Goal: Task Accomplishment & Management: Manage account settings

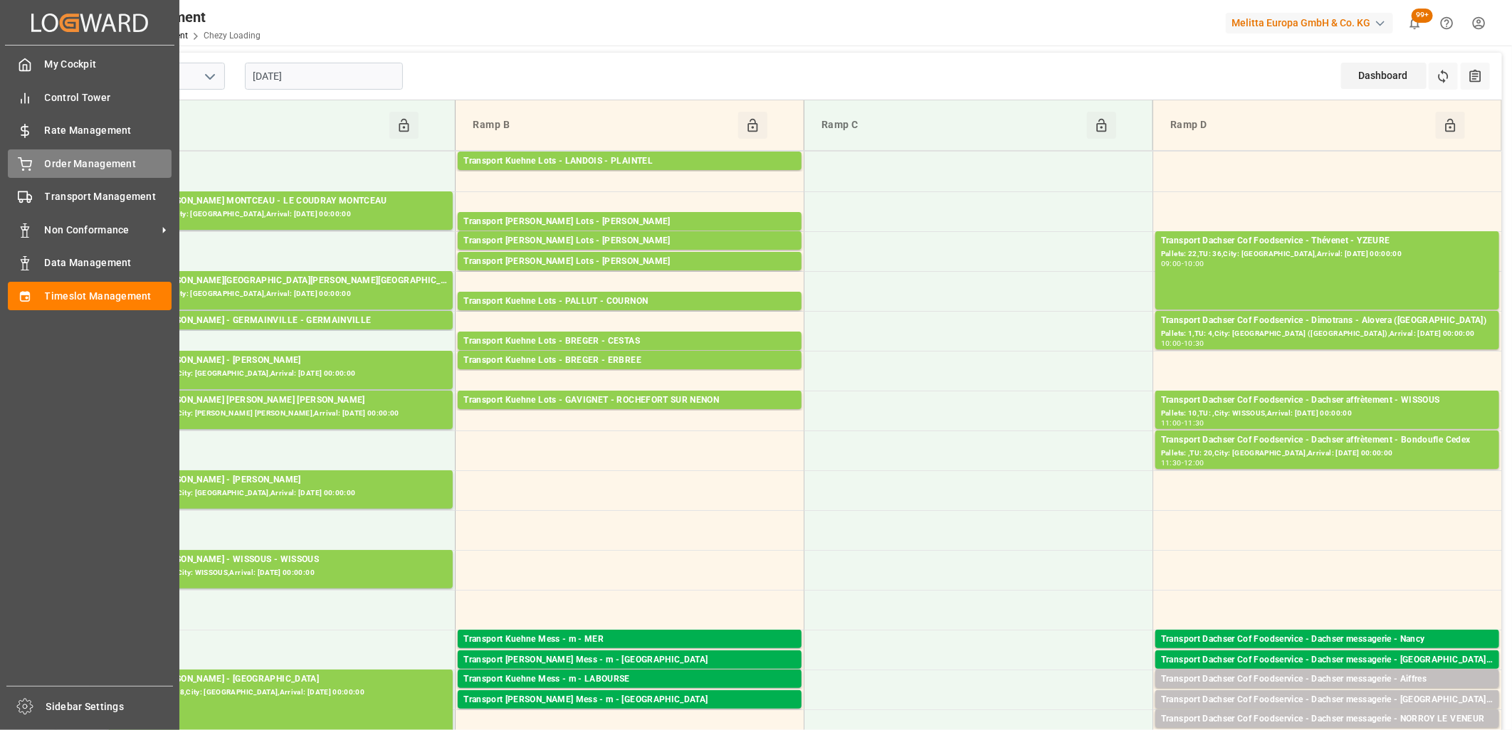
click at [45, 159] on span "Order Management" at bounding box center [108, 164] width 127 height 15
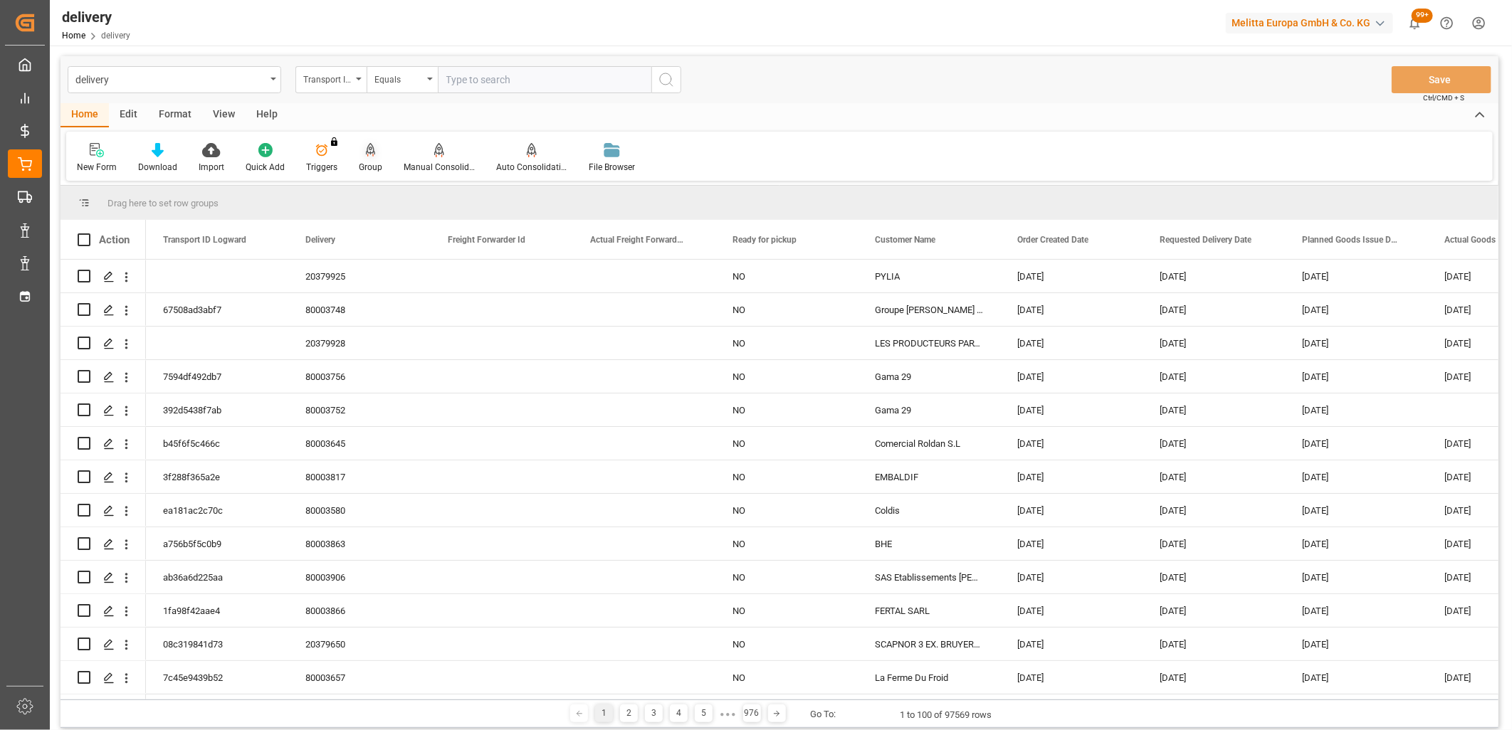
click at [368, 153] on icon at bounding box center [371, 149] width 10 height 12
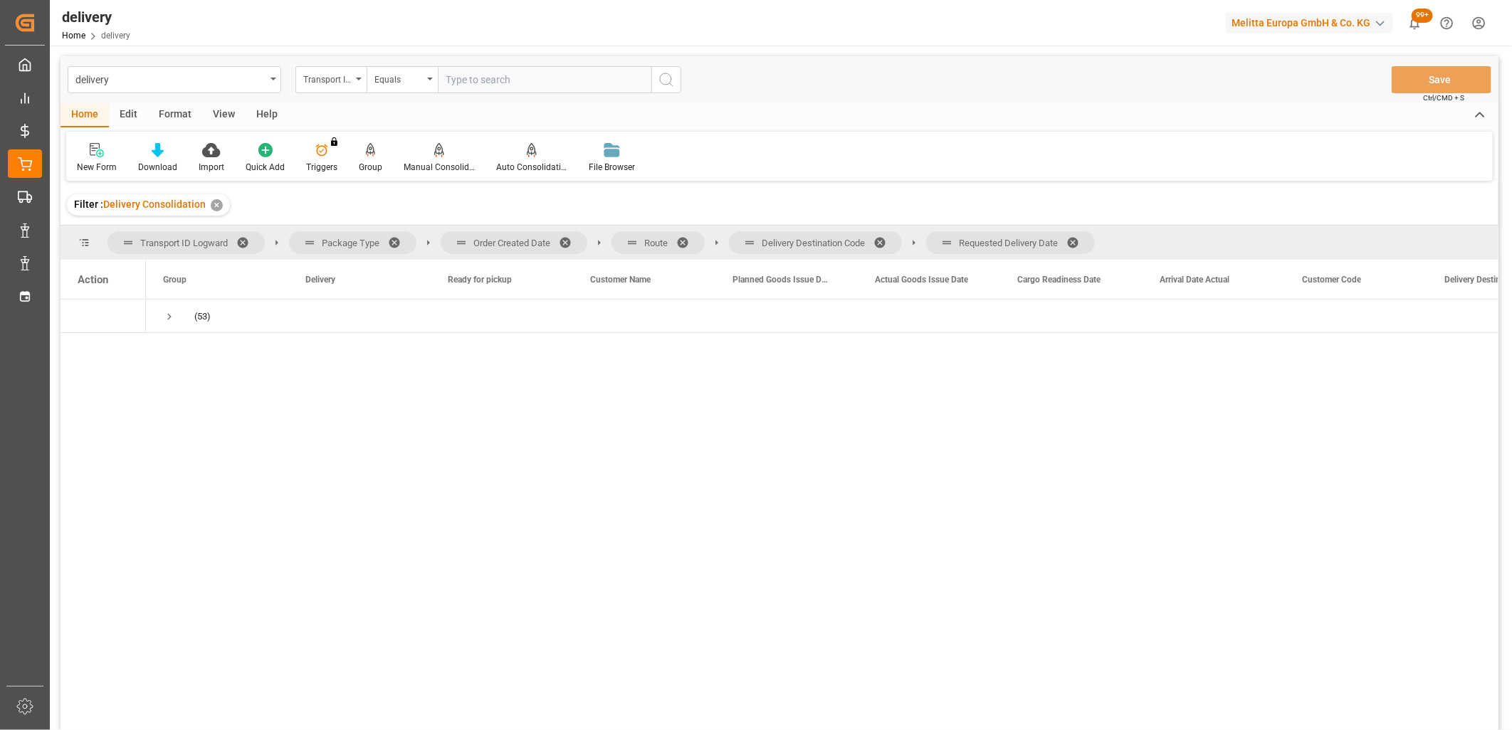
click at [1077, 242] on span at bounding box center [1077, 242] width 23 height 13
click at [886, 238] on span at bounding box center [884, 242] width 23 height 13
click at [686, 238] on span at bounding box center [687, 242] width 23 height 13
click at [571, 241] on span at bounding box center [570, 242] width 23 height 13
click at [168, 317] on span "Press SPACE to select this row." at bounding box center [169, 316] width 13 height 13
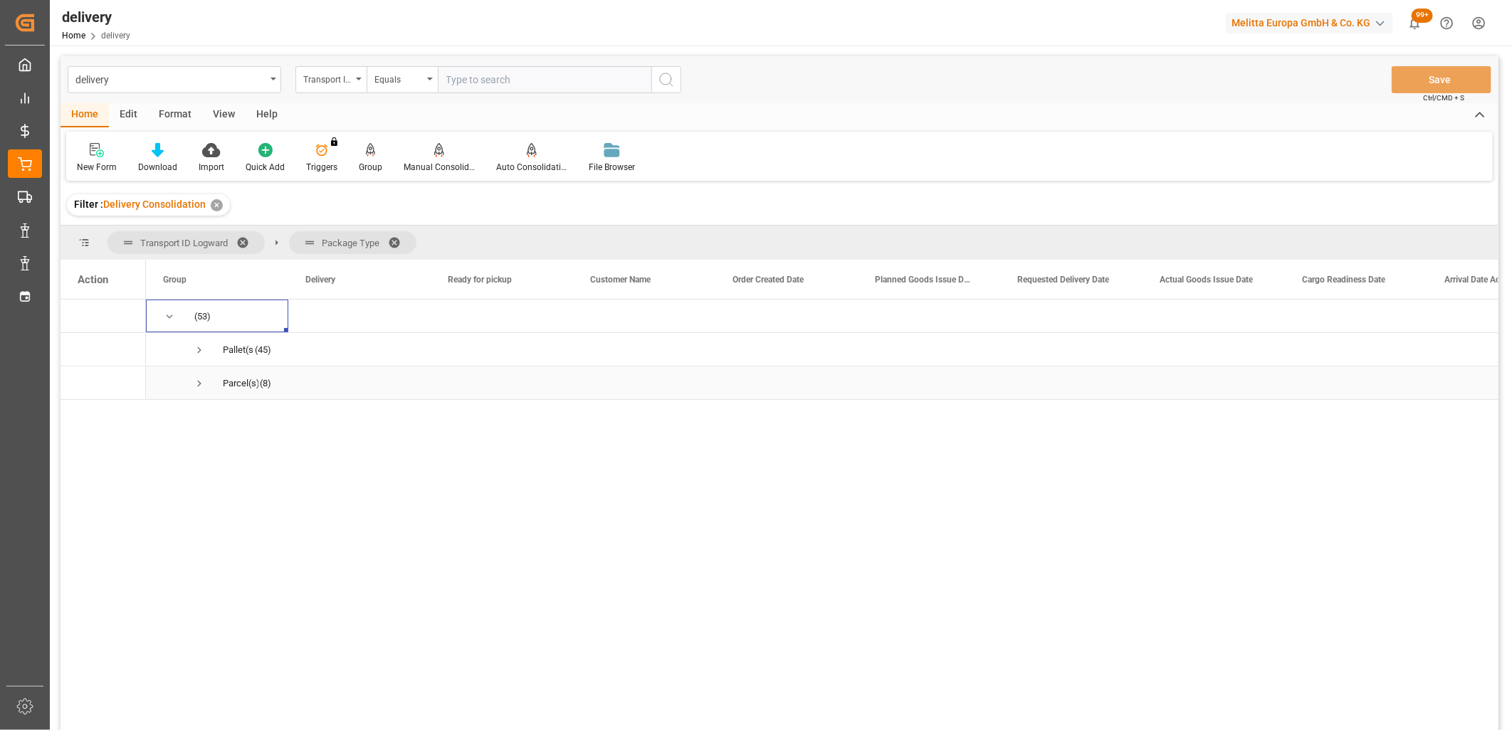
click at [197, 384] on span "Press SPACE to select this row." at bounding box center [199, 383] width 13 height 13
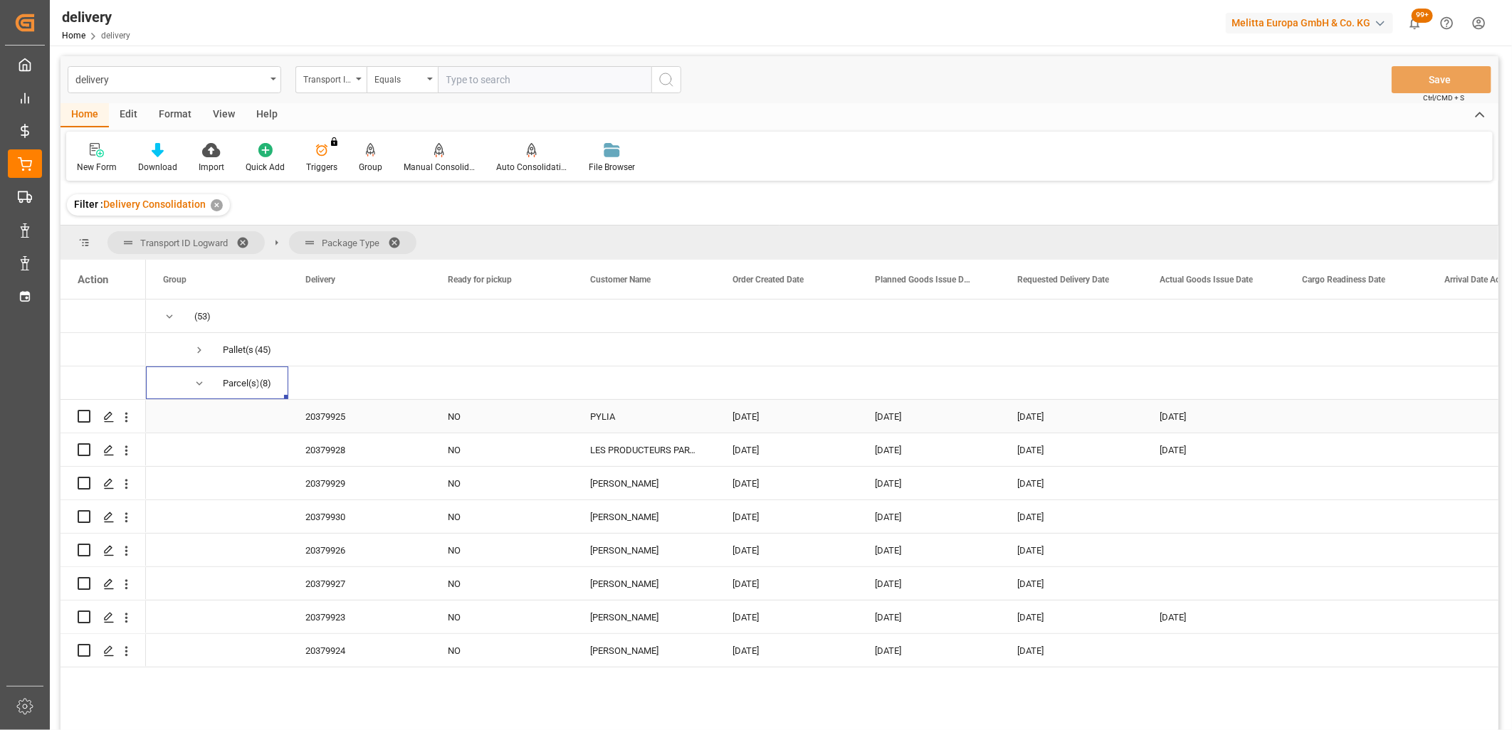
click at [88, 414] on input "Press Space to toggle row selection (unchecked)" at bounding box center [84, 416] width 13 height 13
checkbox input "true"
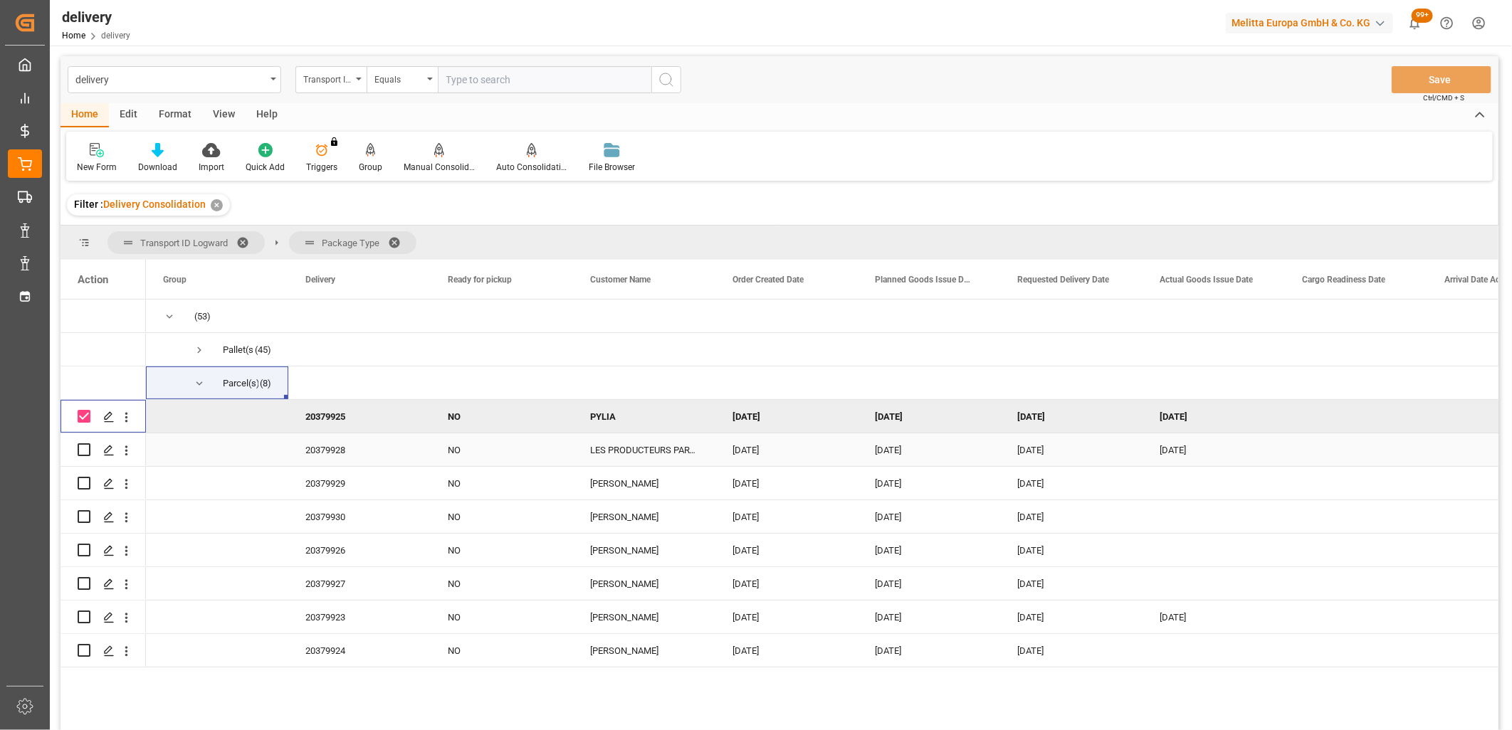
click at [83, 446] on input "Press Space to toggle row selection (unchecked)" at bounding box center [84, 449] width 13 height 13
checkbox input "true"
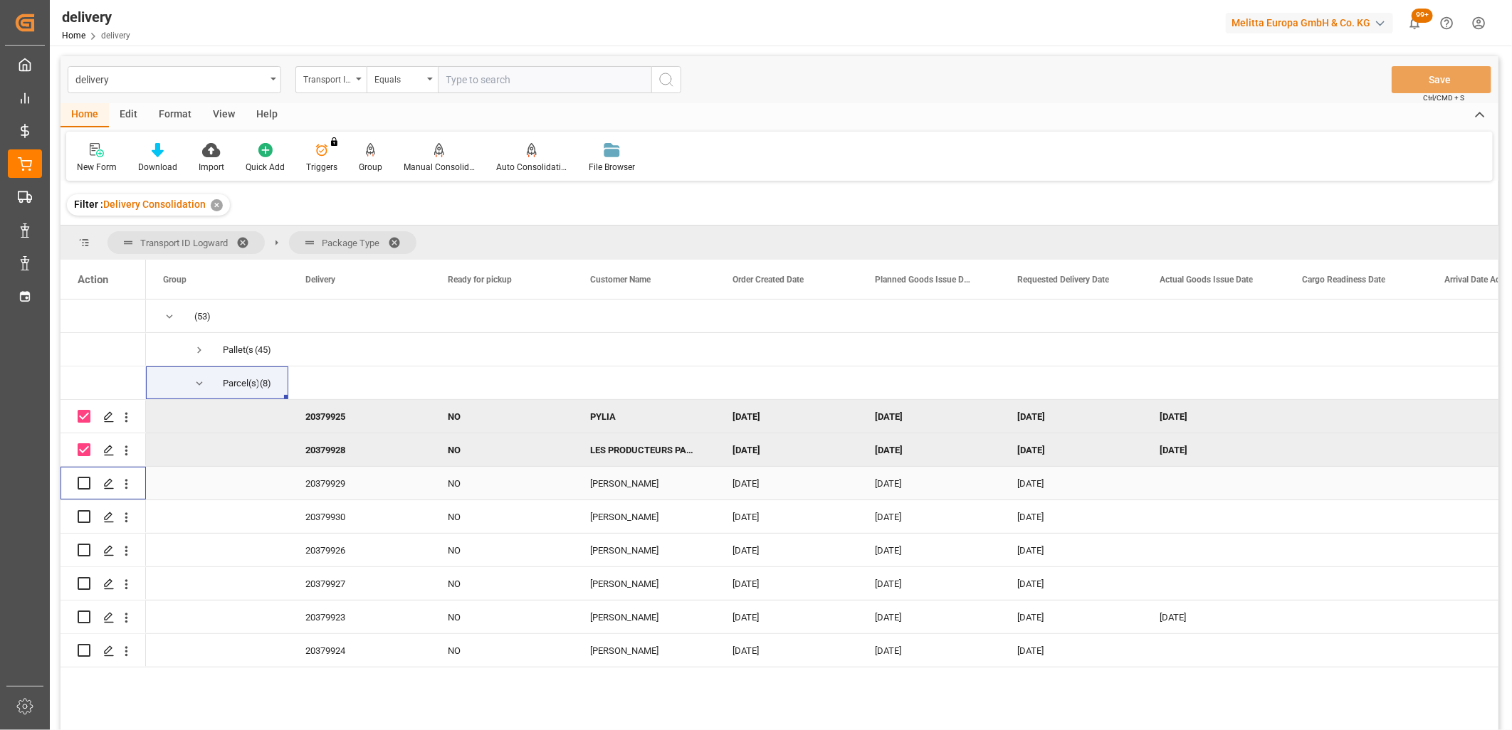
click at [80, 480] on input "Press Space to toggle row selection (unchecked)" at bounding box center [84, 483] width 13 height 13
checkbox input "true"
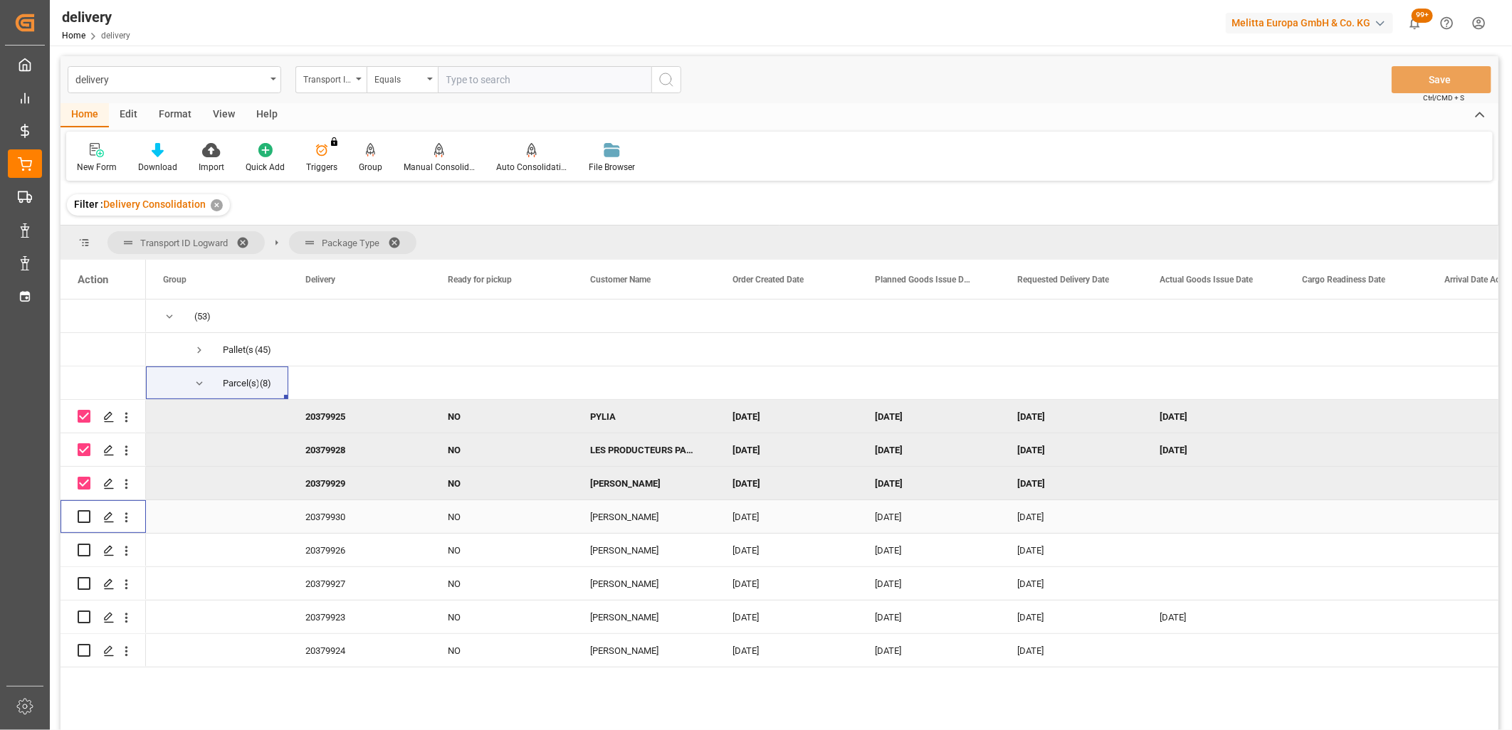
click at [86, 517] on input "Press Space to toggle row selection (unchecked)" at bounding box center [84, 516] width 13 height 13
checkbox input "true"
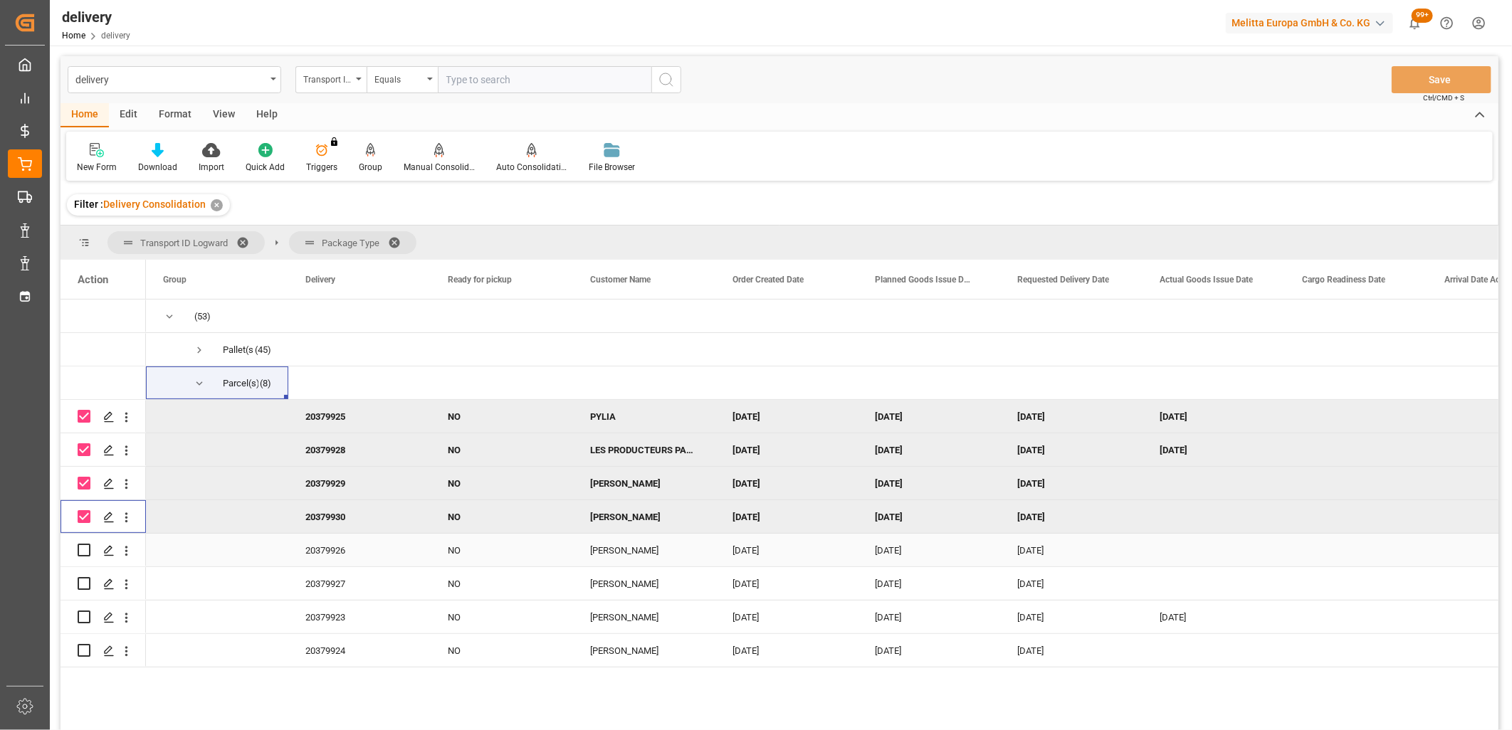
click at [82, 549] on input "Press Space to toggle row selection (unchecked)" at bounding box center [84, 550] width 13 height 13
checkbox input "true"
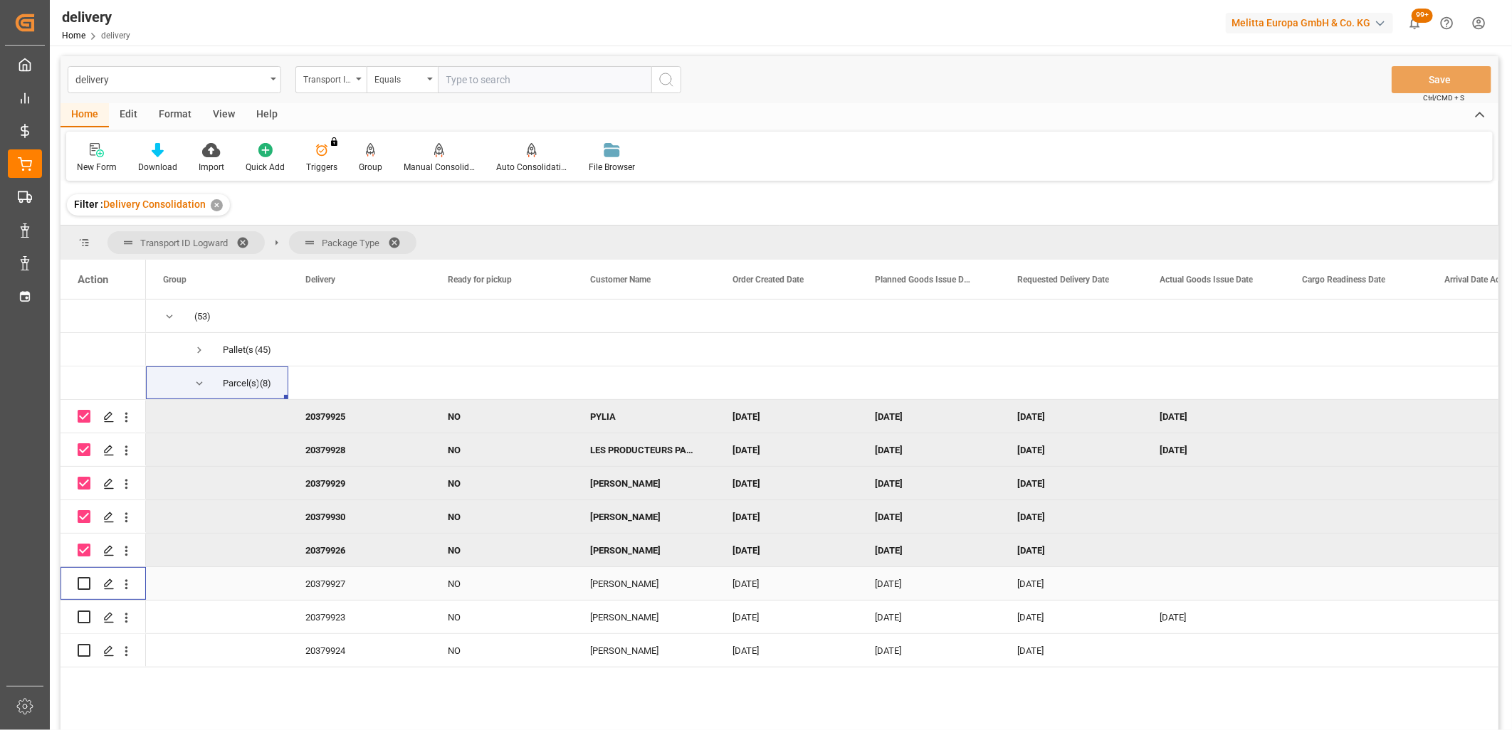
click at [78, 581] on input "Press Space to toggle row selection (unchecked)" at bounding box center [84, 583] width 13 height 13
checkbox input "true"
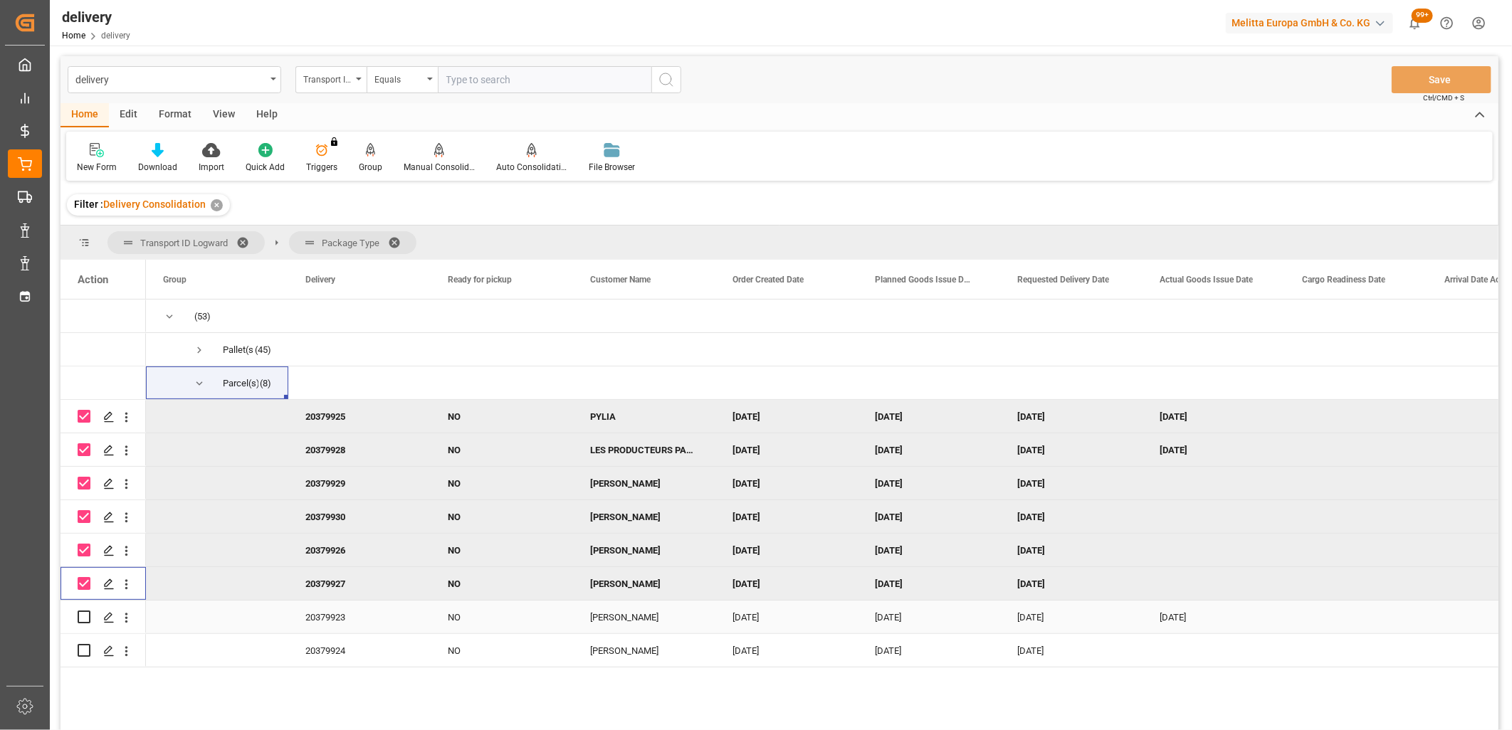
click at [80, 613] on input "Press Space to toggle row selection (unchecked)" at bounding box center [84, 617] width 13 height 13
checkbox input "true"
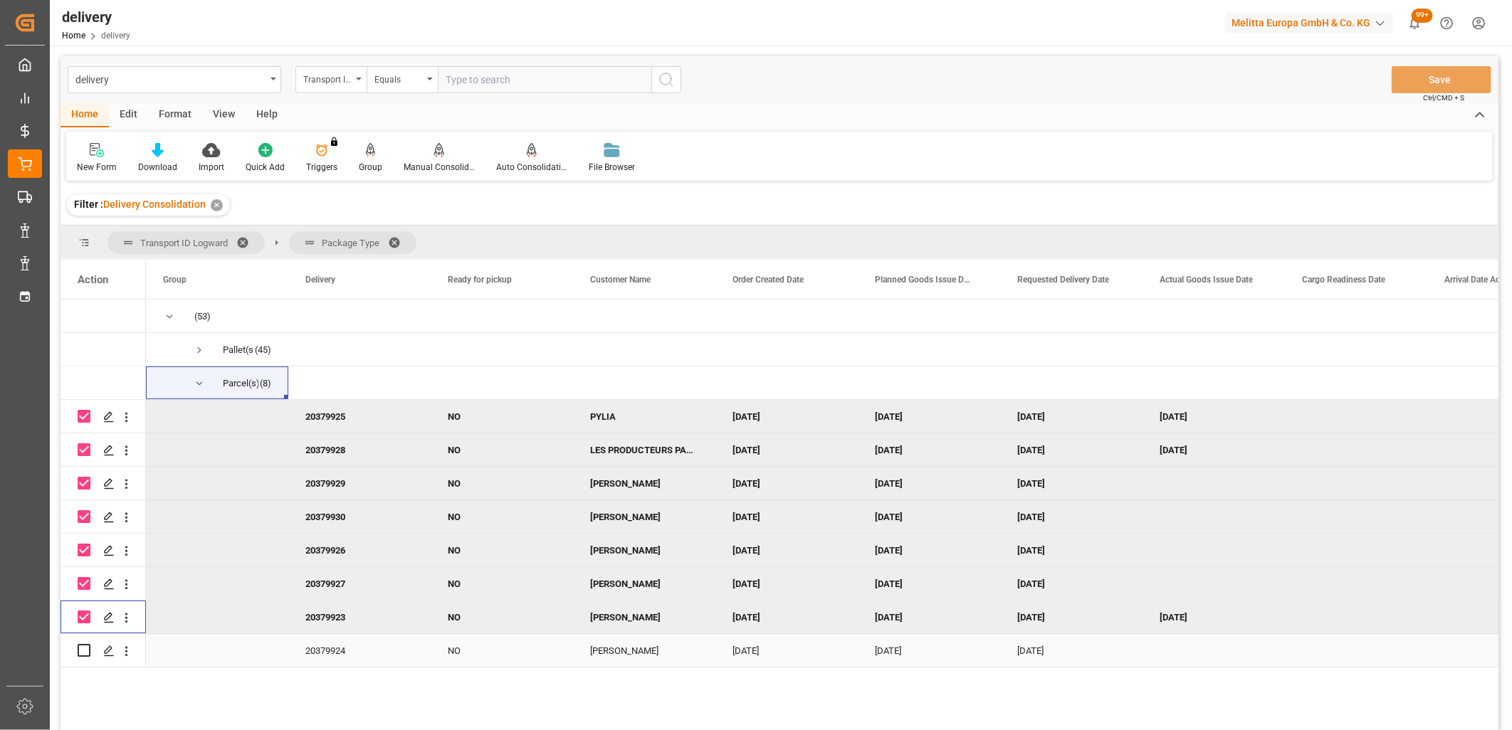
click at [80, 652] on input "Press Space to toggle row selection (unchecked)" at bounding box center [84, 650] width 13 height 13
checkbox input "true"
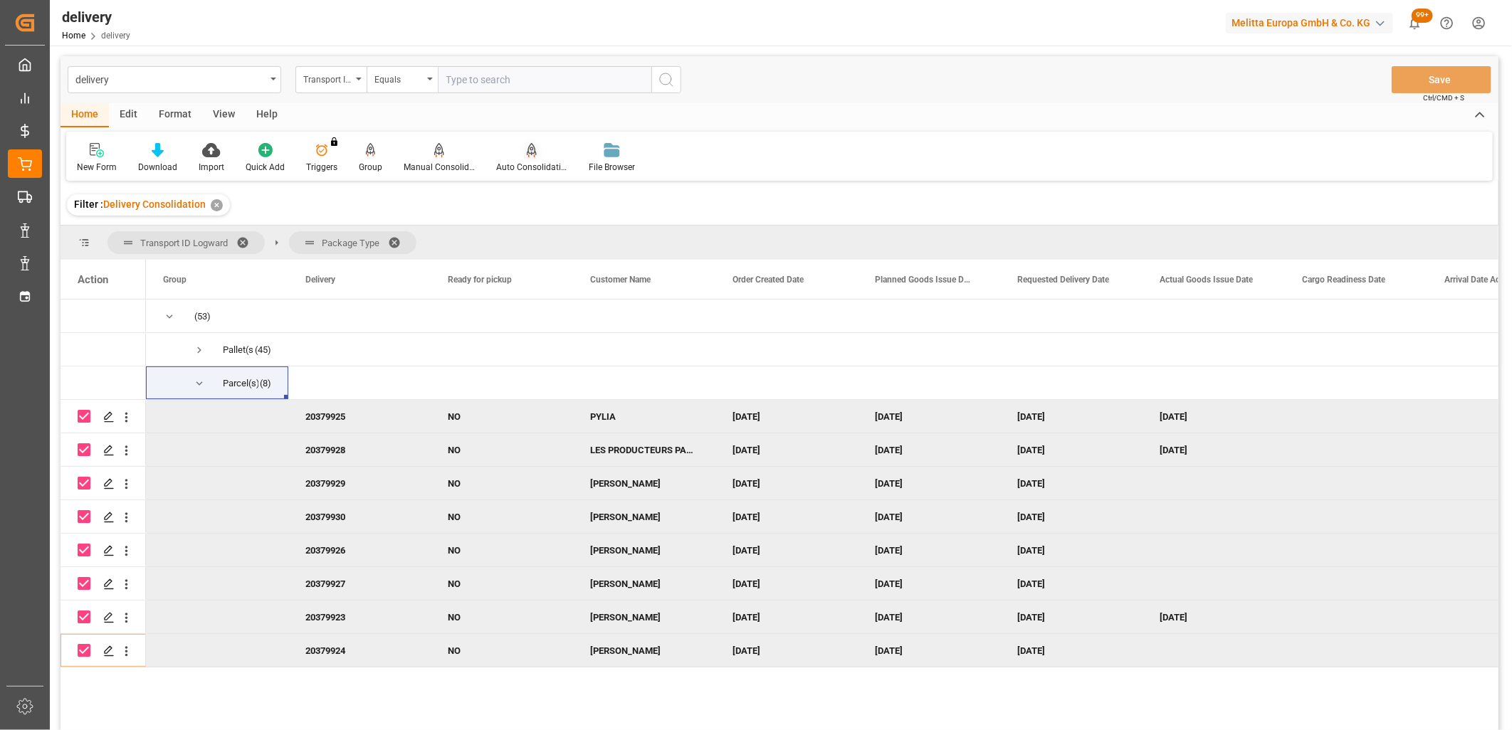
click at [528, 157] on icon at bounding box center [531, 156] width 6 height 3
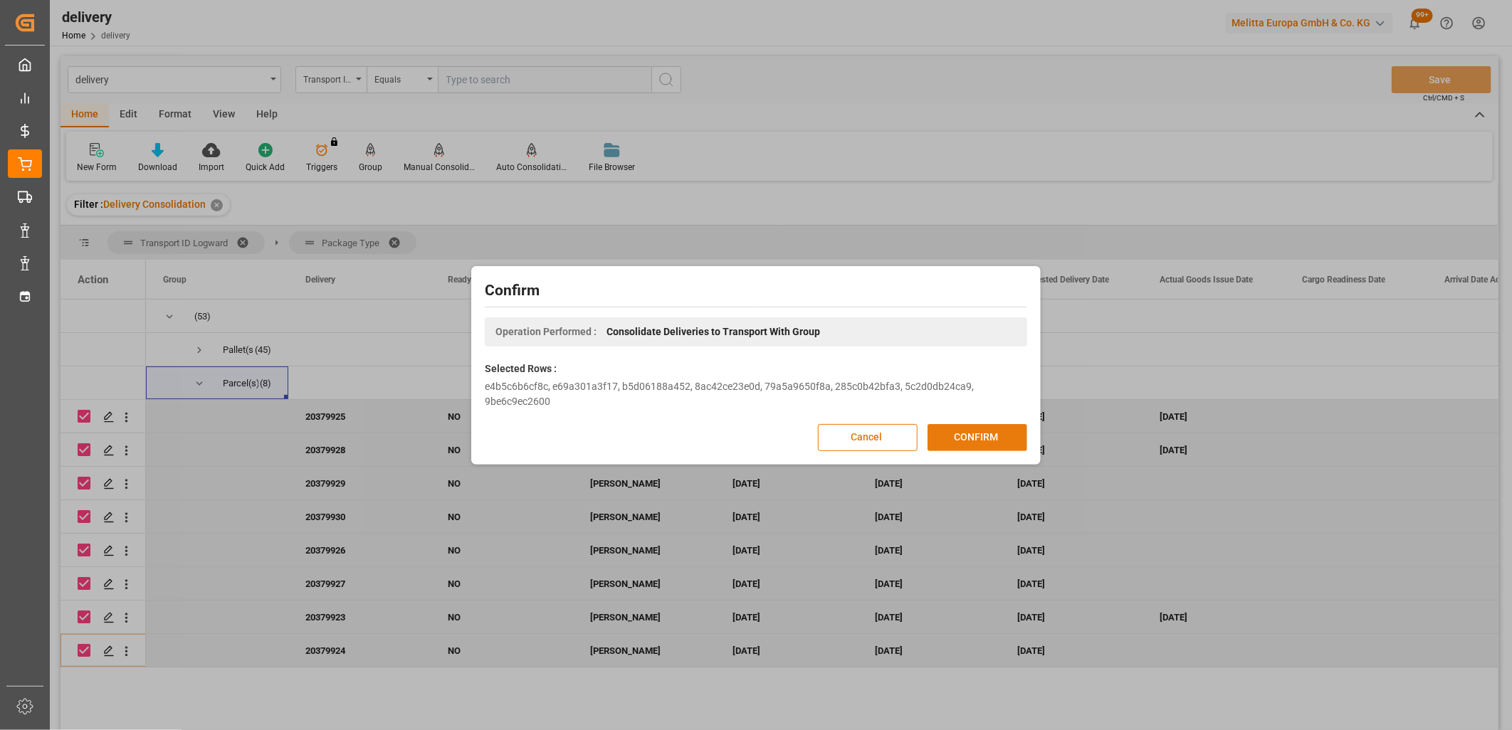
click at [968, 436] on button "CONFIRM" at bounding box center [977, 437] width 100 height 27
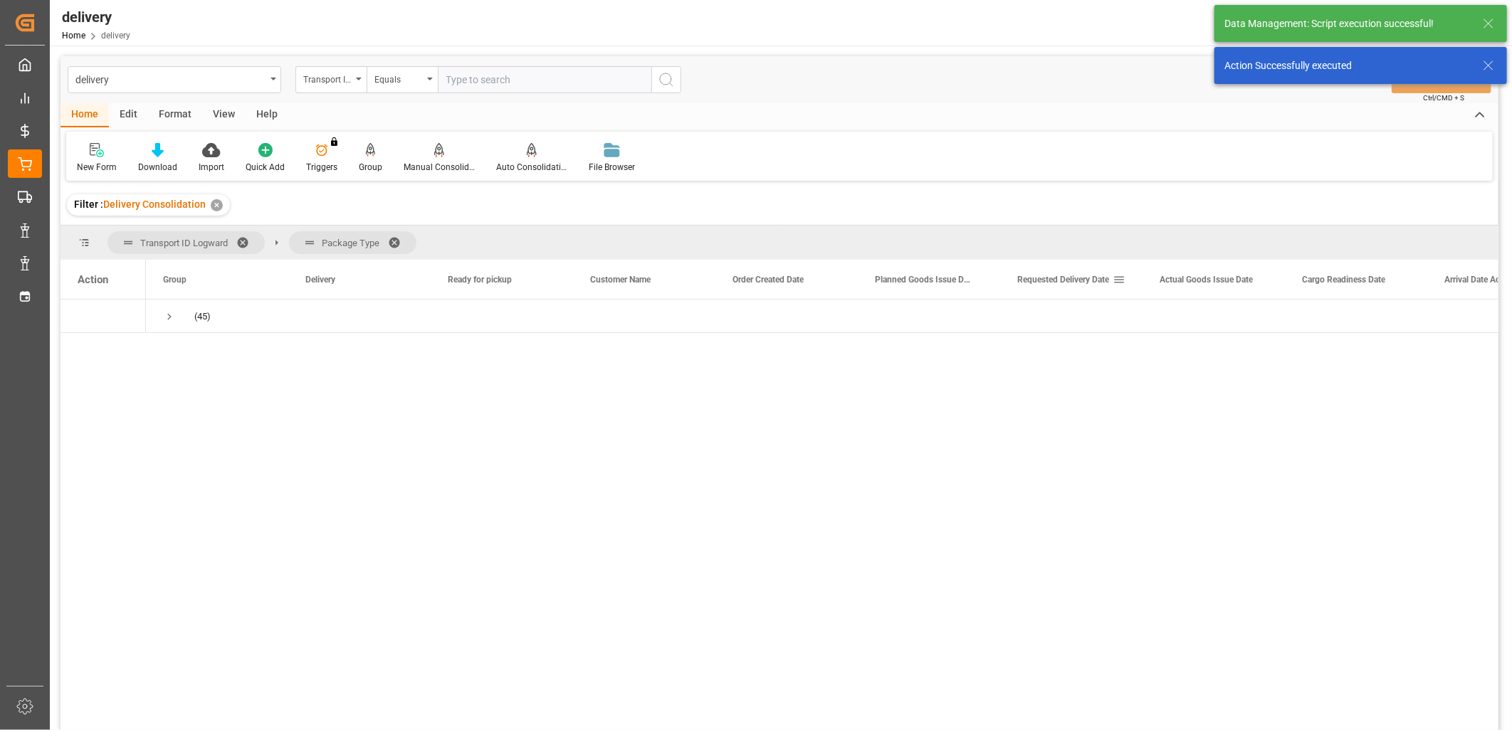
click at [1040, 282] on span "Requested Delivery Date" at bounding box center [1063, 280] width 92 height 10
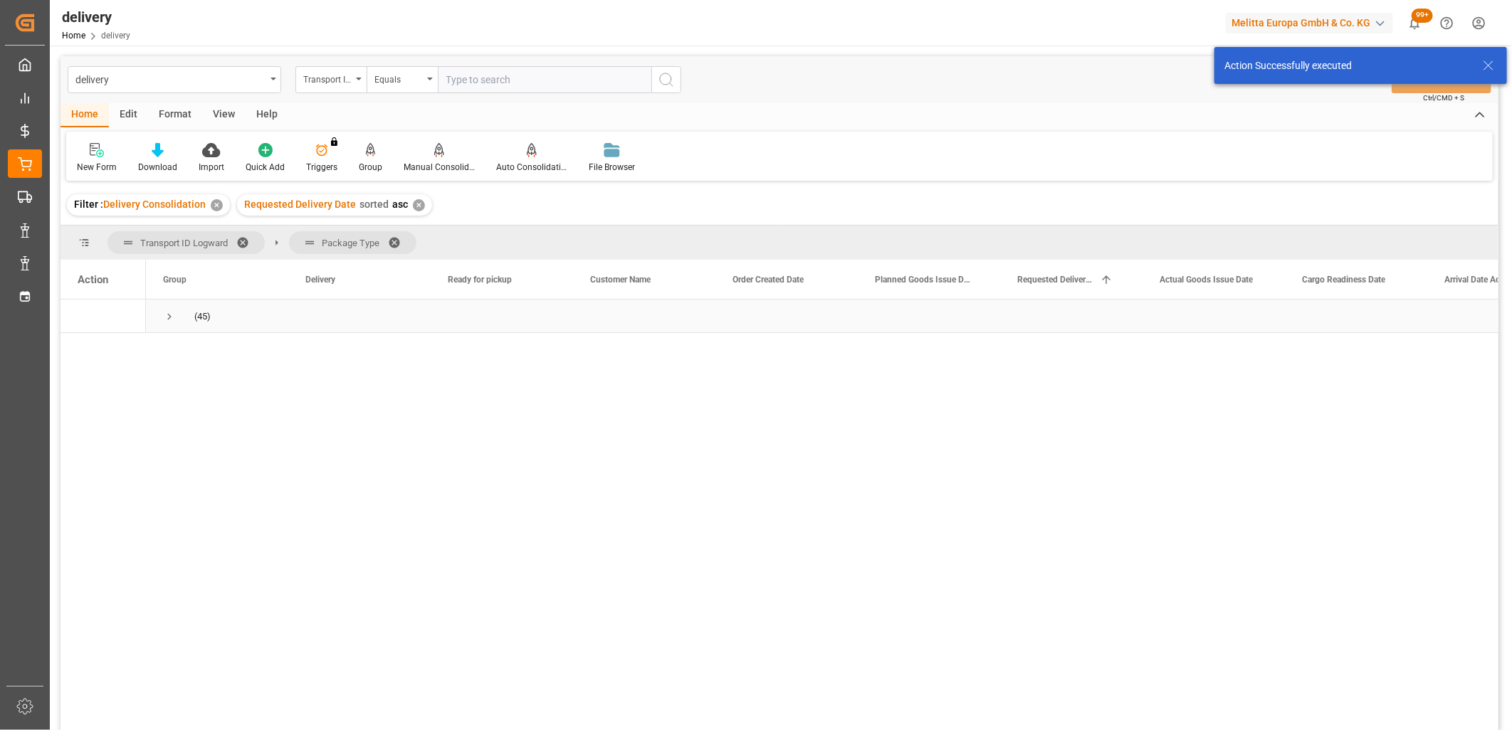
click at [172, 315] on span "Press SPACE to select this row." at bounding box center [169, 316] width 13 height 13
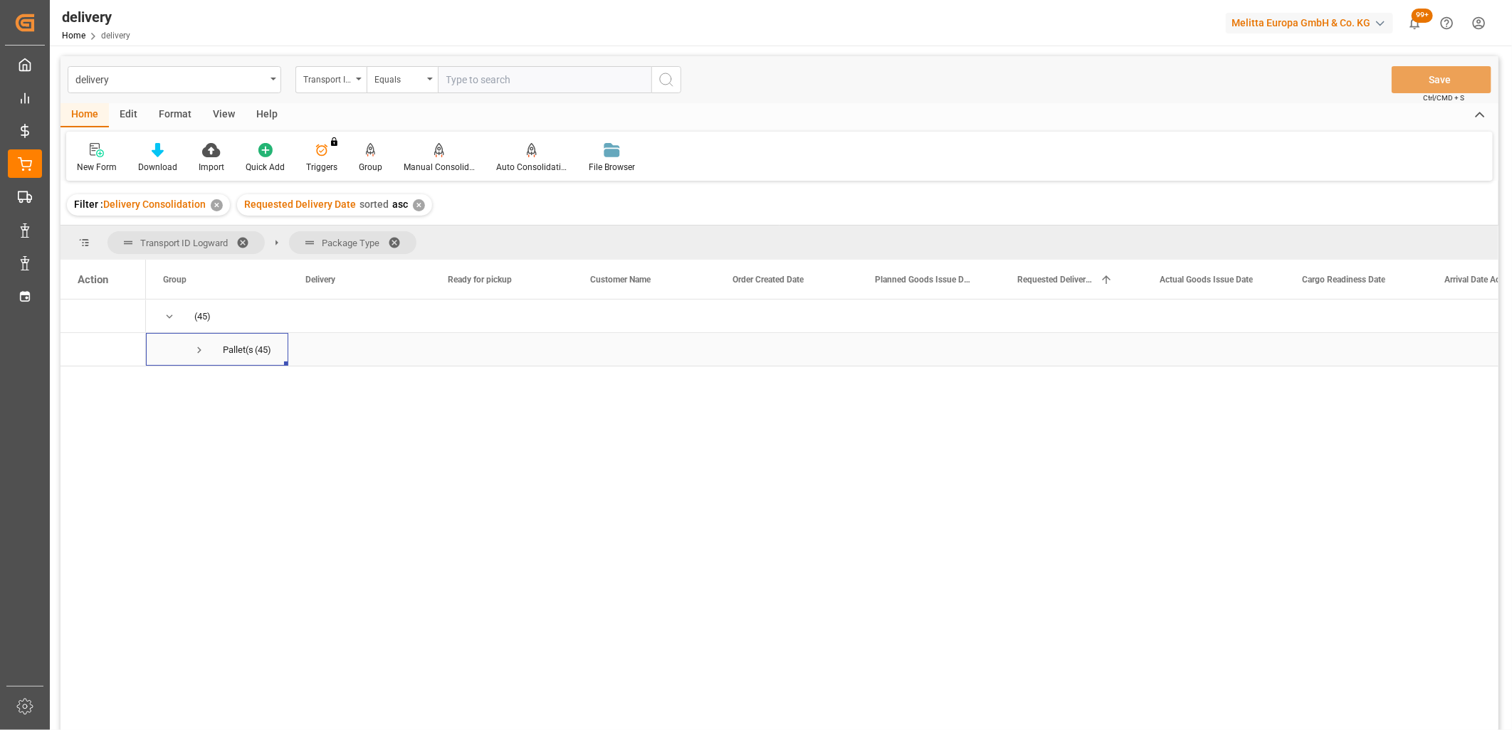
click at [194, 347] on span "Press SPACE to select this row." at bounding box center [199, 350] width 13 height 13
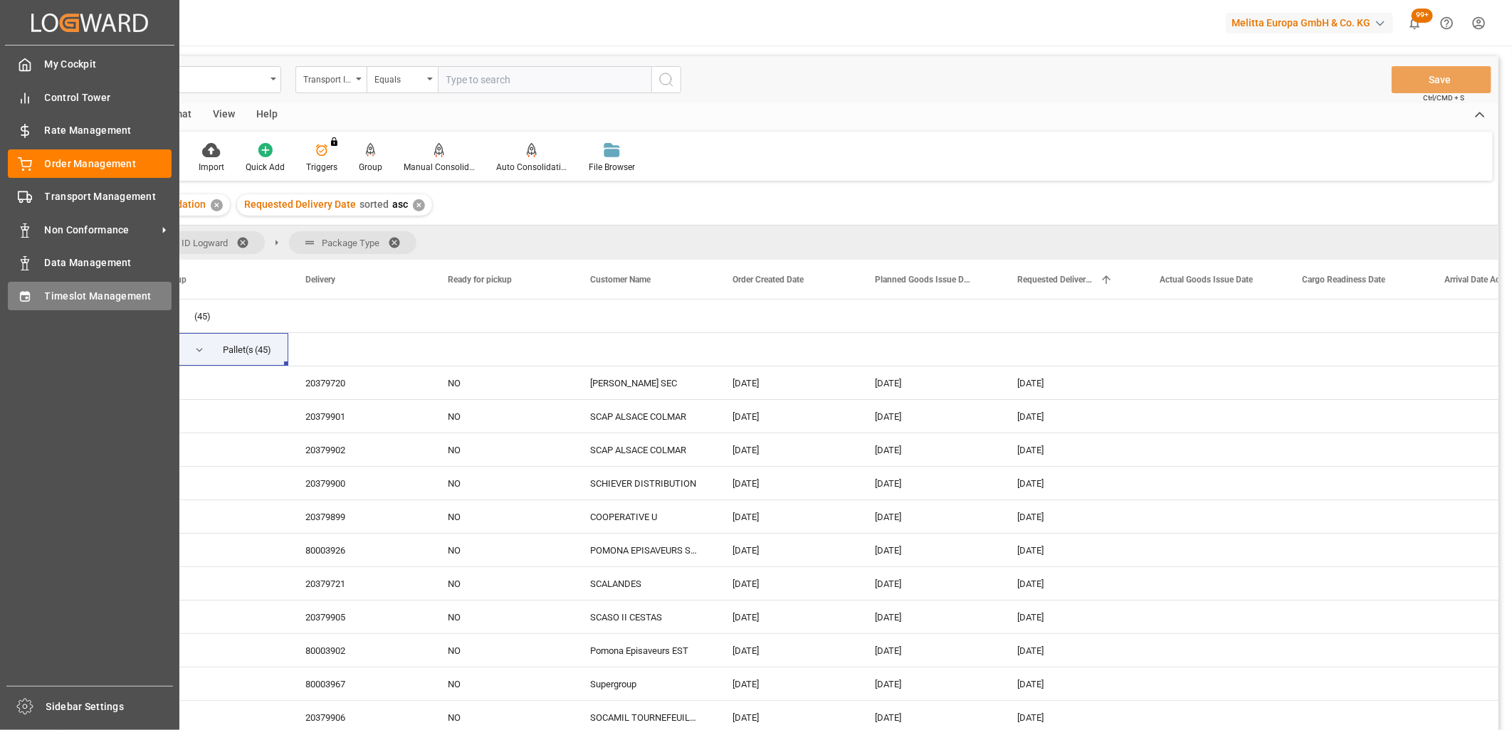
click at [23, 297] on icon at bounding box center [25, 297] width 14 height 14
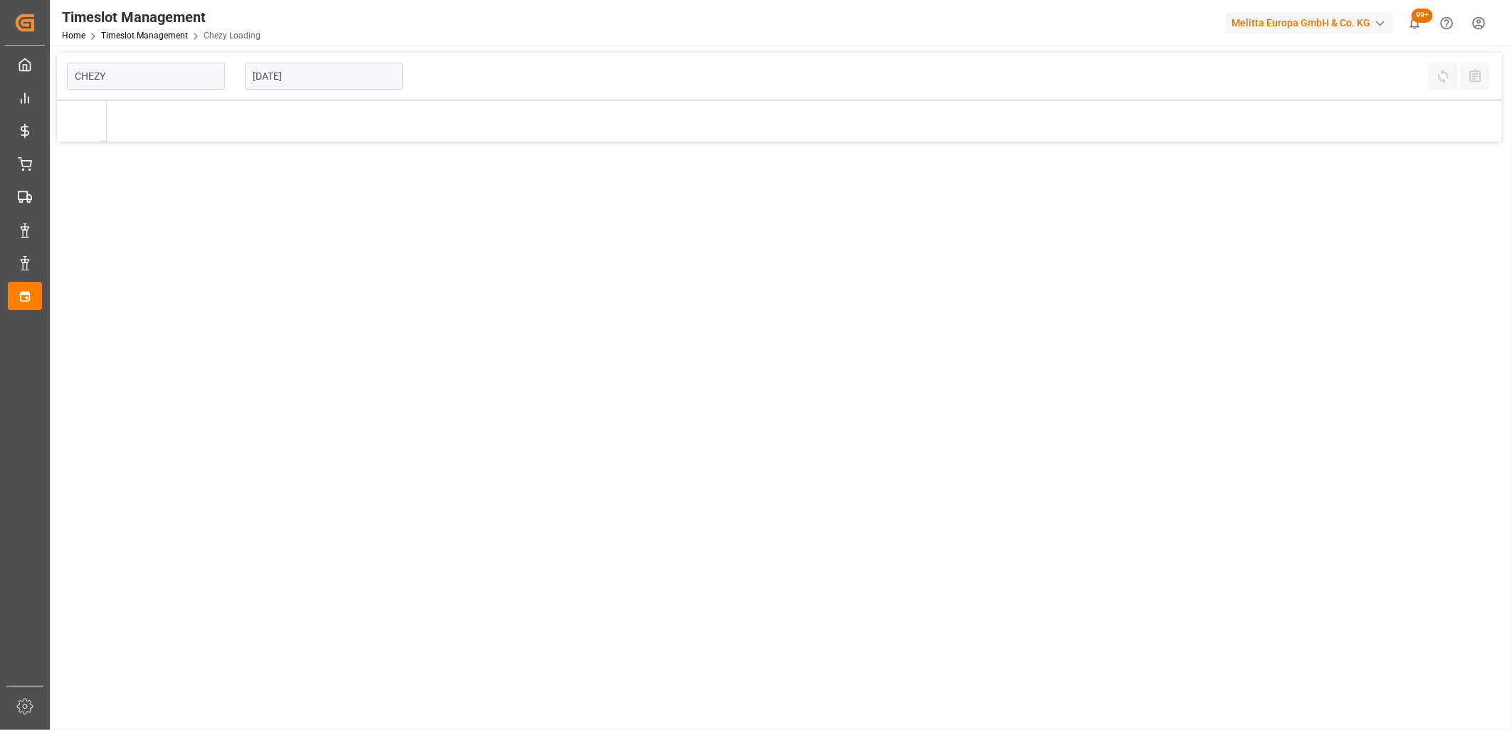
type input "Chezy Loading"
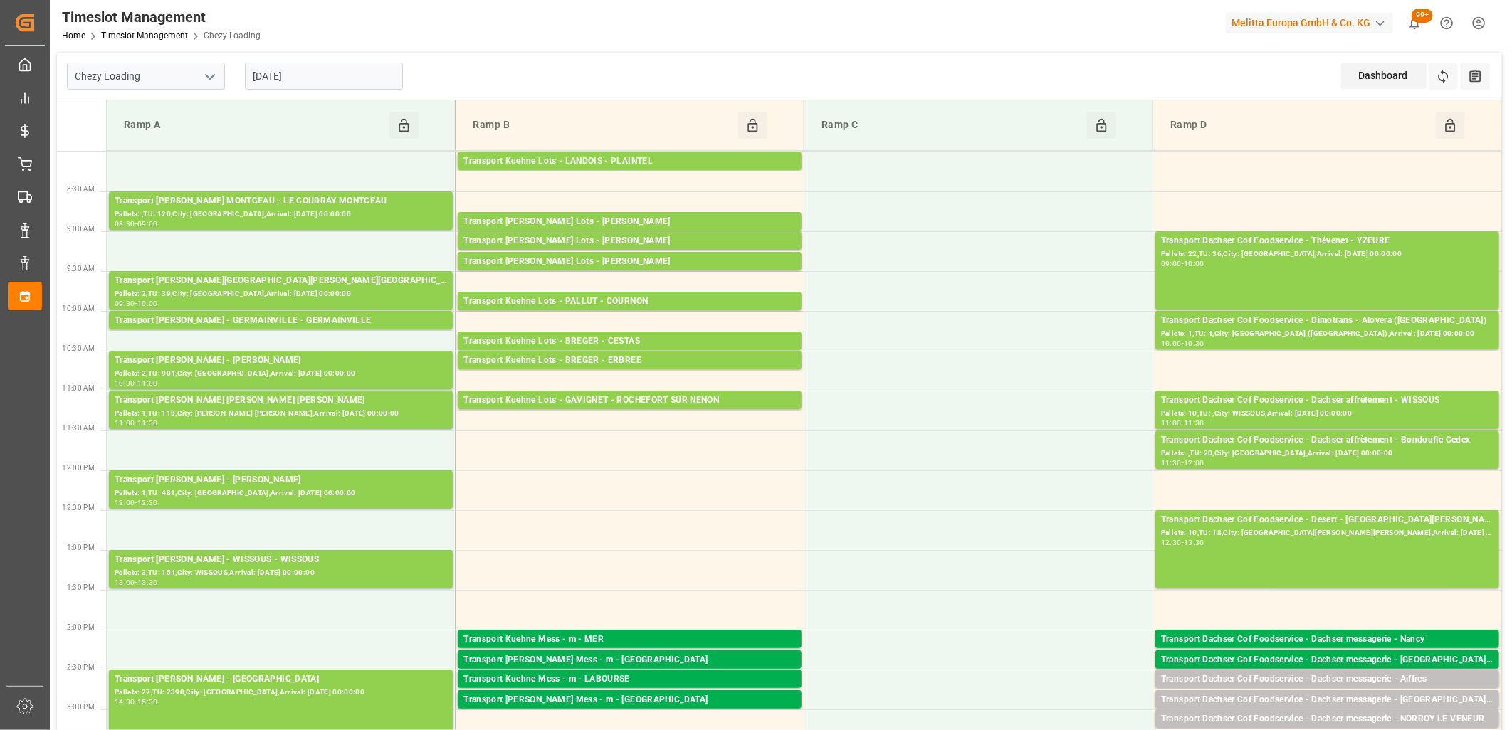
click at [333, 67] on input "07-10-2025" at bounding box center [324, 76] width 158 height 27
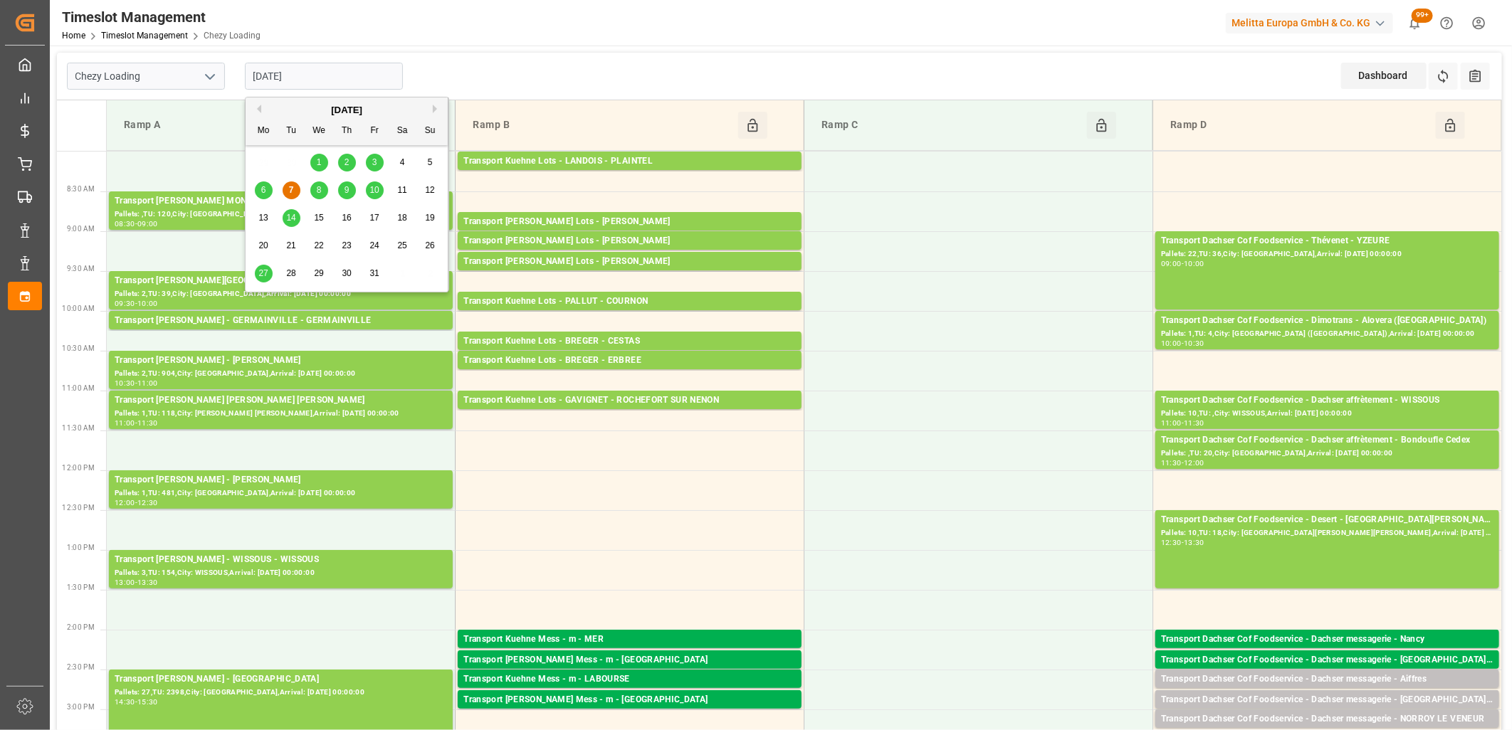
click at [315, 192] on div "8" at bounding box center [319, 190] width 18 height 17
type input "[DATE]"
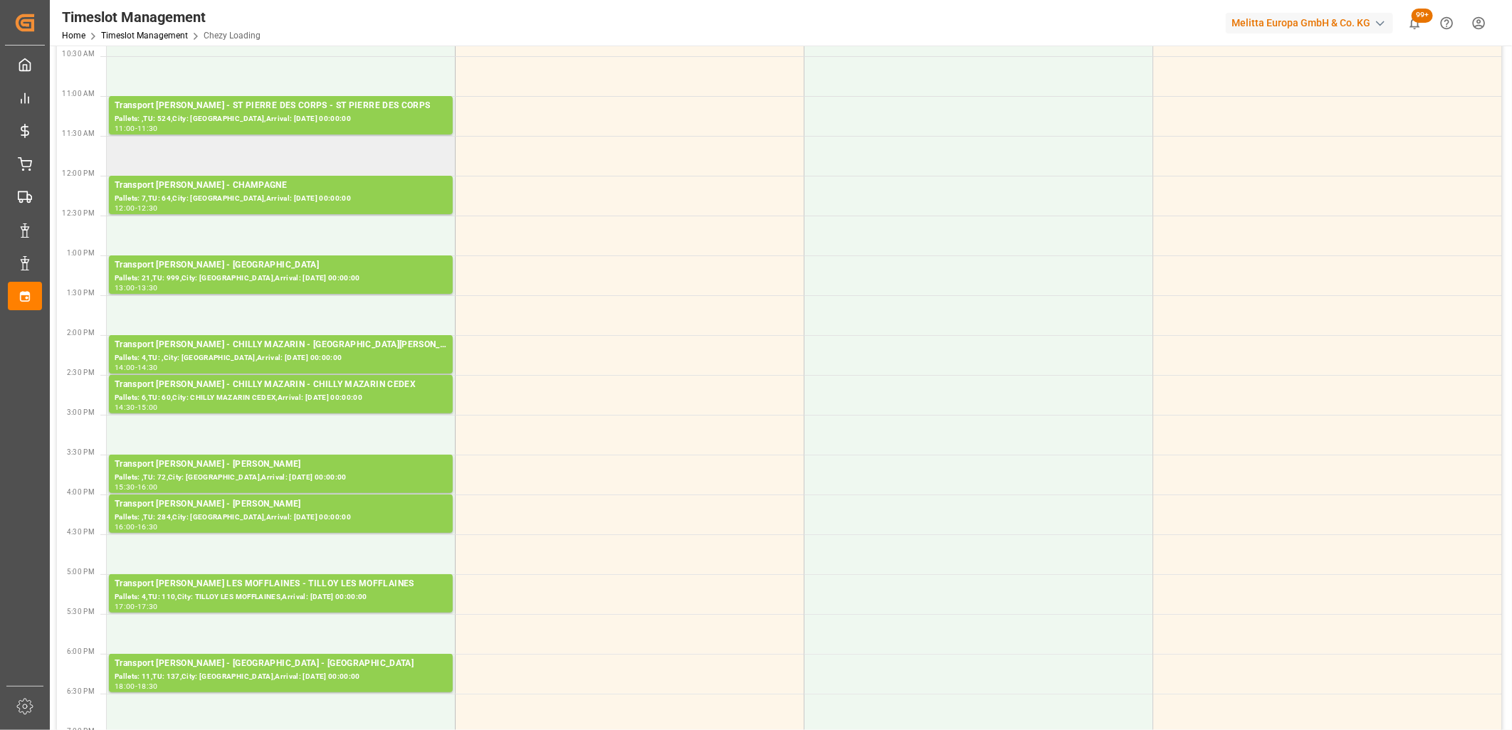
scroll to position [316, 0]
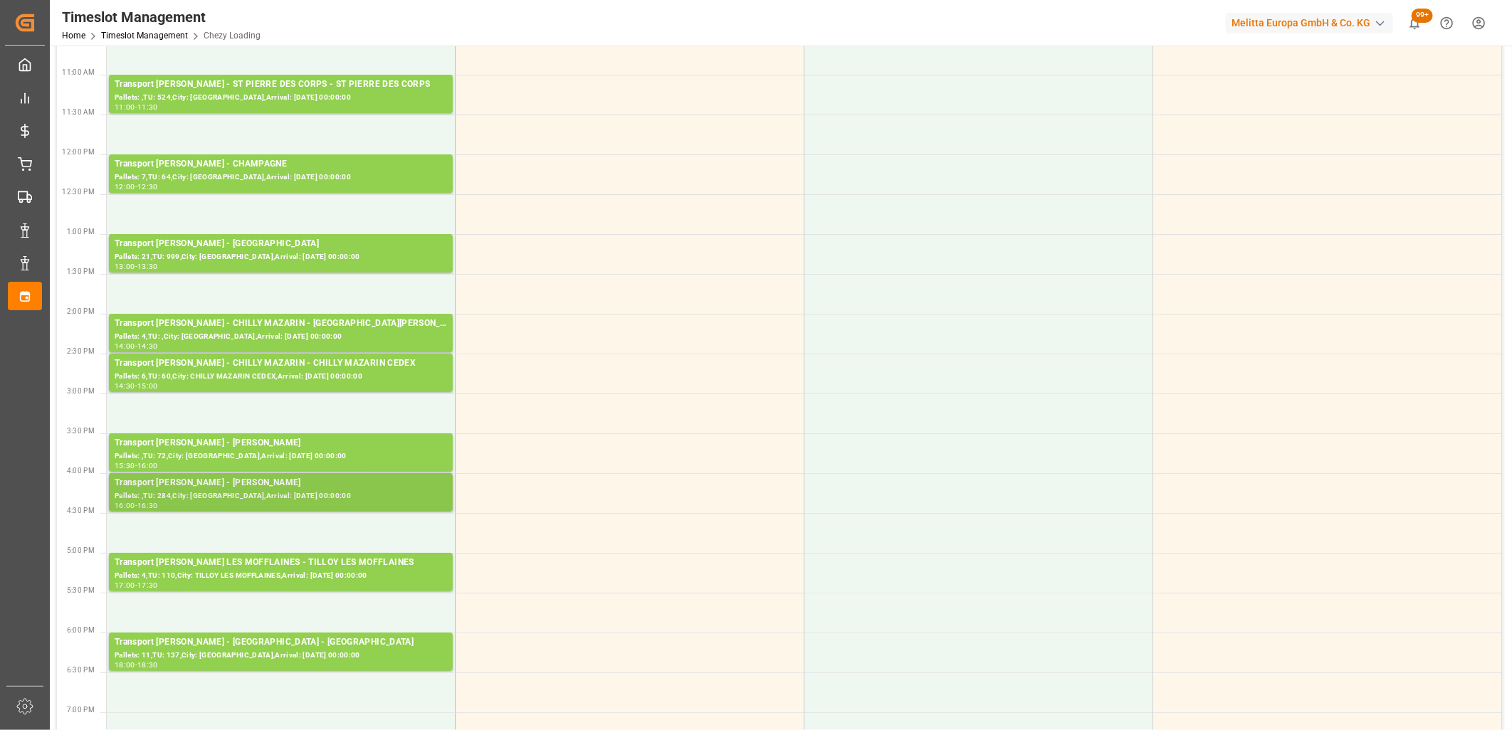
click at [339, 480] on div "Transport Delisle - LOMME - LOMME" at bounding box center [281, 483] width 332 height 14
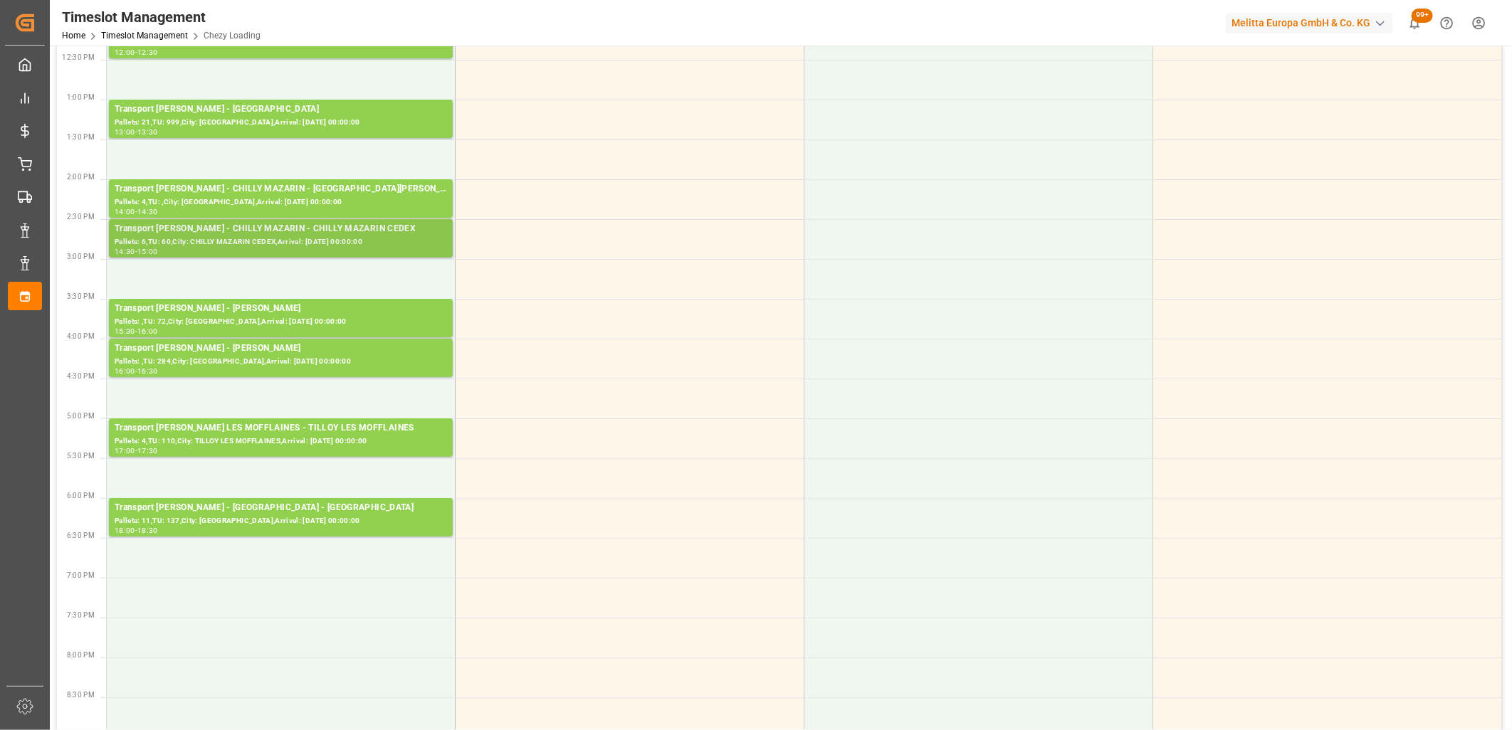
scroll to position [237, 0]
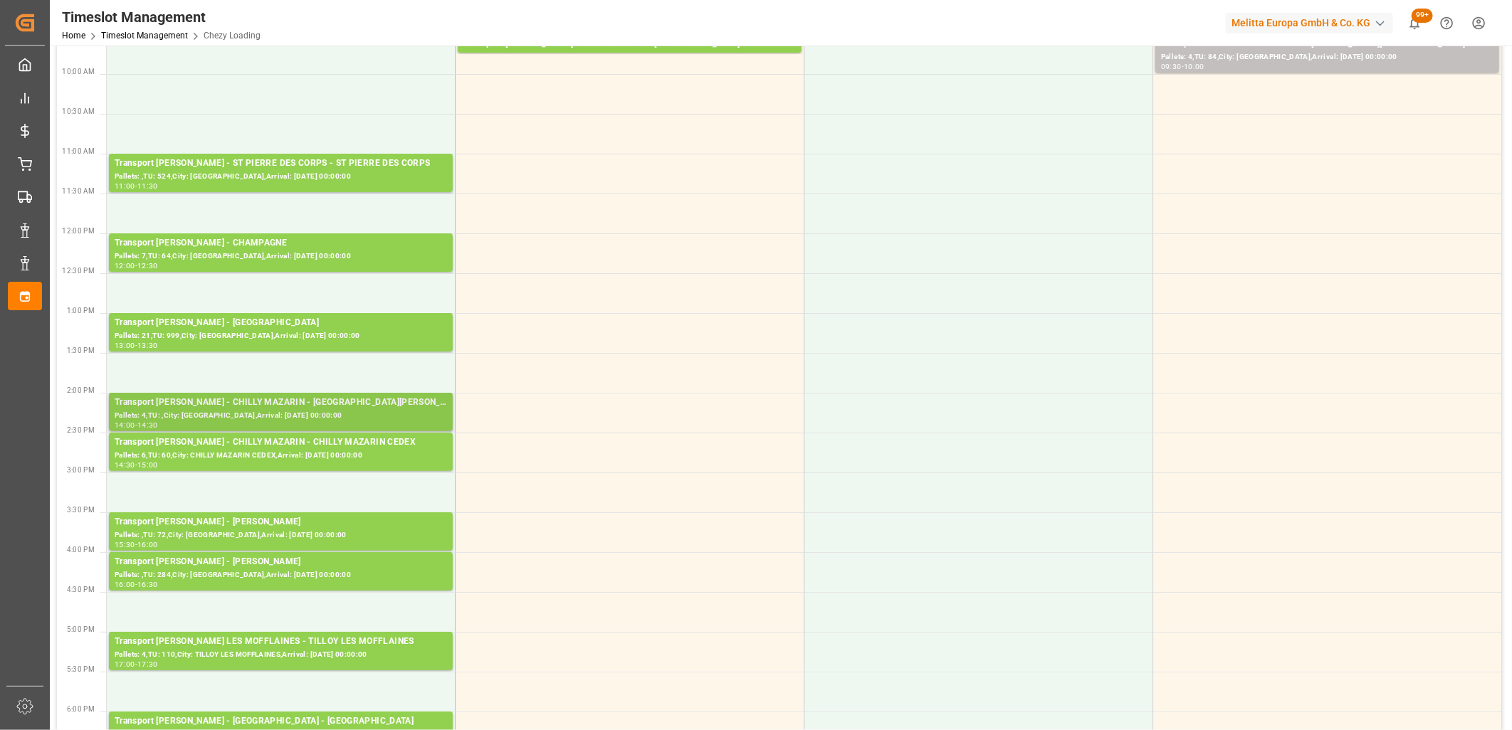
click at [310, 421] on div "Pallets: 4,TU: ,City: CHILLY MAZARIN,Arrival: 2025-10-09 00:00:00" at bounding box center [281, 416] width 332 height 12
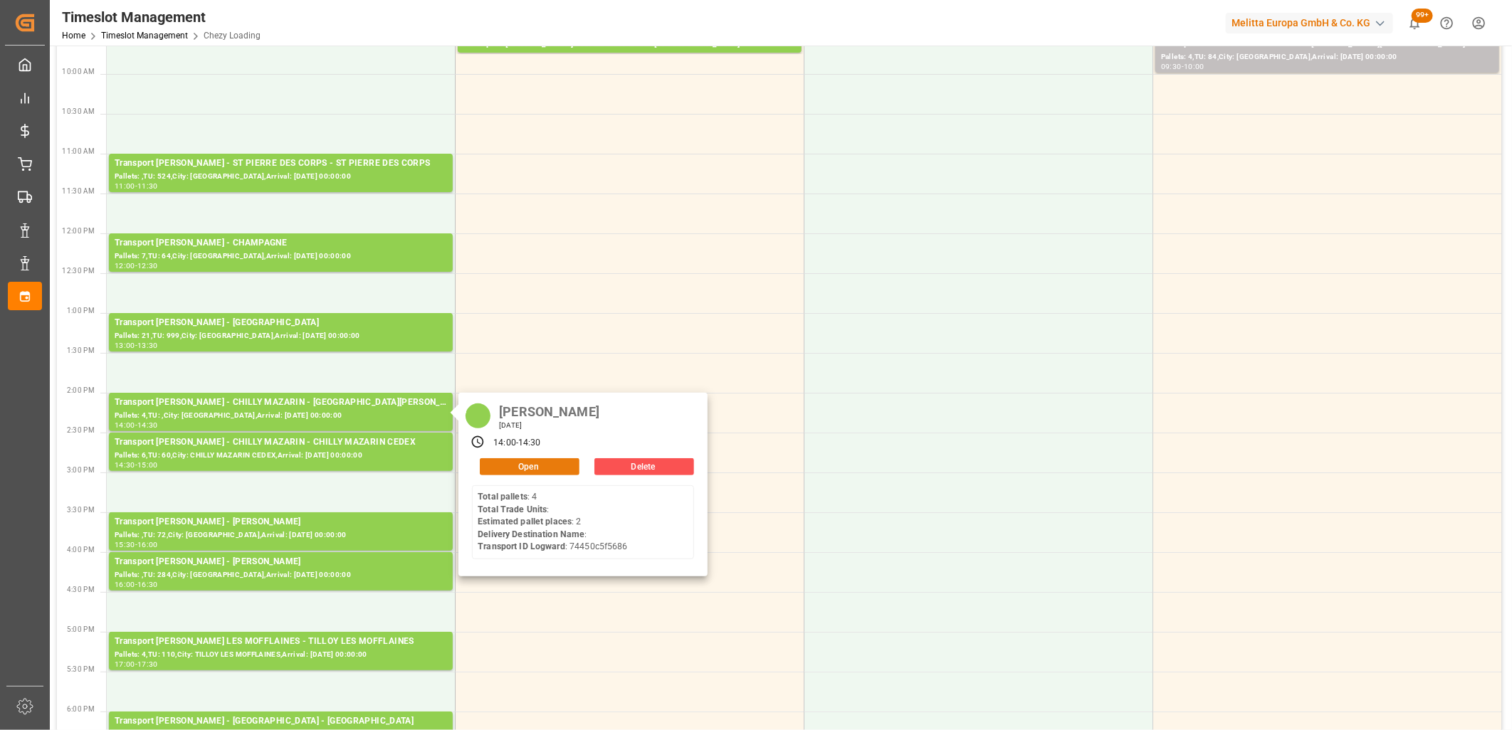
click at [512, 466] on button "Open" at bounding box center [530, 466] width 100 height 17
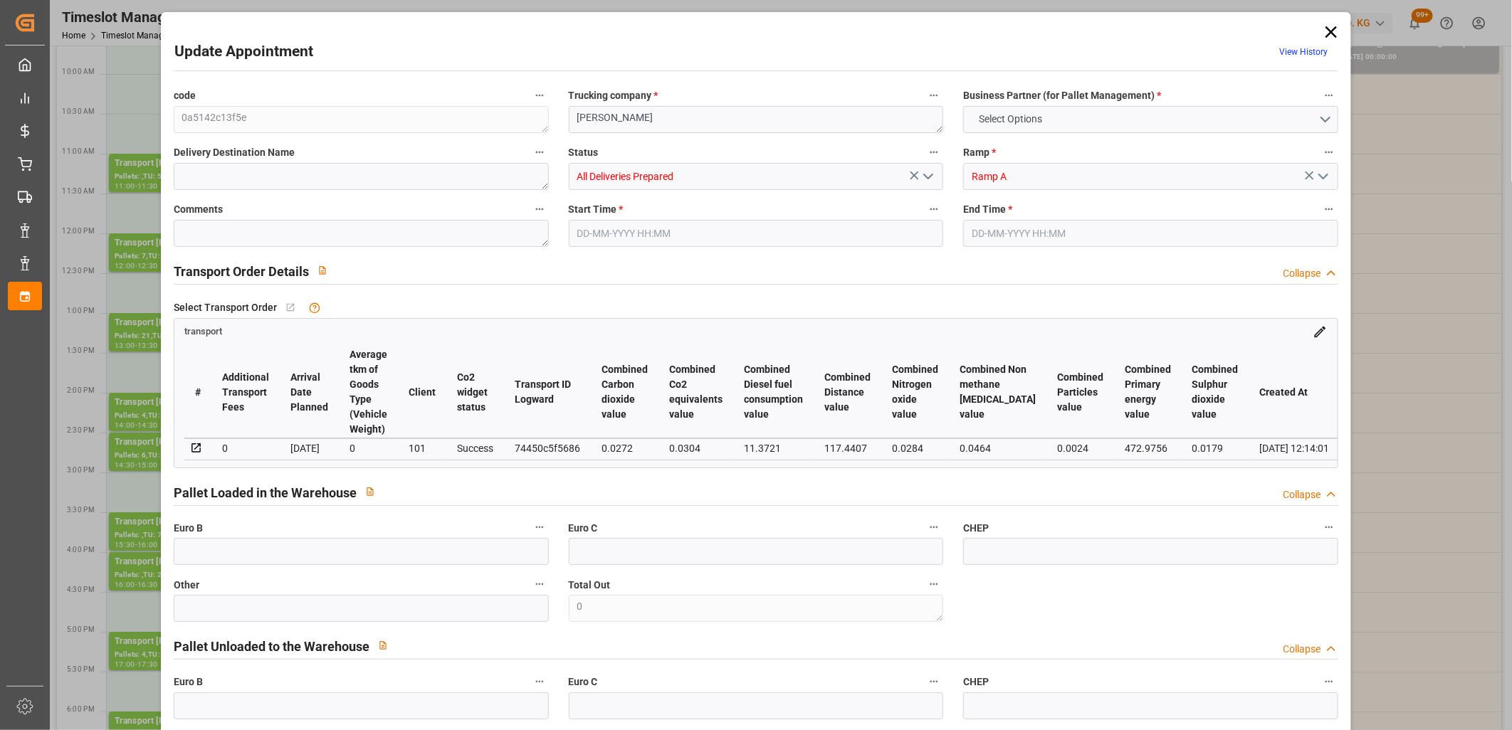
type input "2"
type input "133.26"
type input "0"
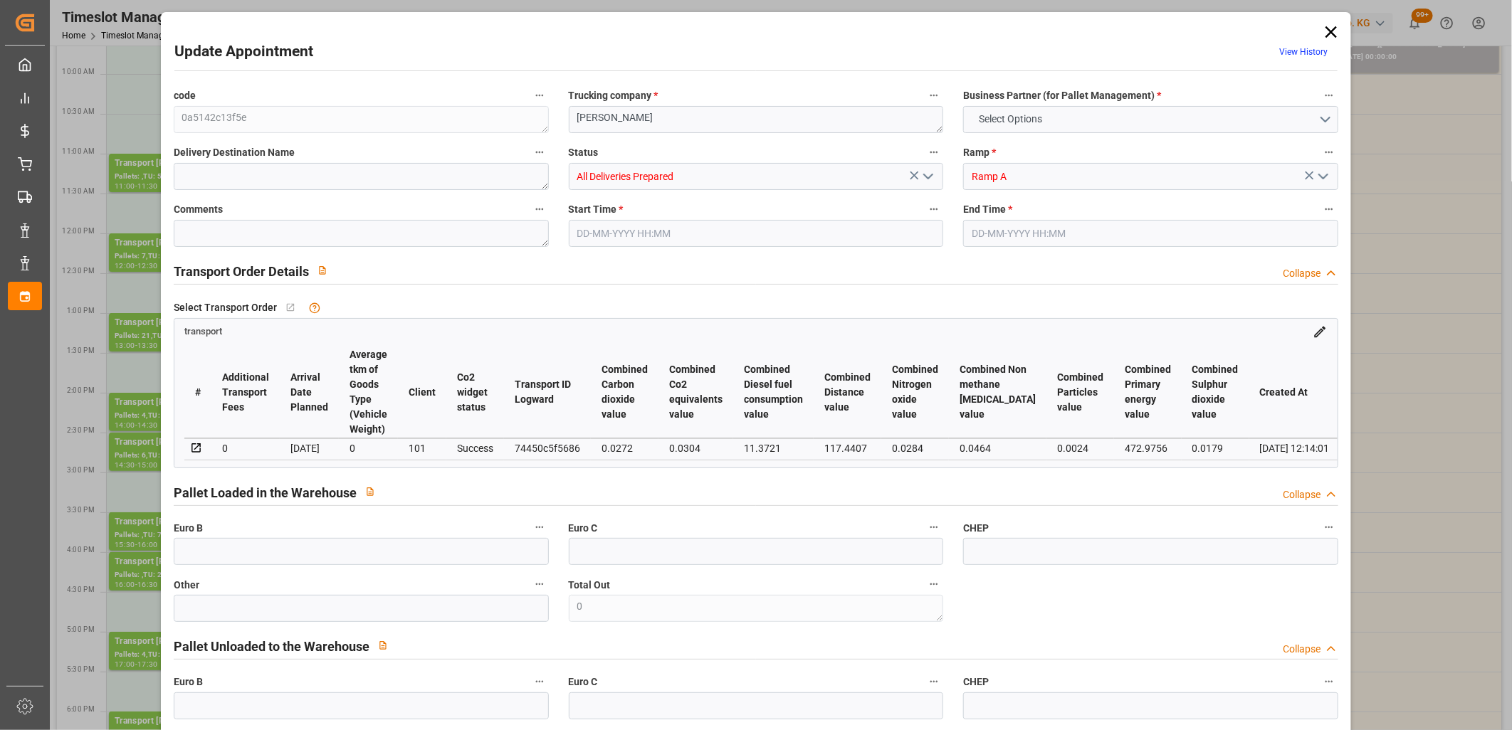
type input "128.7558"
type input "-4.5042"
type input "0"
type input "335.808"
type input "583"
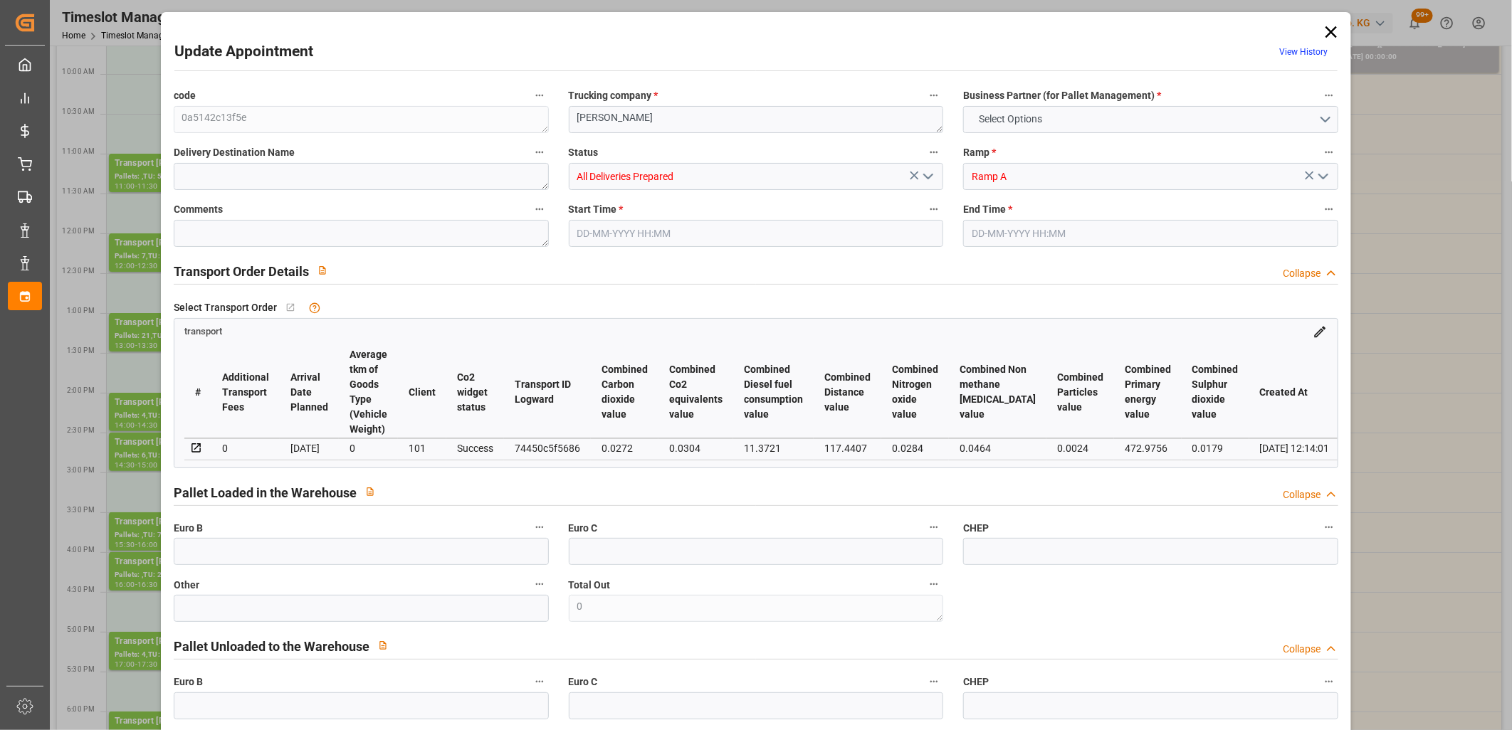
type input "2497.536"
type input "91"
type input "4"
type input "0"
type input "4"
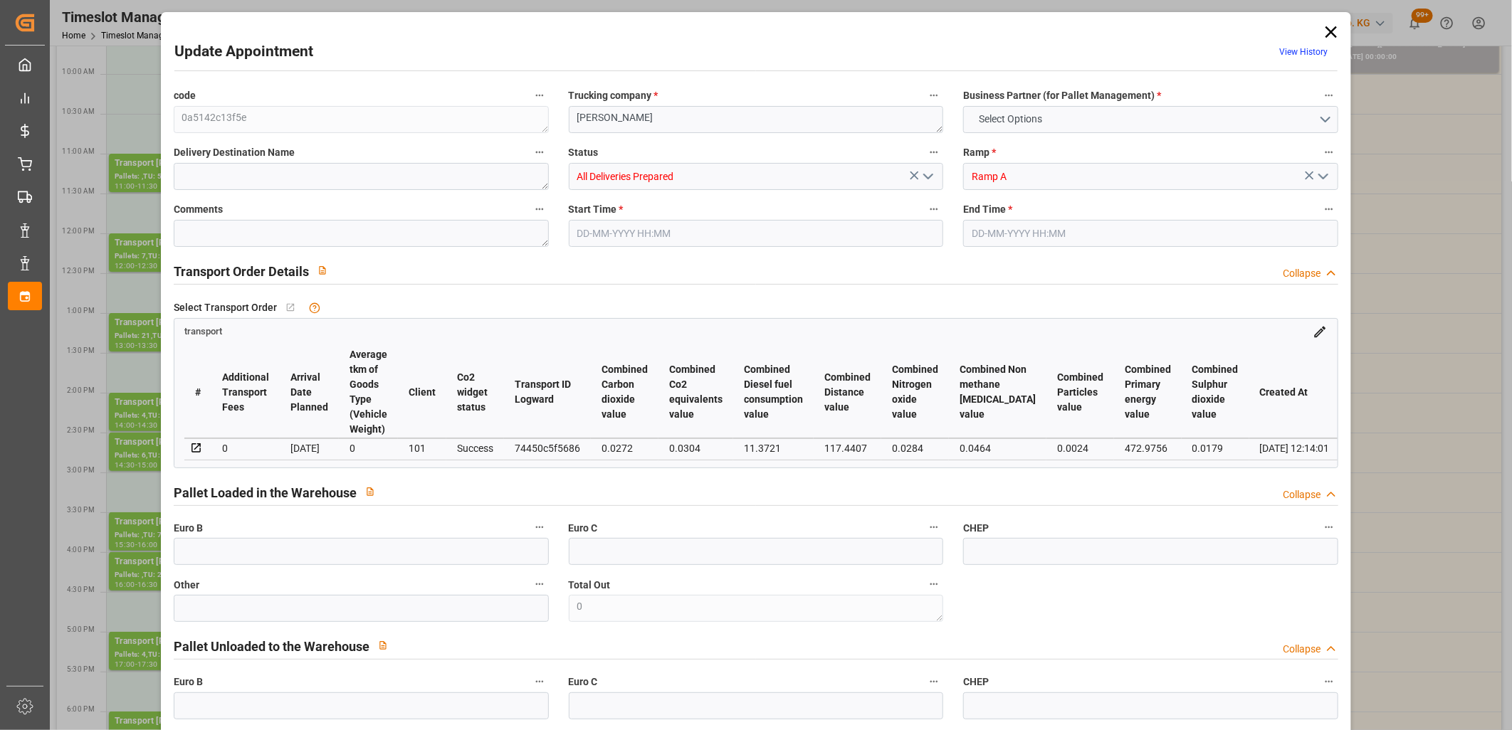
type input "101"
type input "468.864"
type input "0"
type input "4710.8598"
type input "0"
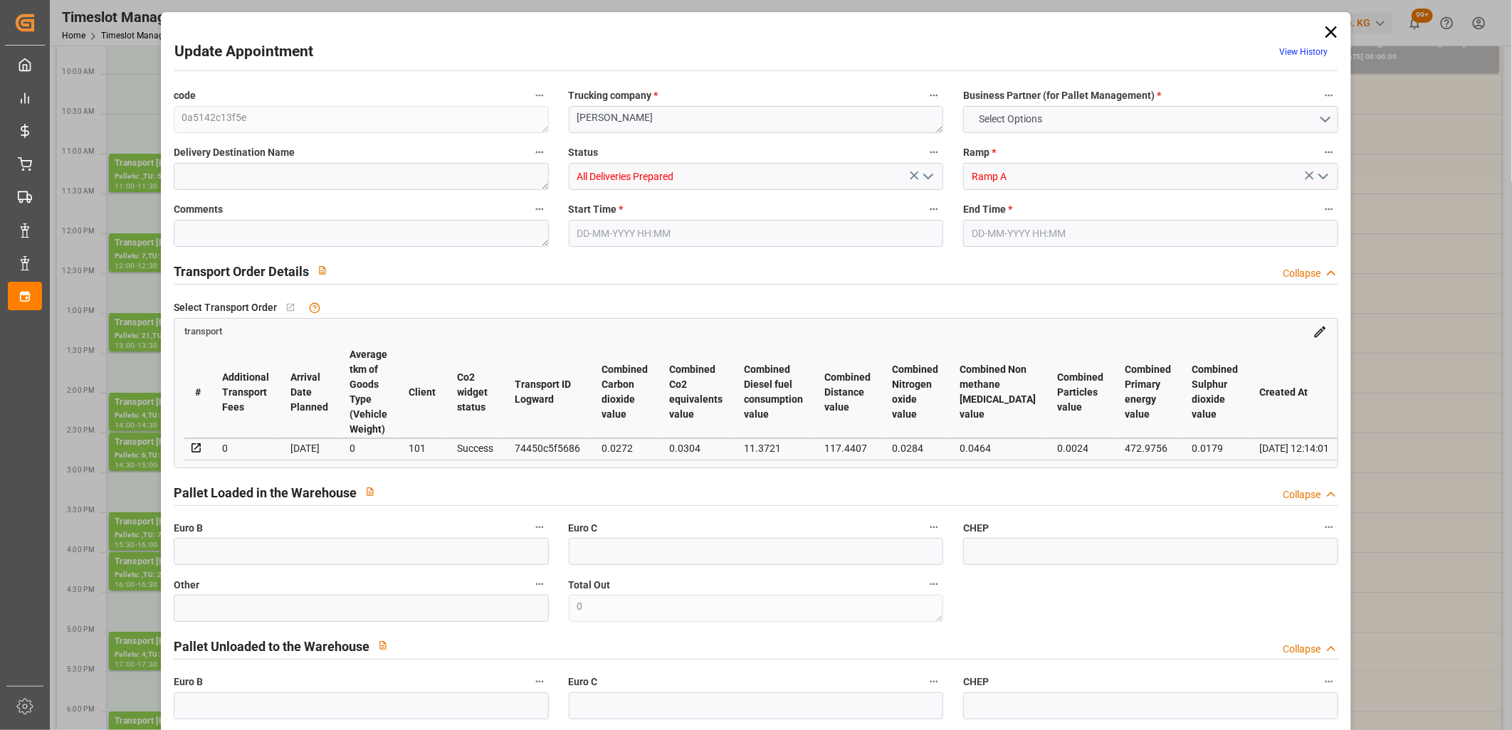
type input "0"
type input "21"
type input "35"
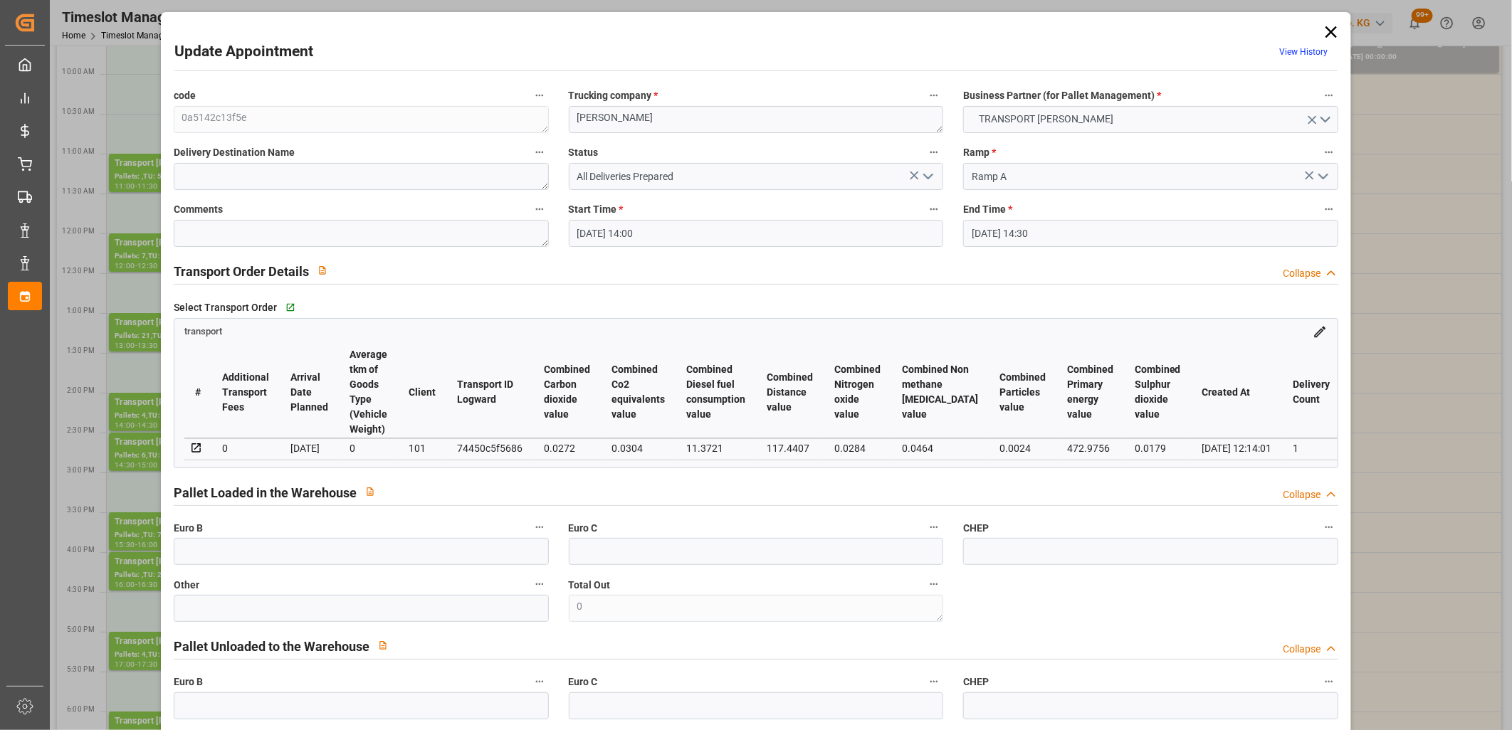
type input "08-10-2025 14:00"
type input "08-10-2025 14:30"
type input "02-10-2025 16:20"
type input "02-10-2025 12:14"
type input "[DATE]"
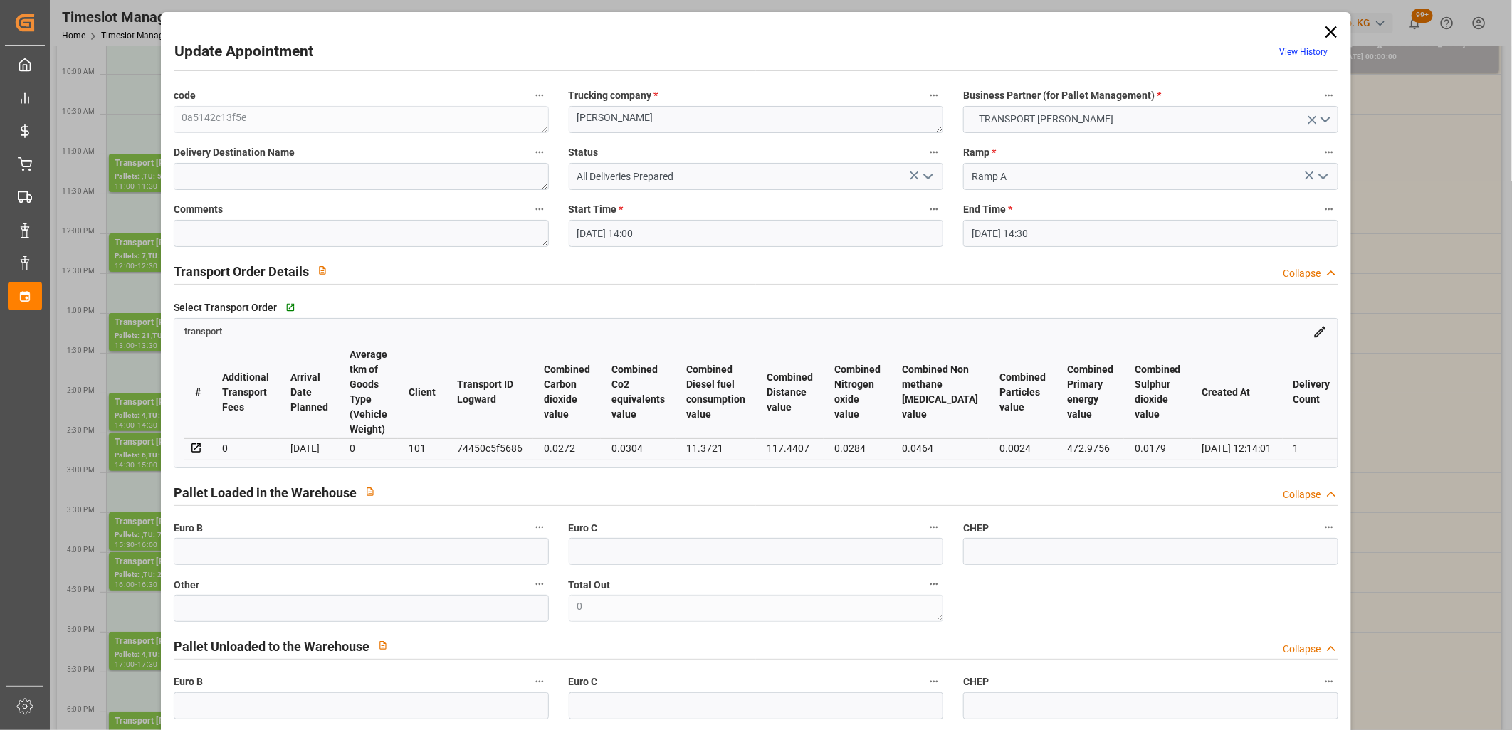
type input "[DATE]"
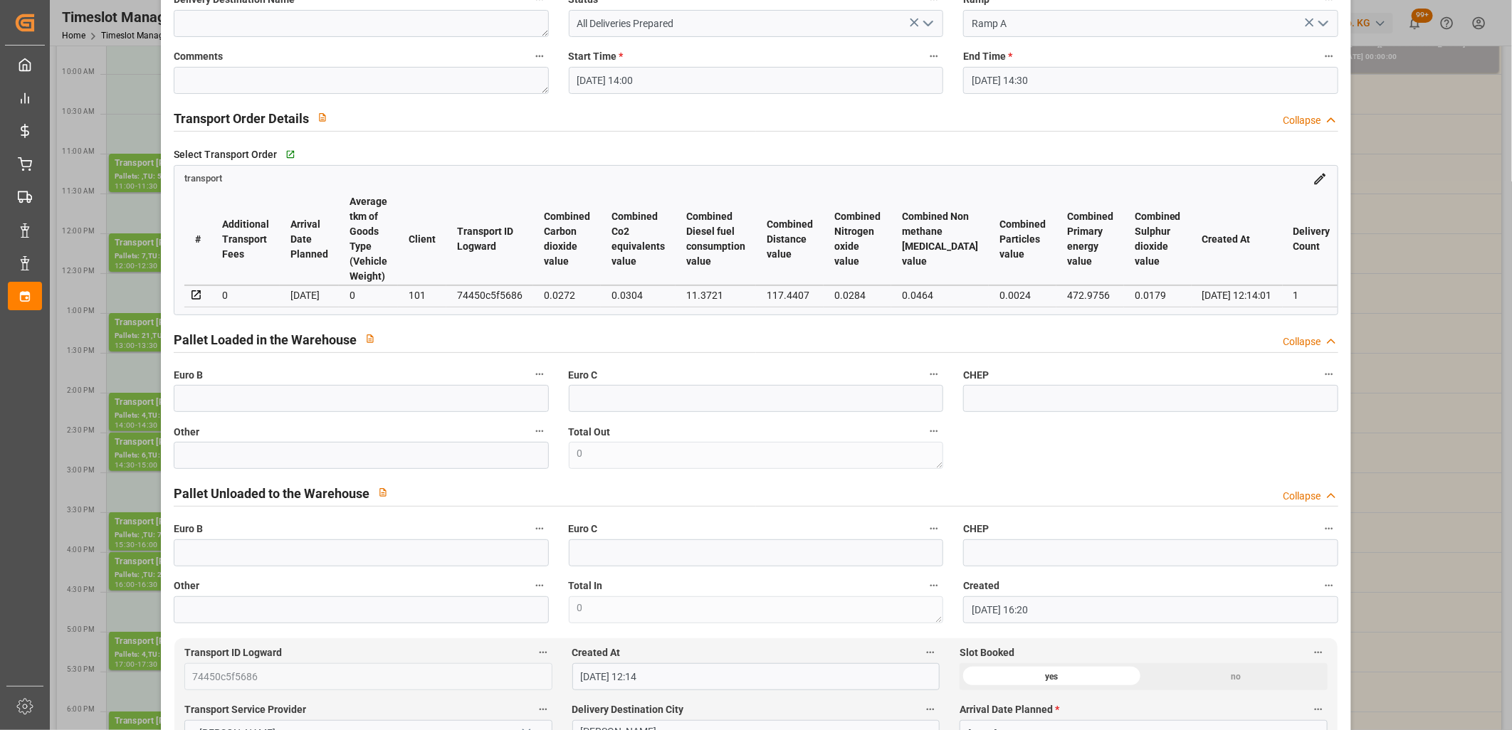
scroll to position [0, 0]
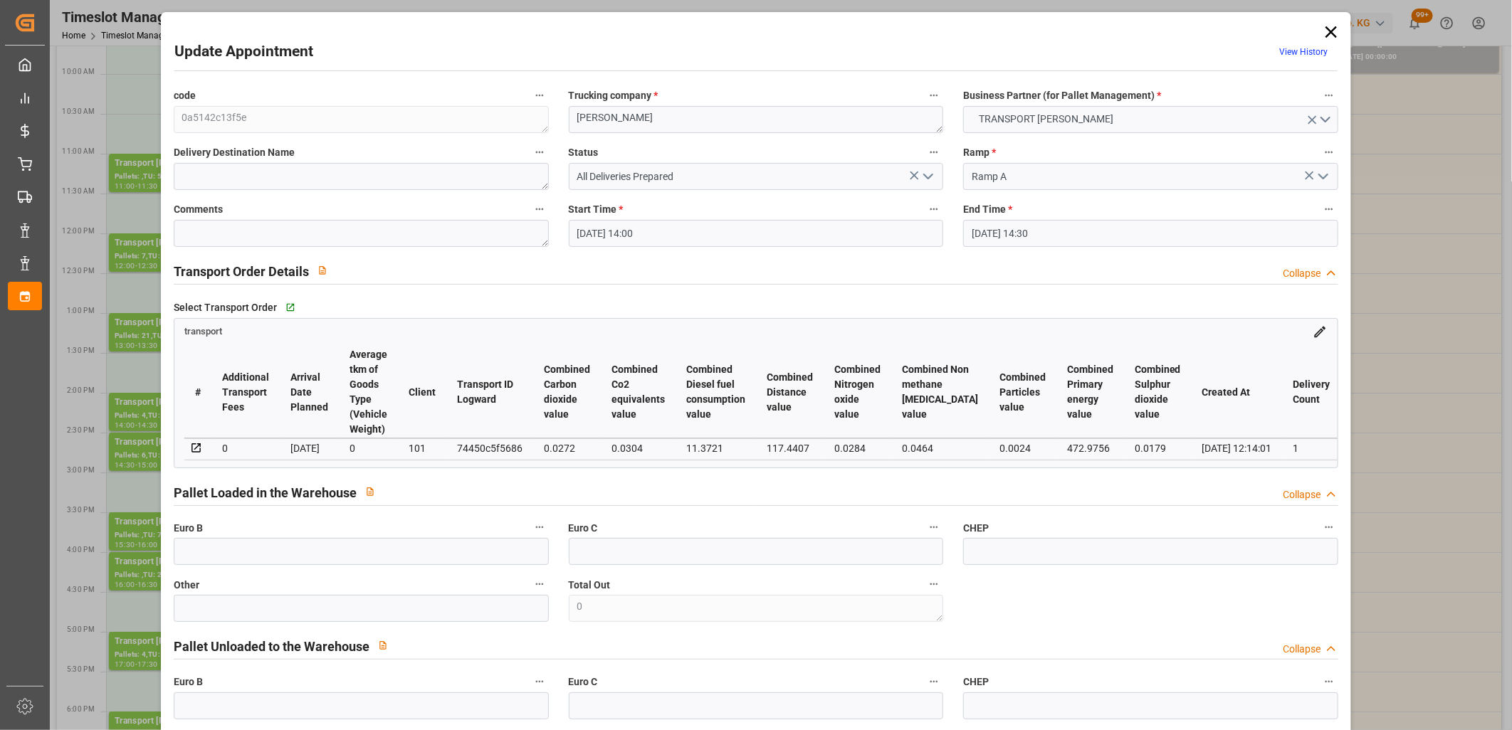
click at [1331, 30] on icon at bounding box center [1331, 32] width 20 height 20
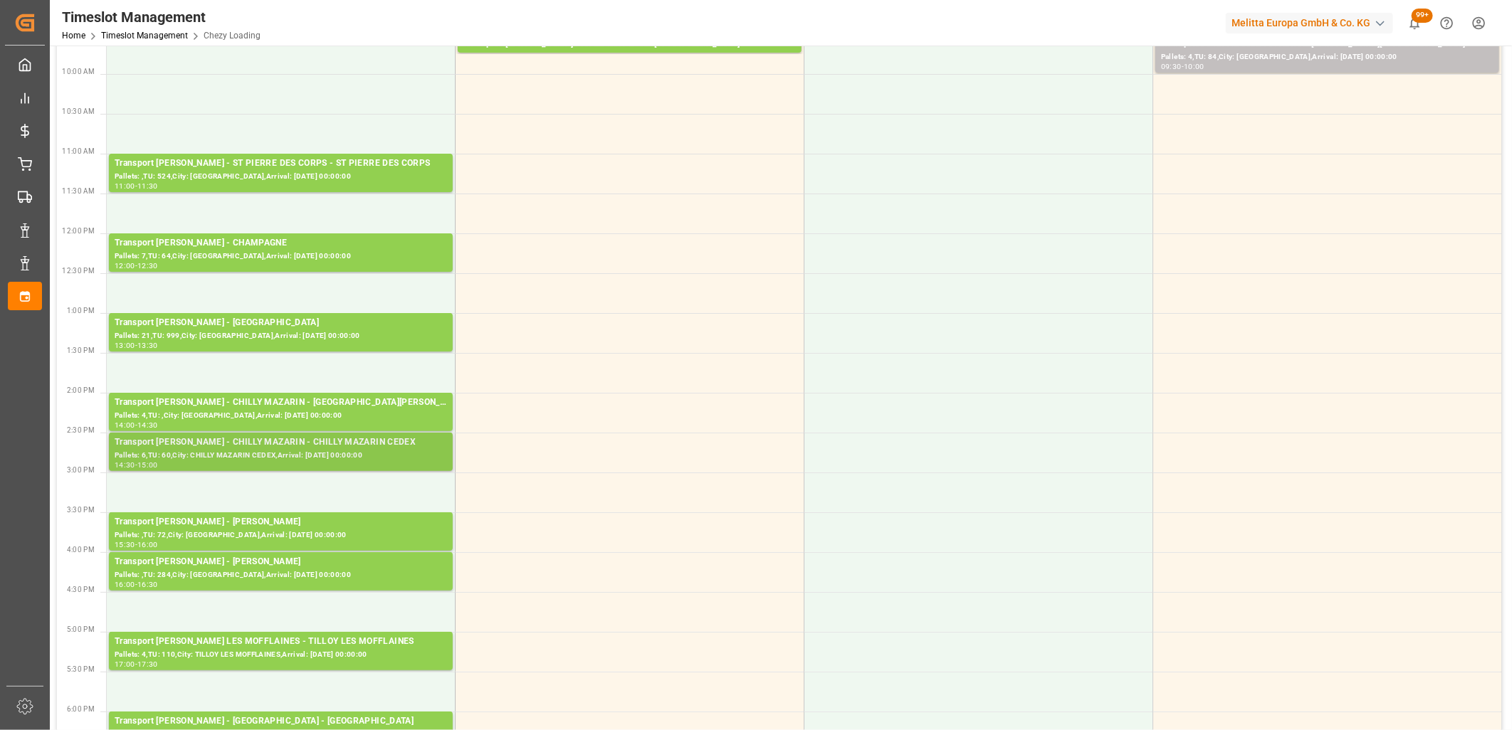
click at [272, 444] on div "Transport Delisle - CHILLY MAZARIN - CHILLY MAZARIN CEDEX" at bounding box center [281, 443] width 332 height 14
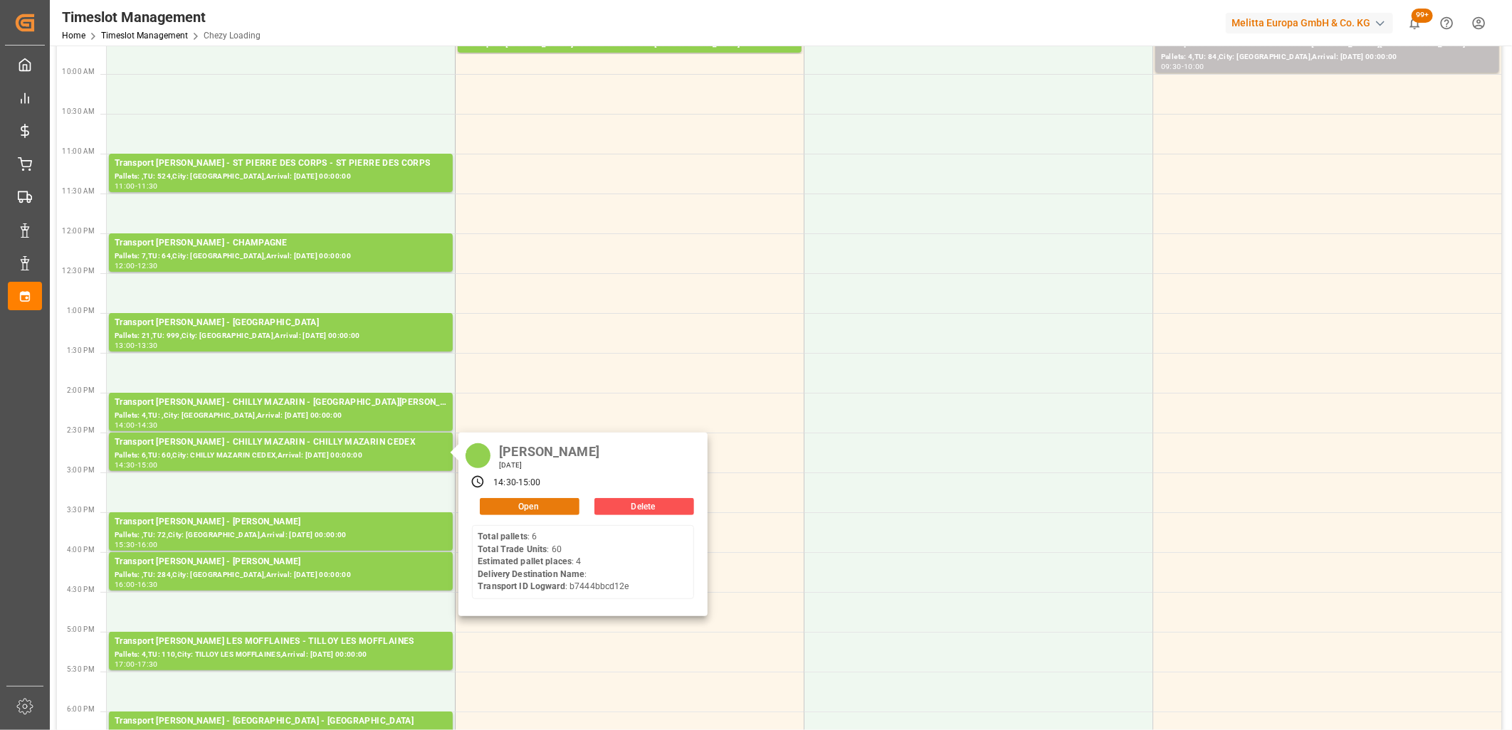
click at [518, 507] on button "Open" at bounding box center [530, 506] width 100 height 17
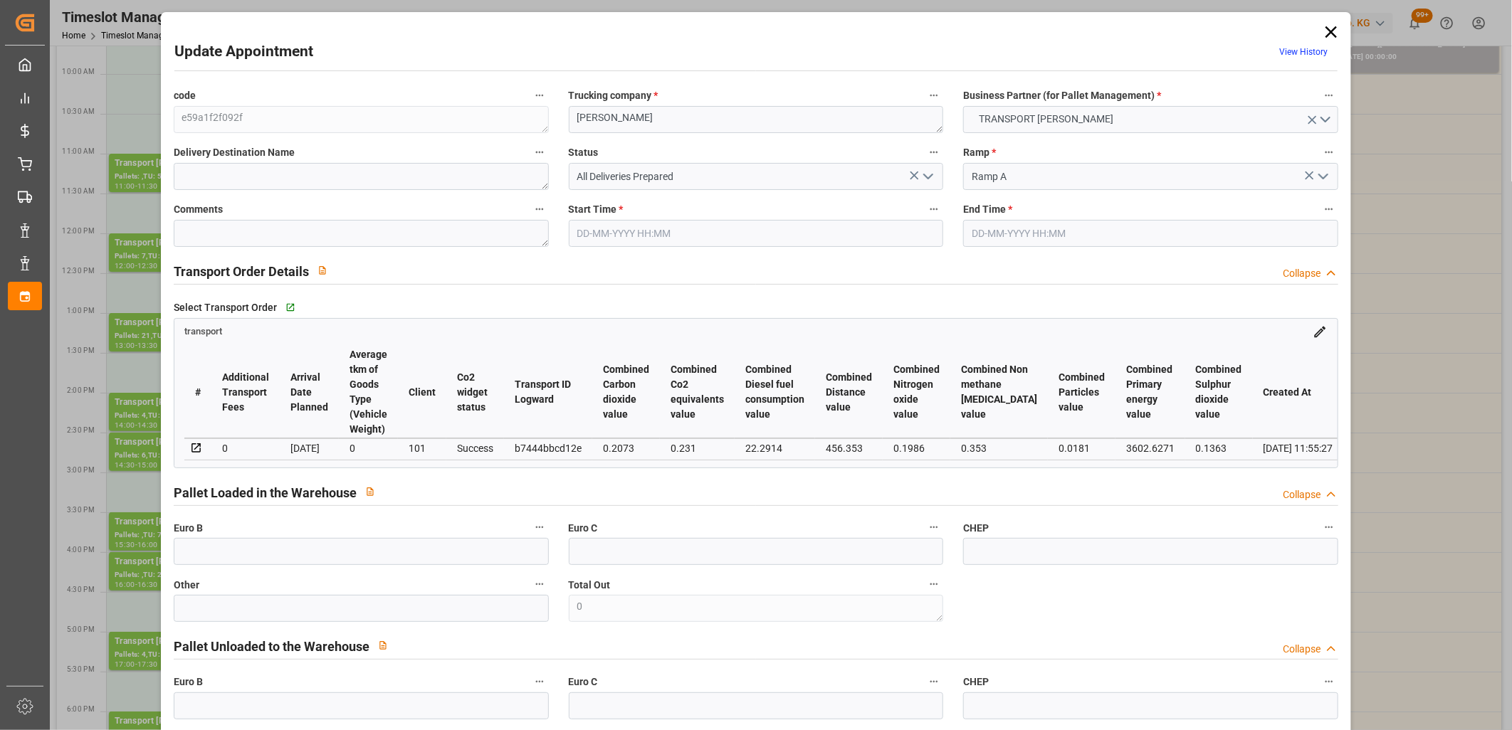
type input "08-10-2025 14:30"
type input "08-10-2025 15:00"
type input "03-10-2025 12:36"
type input "03-10-2025 11:55"
type input "[DATE]"
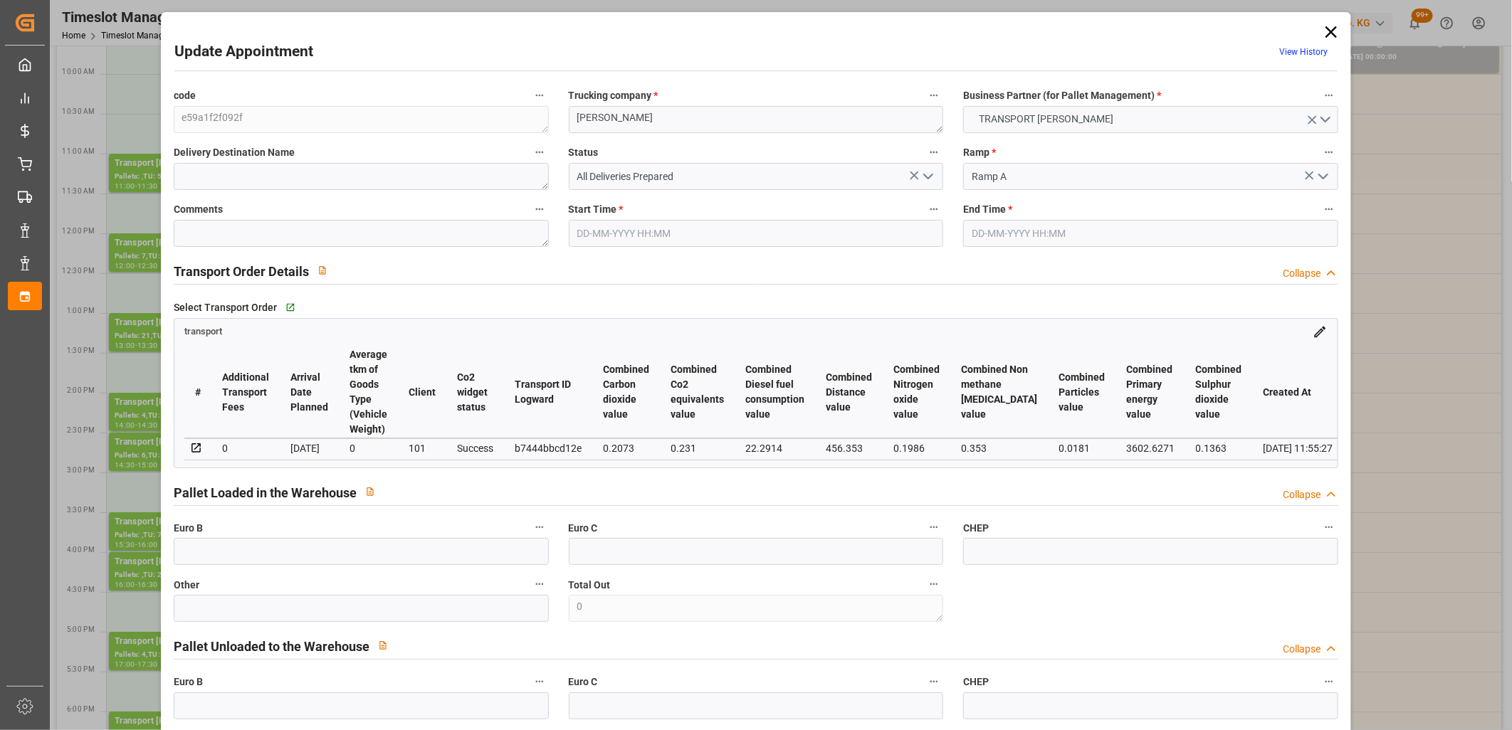
type input "[DATE]"
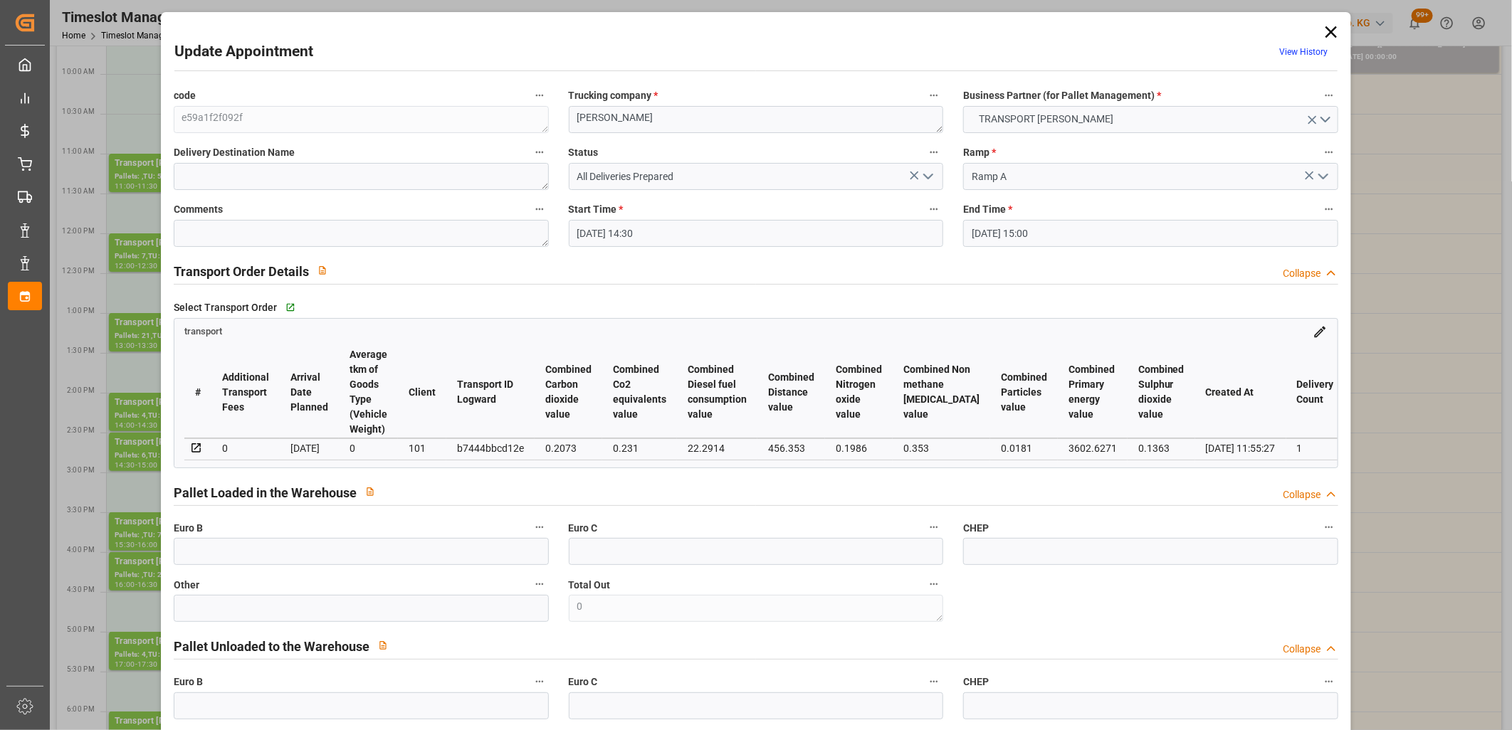
click at [478, 445] on div "b7444bbcd12e" at bounding box center [490, 448] width 67 height 17
copy div "b7444bbcd12e"
click at [1330, 31] on icon at bounding box center [1331, 32] width 20 height 20
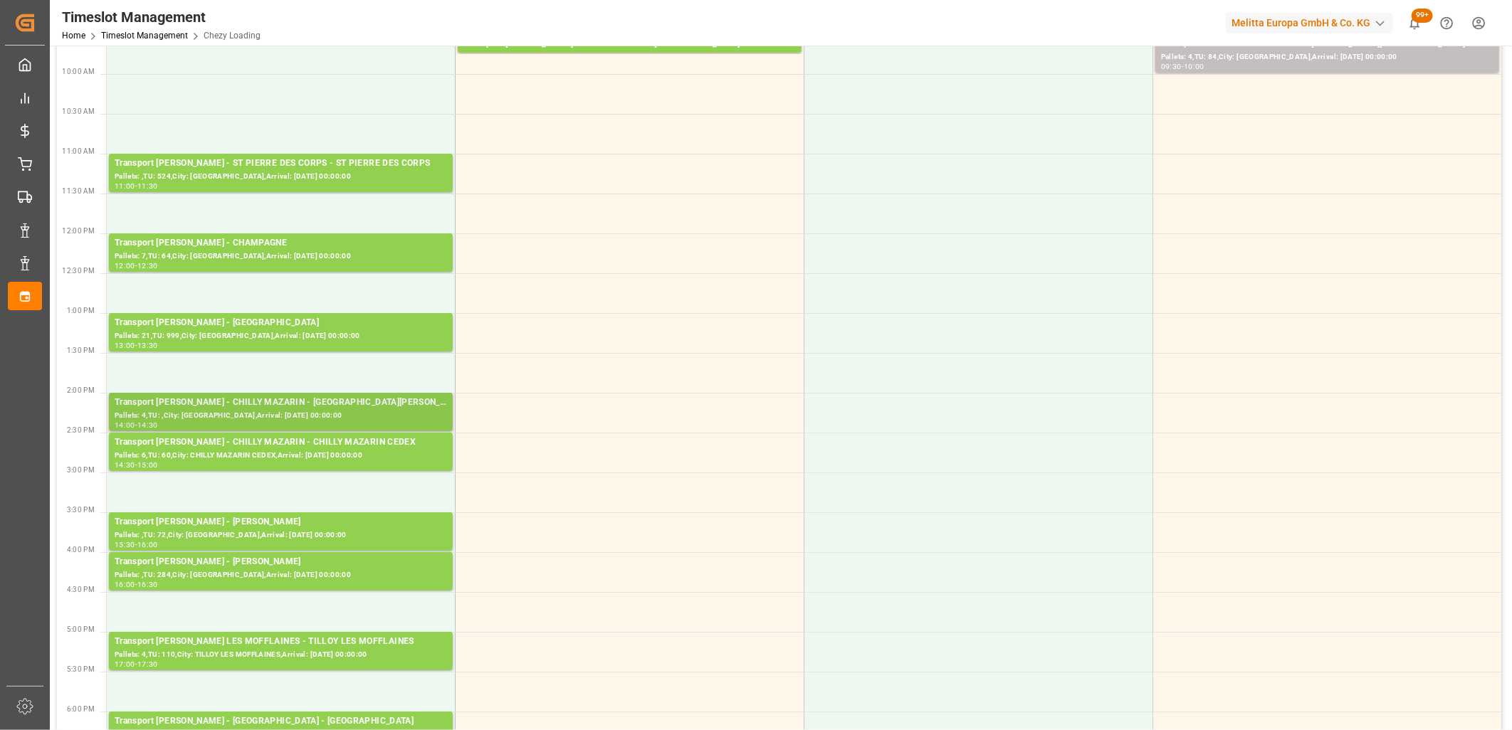
click at [366, 407] on div "Transport Delisle - CHILLY MAZARIN - CHILLY MAZARIN" at bounding box center [281, 403] width 332 height 14
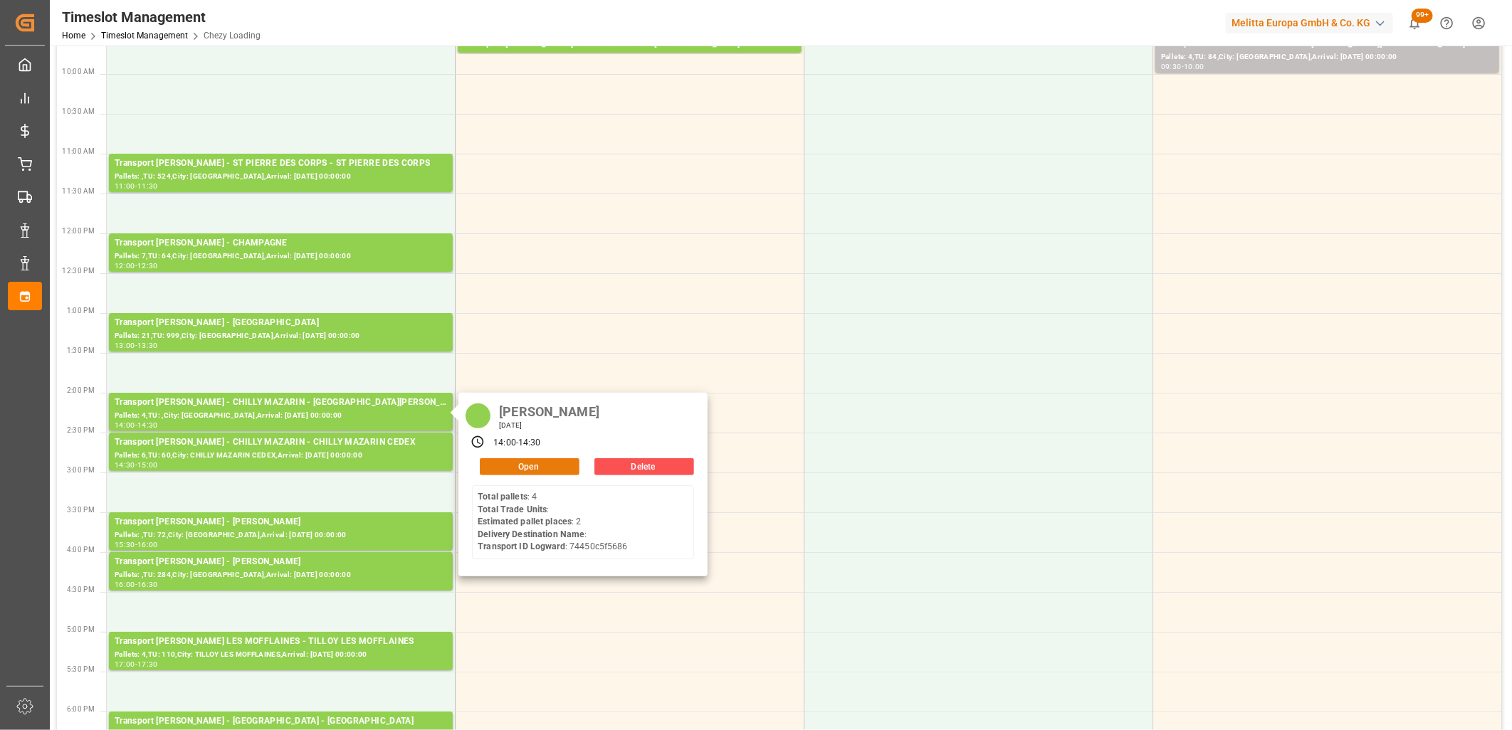
click at [515, 467] on button "Open" at bounding box center [530, 466] width 100 height 17
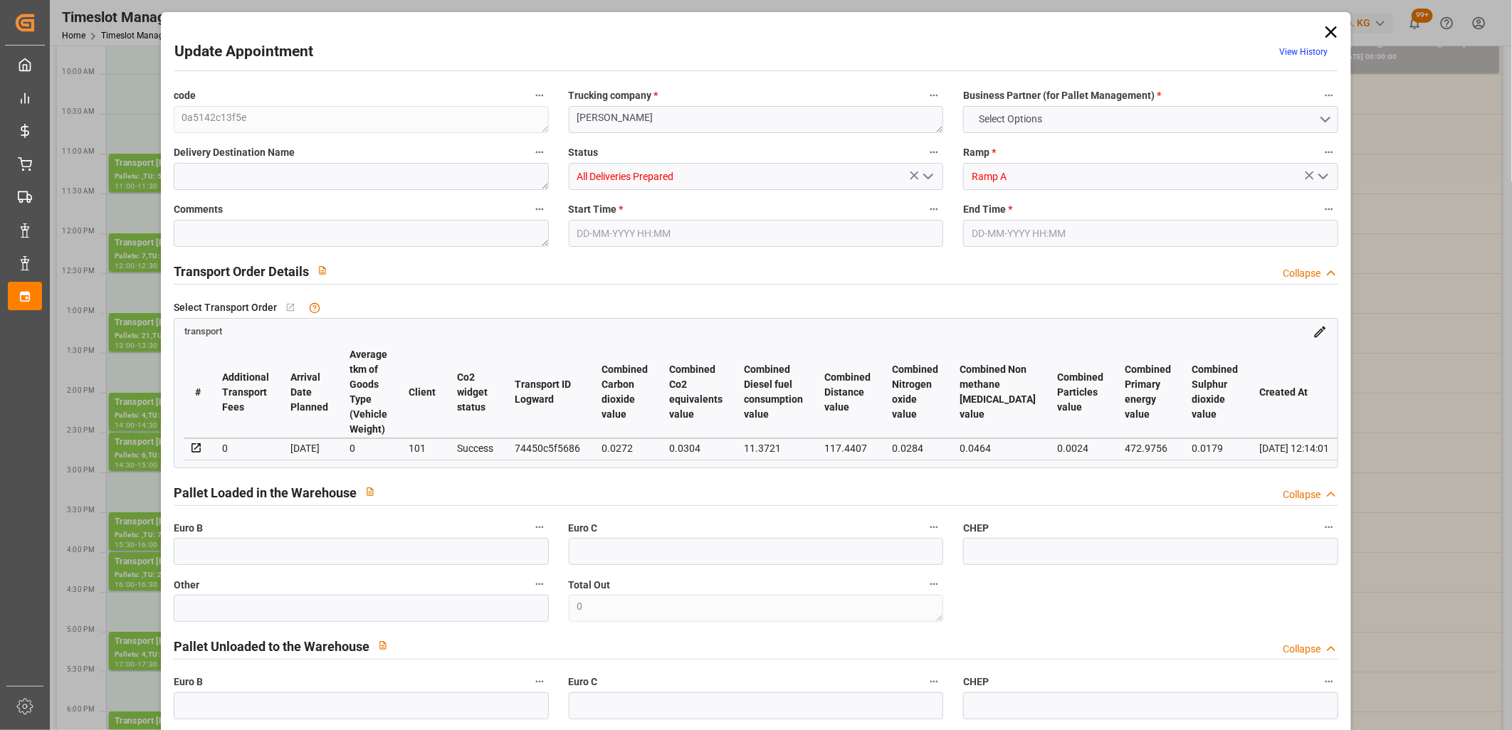
type input "2"
type input "133.26"
type input "0"
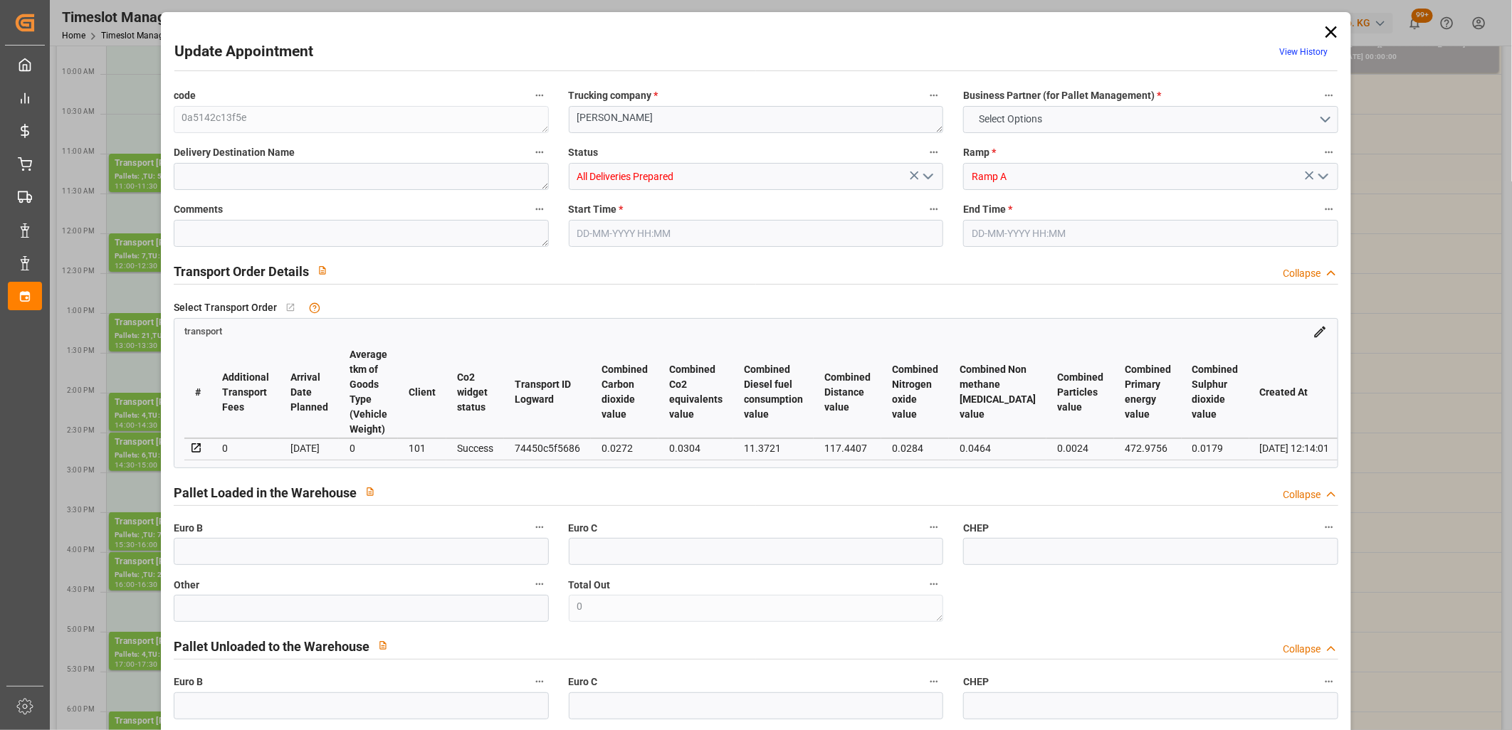
type input "128.7558"
type input "-4.5042"
type input "0"
type input "335.808"
type input "583"
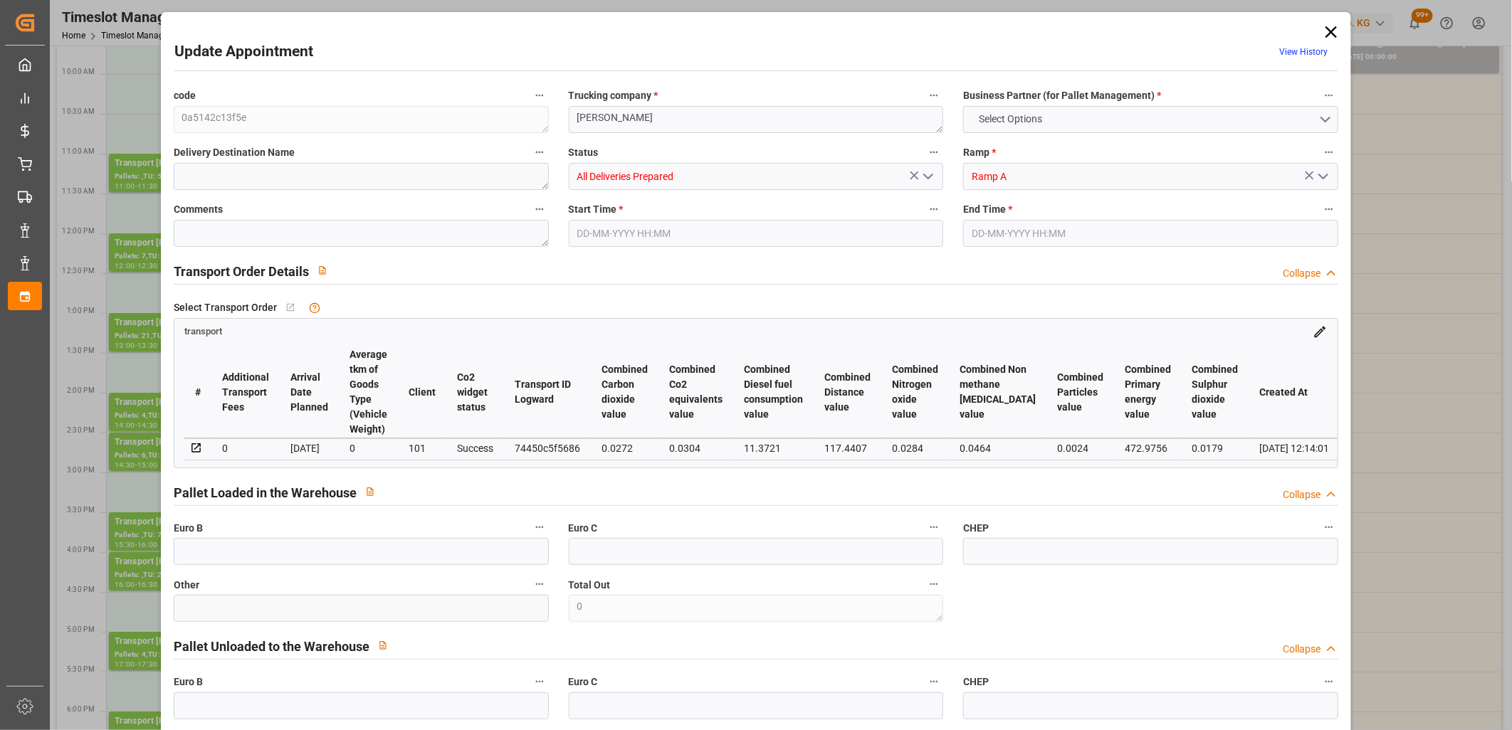
type input "2497.536"
type input "91"
type input "4"
type input "0"
type input "4"
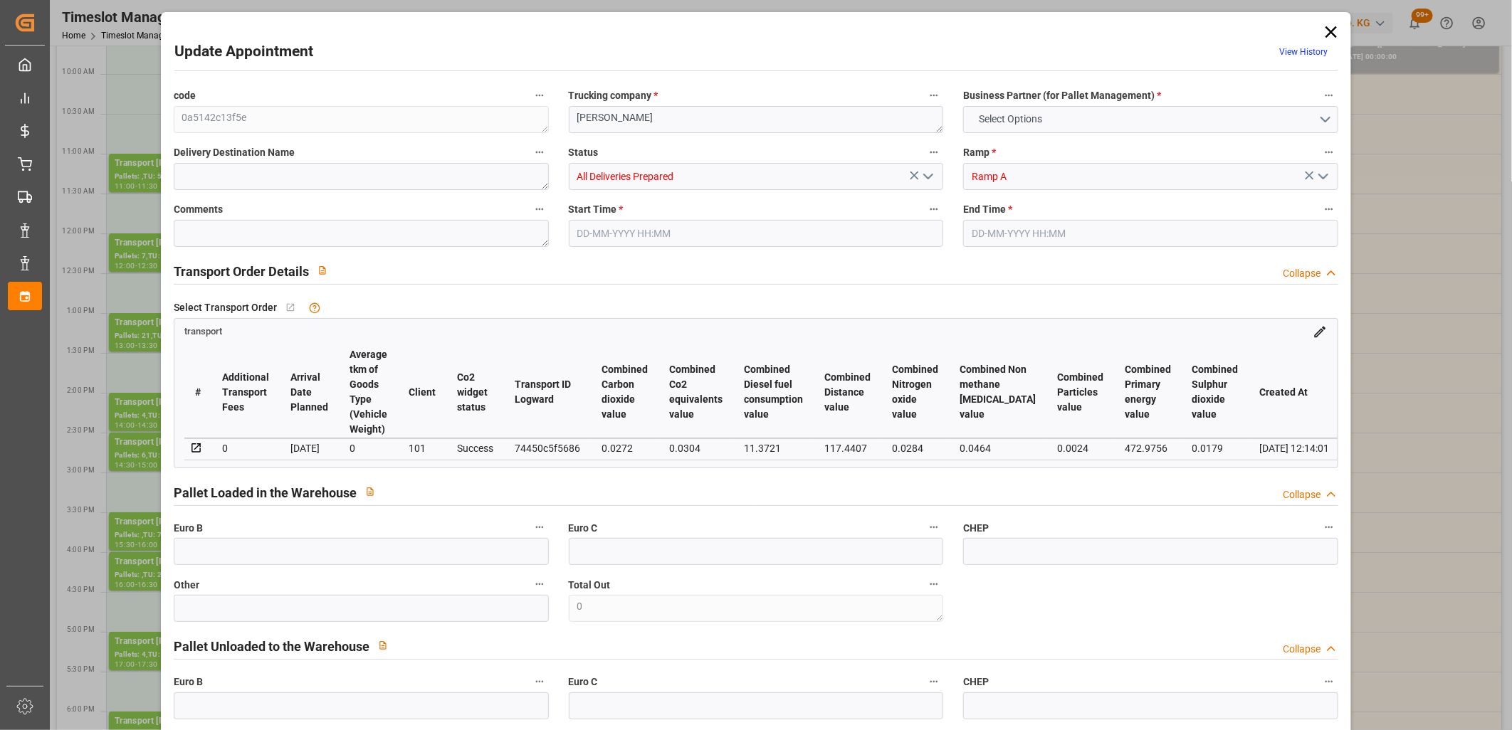
type input "101"
type input "468.864"
type input "0"
type input "4710.8598"
type input "0"
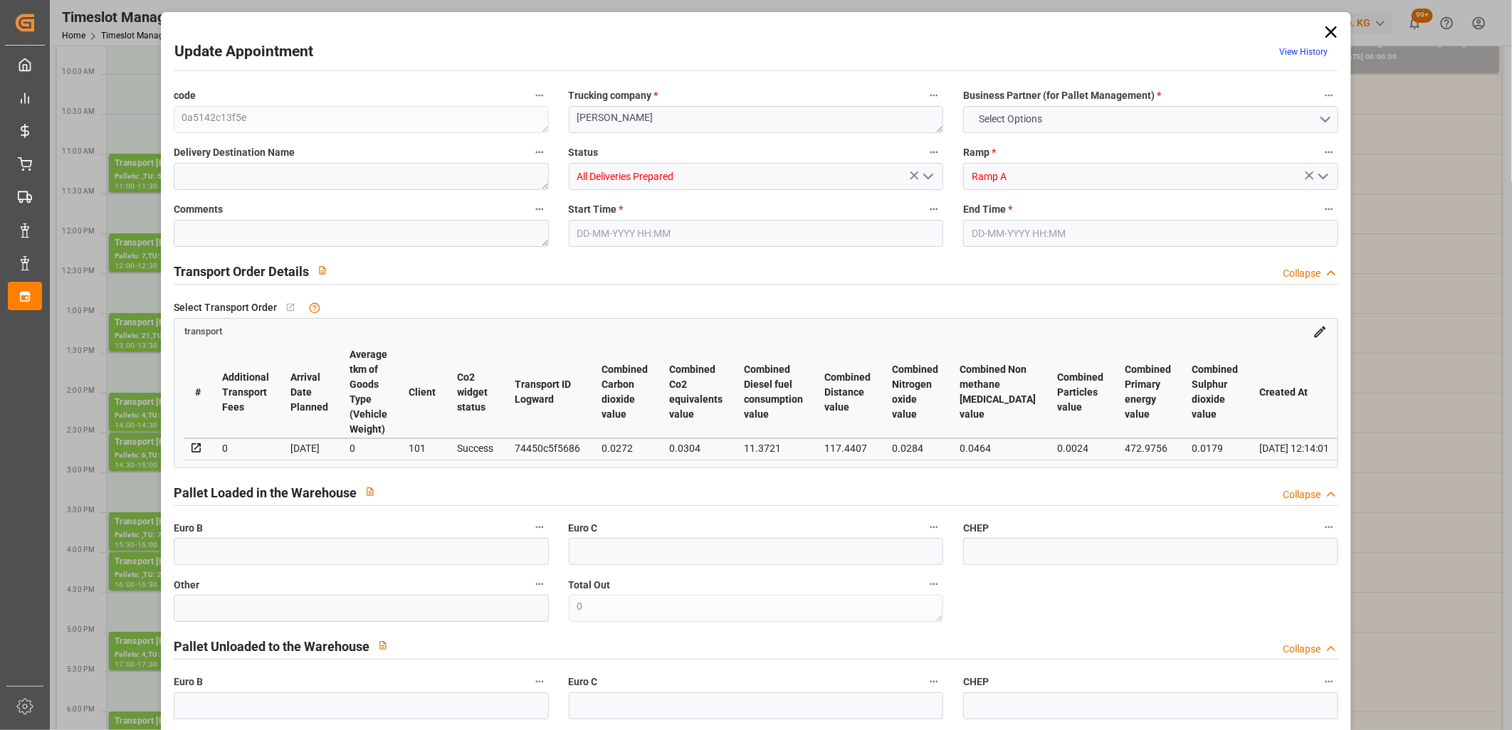
type input "0"
type input "21"
type input "35"
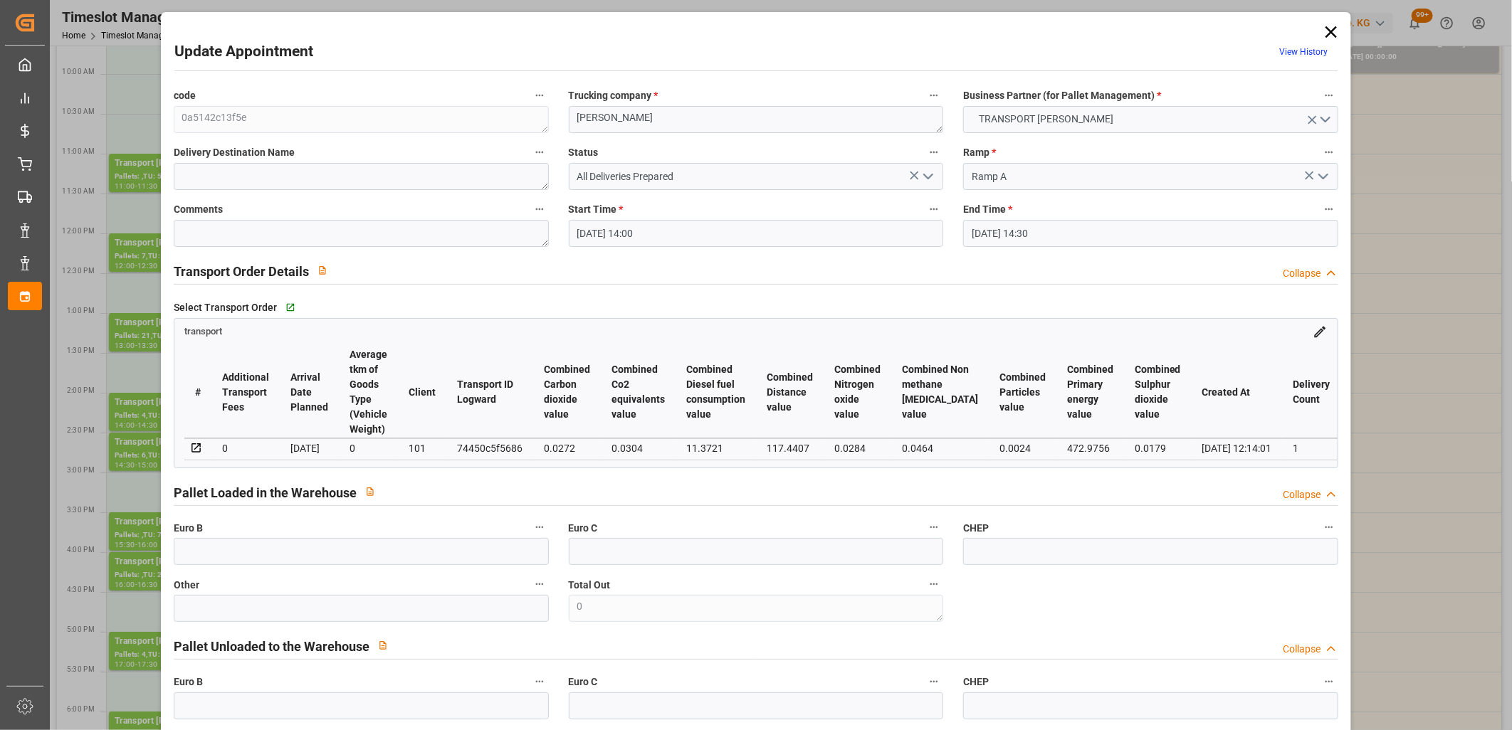
type input "08-10-2025 14:00"
type input "08-10-2025 14:30"
type input "02-10-2025 16:20"
type input "02-10-2025 12:14"
type input "[DATE]"
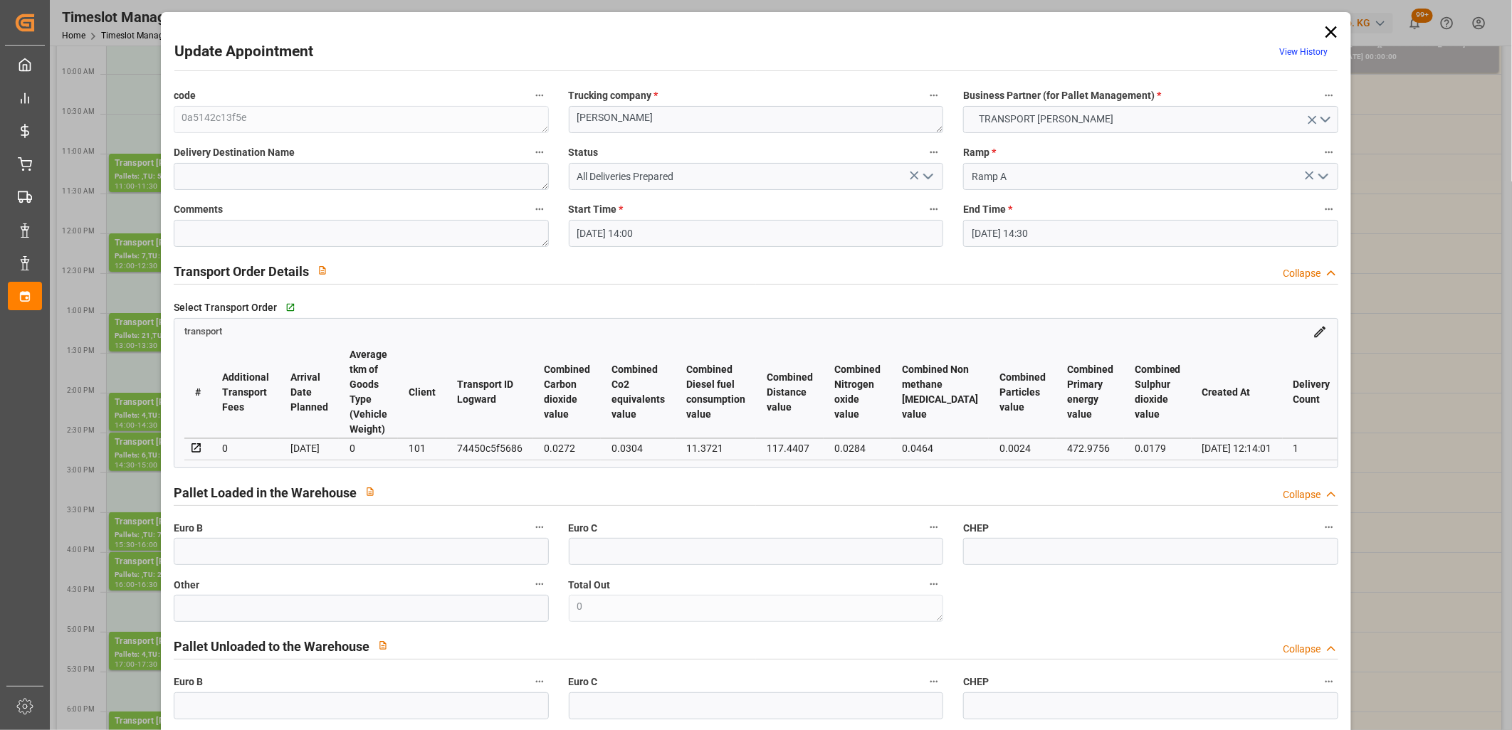
type input "[DATE]"
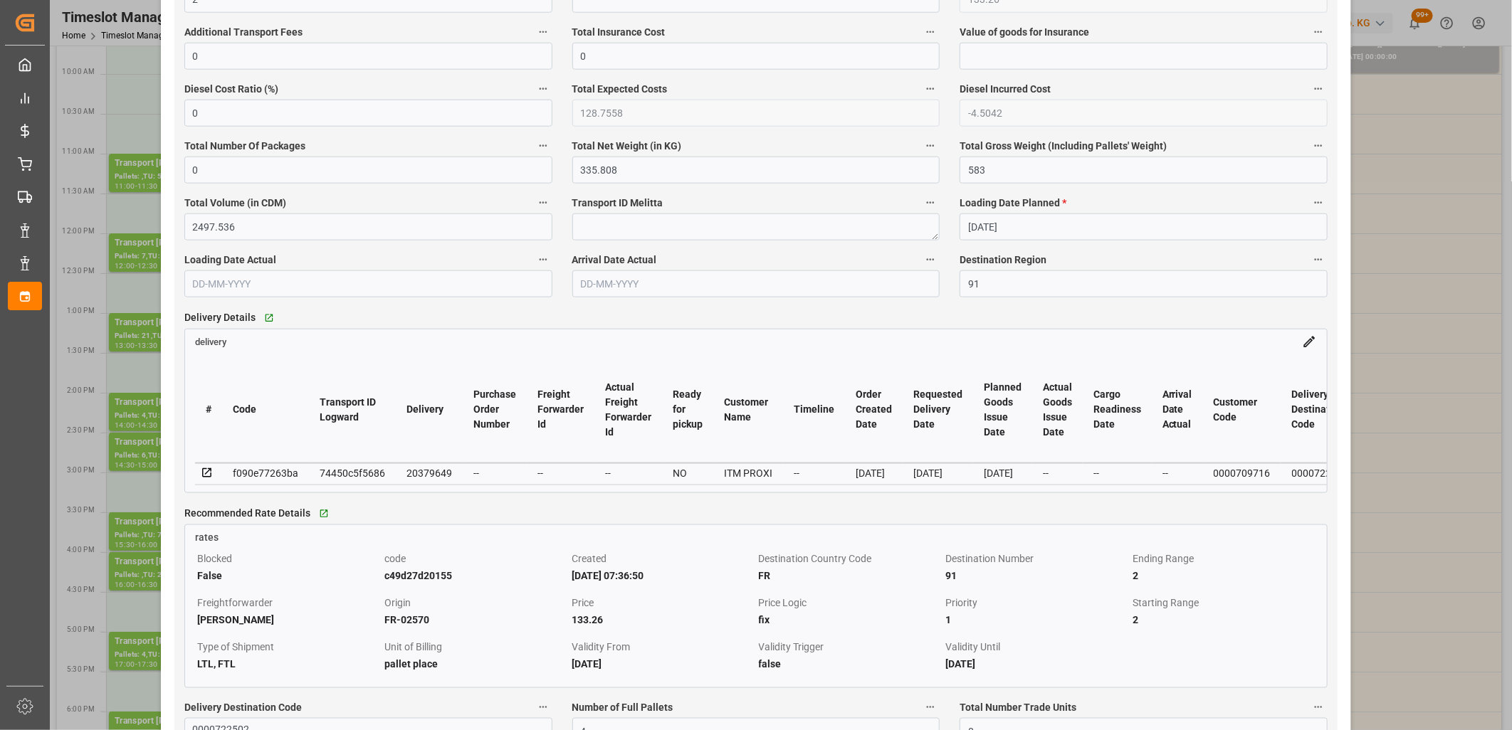
scroll to position [949, 0]
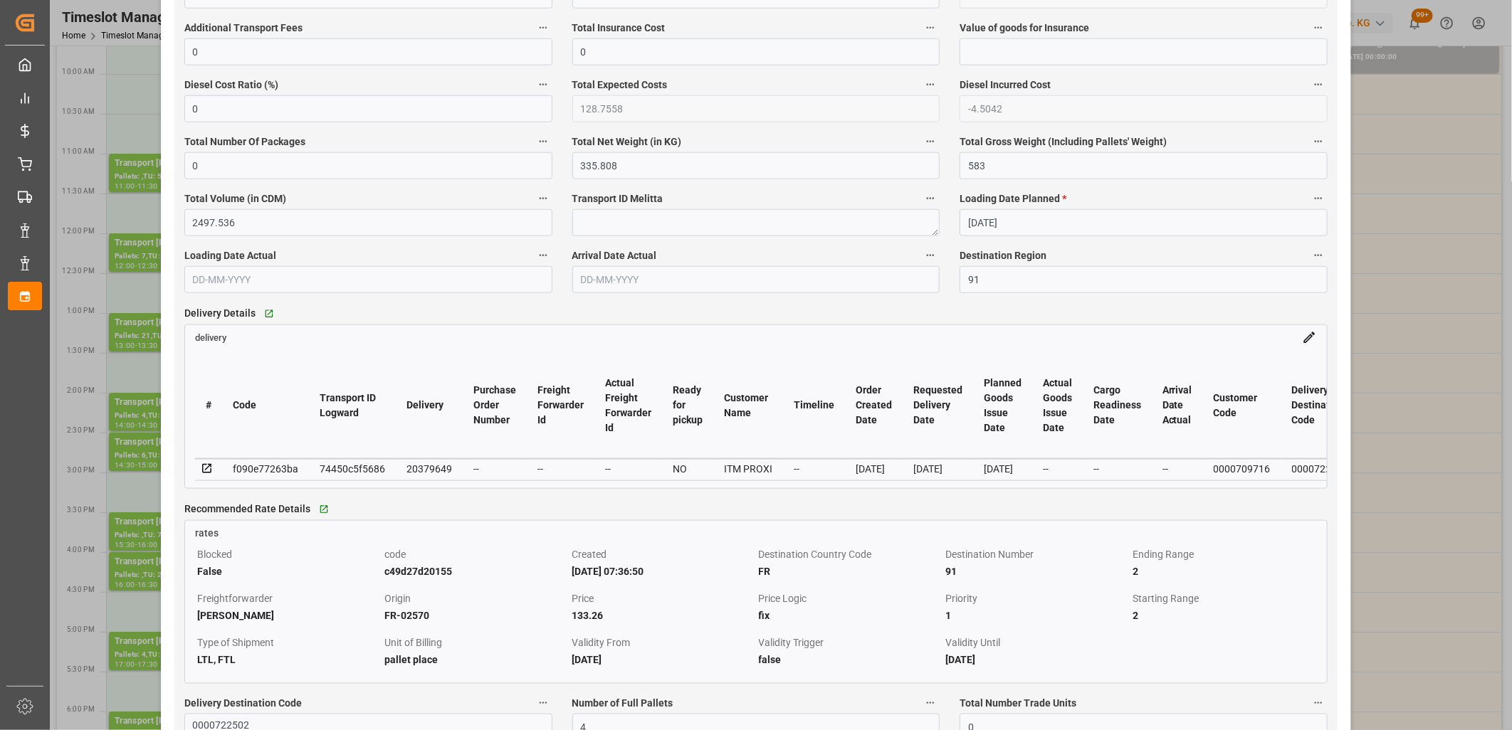
click at [206, 473] on icon at bounding box center [207, 469] width 13 height 13
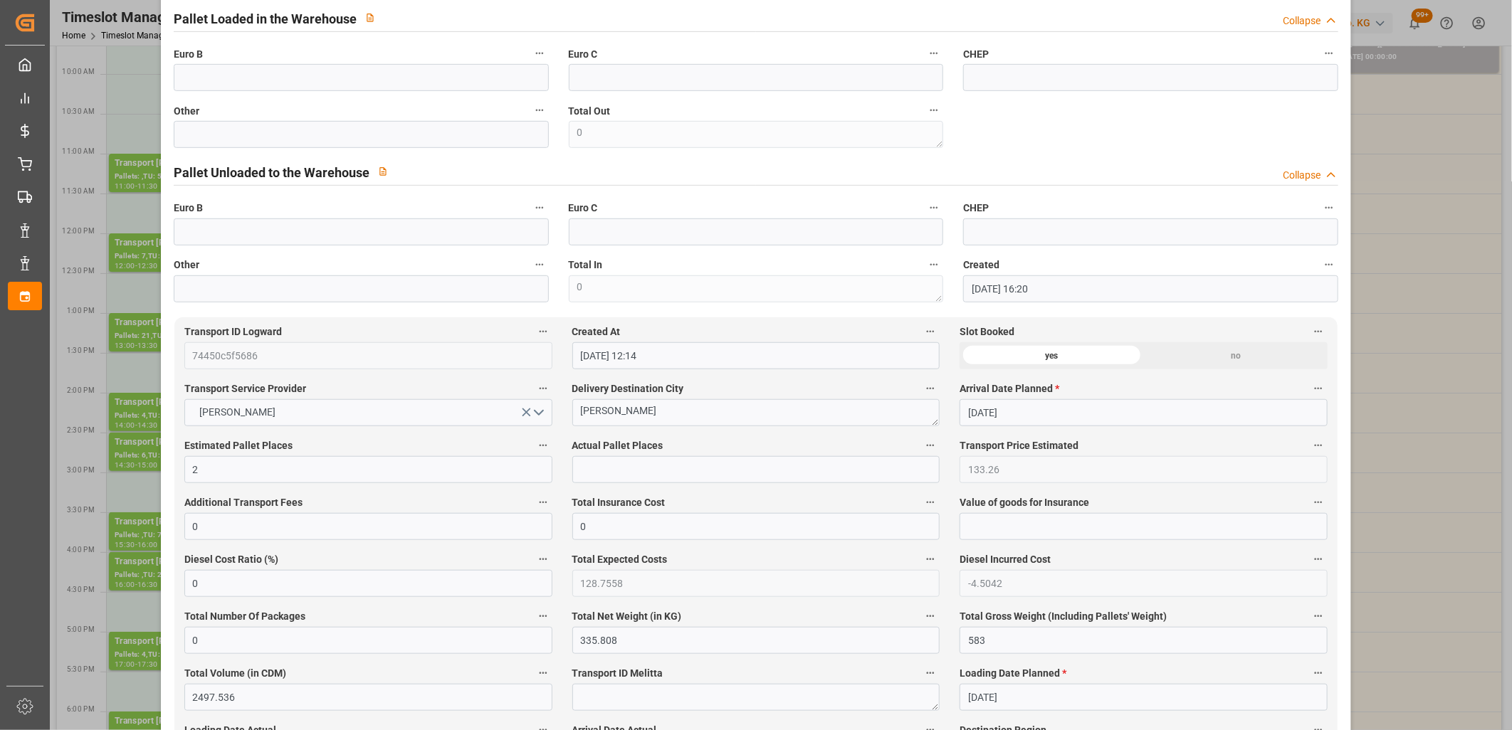
scroll to position [79, 0]
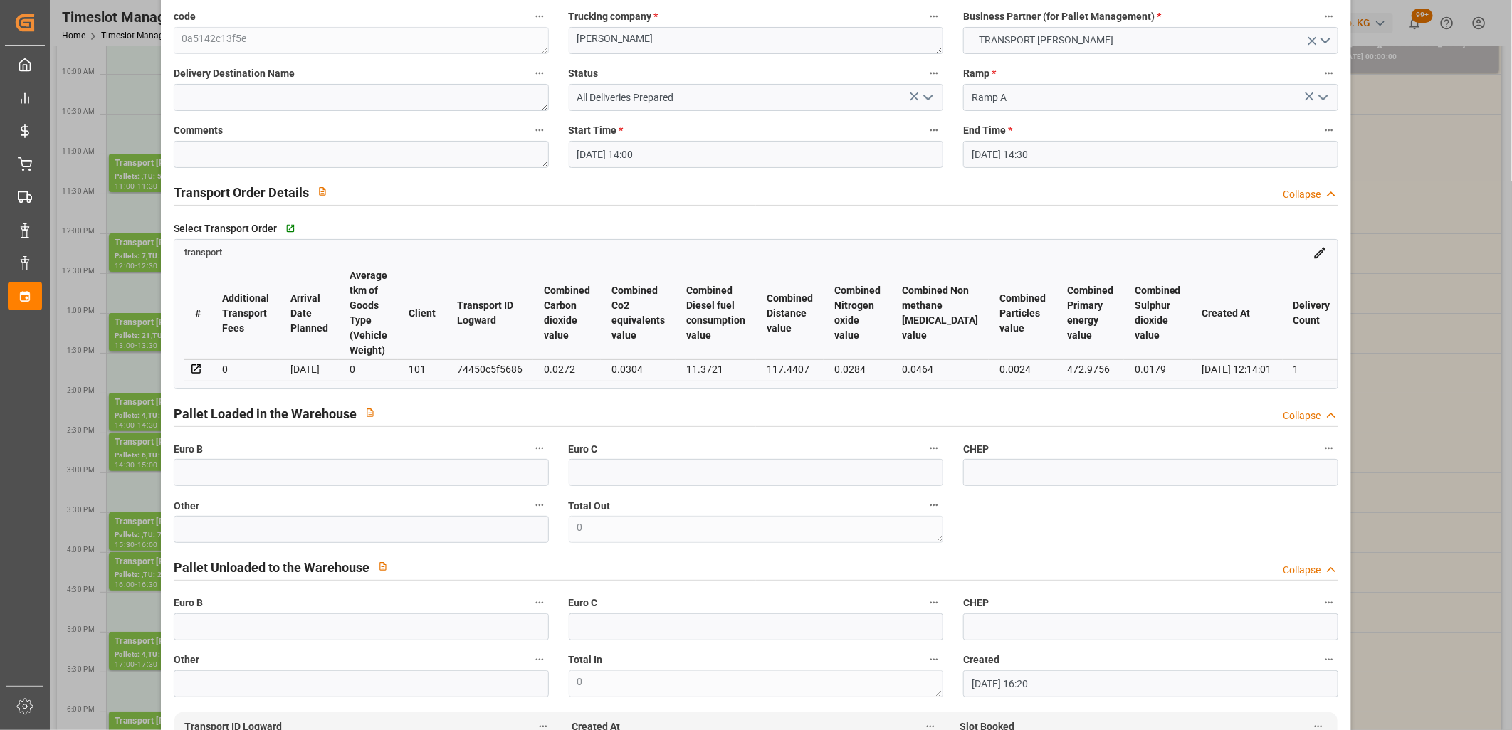
click at [484, 363] on div "74450c5f5686" at bounding box center [489, 369] width 65 height 17
copy div "74450c5f5686"
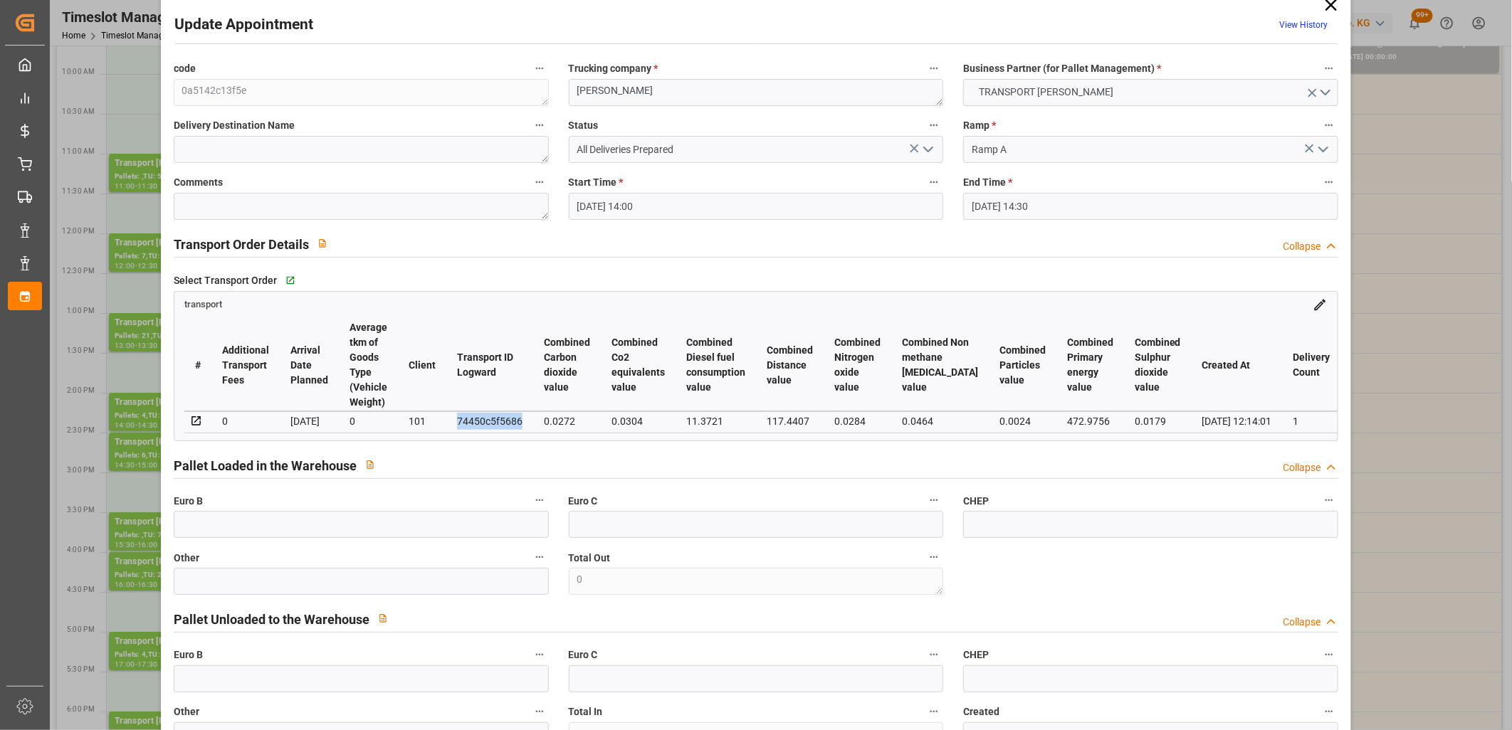
scroll to position [0, 0]
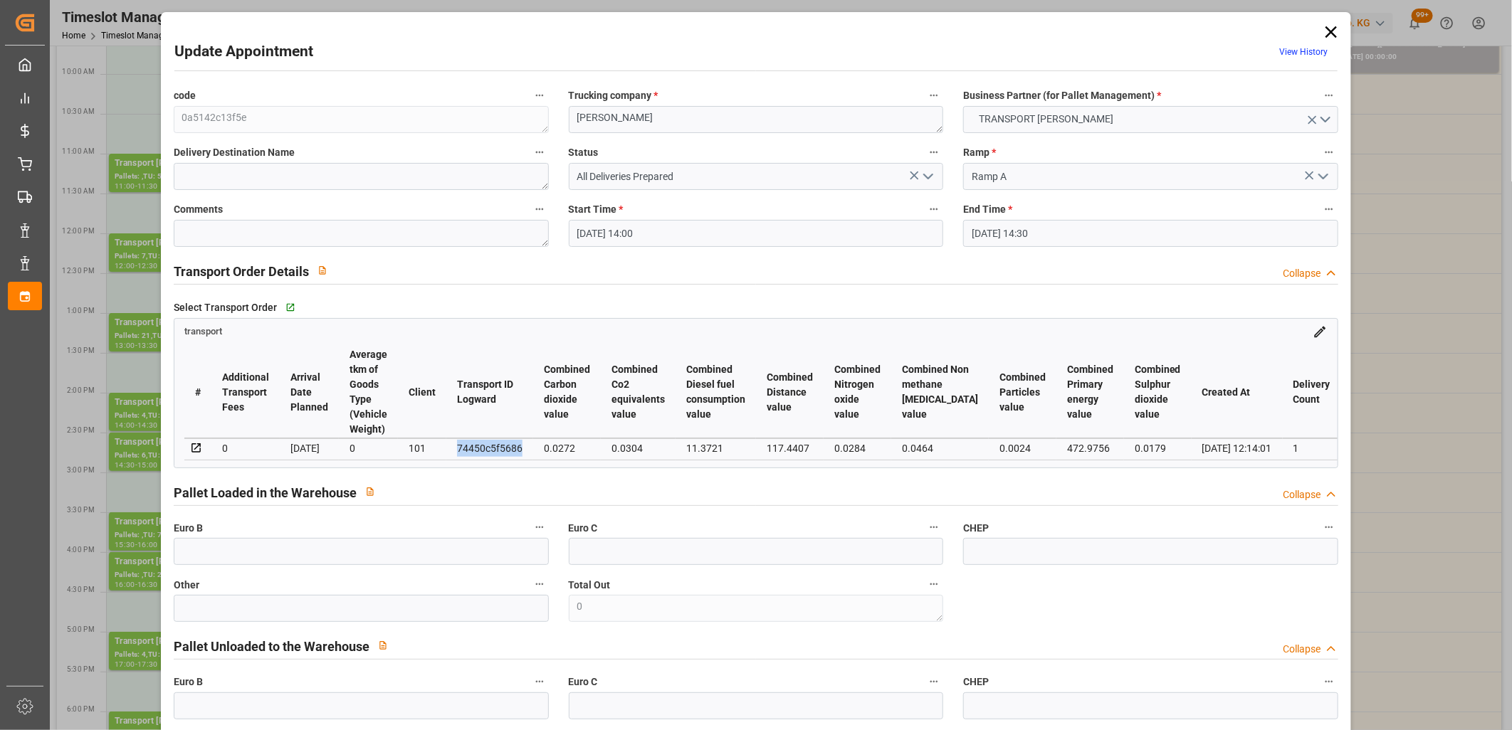
click at [1326, 29] on icon at bounding box center [1331, 32] width 20 height 20
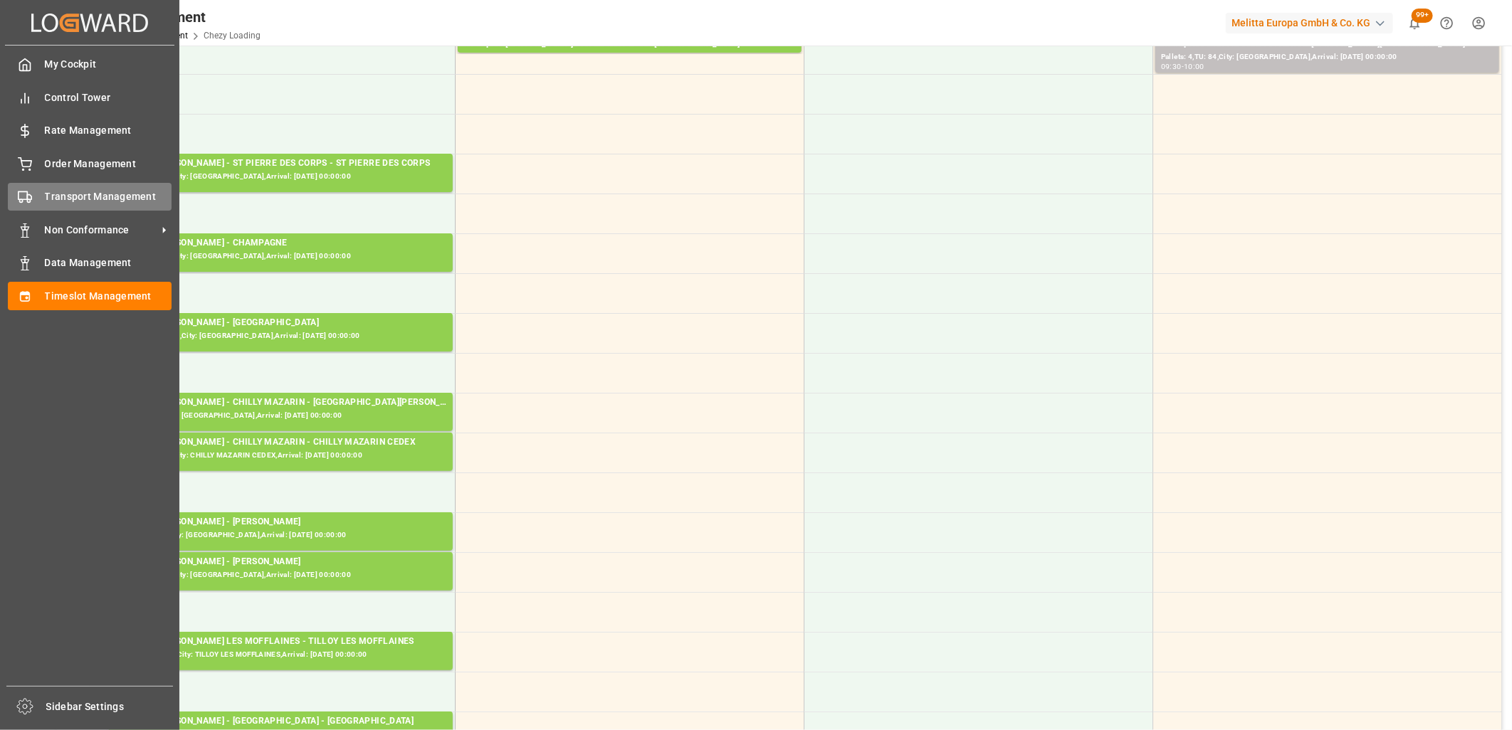
click at [22, 197] on icon at bounding box center [25, 197] width 14 height 14
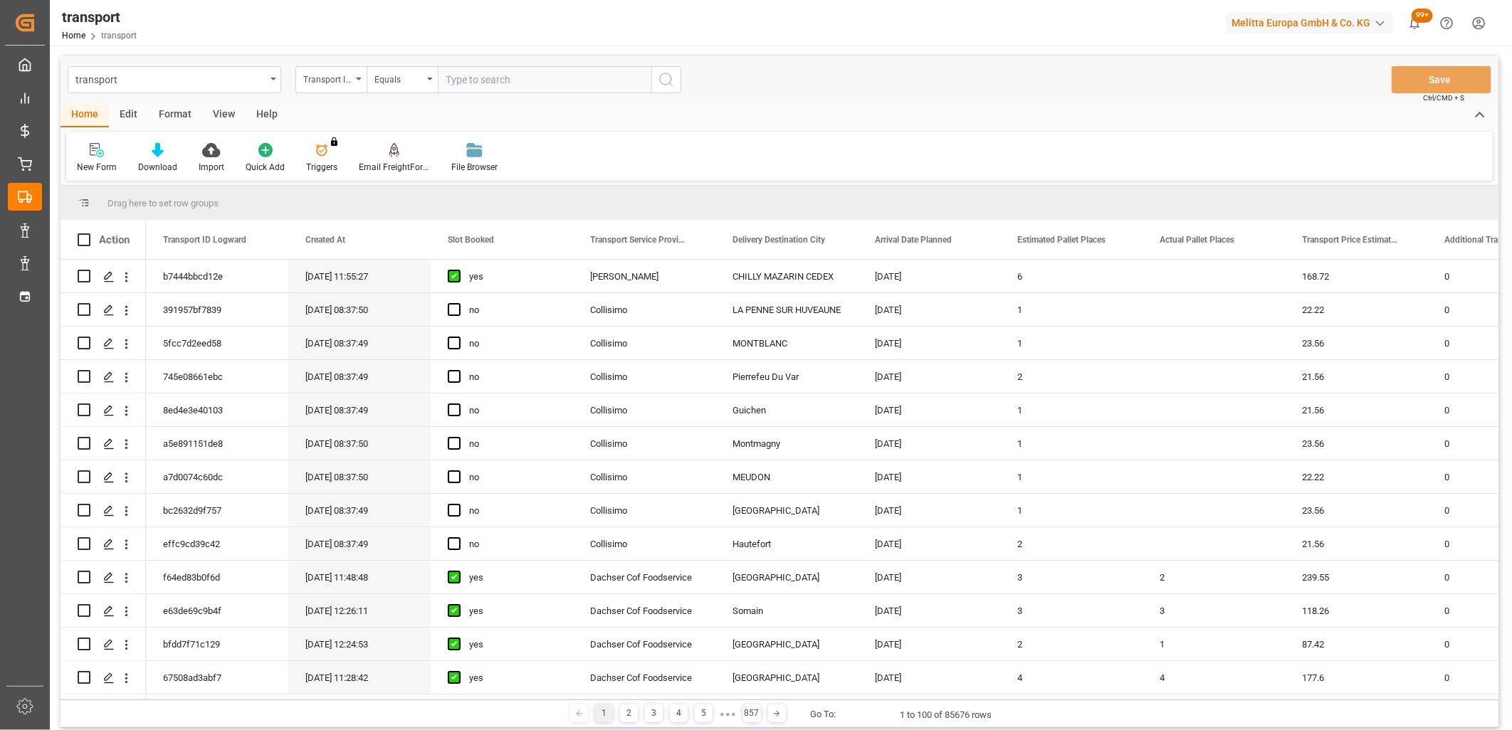
click at [481, 83] on input "text" at bounding box center [545, 79] width 214 height 27
type input "74450c5f5686"
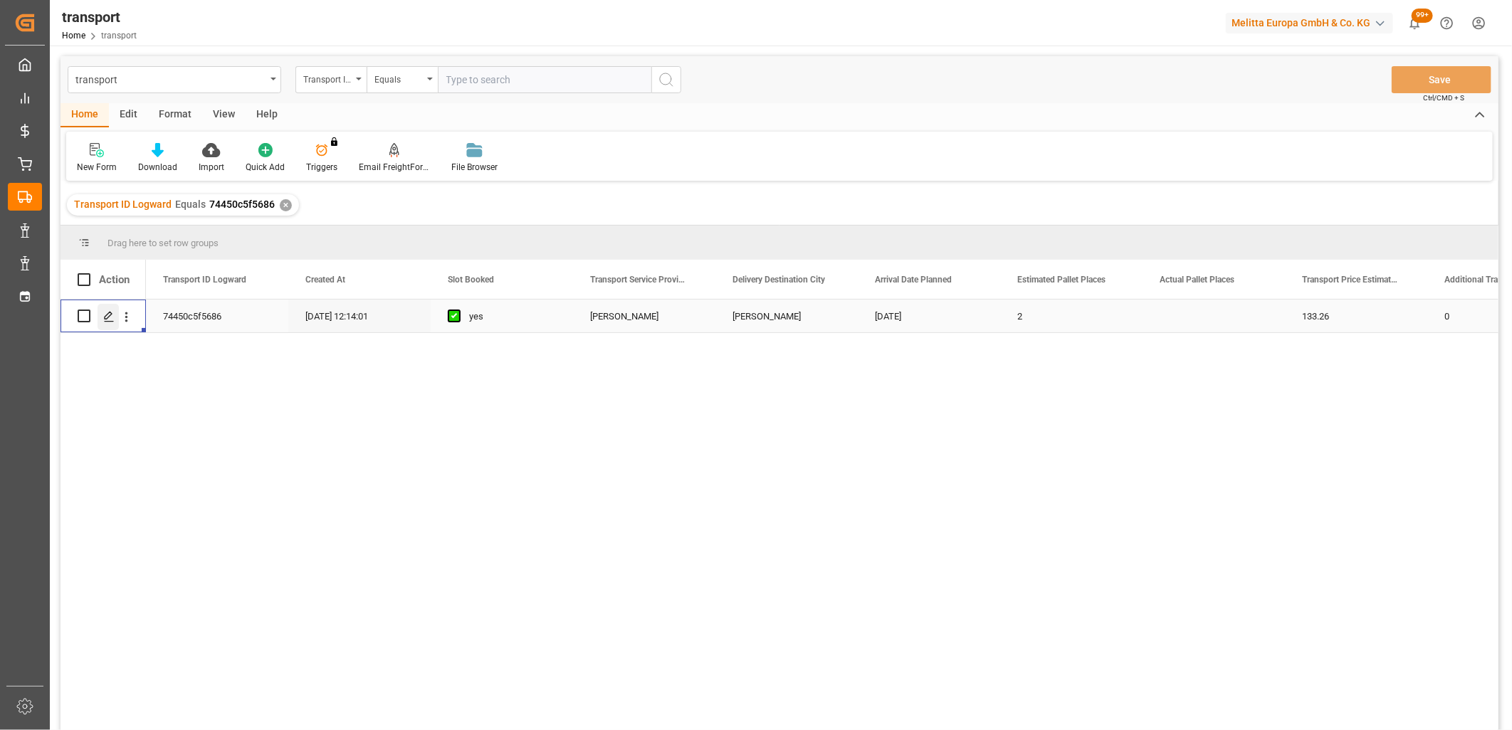
click at [111, 319] on icon "Press SPACE to select this row." at bounding box center [108, 316] width 11 height 11
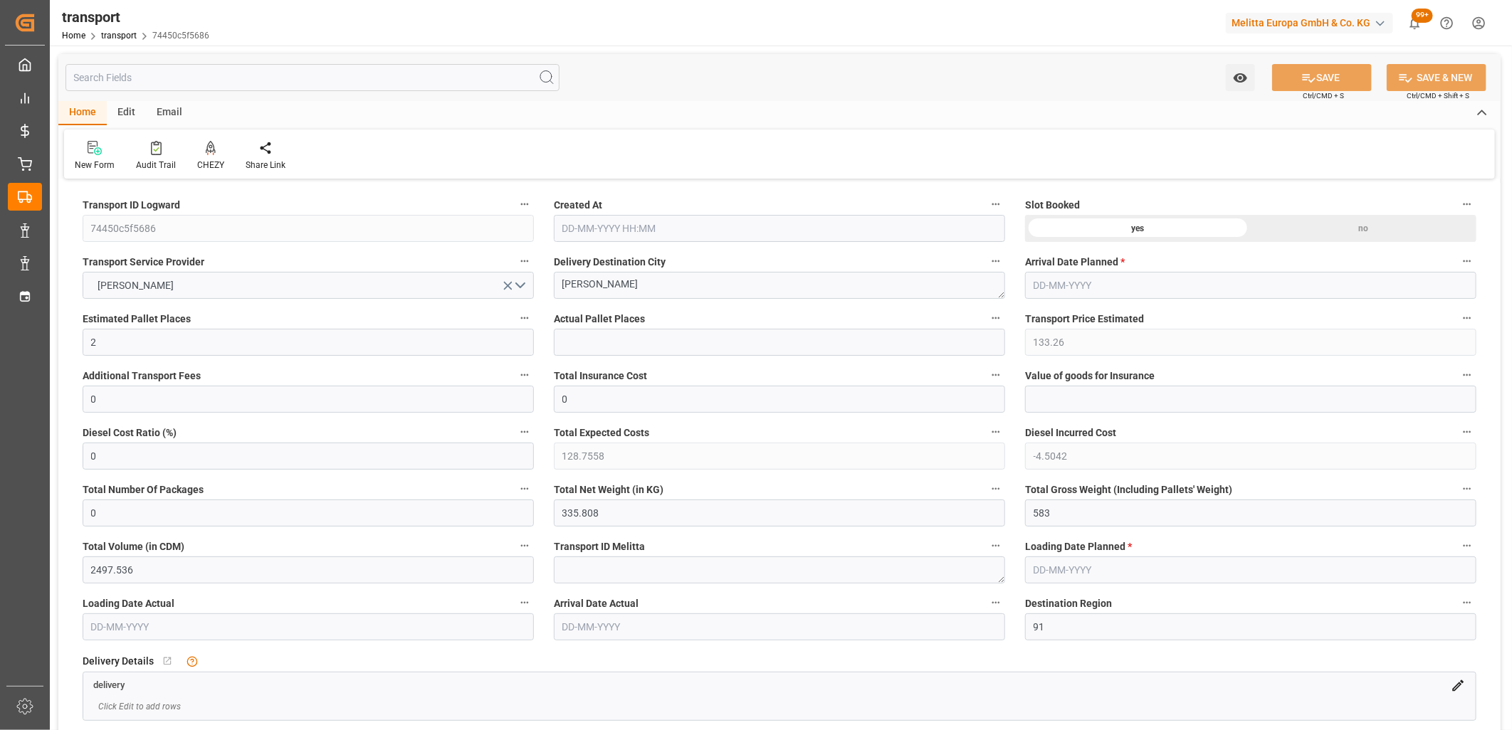
type input "02-10-2025 12:14"
type input "[DATE]"
drag, startPoint x: 1063, startPoint y: 516, endPoint x: 994, endPoint y: 520, distance: 69.2
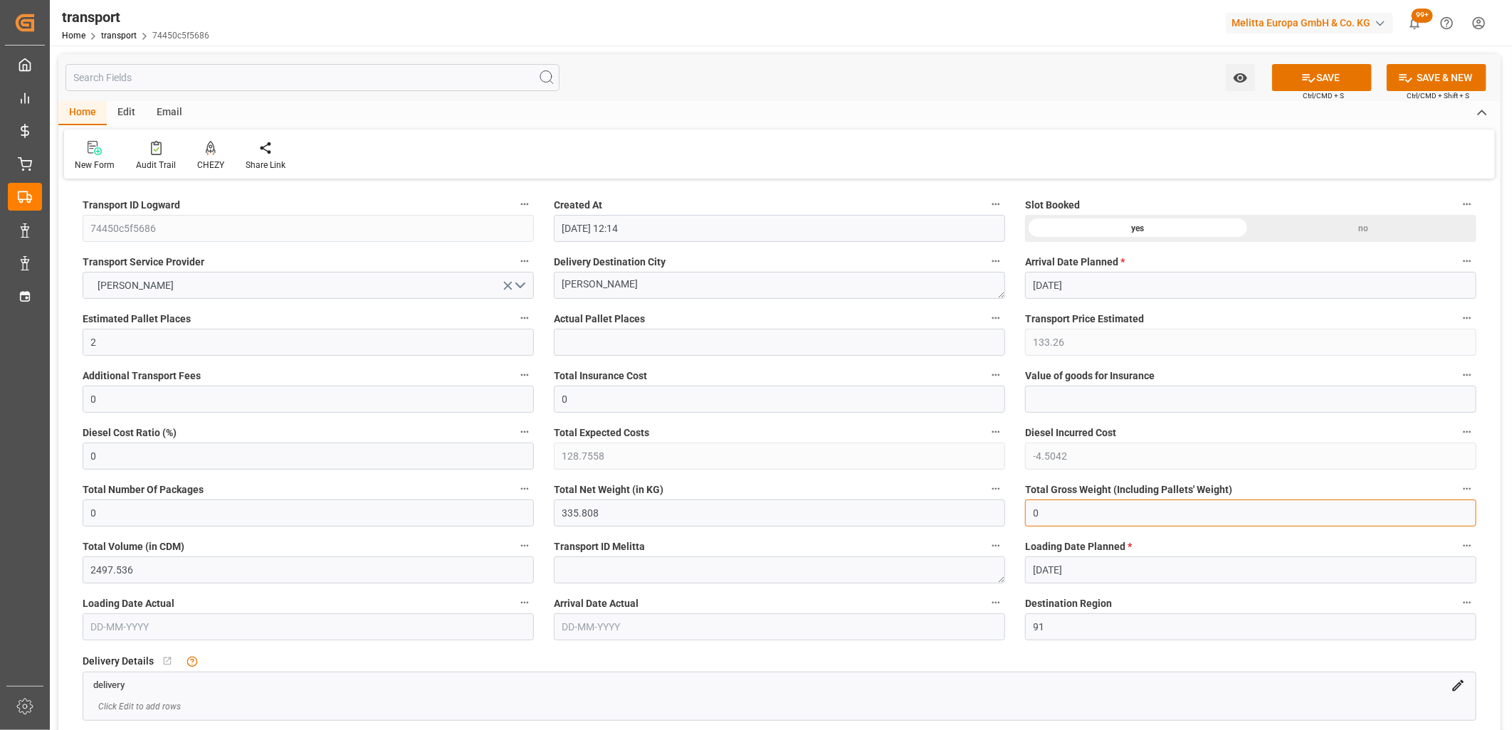
type input "0"
drag, startPoint x: 607, startPoint y: 503, endPoint x: 485, endPoint y: 508, distance: 122.5
type input "0"
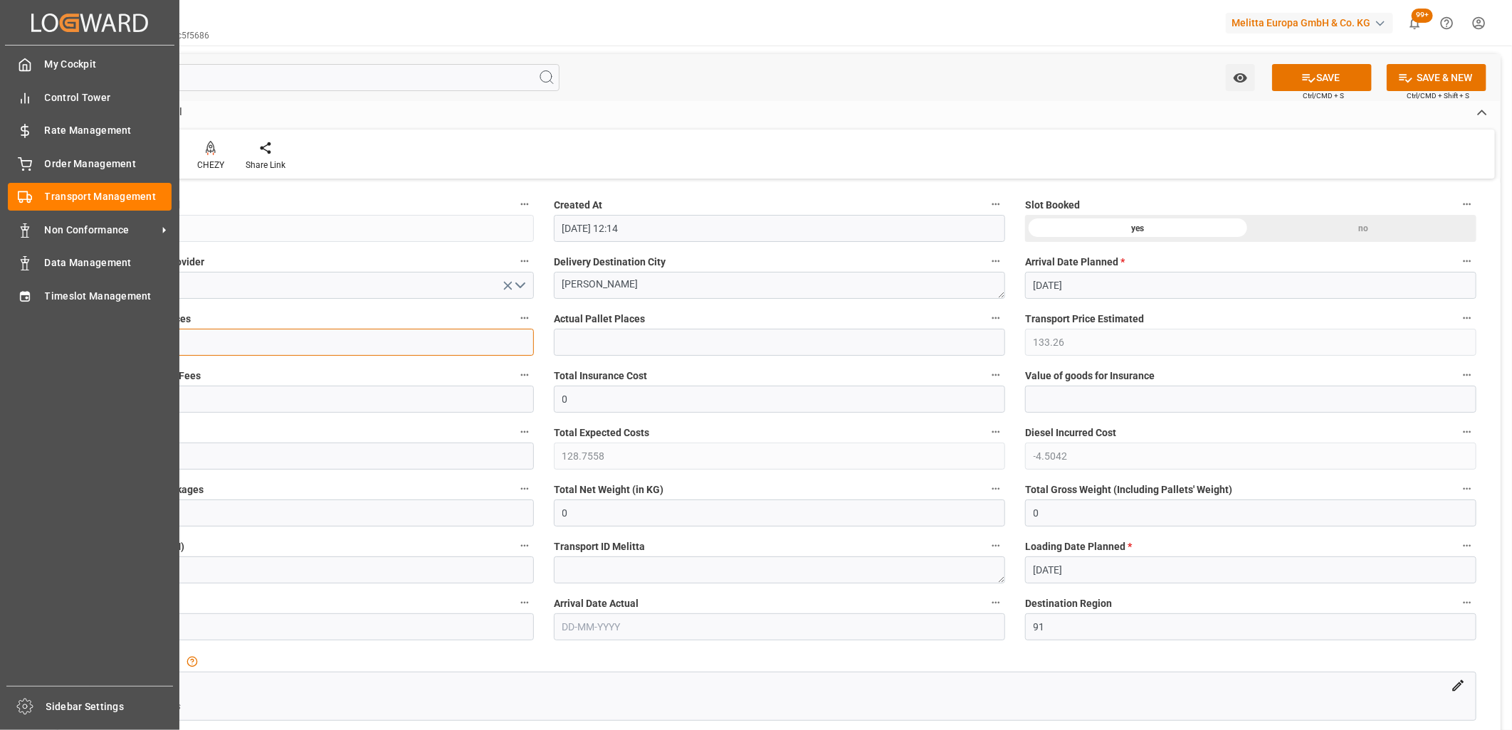
drag, startPoint x: 73, startPoint y: 342, endPoint x: 47, endPoint y: 344, distance: 25.7
click at [47, 344] on div "Created by potrace 1.15, written by Peter Selinger 2001-2017 Created by potrace…" at bounding box center [756, 365] width 1512 height 730
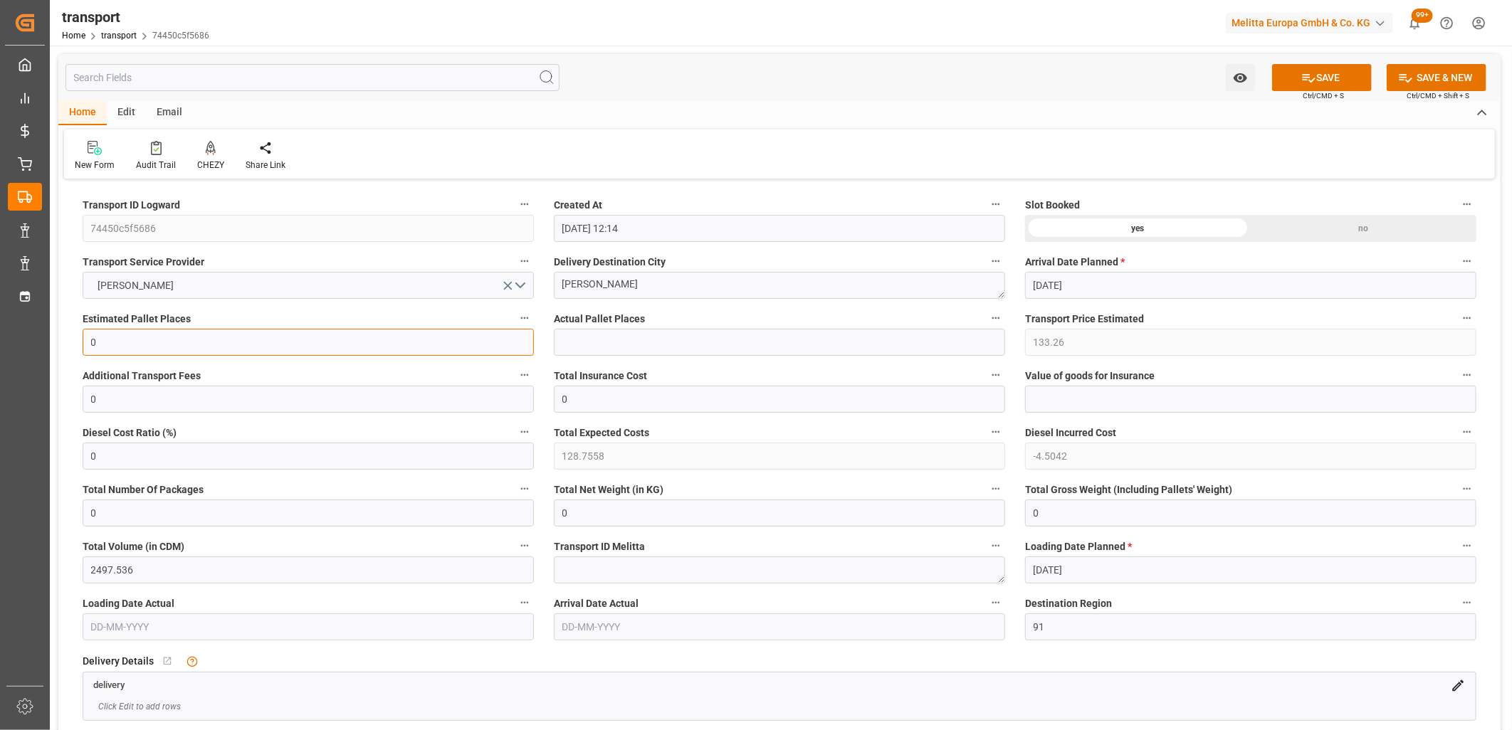
type input "0"
drag, startPoint x: 692, startPoint y: 288, endPoint x: 546, endPoint y: 295, distance: 146.1
click at [546, 295] on div "Delivery Destination City CHILLY MAZARIN" at bounding box center [779, 275] width 471 height 57
click at [1280, 217] on div "no" at bounding box center [1364, 228] width 226 height 27
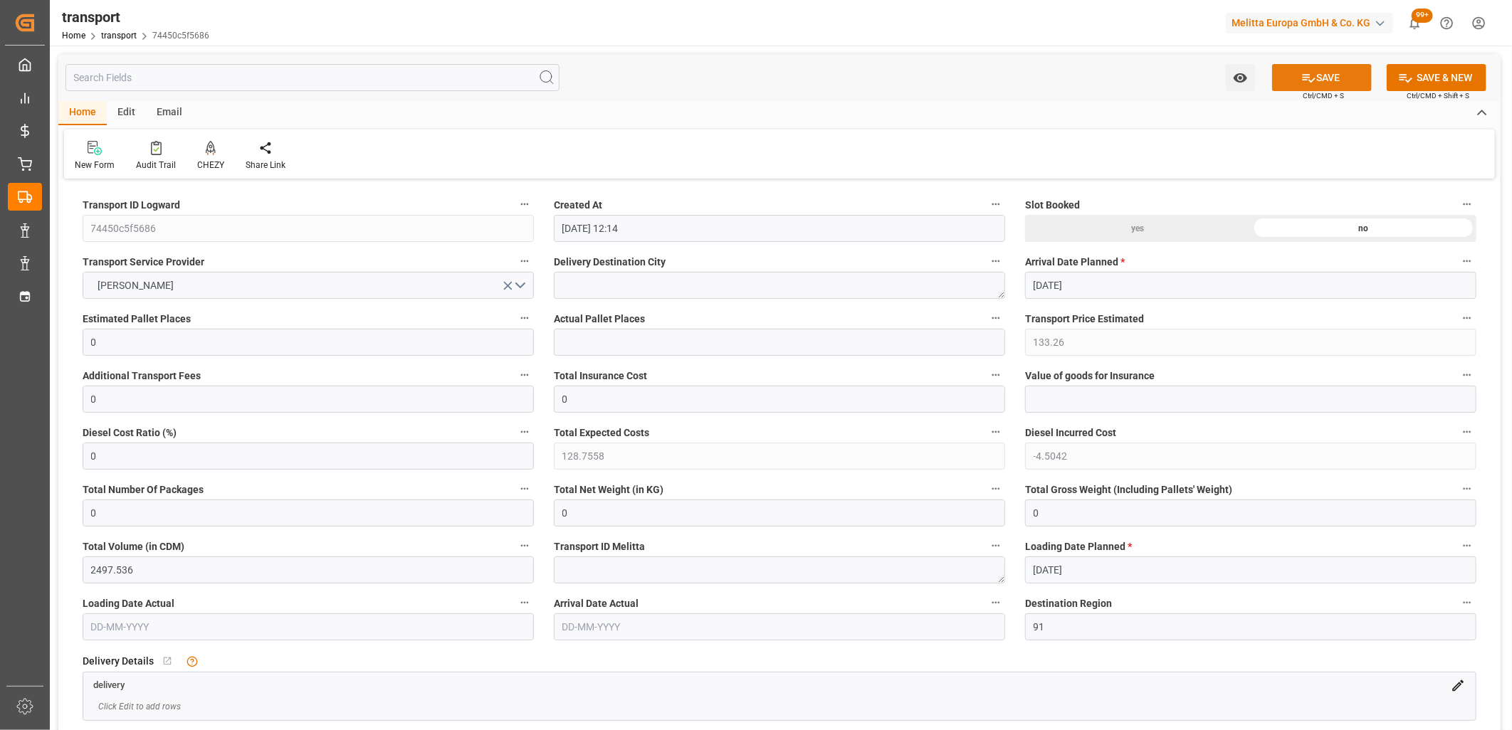
click at [1307, 82] on icon at bounding box center [1308, 77] width 15 height 15
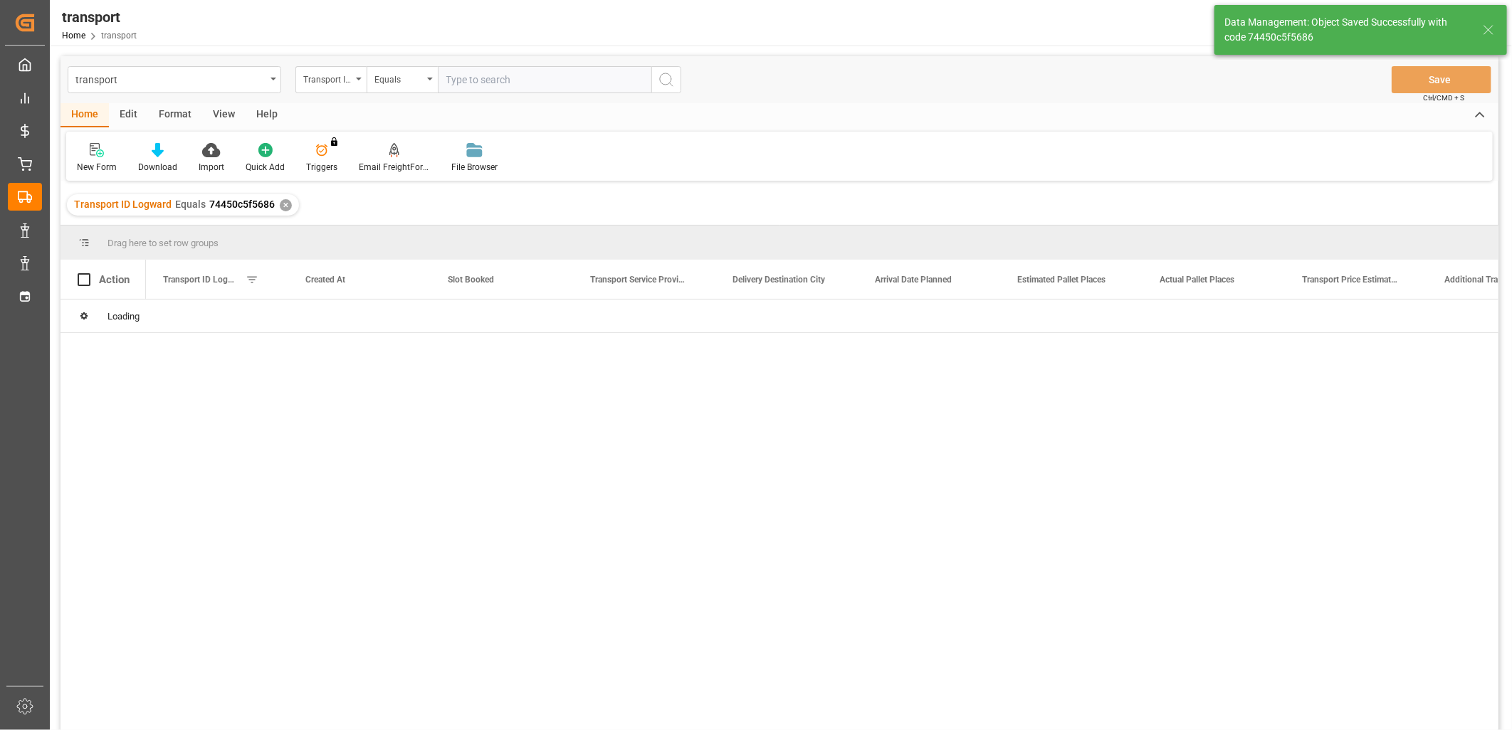
click at [128, 112] on div "Edit" at bounding box center [128, 115] width 39 height 24
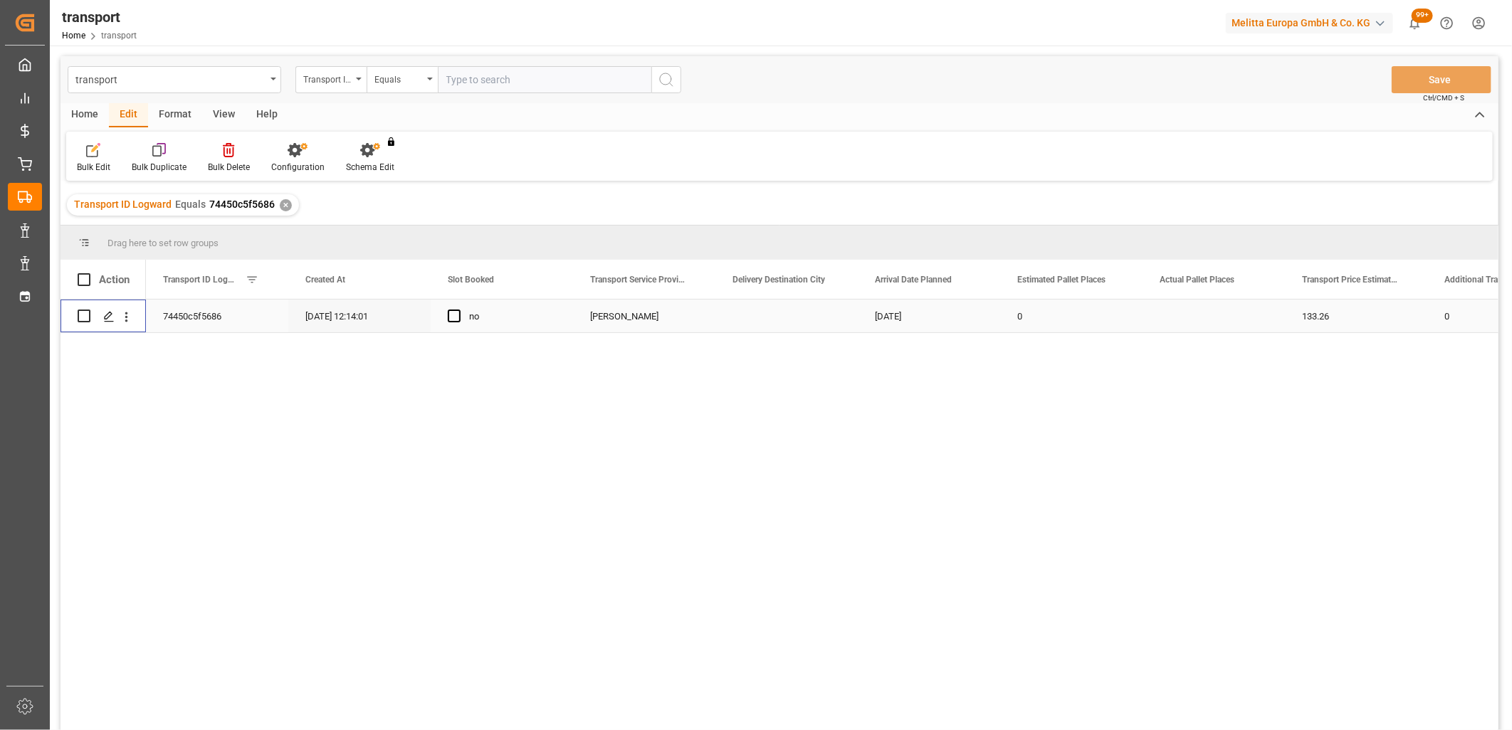
click at [82, 317] on input "Press Space to toggle row selection (unchecked)" at bounding box center [84, 316] width 13 height 13
checkbox input "true"
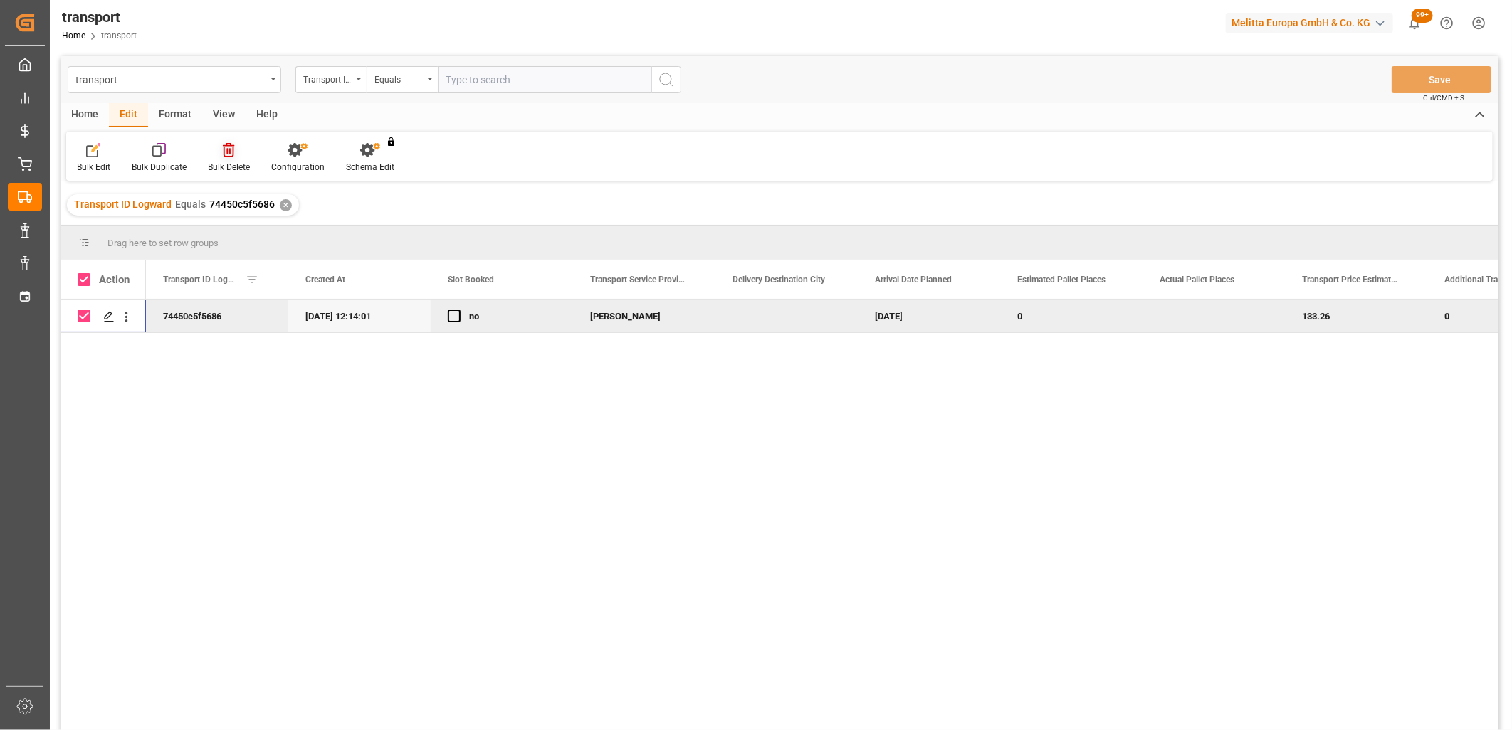
click at [224, 157] on div "Bulk Delete" at bounding box center [228, 157] width 63 height 31
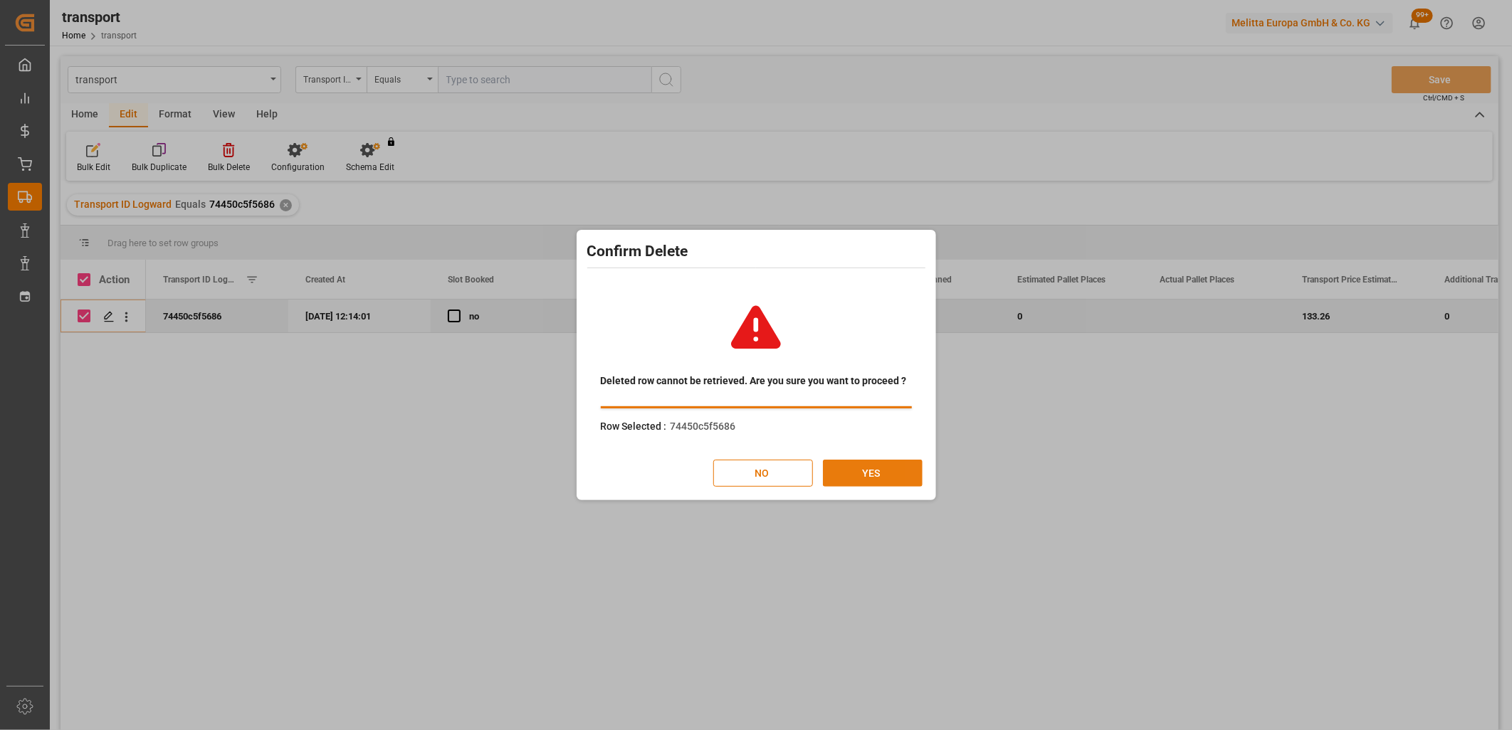
click at [849, 463] on button "YES" at bounding box center [873, 473] width 100 height 27
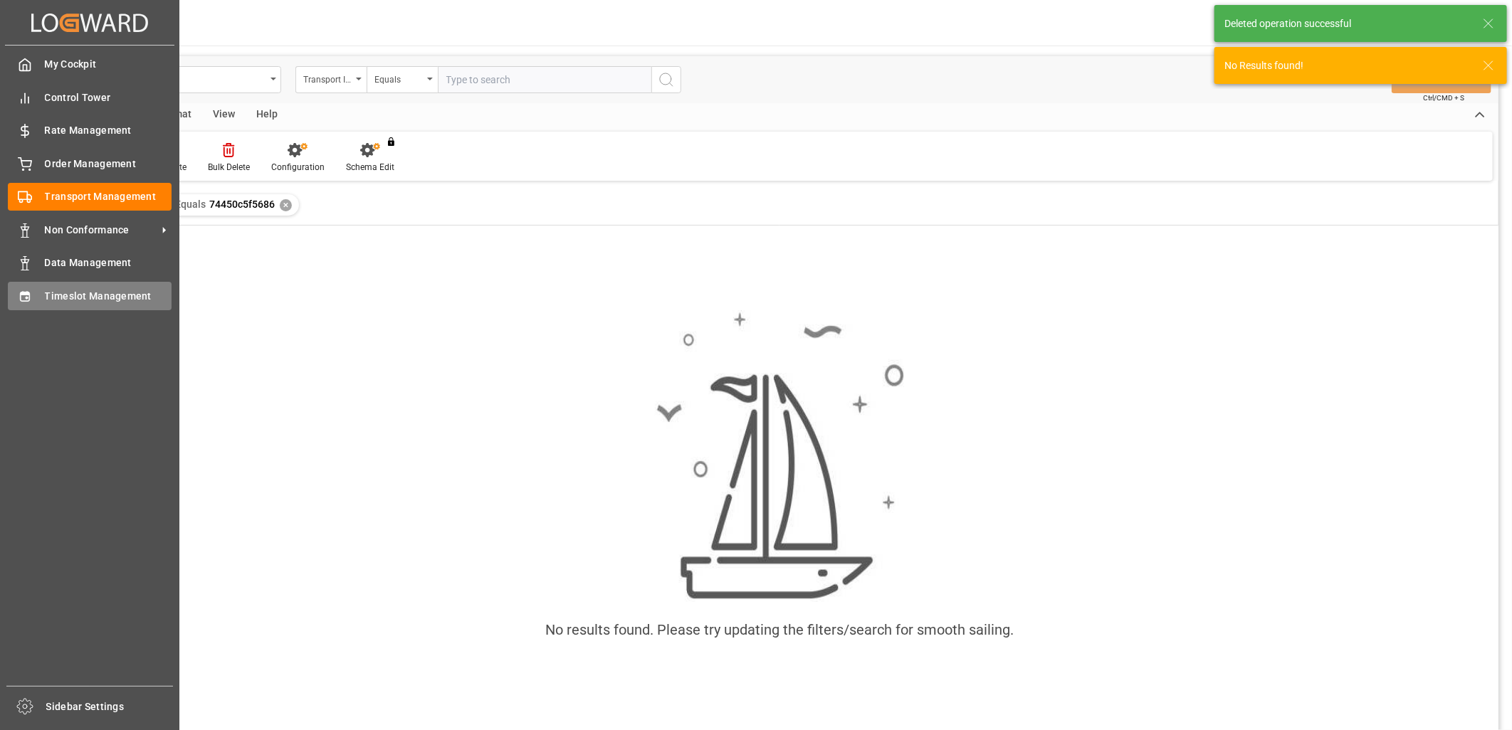
click at [19, 296] on icon at bounding box center [25, 297] width 14 height 14
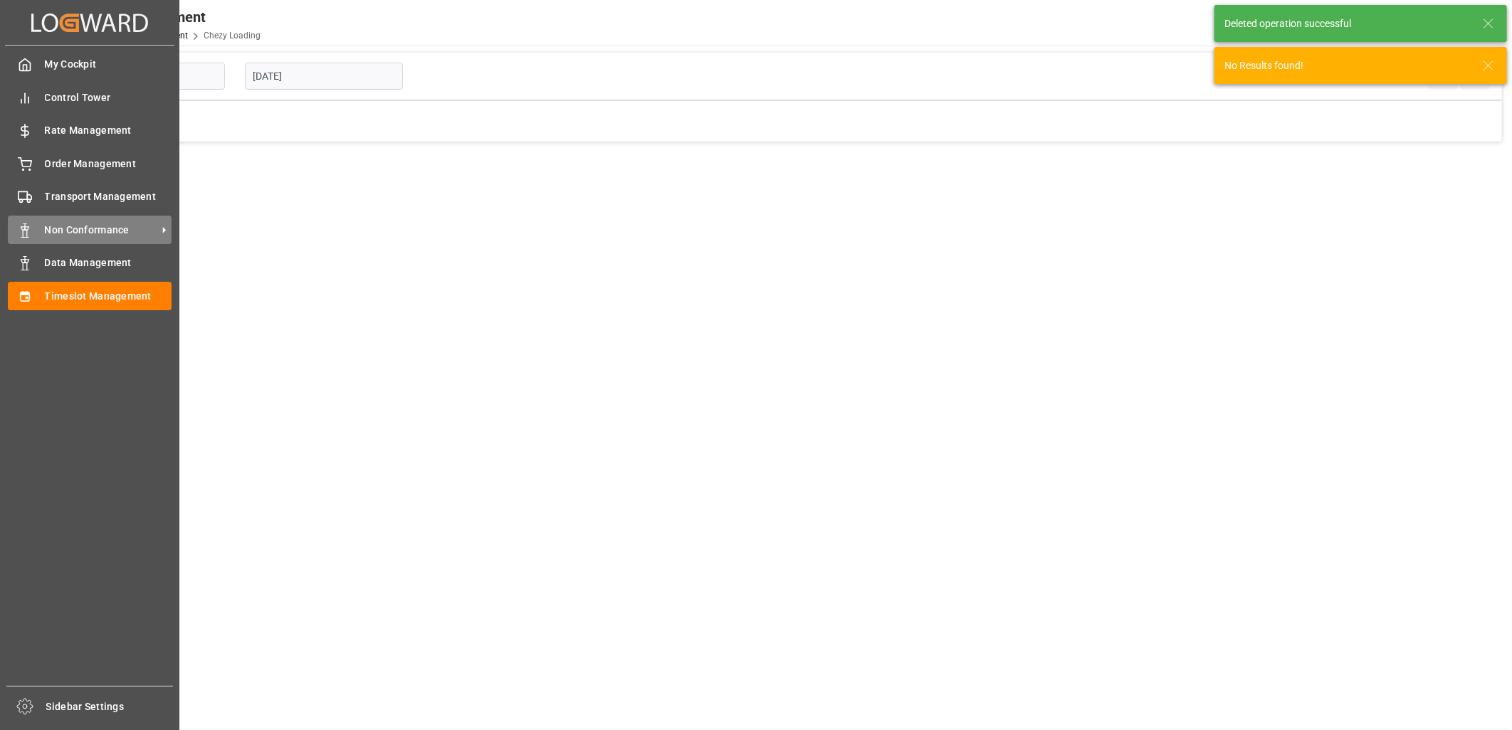
type input "Chezy Loading"
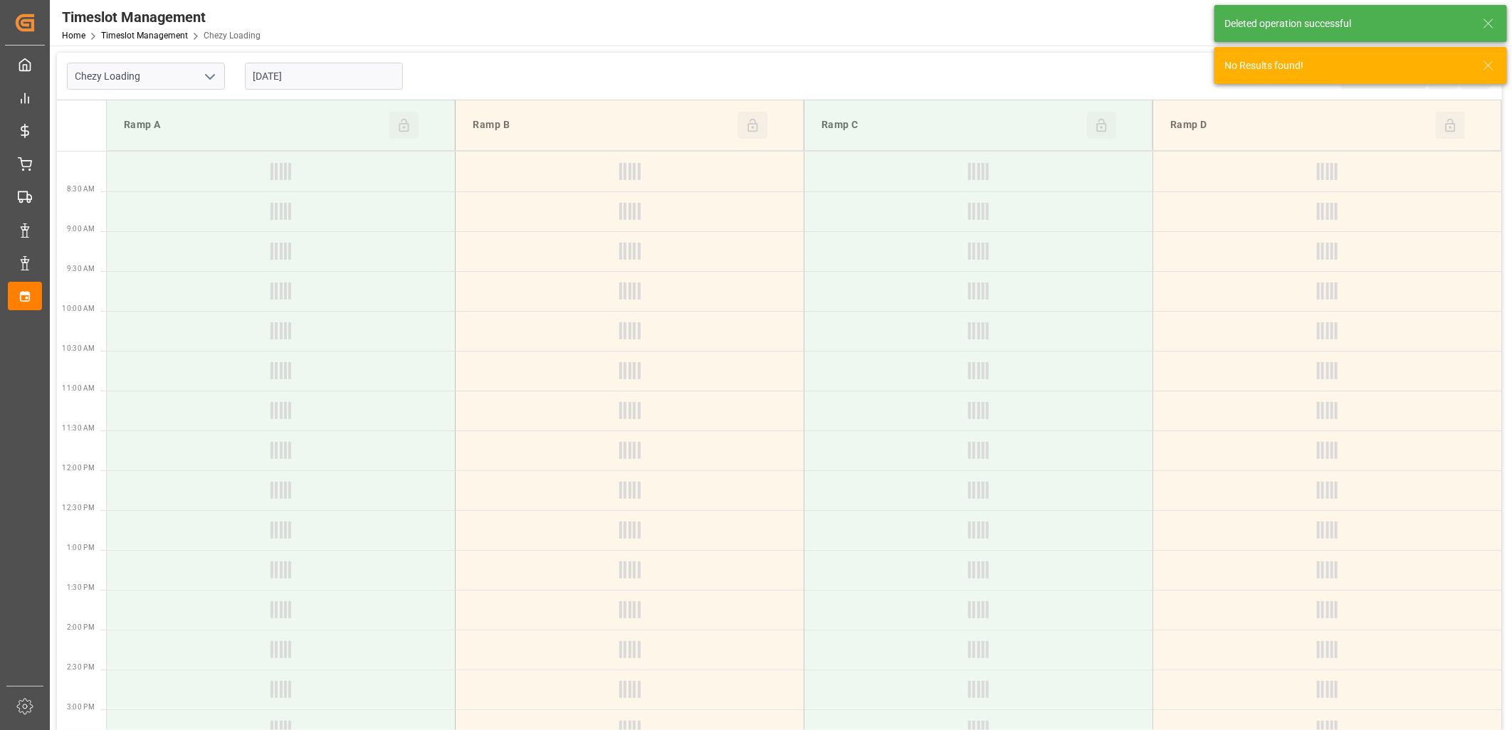
click at [353, 78] on input "07-10-2025" at bounding box center [324, 76] width 158 height 27
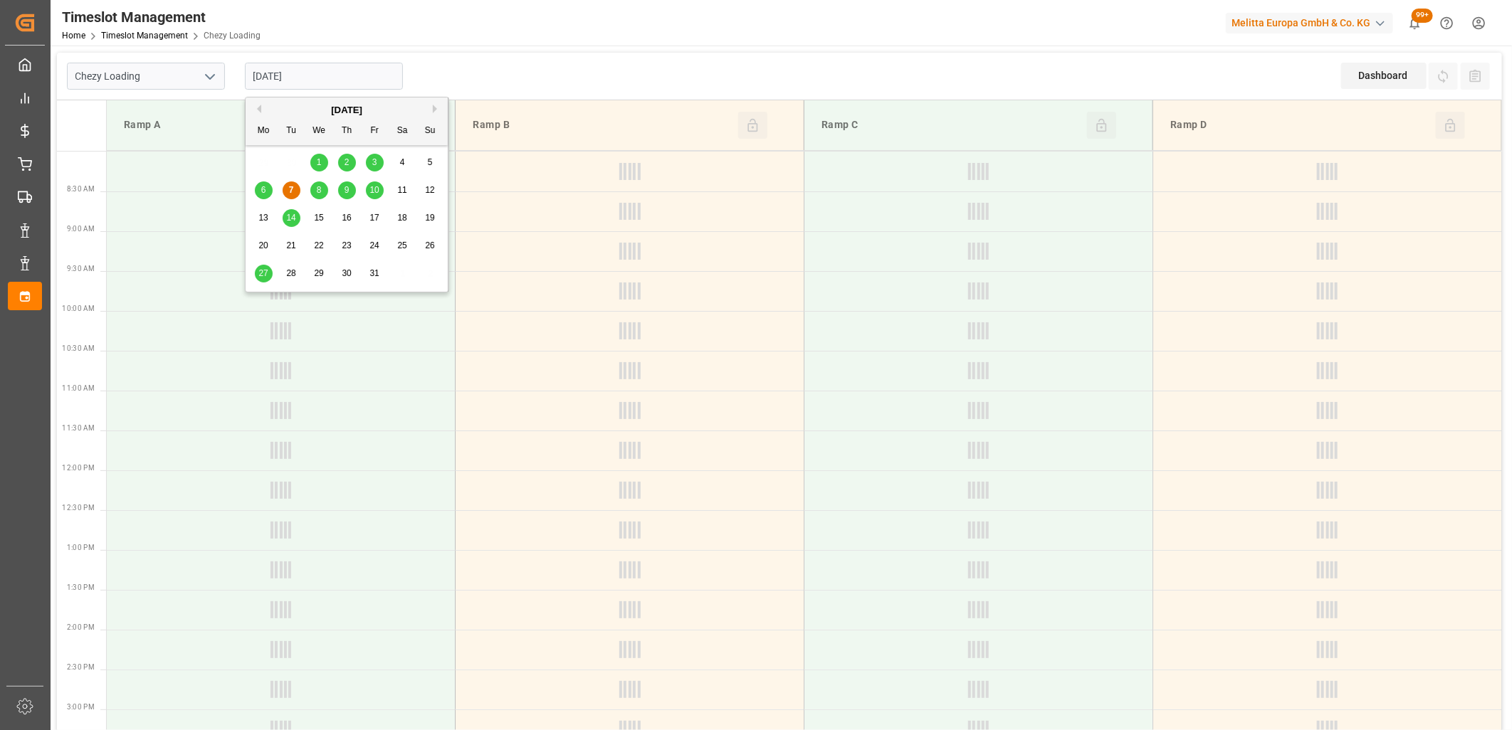
click at [313, 190] on div "8" at bounding box center [319, 190] width 18 height 17
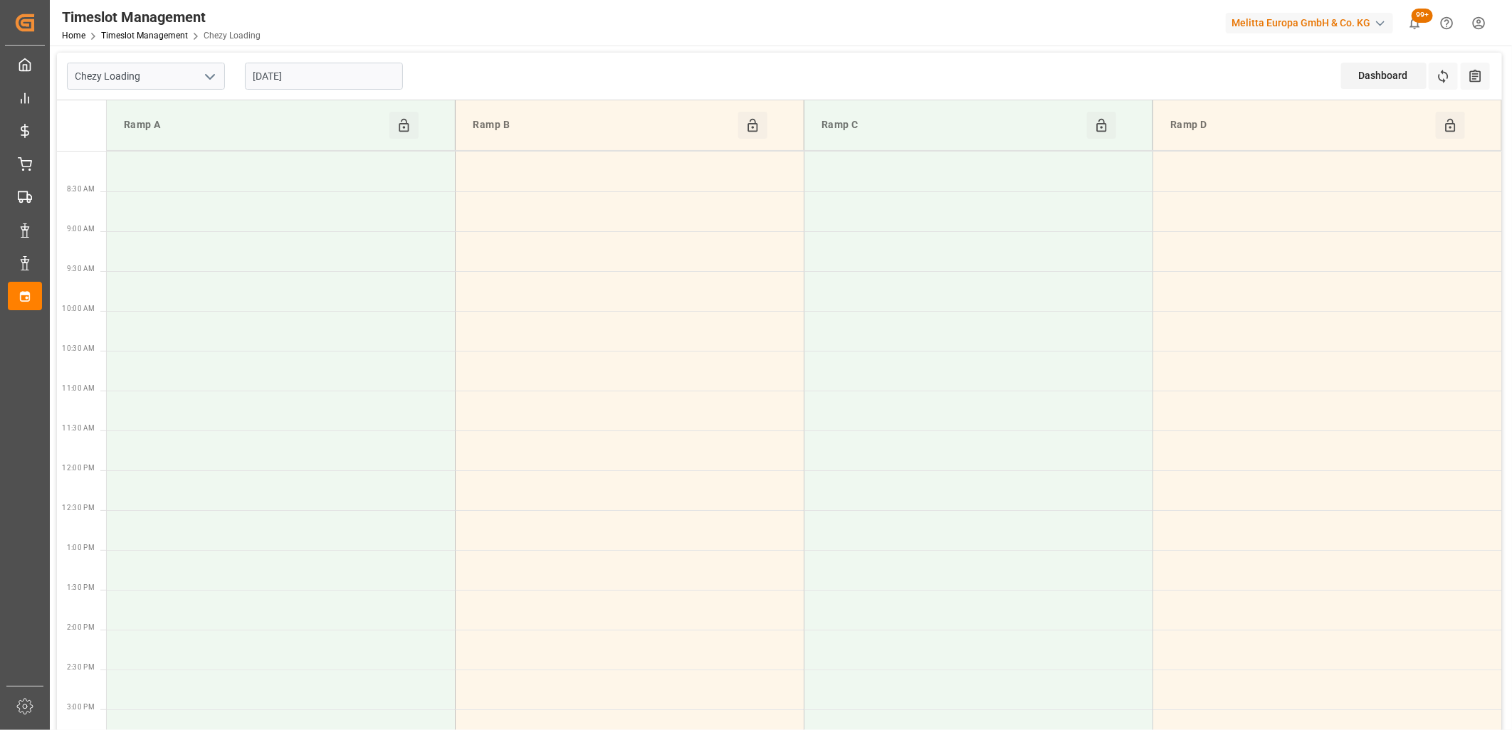
click at [316, 79] on input "[DATE]" at bounding box center [324, 76] width 158 height 27
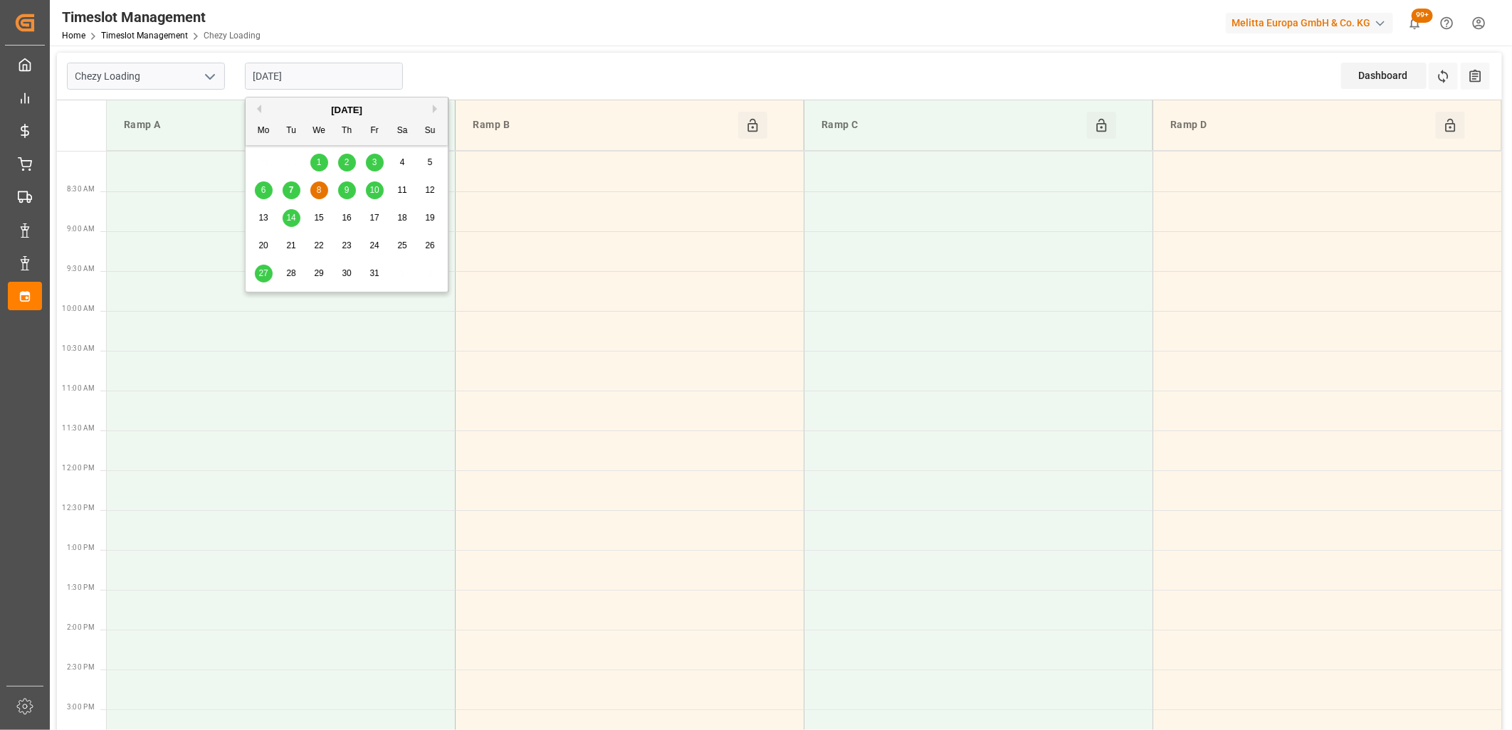
click at [283, 189] on div "7" at bounding box center [292, 190] width 18 height 17
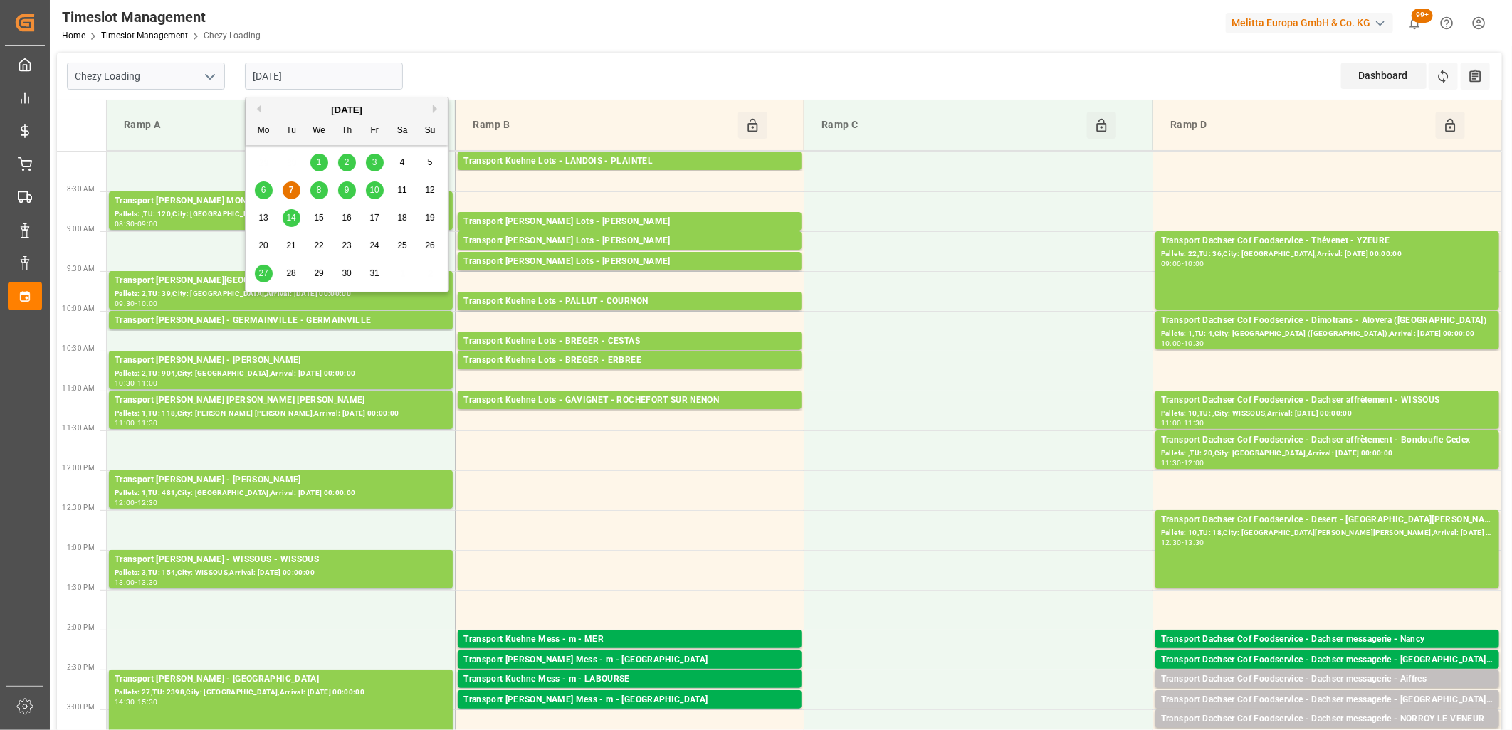
click at [330, 79] on input "07-10-2025" at bounding box center [324, 76] width 158 height 27
click at [317, 194] on span "8" at bounding box center [319, 190] width 5 height 10
type input "[DATE]"
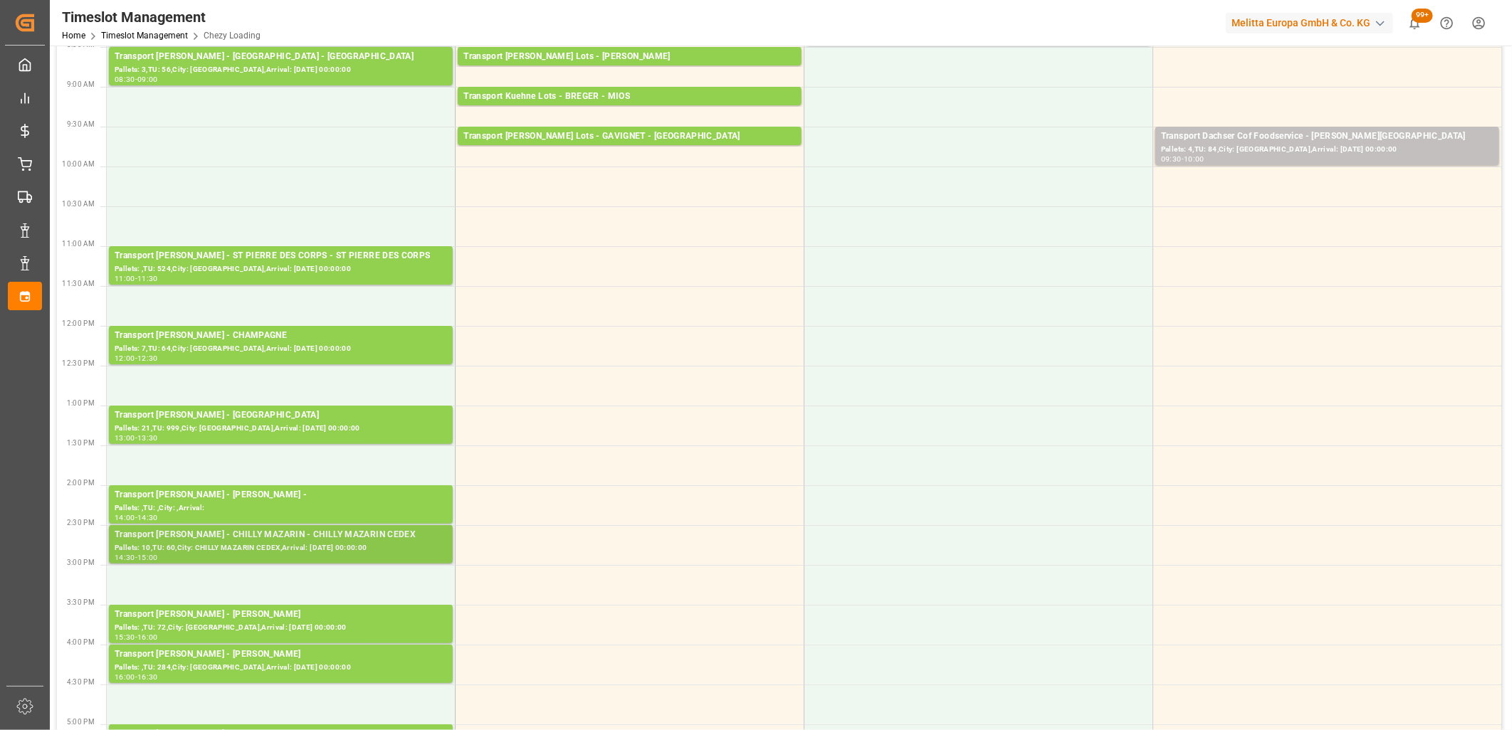
scroll to position [158, 0]
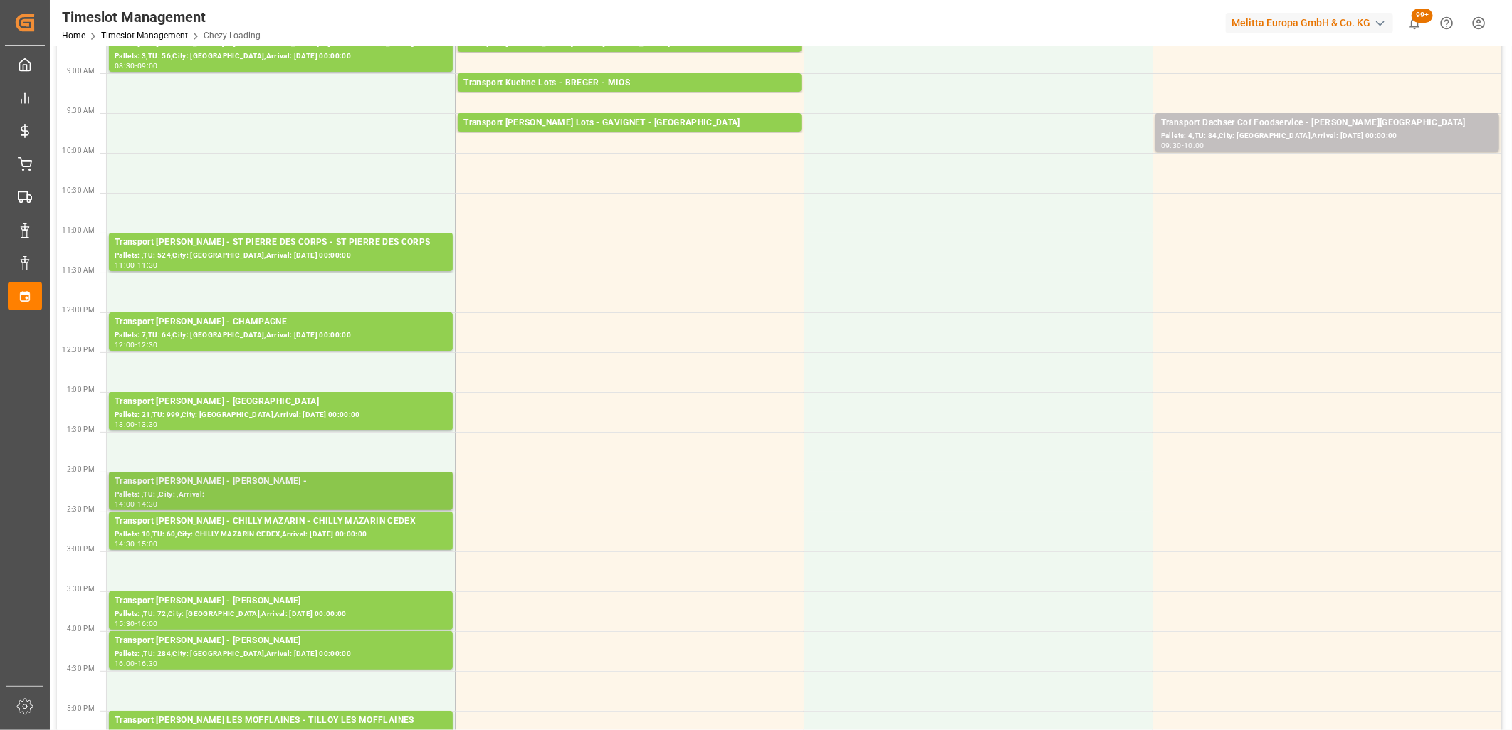
click at [312, 485] on div "Transport Delisle - CHILLY MAZARIN -" at bounding box center [281, 482] width 332 height 14
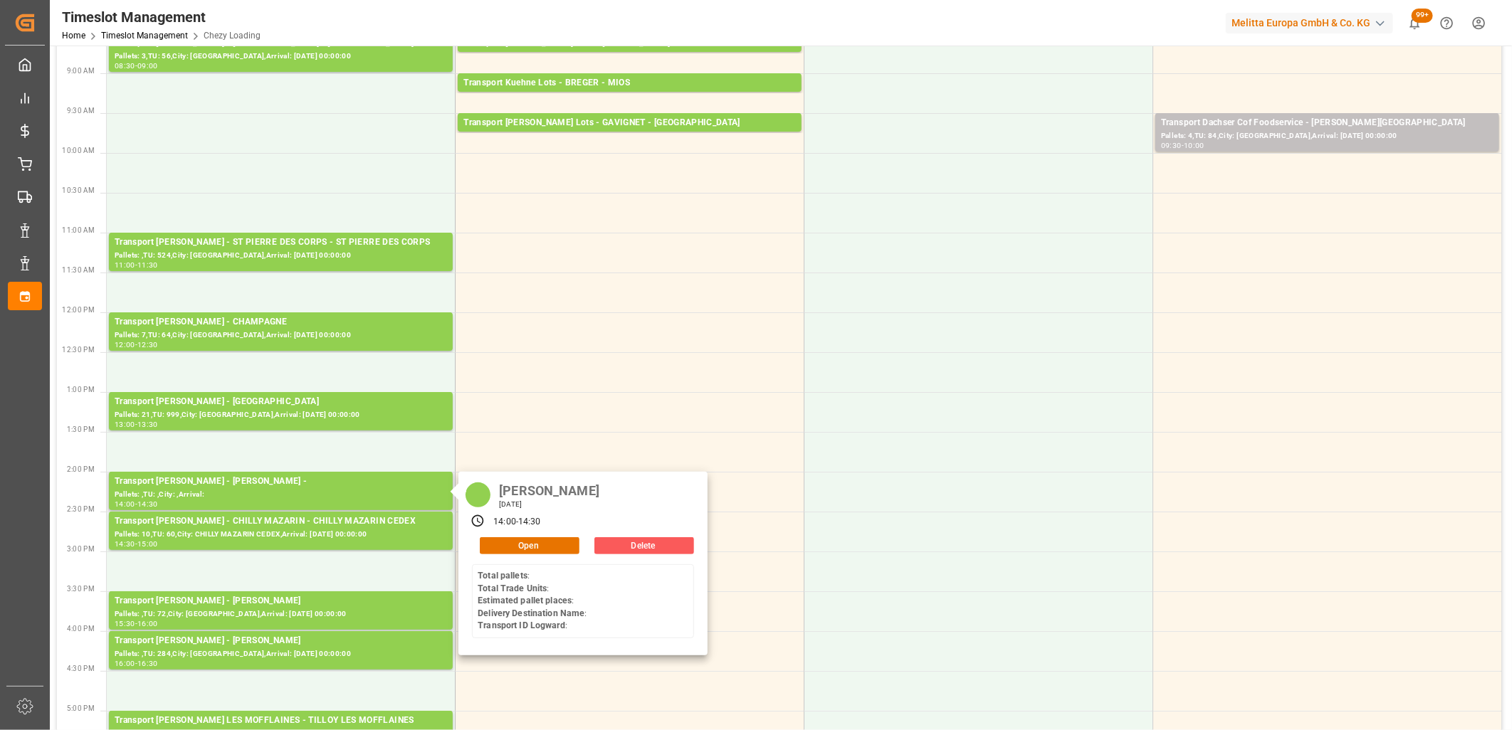
click at [619, 549] on button "Delete" at bounding box center [644, 545] width 100 height 17
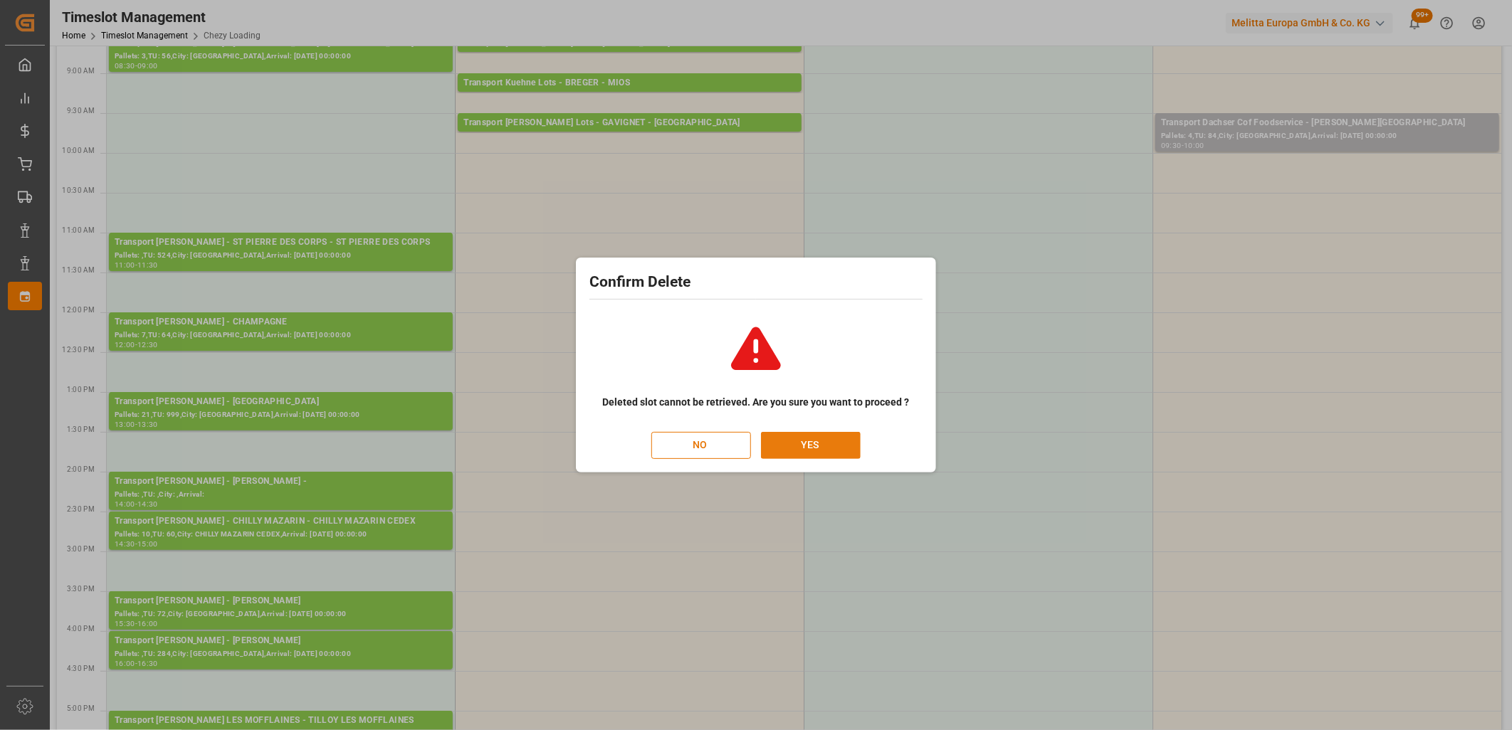
click at [779, 444] on button "YES" at bounding box center [811, 445] width 100 height 27
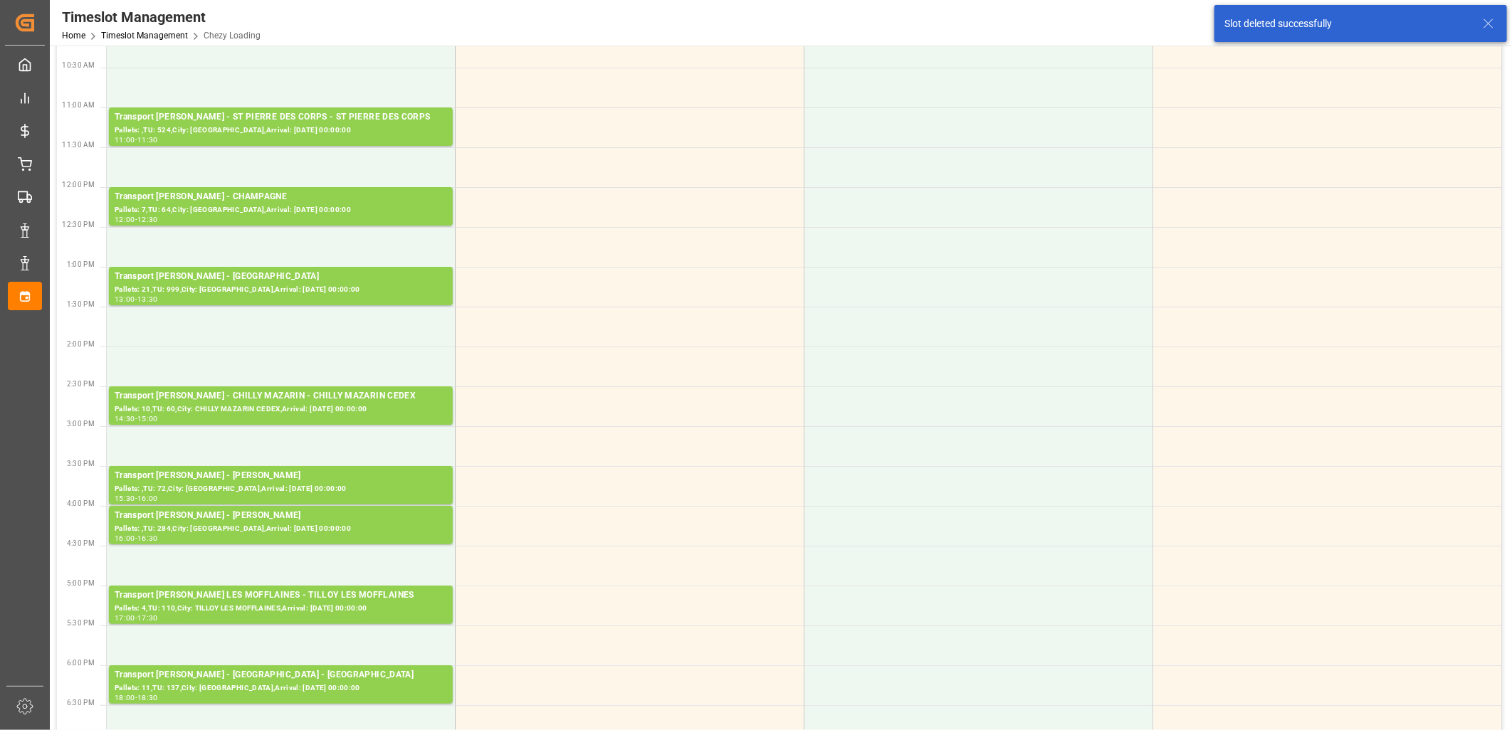
scroll to position [395, 0]
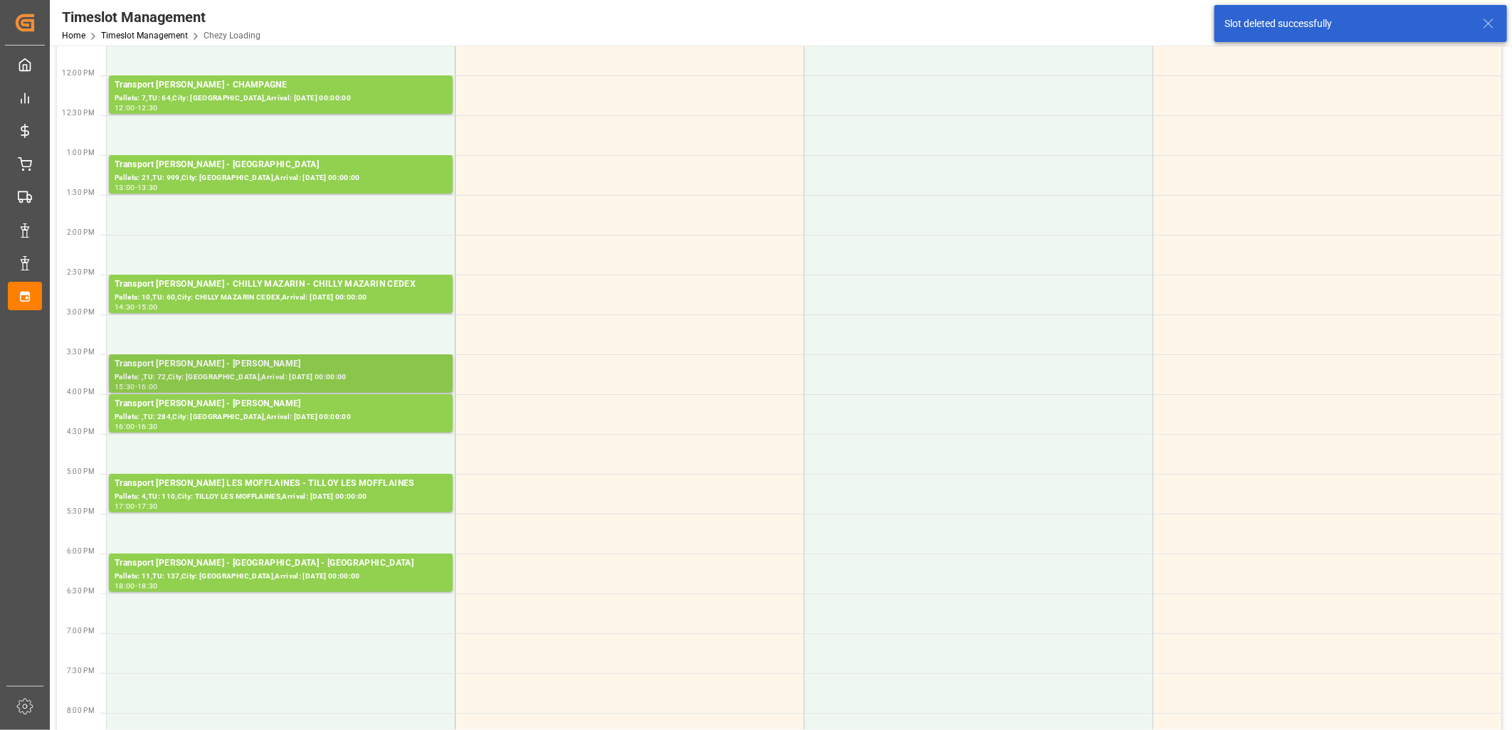
click at [310, 374] on div "Pallets: ,TU: 72,City: LOMME,Arrival: 2025-10-09 00:00:00" at bounding box center [281, 378] width 332 height 12
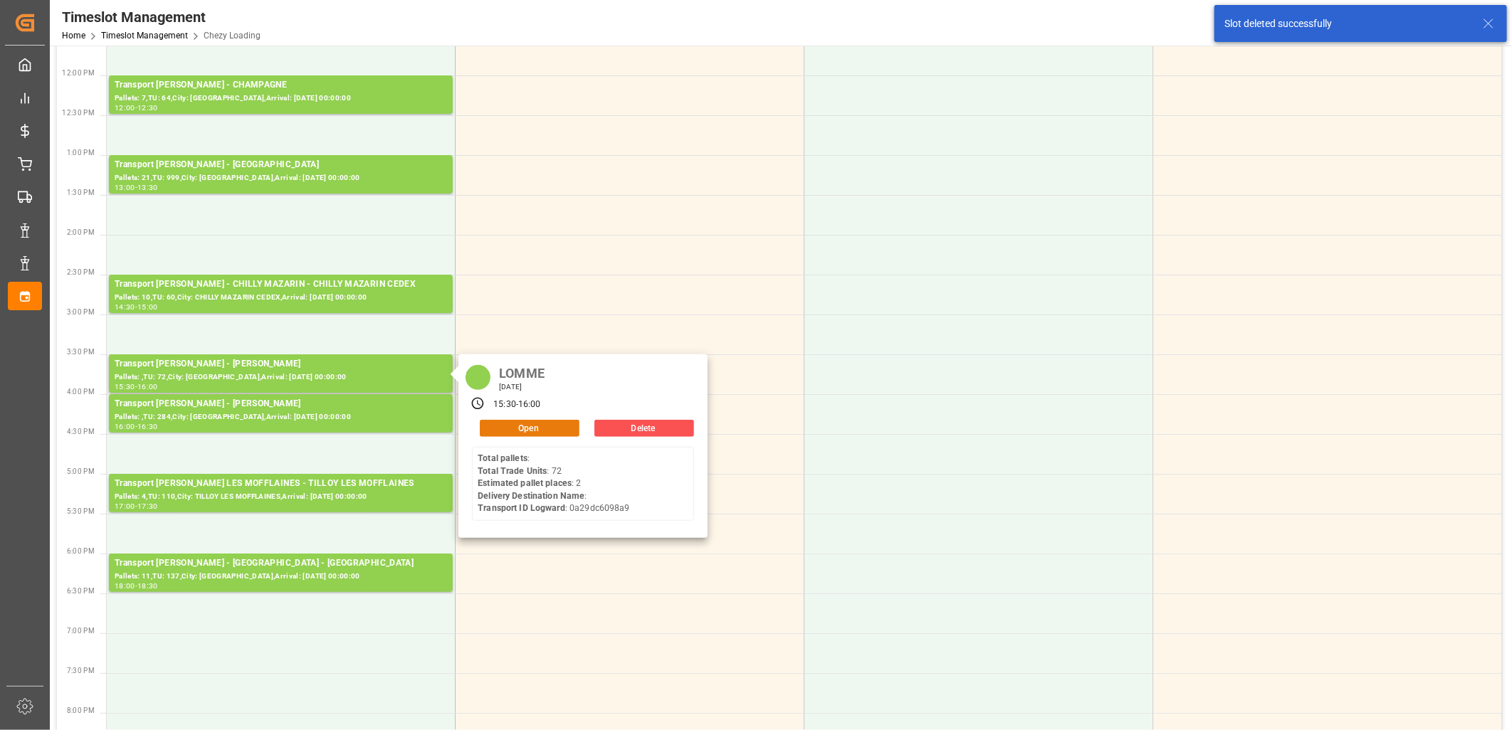
click at [524, 426] on button "Open" at bounding box center [530, 428] width 100 height 17
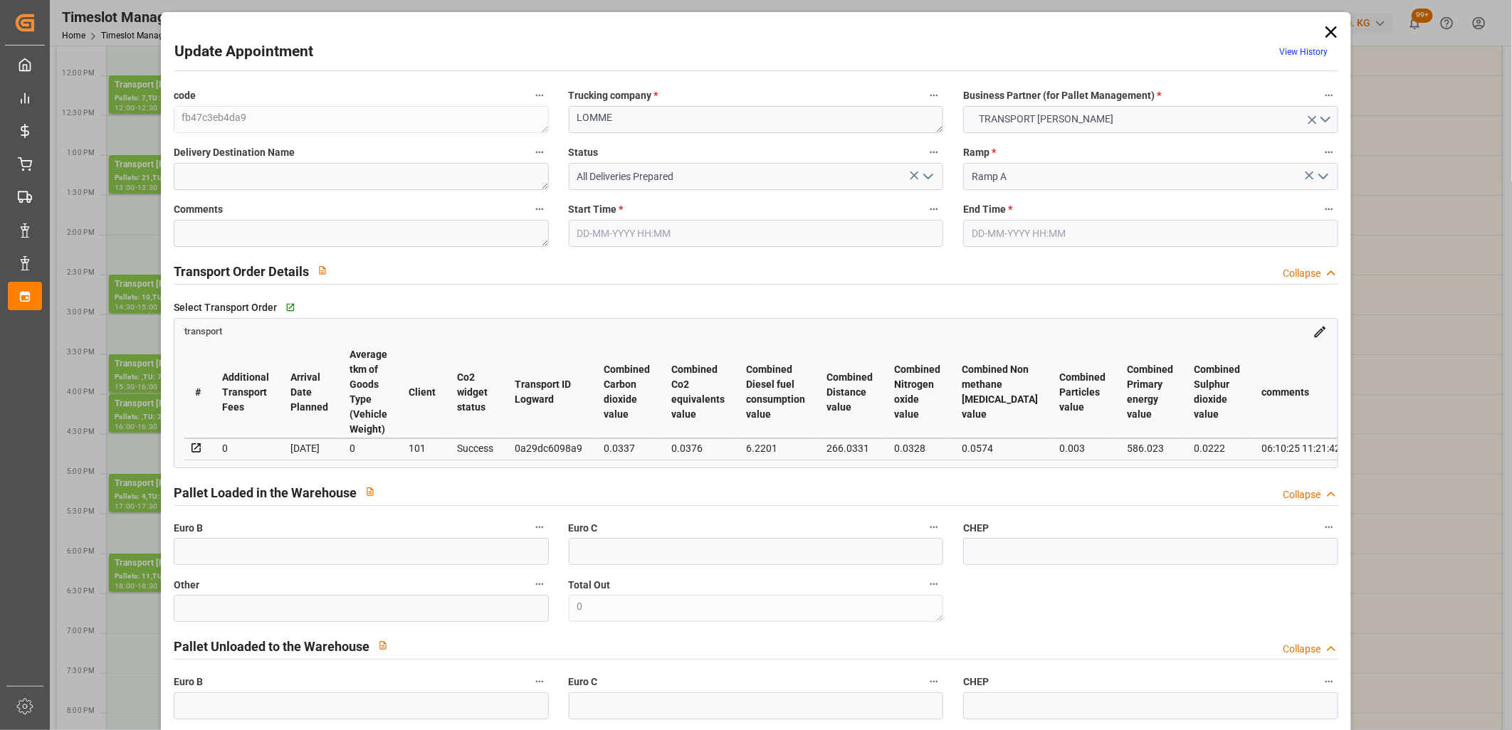
type input "08-10-2025 15:30"
type input "08-10-2025 16:00"
type input "06-10-2025 12:00"
type input "06-10-2025 11:21"
type input "[DATE]"
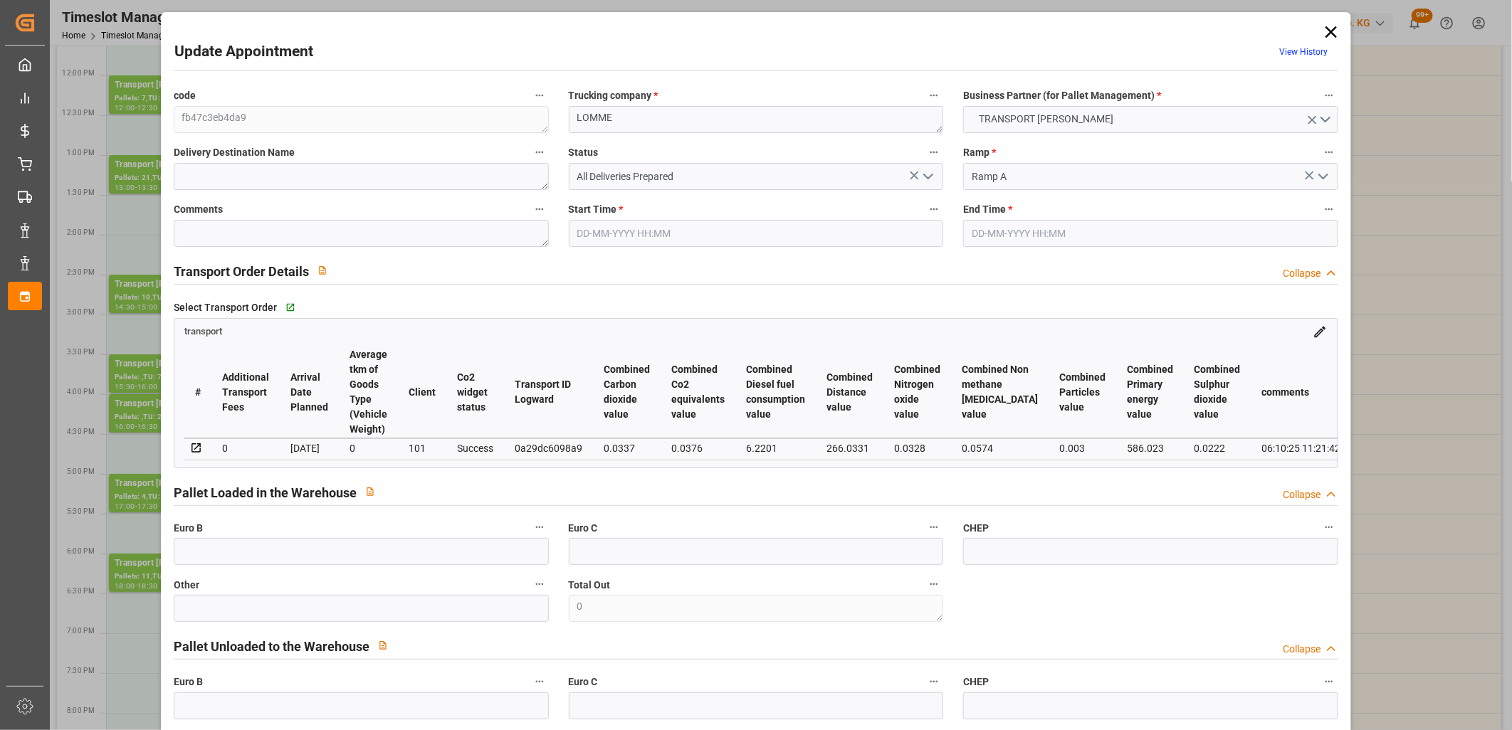
type input "[DATE]"
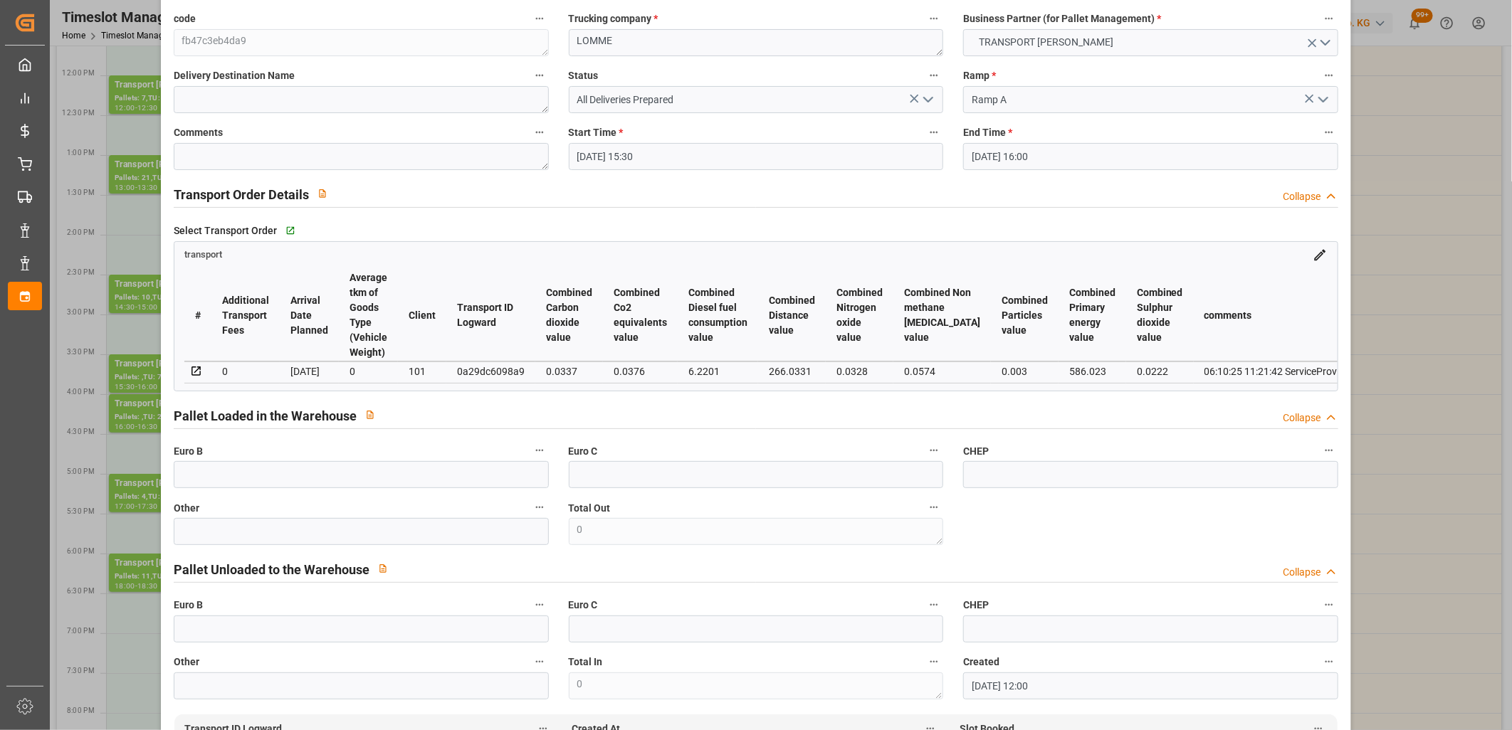
scroll to position [0, 0]
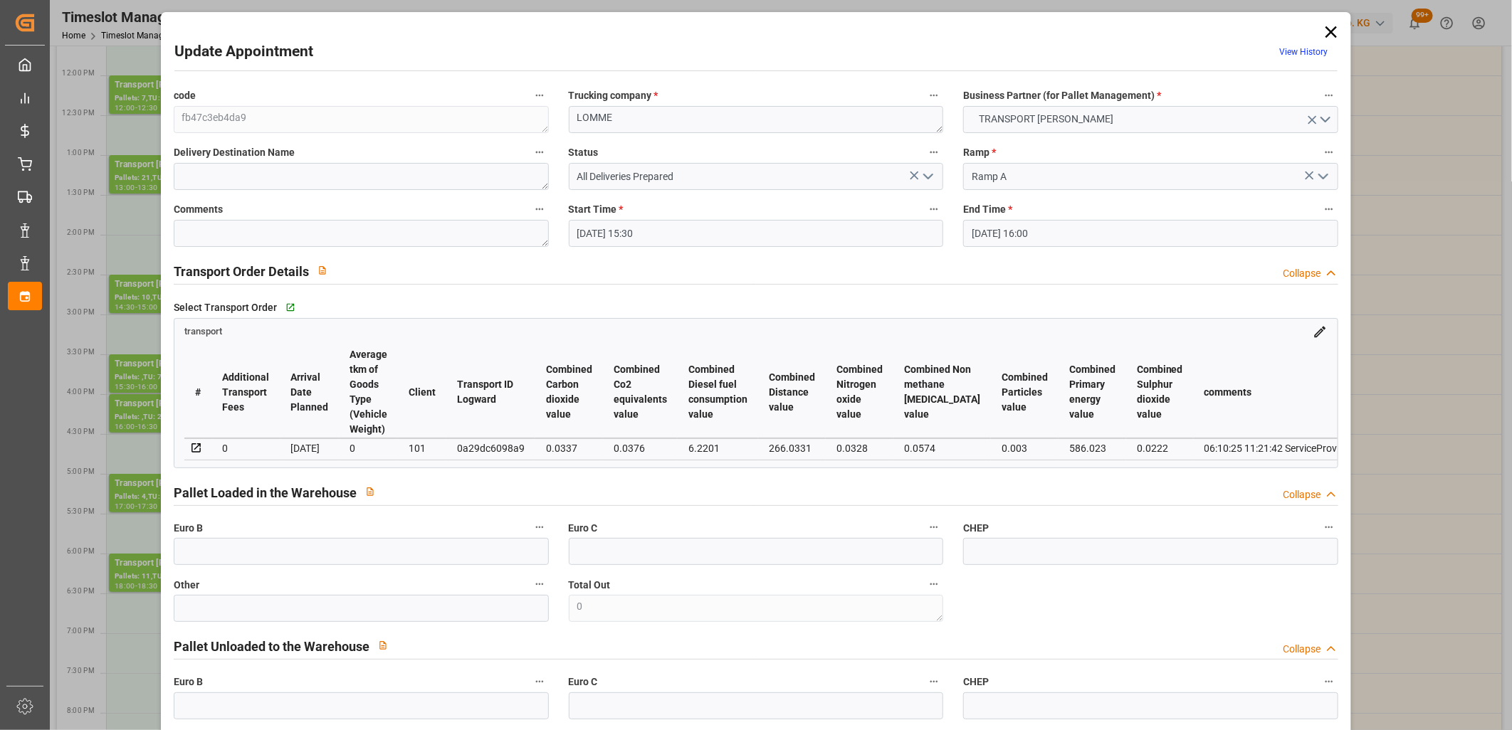
click at [1326, 32] on icon at bounding box center [1330, 31] width 11 height 11
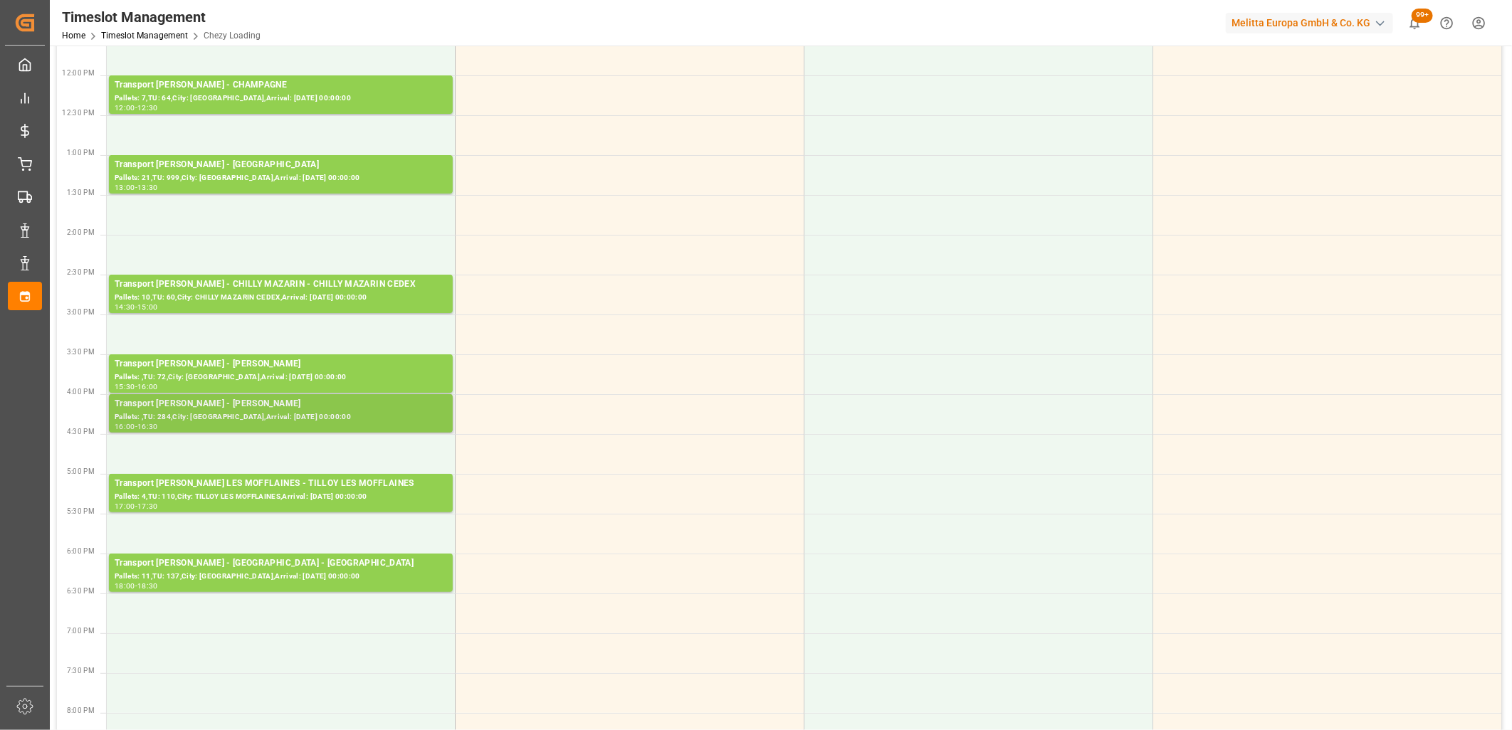
click at [237, 416] on div "Pallets: ,TU: 284,City: LOMME,Arrival: 2025-10-09 00:00:00" at bounding box center [281, 417] width 332 height 12
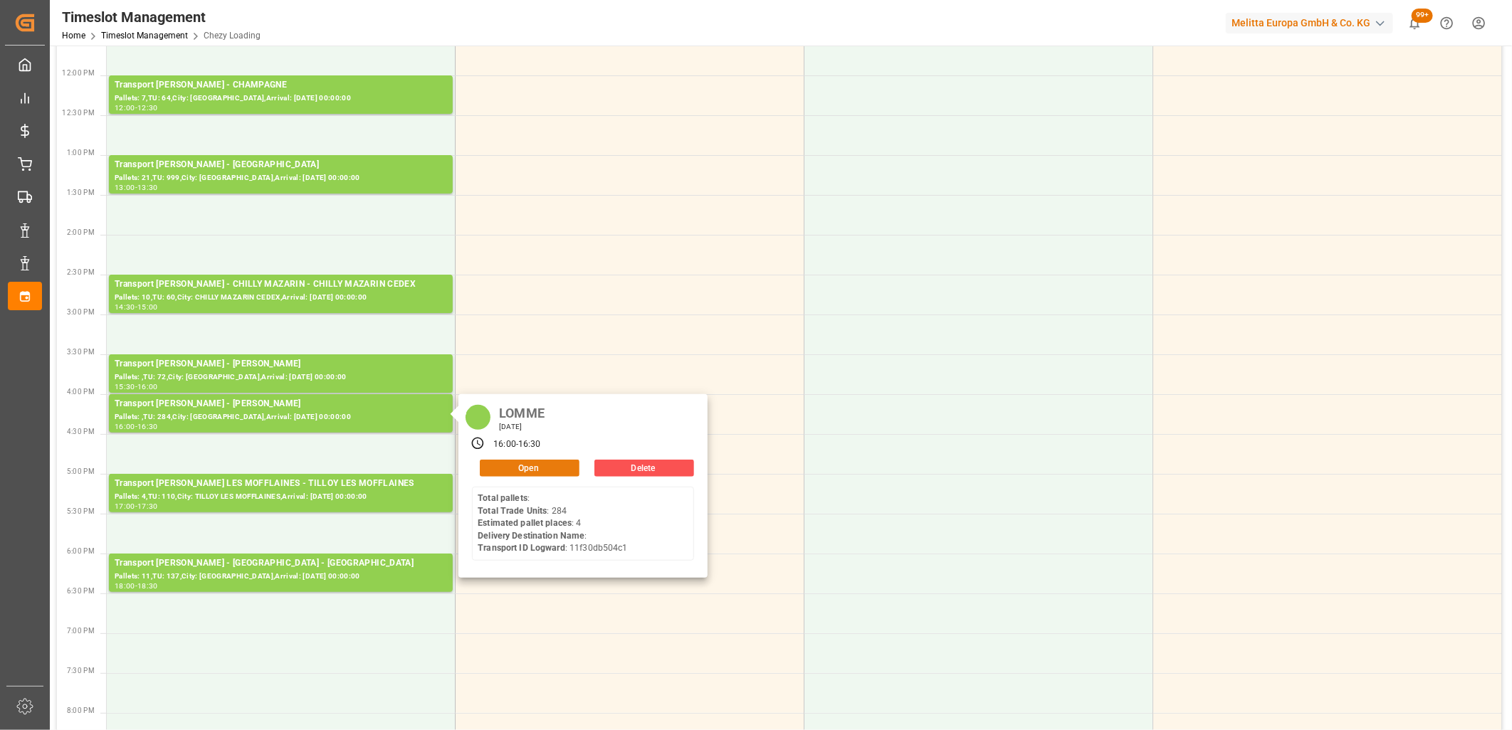
click at [485, 463] on button "Open" at bounding box center [530, 468] width 100 height 17
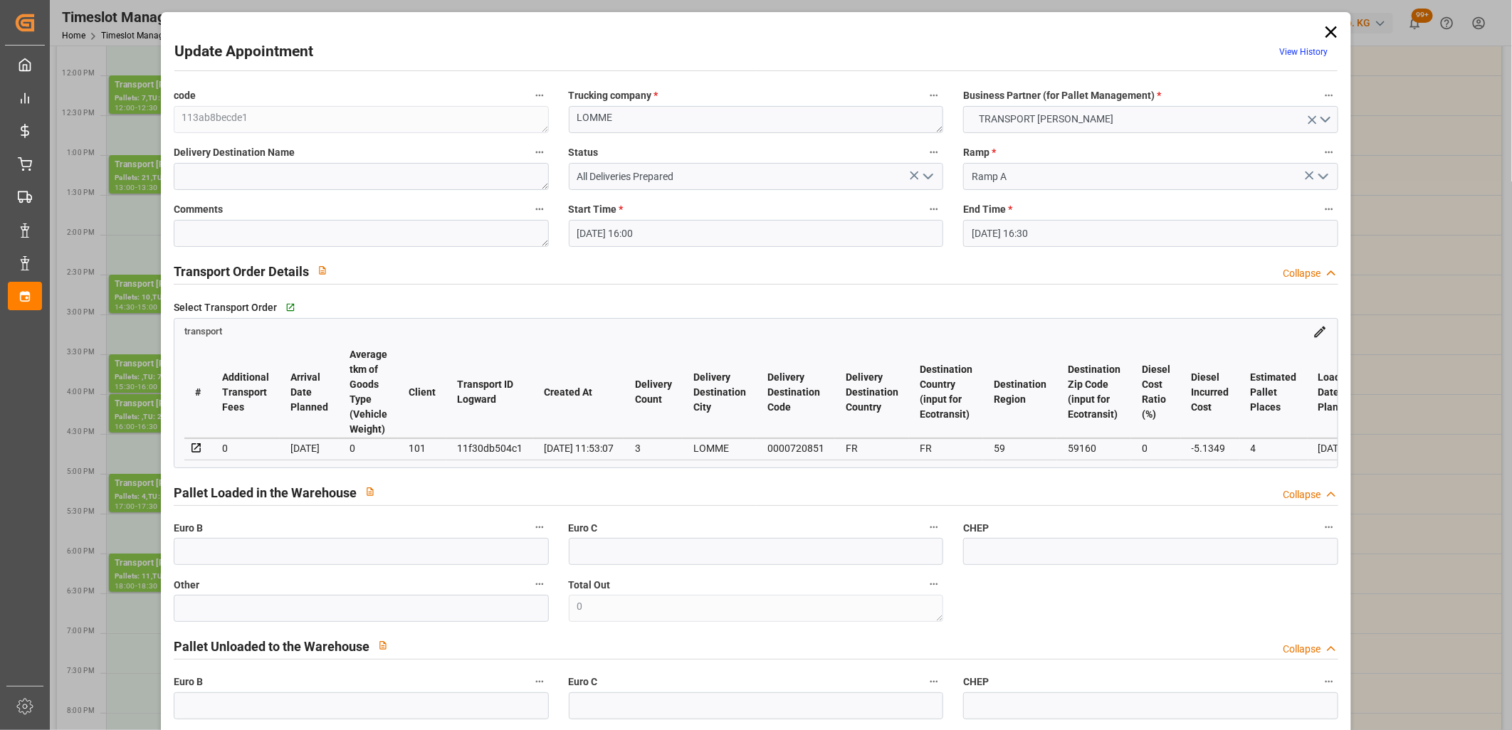
click at [508, 449] on div "11f30db504c1" at bounding box center [489, 448] width 65 height 17
copy div "11f30db504c1"
click at [1330, 32] on icon at bounding box center [1331, 32] width 20 height 20
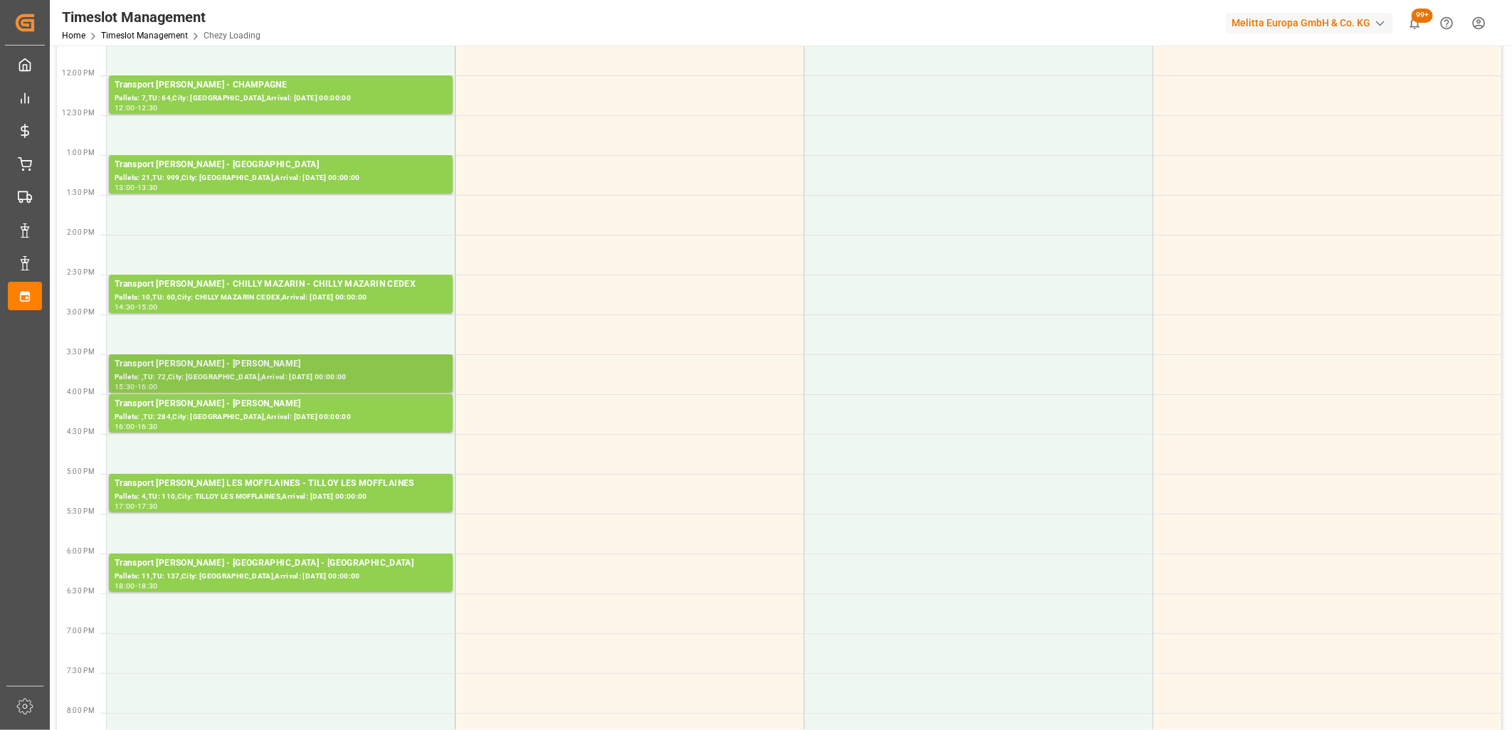
click at [269, 367] on div "Transport Delisle - LOMME - LOMME" at bounding box center [281, 364] width 332 height 14
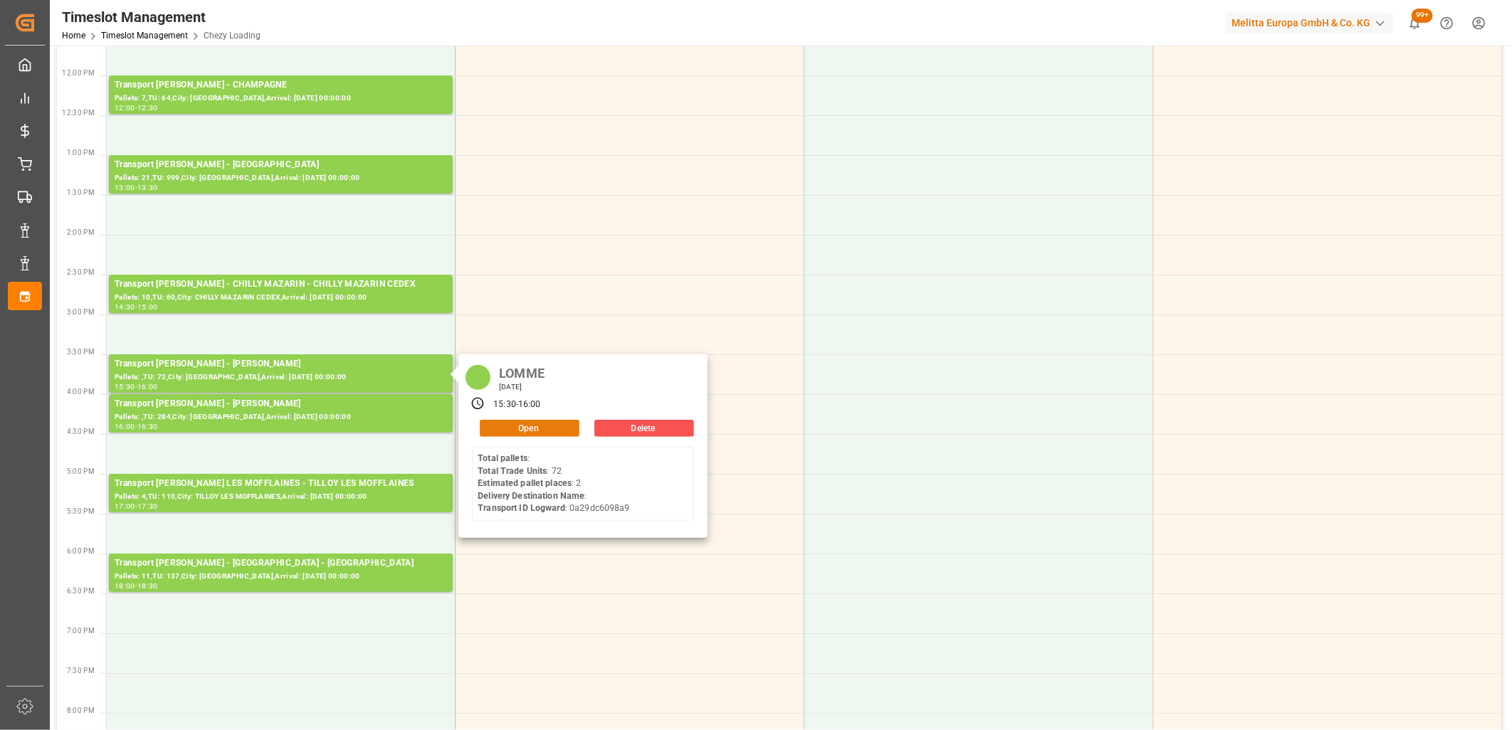
click at [505, 429] on button "Open" at bounding box center [530, 428] width 100 height 17
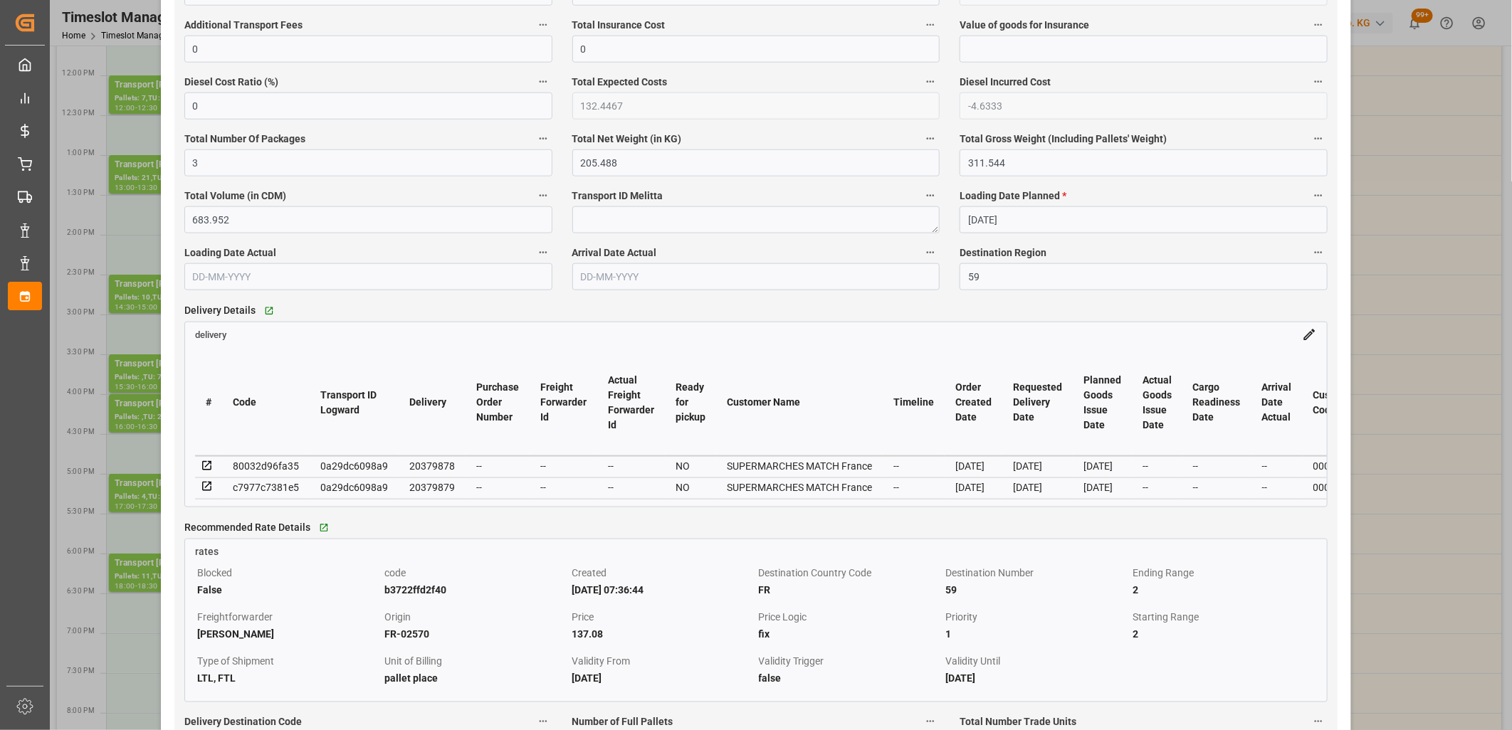
scroll to position [1028, 0]
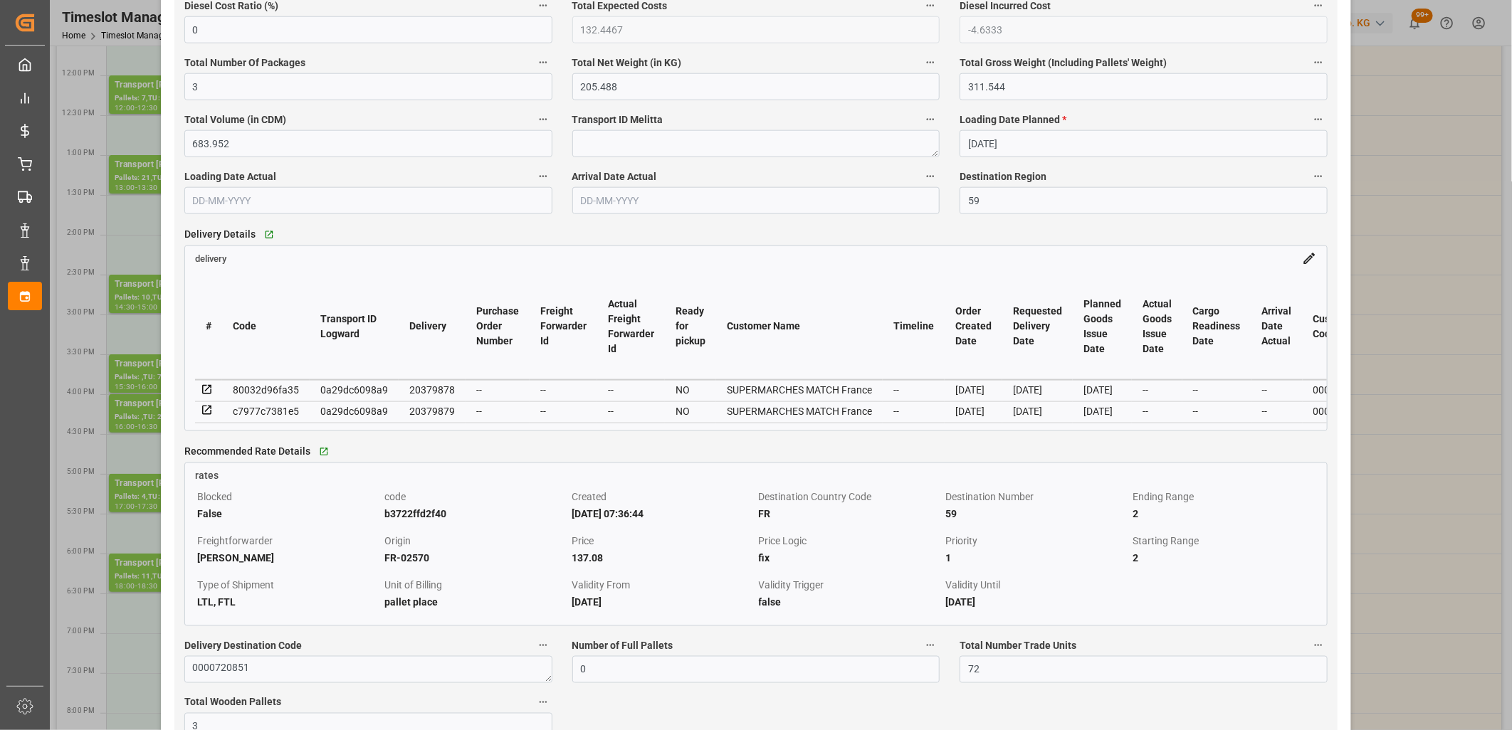
click at [208, 390] on icon at bounding box center [206, 389] width 9 height 9
click at [208, 414] on icon at bounding box center [207, 410] width 13 height 13
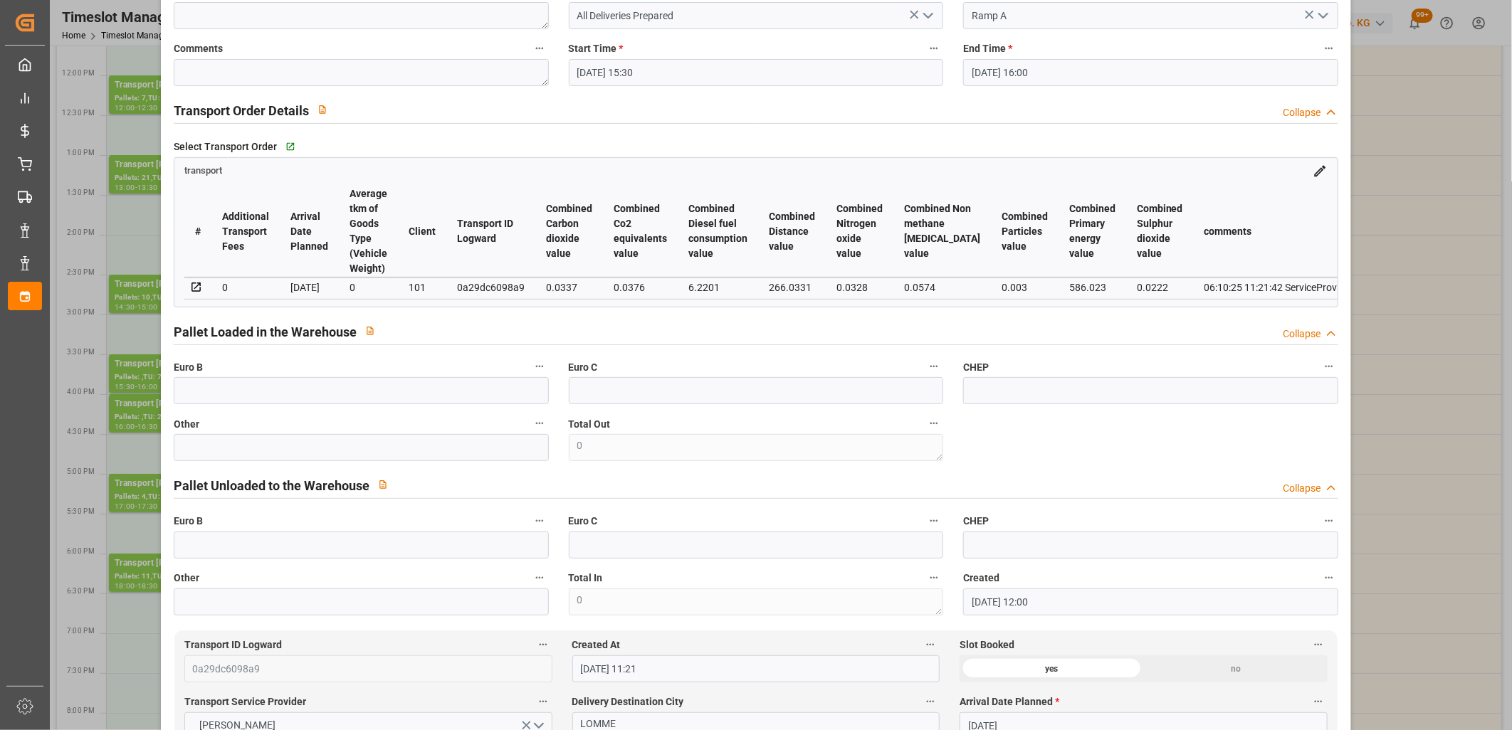
scroll to position [158, 0]
click at [489, 288] on div "0a29dc6098a9" at bounding box center [491, 290] width 68 height 17
copy div "0a29dc6098a9"
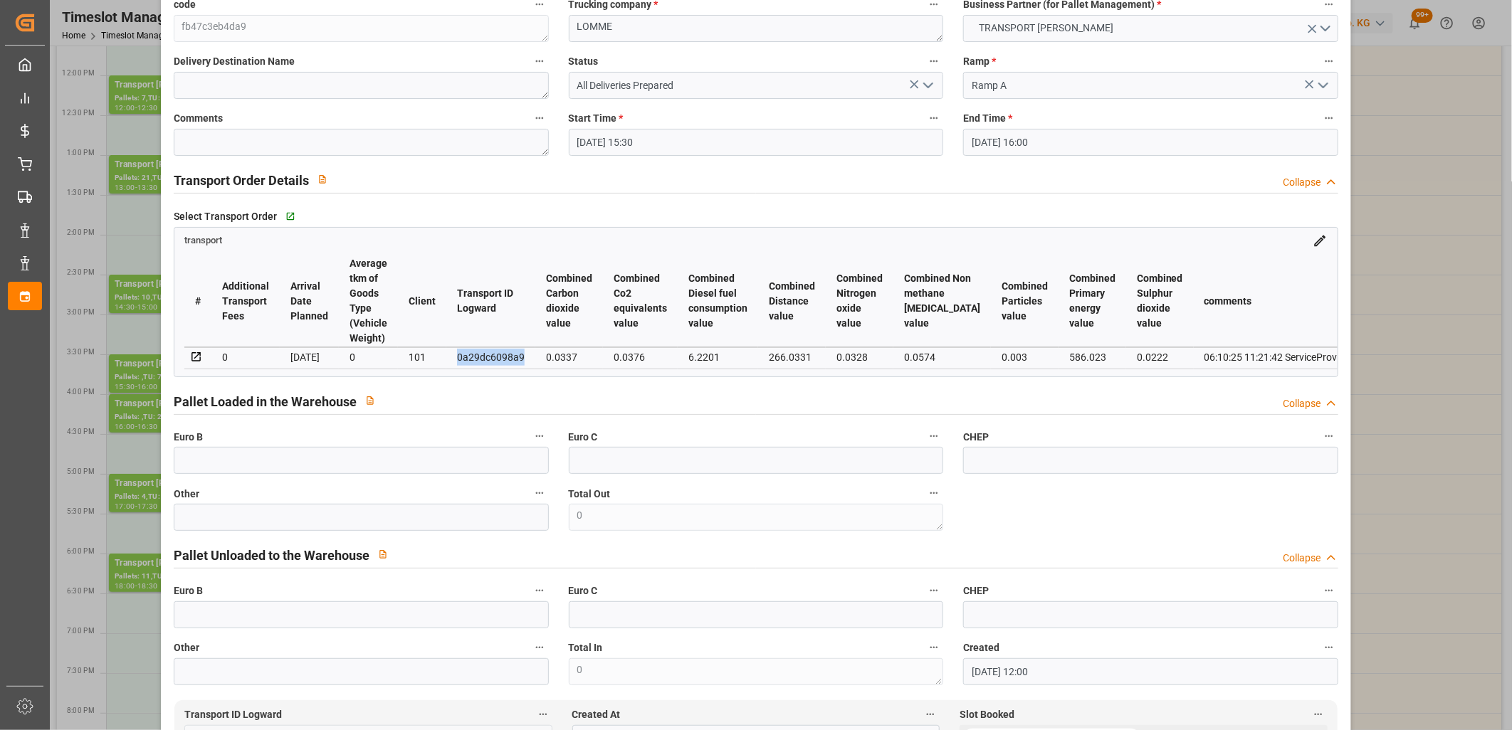
scroll to position [0, 0]
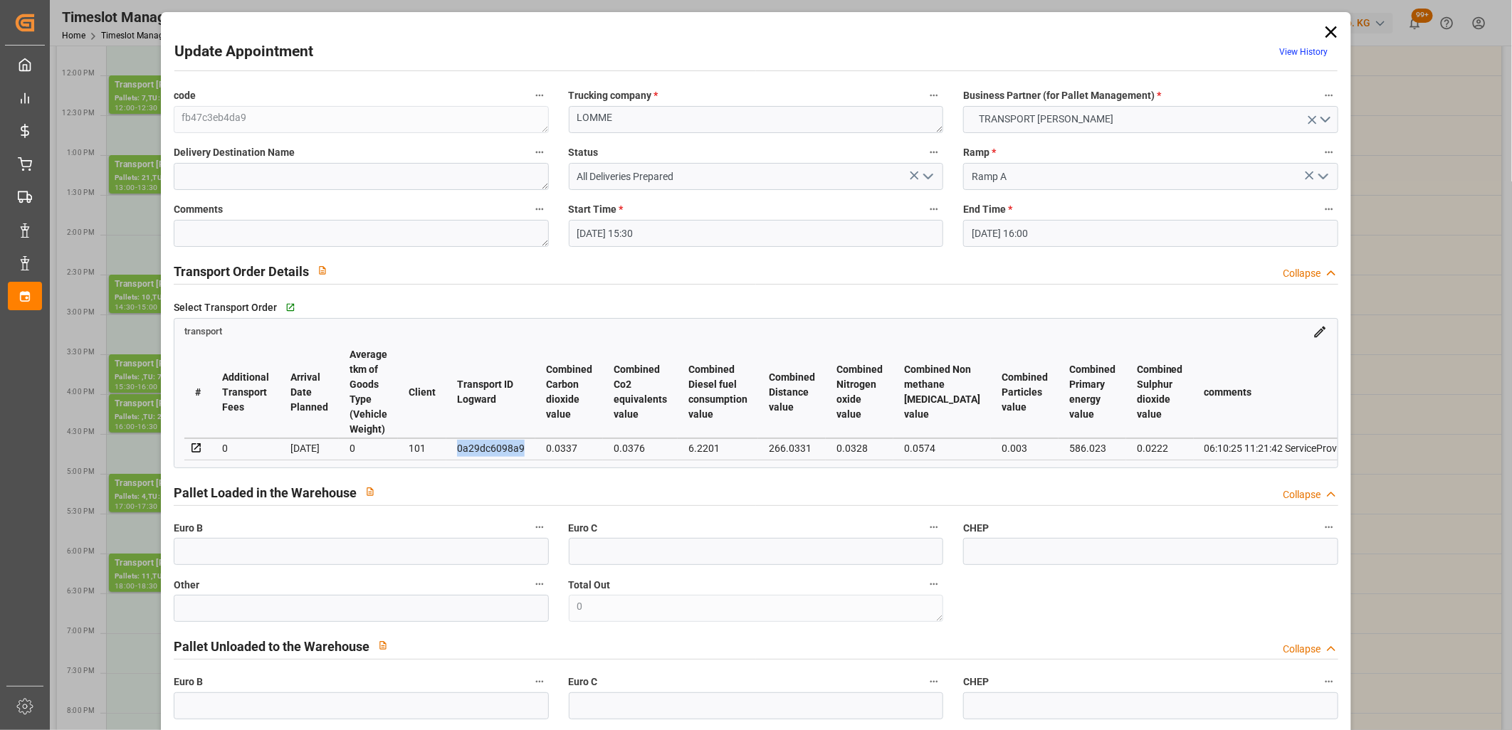
click at [1326, 29] on icon at bounding box center [1331, 32] width 20 height 20
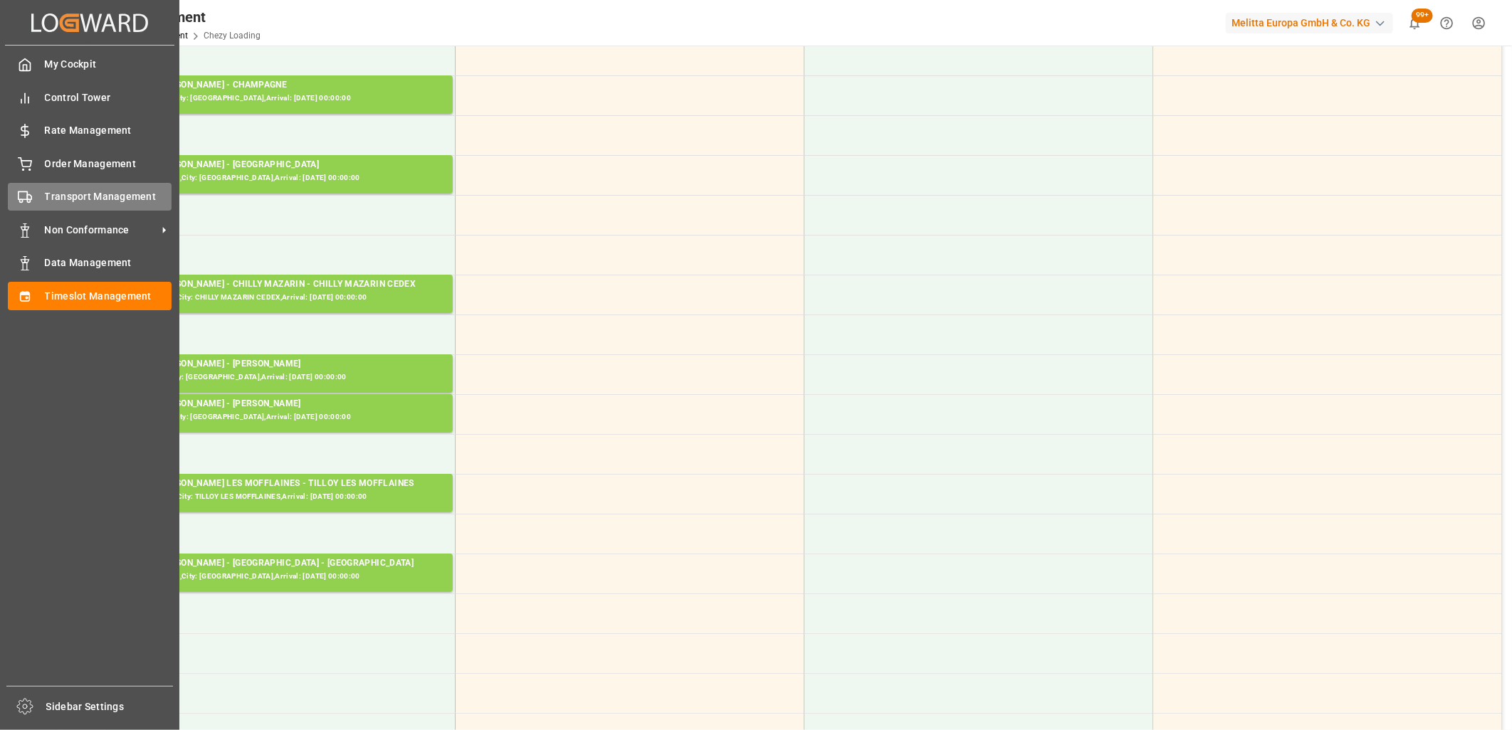
click at [20, 200] on circle at bounding box center [21, 201] width 3 height 3
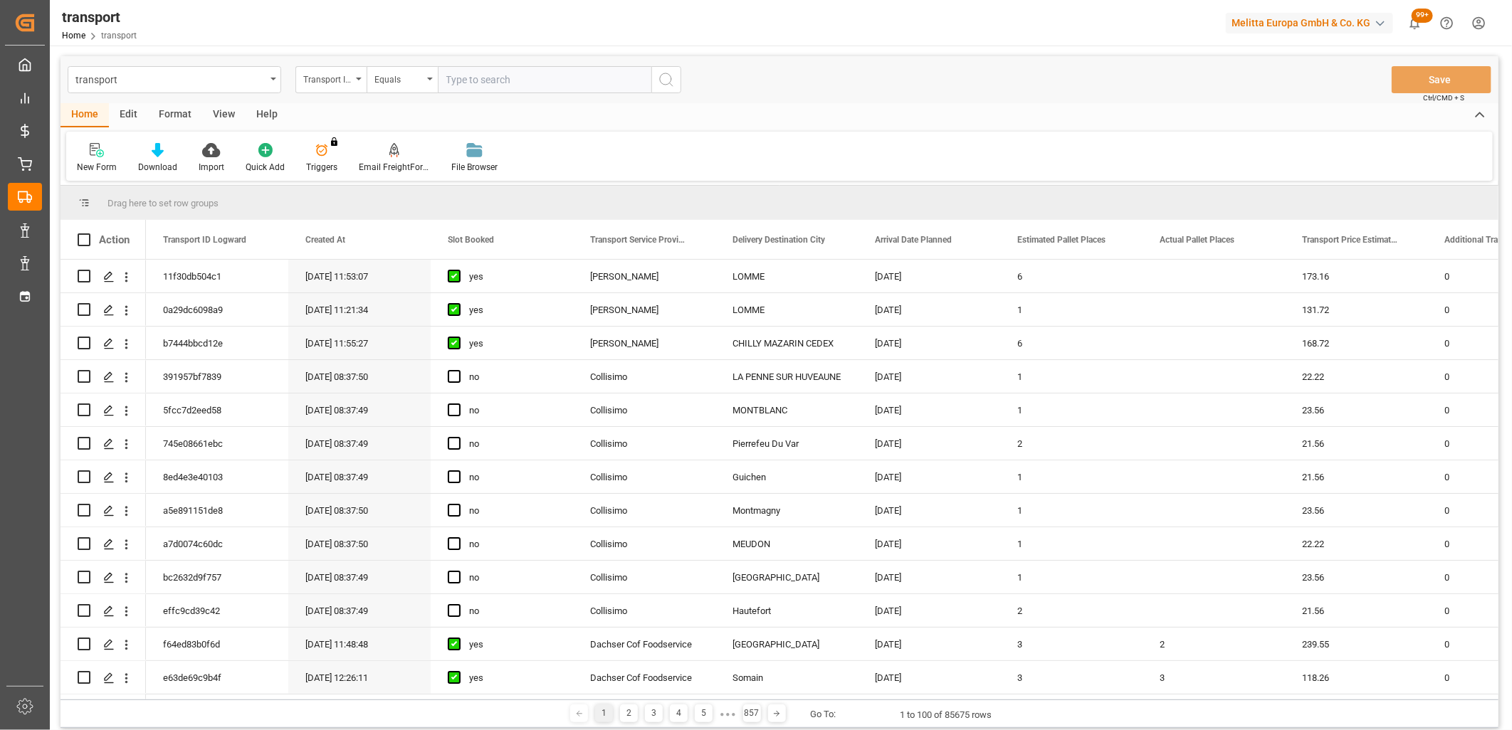
type input "0a29dc6098a9"
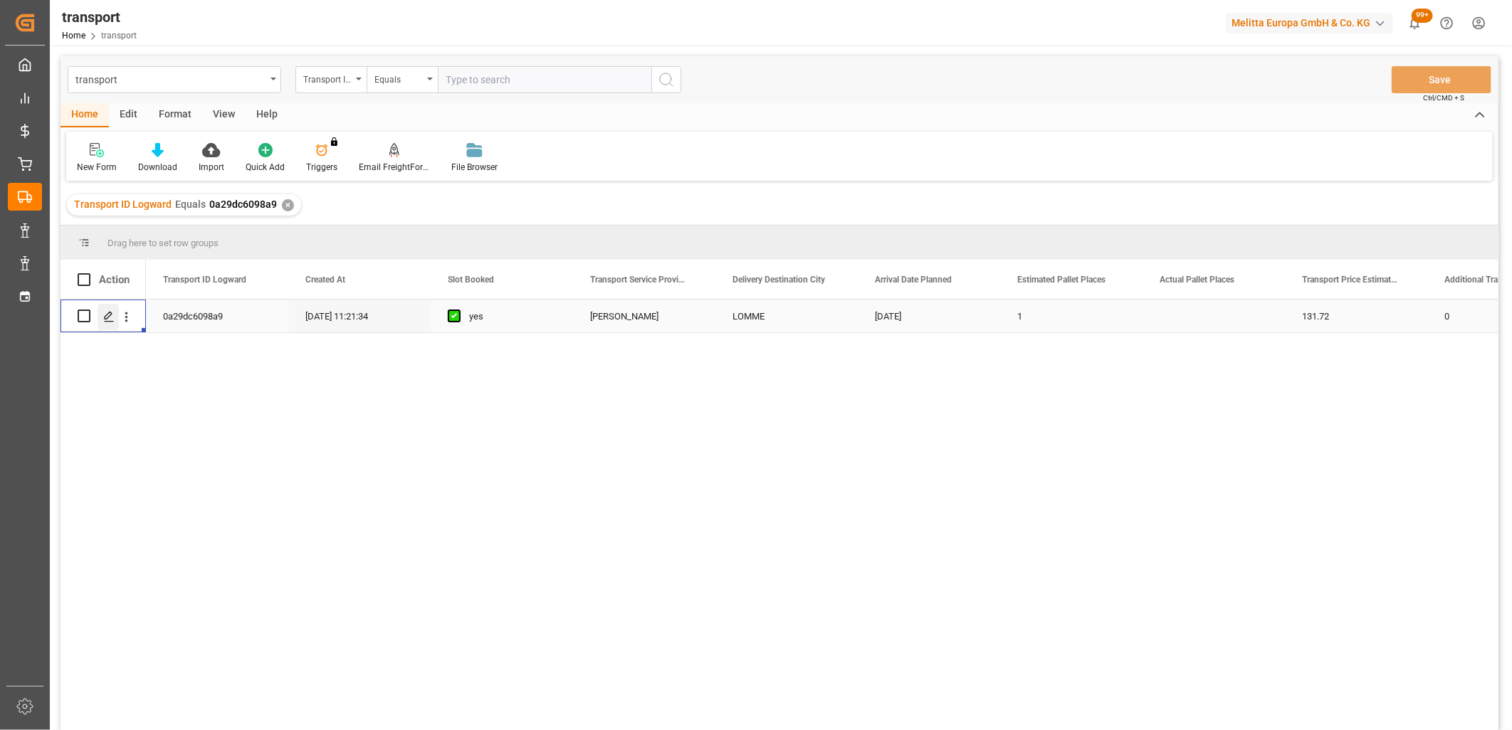
click at [112, 320] on icon "Press SPACE to select this row." at bounding box center [108, 316] width 11 height 11
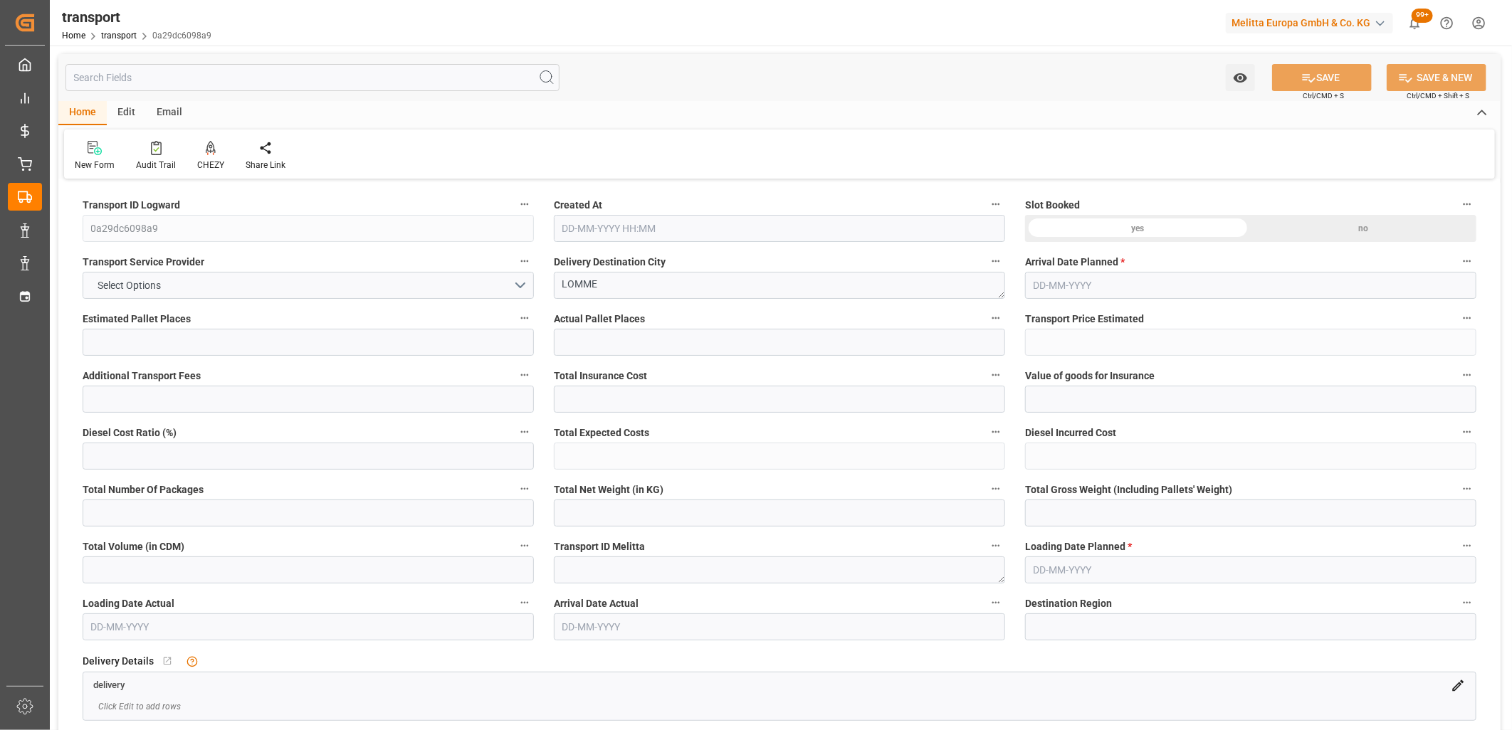
type input "1"
type input "131.72"
type input "0"
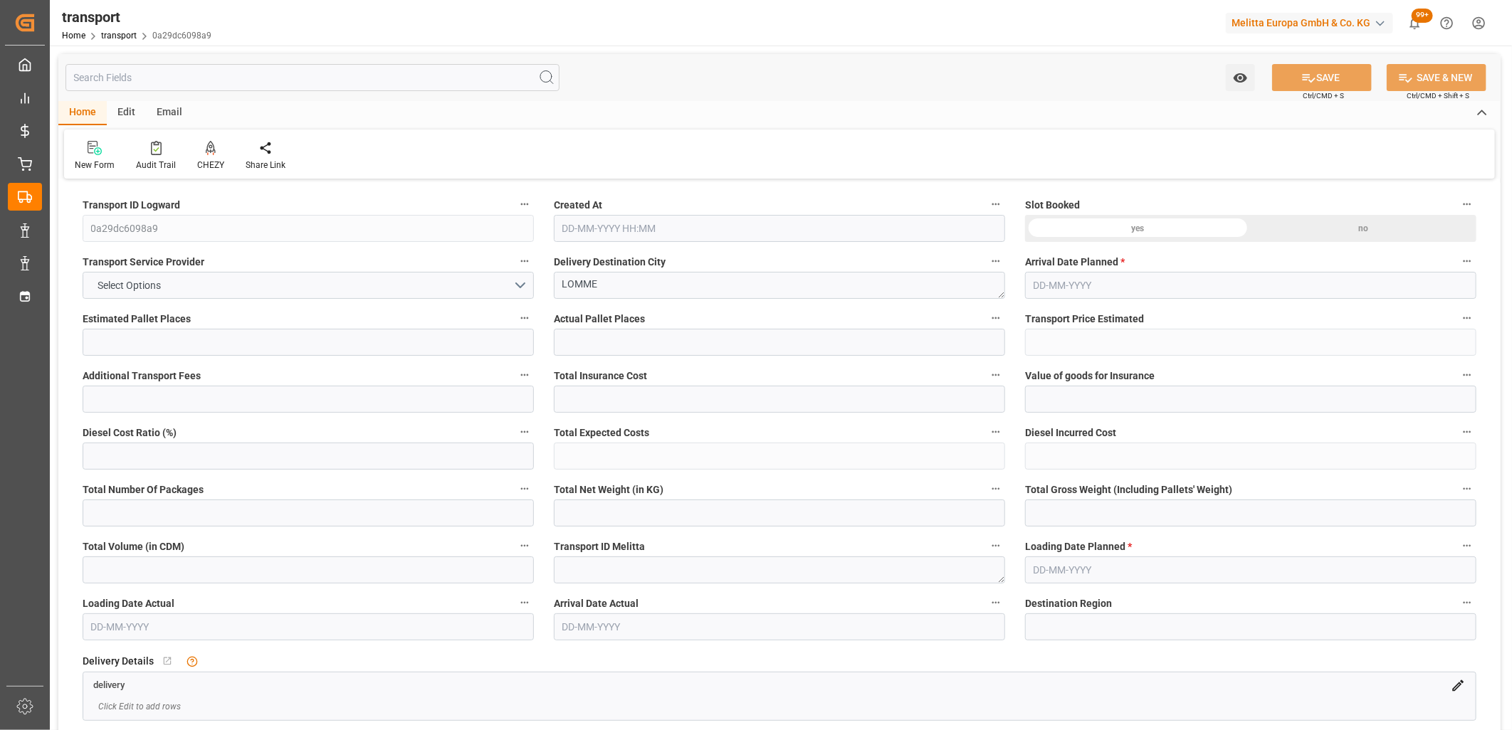
type input "127.2679"
type input "-4.4521"
type input "2"
type input "184.464"
type input "258.016"
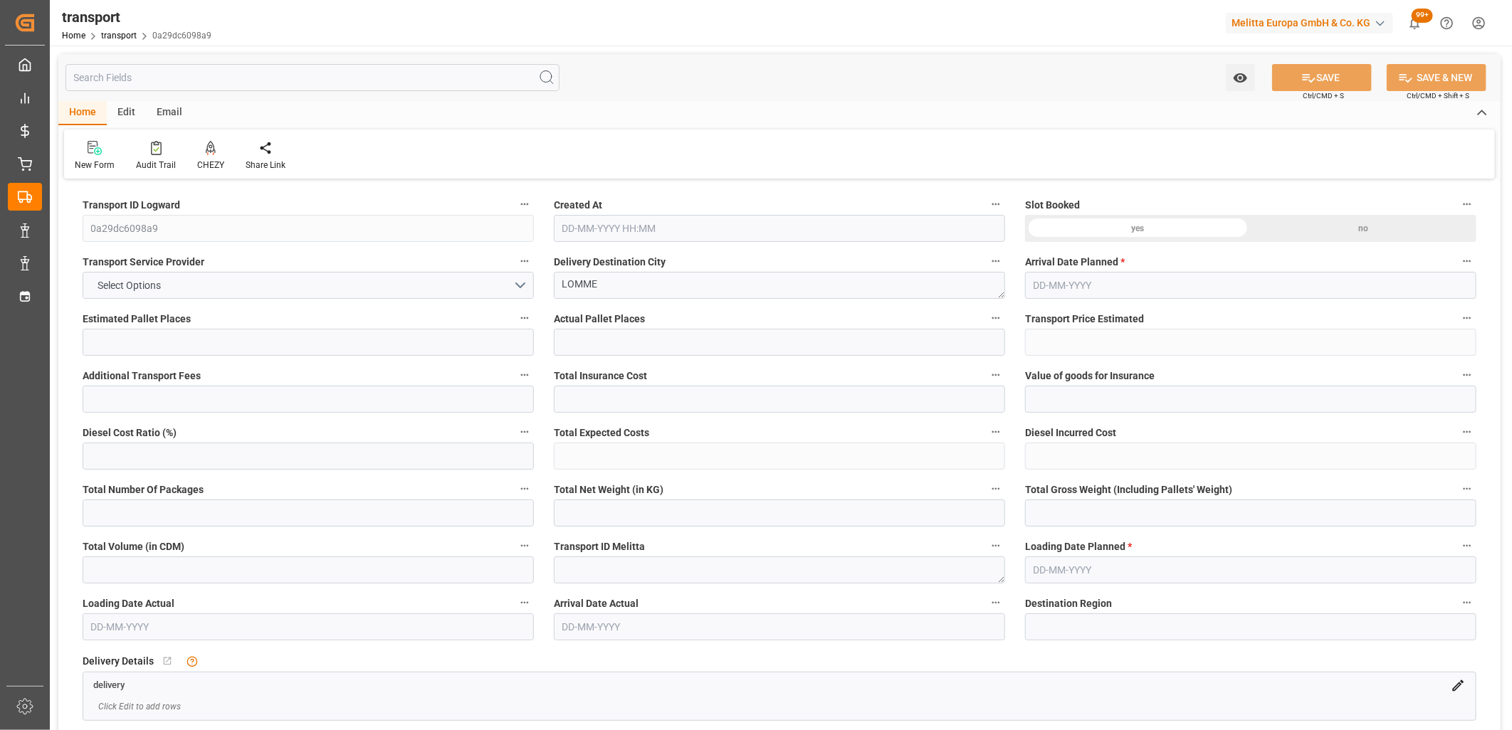
type input "527.856"
type input "59"
type input "0"
type input "56"
type input "2"
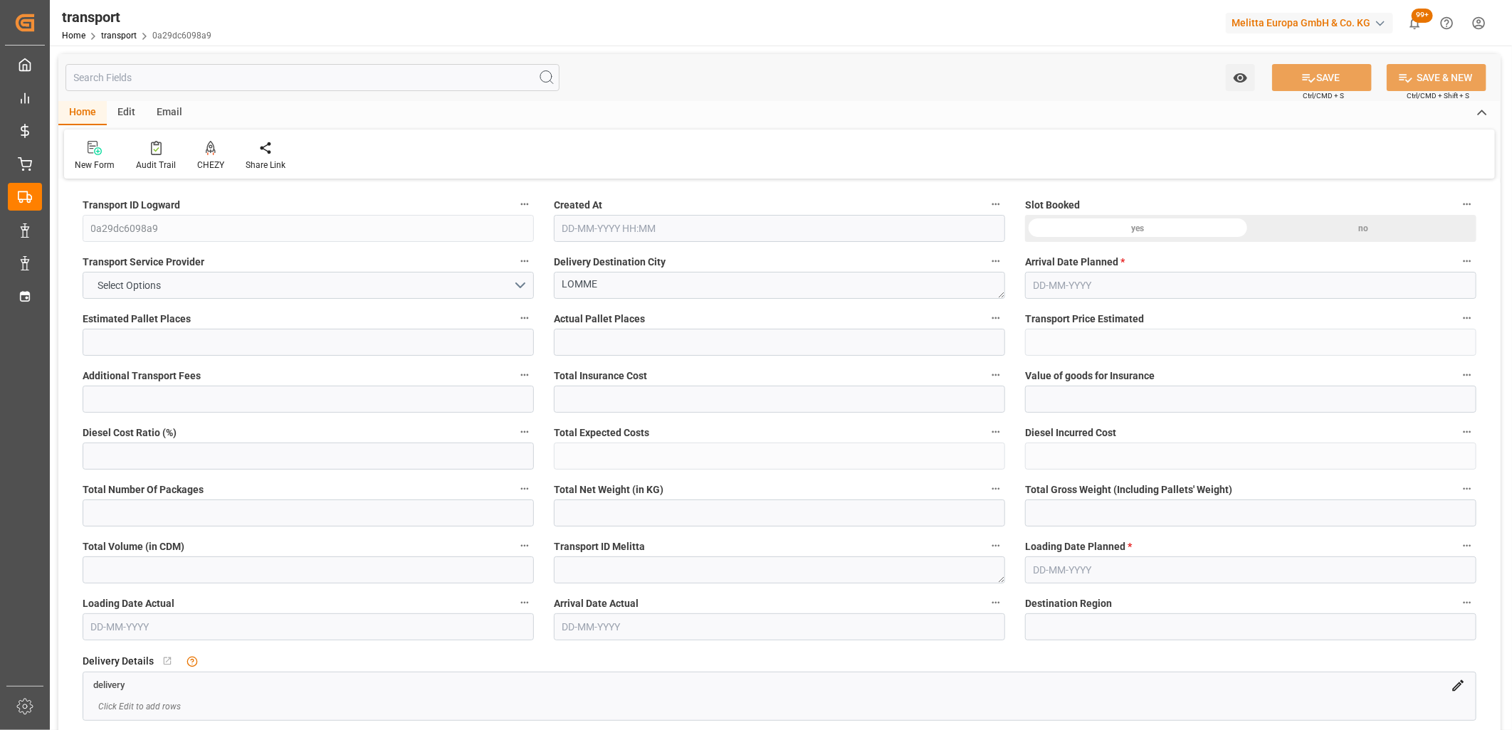
type input "101"
type input "212.016"
type input "0"
type input "4710.8598"
type input "0"
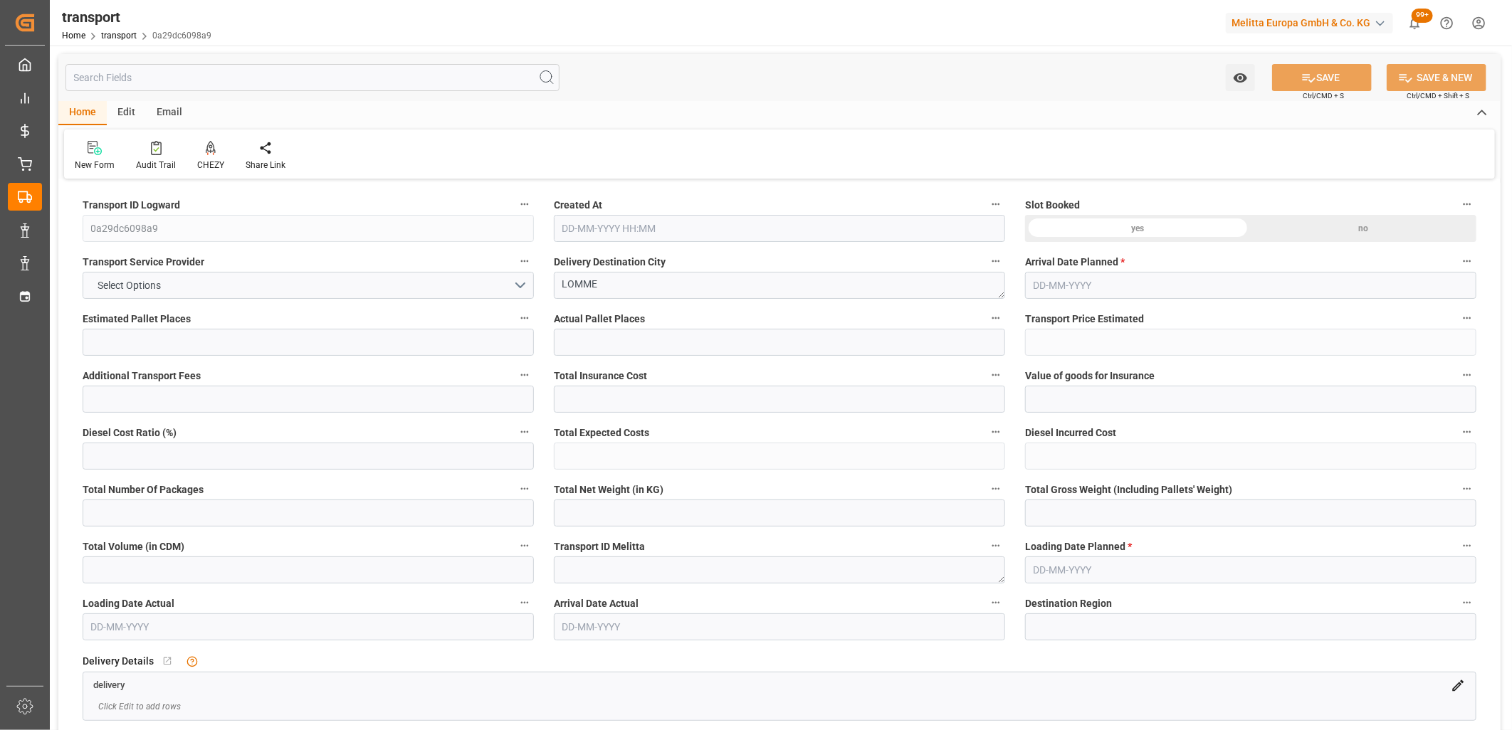
type input "0"
type input "21"
type input "35"
type input "06-10-2025 11:21"
type input "[DATE]"
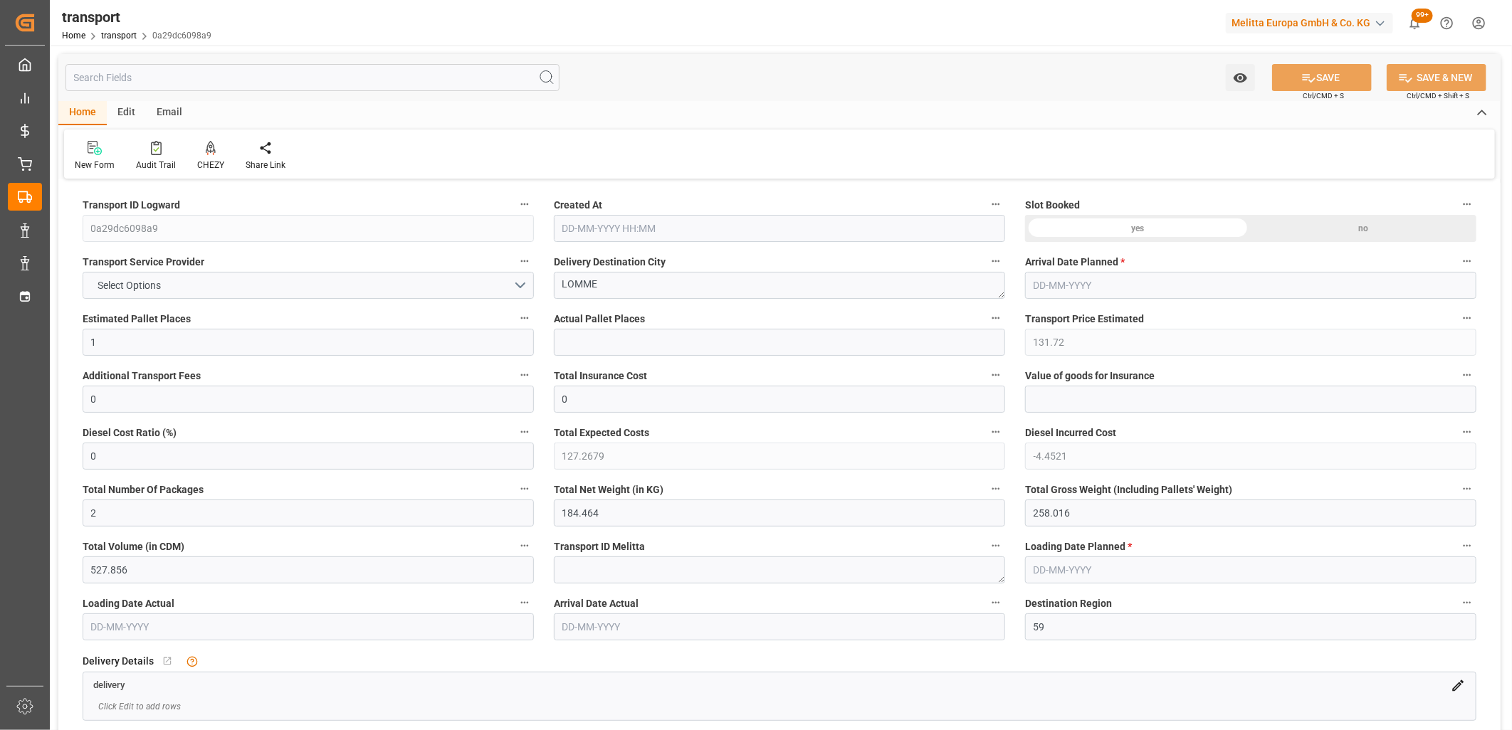
type input "[DATE]"
drag, startPoint x: 1092, startPoint y: 515, endPoint x: 856, endPoint y: 497, distance: 237.0
type input "0"
drag, startPoint x: 616, startPoint y: 516, endPoint x: 399, endPoint y: 508, distance: 216.6
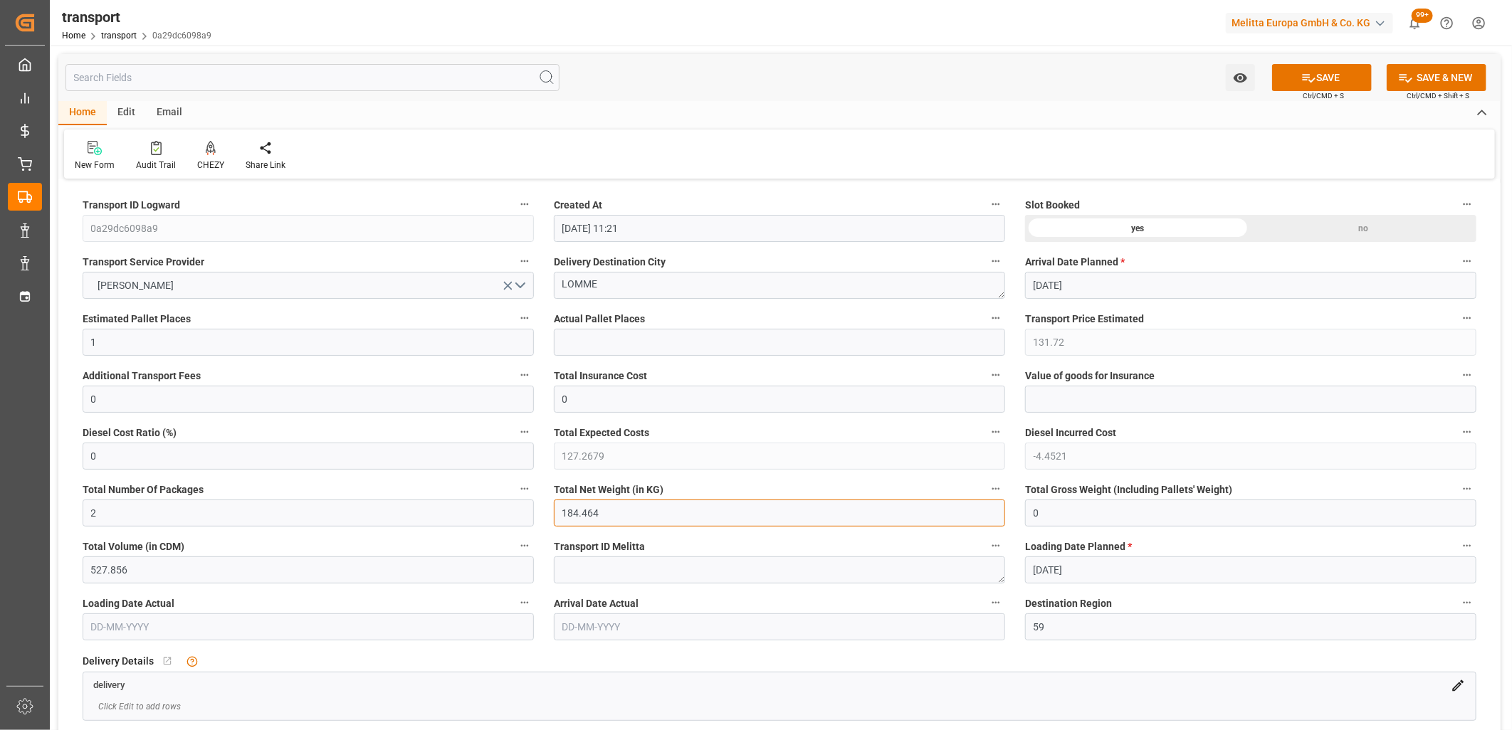
type input "0"
drag, startPoint x: 155, startPoint y: 511, endPoint x: 75, endPoint y: 510, distance: 79.7
click at [75, 510] on div "Total Number Of Packages 2" at bounding box center [308, 503] width 471 height 57
type input "0"
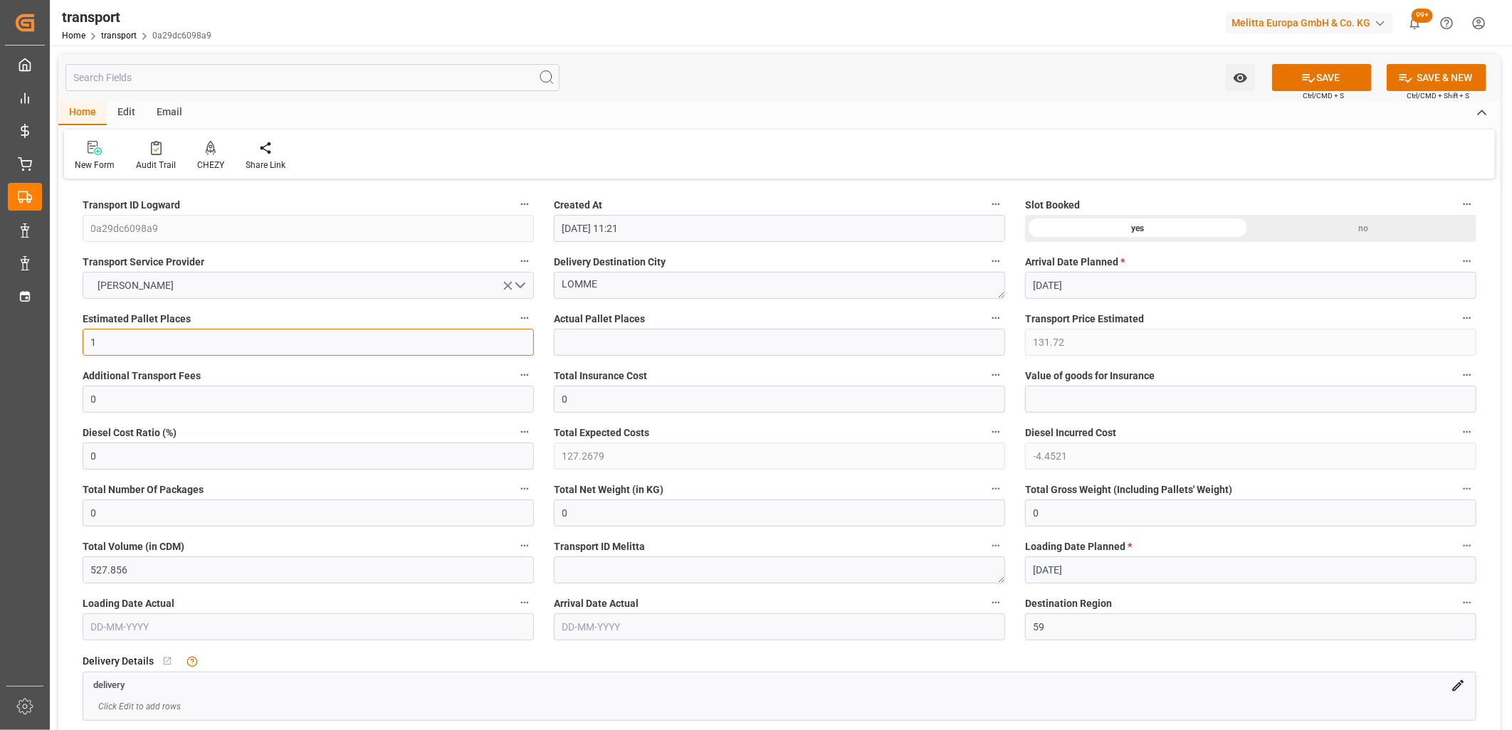
drag, startPoint x: 114, startPoint y: 338, endPoint x: 28, endPoint y: 340, distance: 85.4
click at [28, 340] on div "Created by potrace 1.15, written by Peter Selinger 2001-2017 Created by potrace…" at bounding box center [756, 365] width 1512 height 730
type input "0"
click at [506, 287] on icon "open menu" at bounding box center [508, 286] width 9 height 9
drag, startPoint x: 602, startPoint y: 285, endPoint x: 503, endPoint y: 283, distance: 99.0
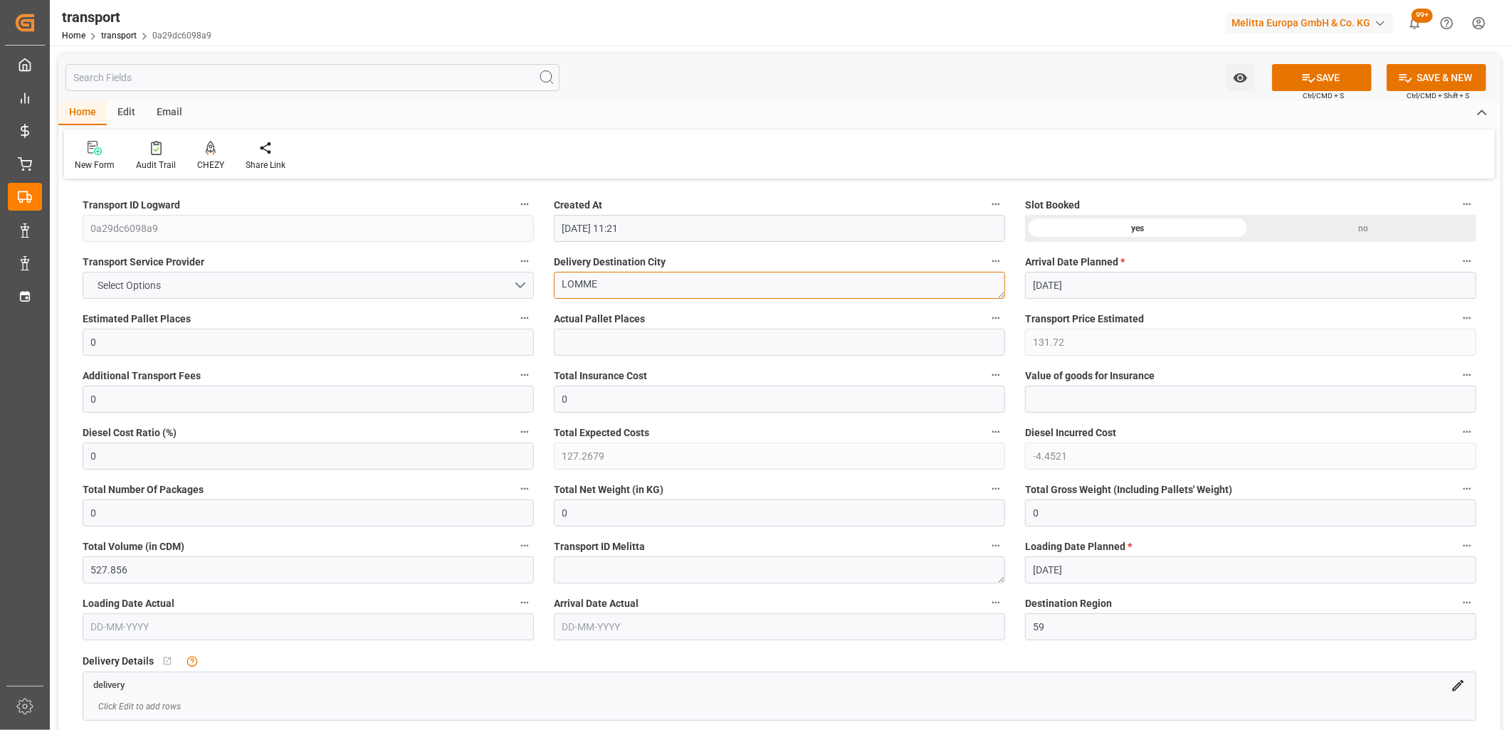
click at [1301, 226] on div "no" at bounding box center [1364, 228] width 226 height 27
click at [1341, 75] on button "SAVE" at bounding box center [1322, 77] width 100 height 27
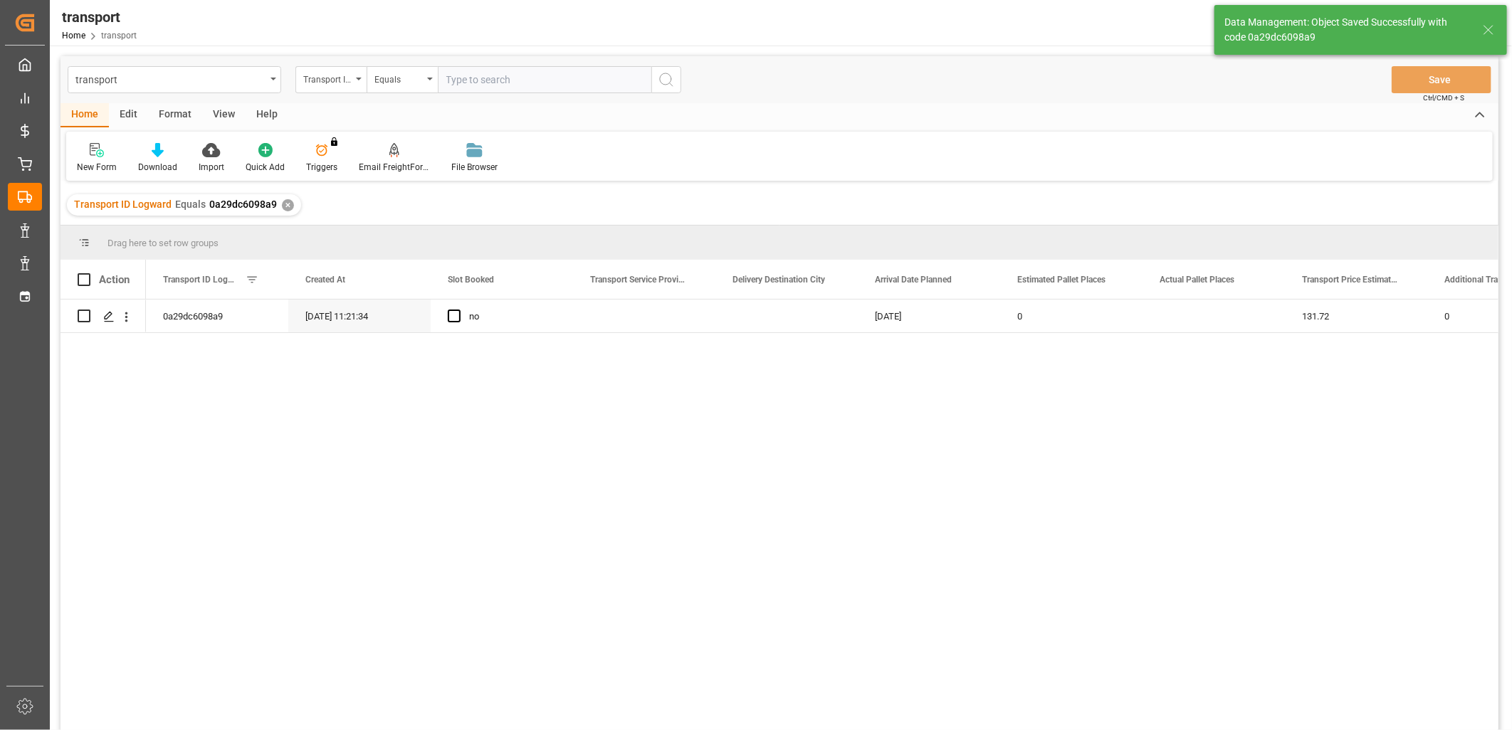
click at [133, 117] on div "Edit" at bounding box center [128, 115] width 39 height 24
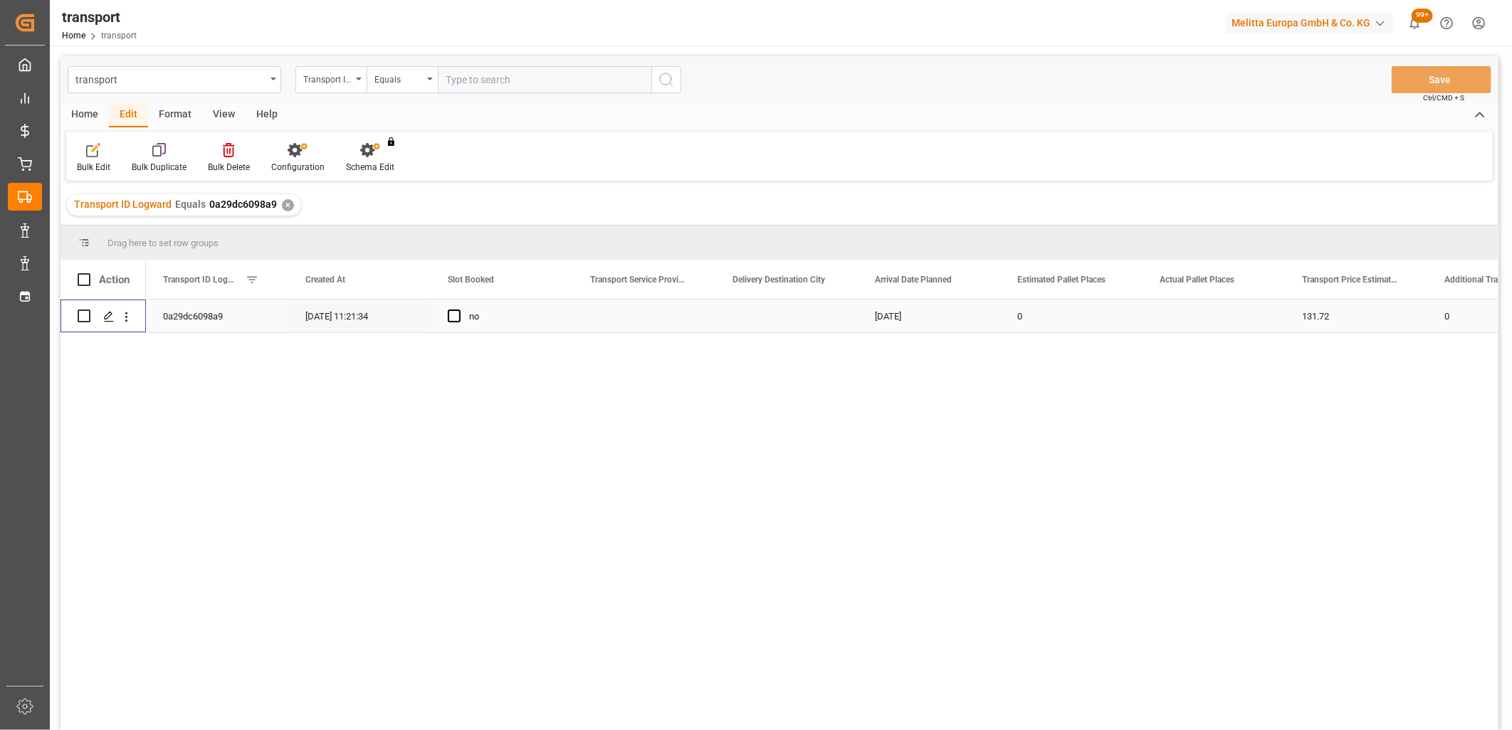
click at [82, 317] on input "Press Space to toggle row selection (unchecked)" at bounding box center [84, 316] width 13 height 13
checkbox input "true"
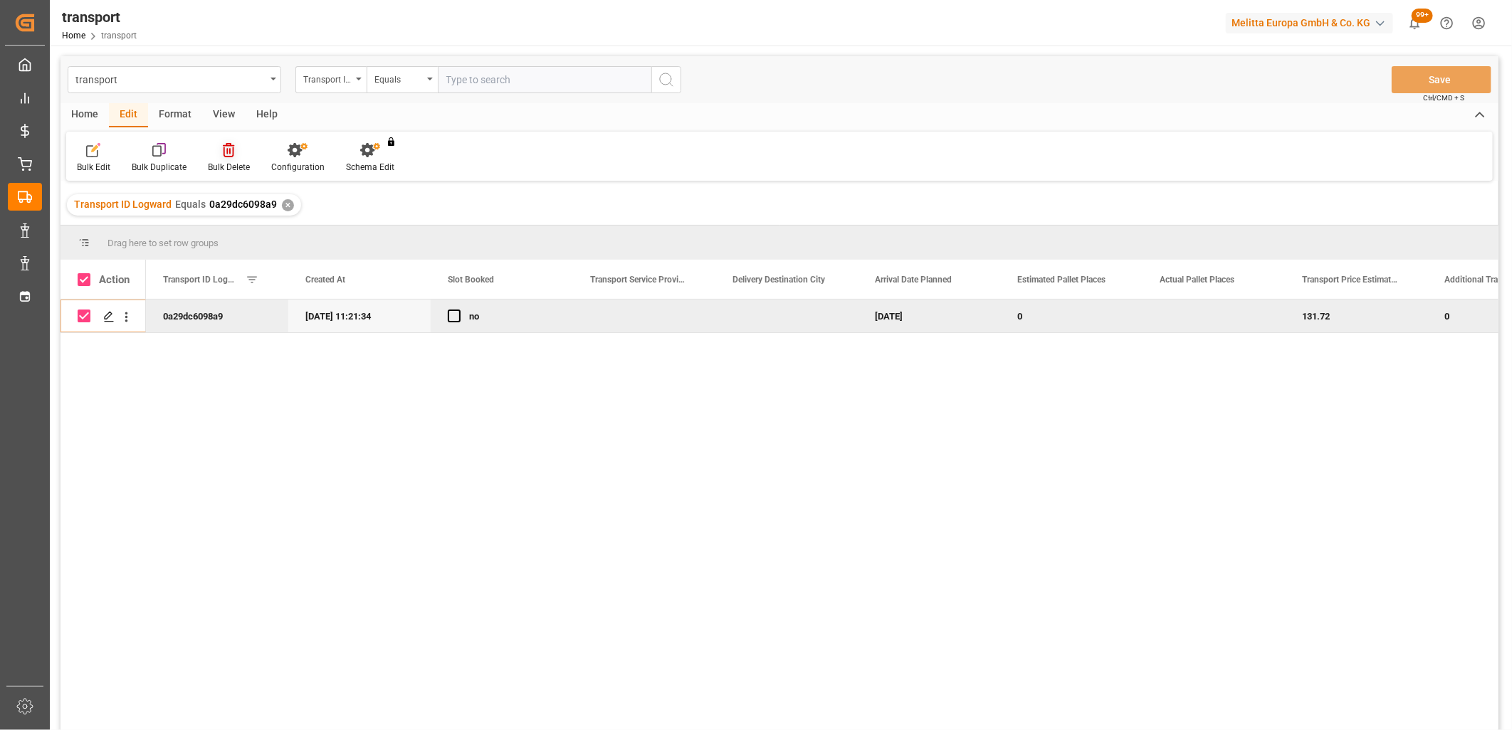
click at [228, 150] on icon at bounding box center [228, 150] width 11 height 14
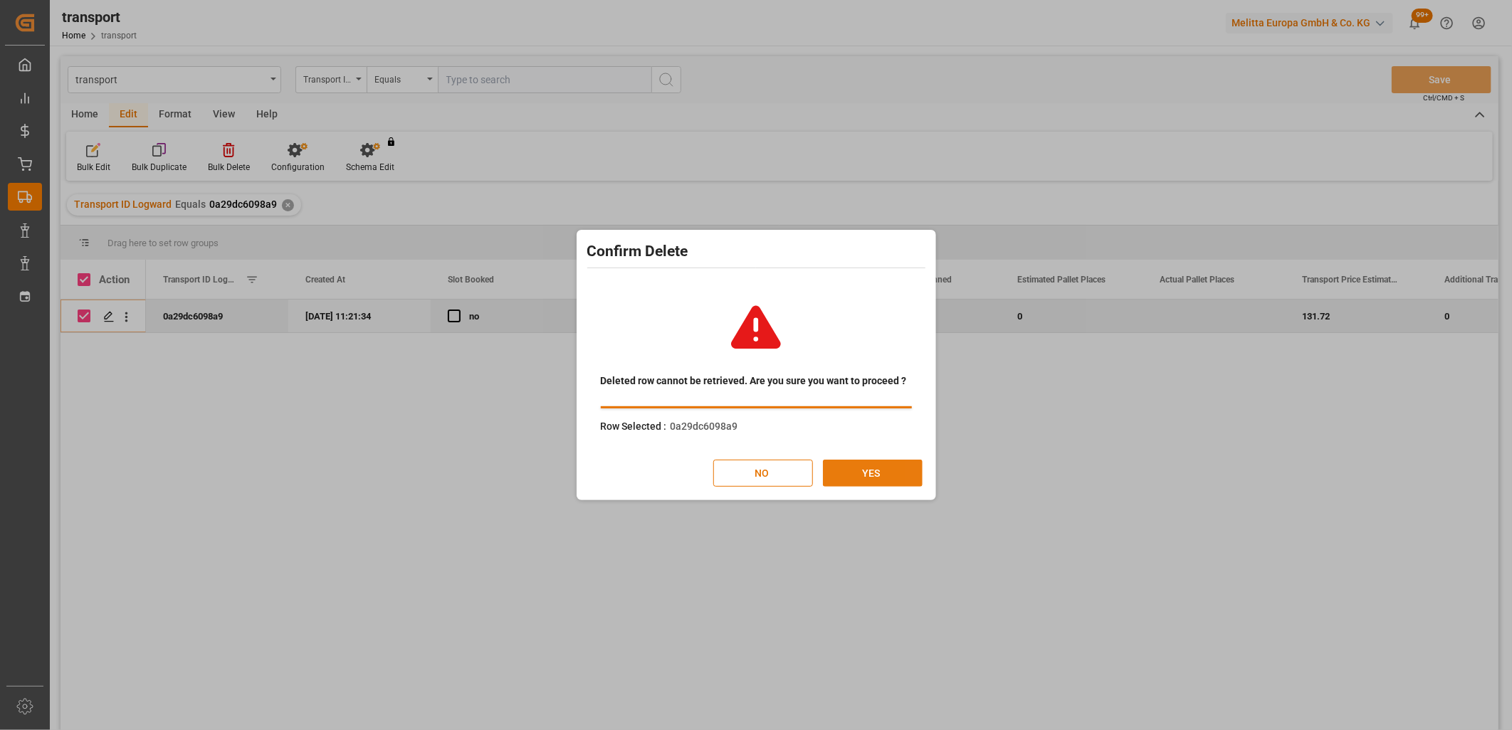
click at [824, 480] on button "YES" at bounding box center [873, 473] width 100 height 27
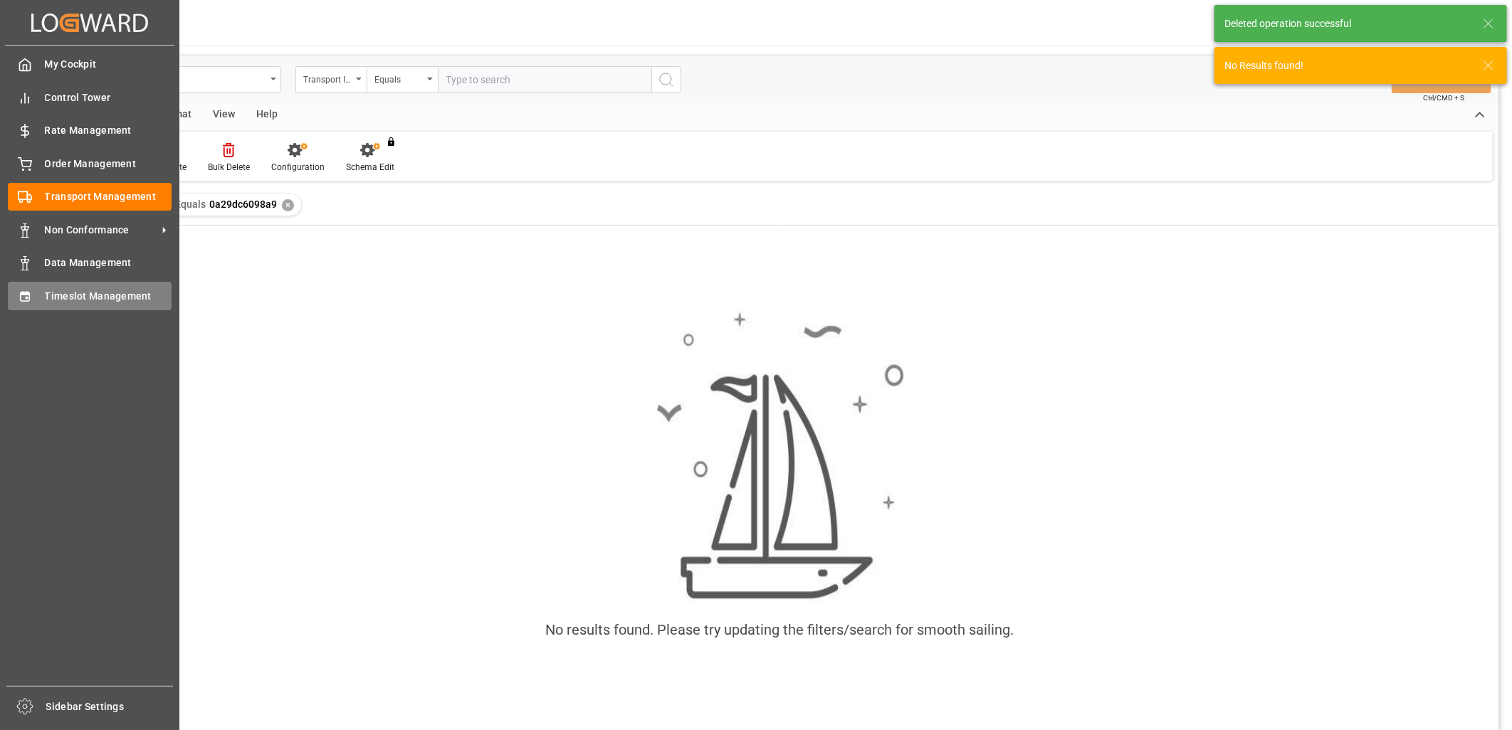
click at [38, 293] on div "Timeslot Management Timeslot Management" at bounding box center [90, 296] width 164 height 28
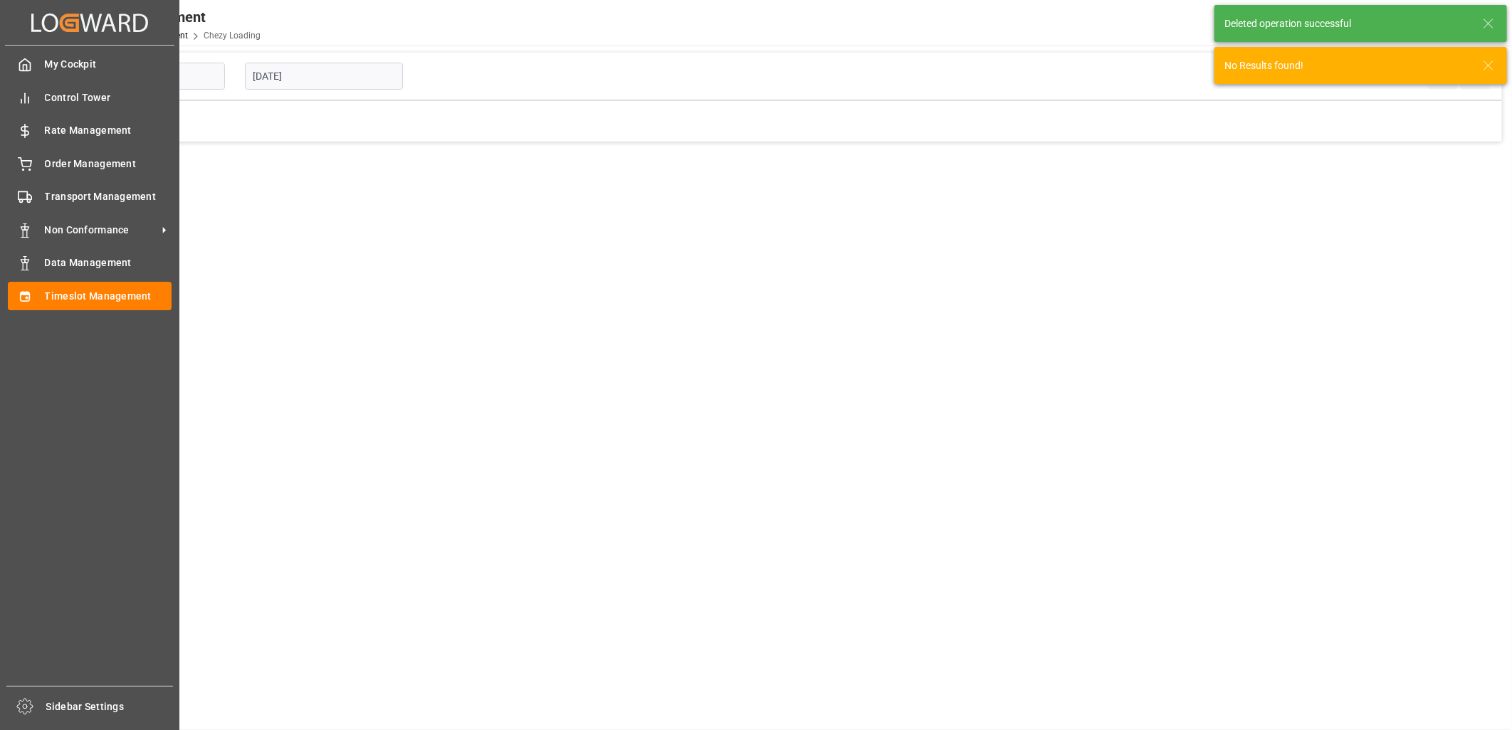
type input "Chezy Loading"
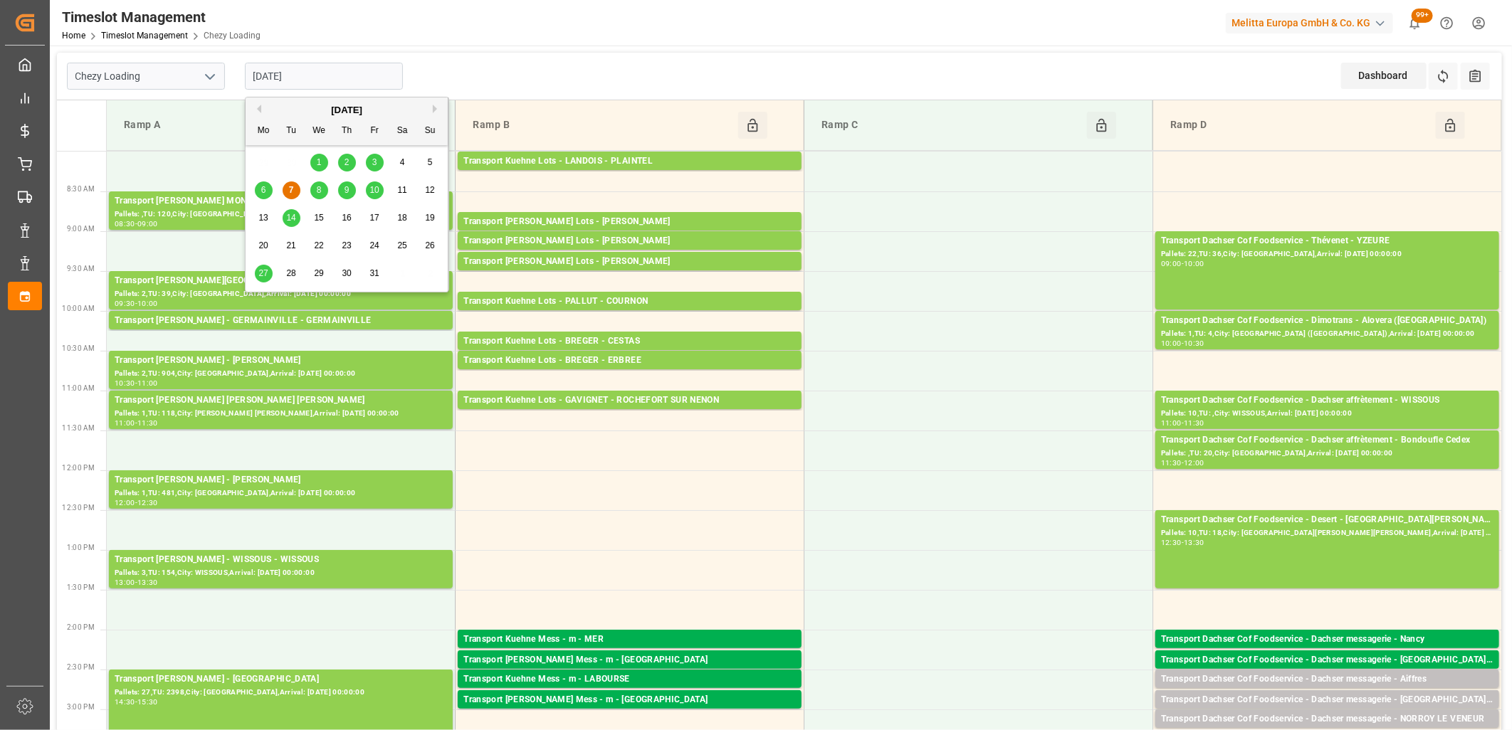
click at [330, 75] on input "07-10-2025" at bounding box center [324, 76] width 158 height 27
click at [321, 190] on span "8" at bounding box center [319, 190] width 5 height 10
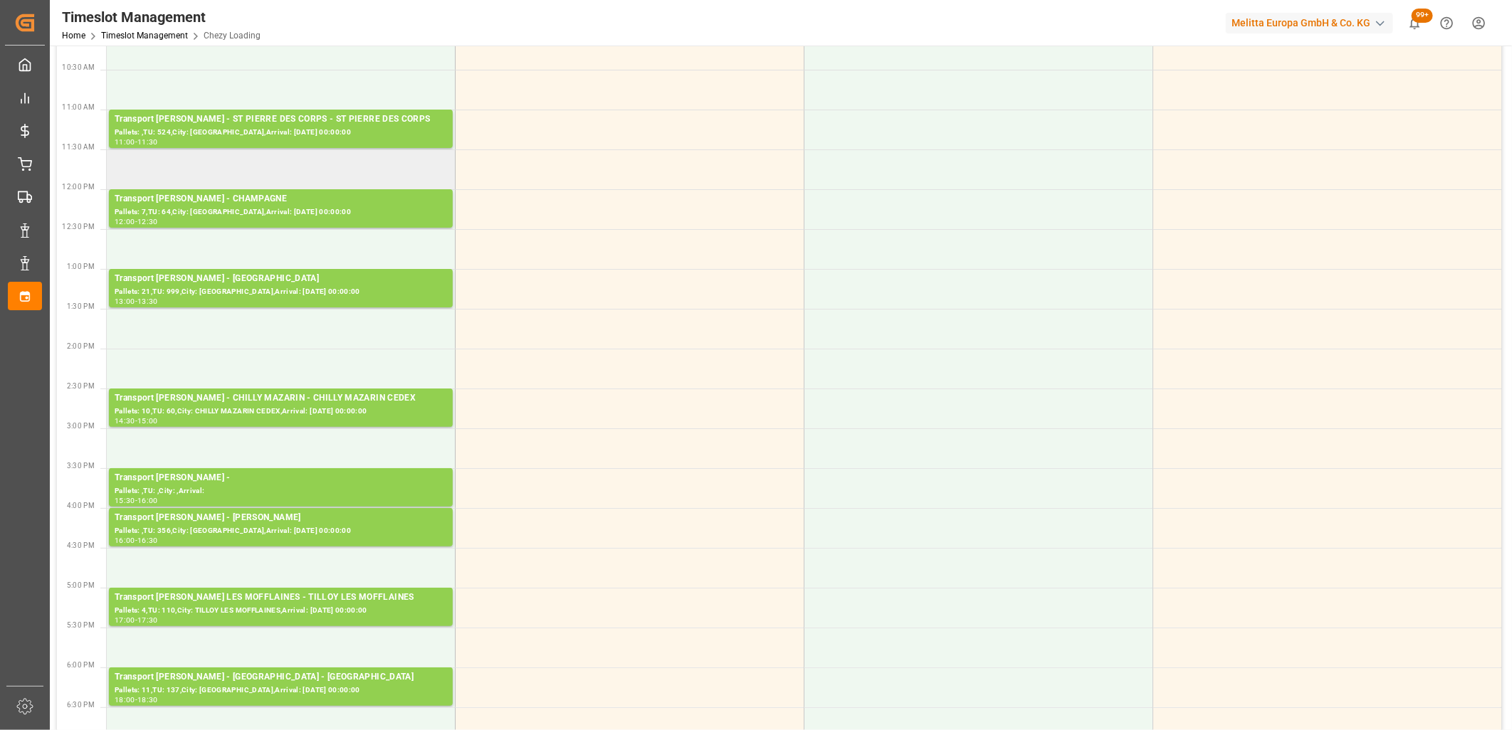
scroll to position [316, 0]
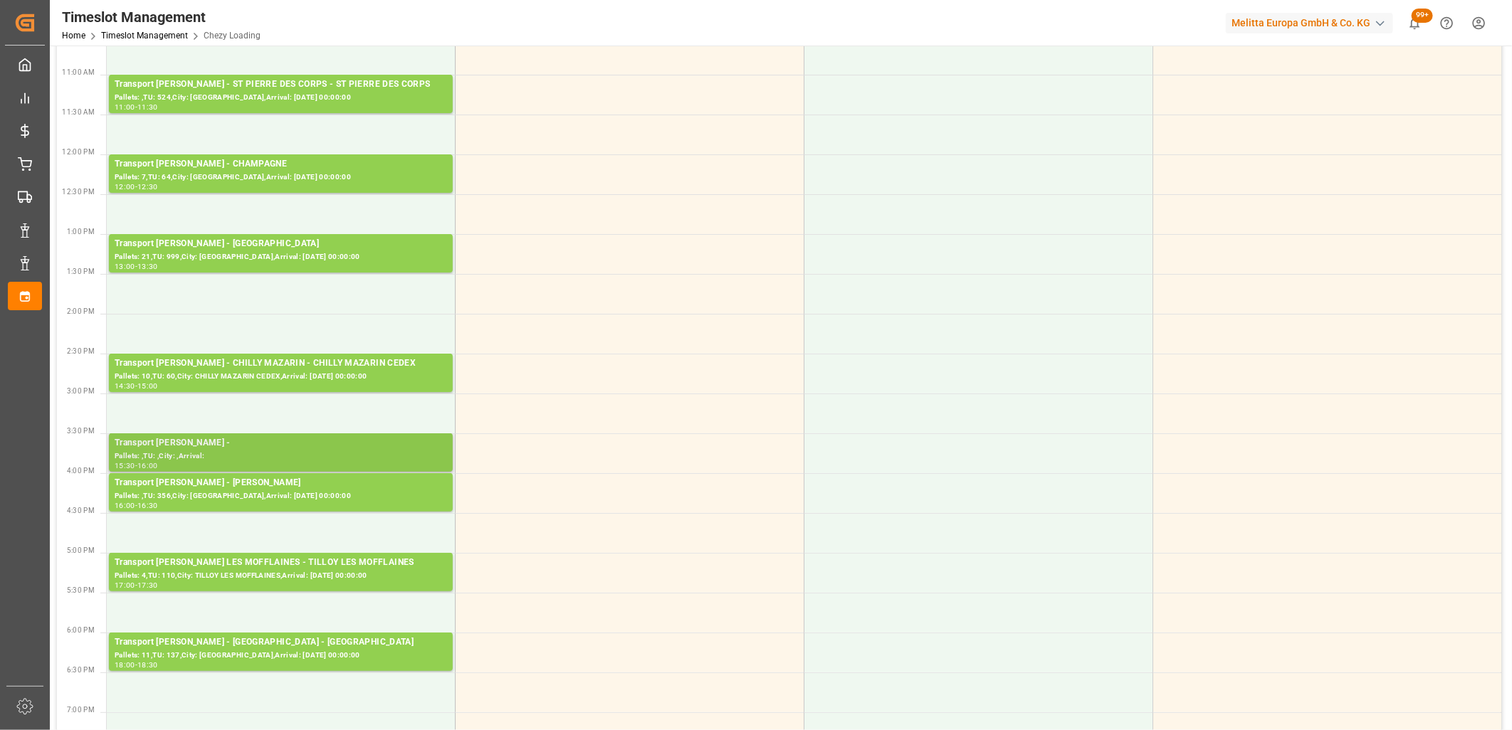
click at [287, 454] on div "Pallets: ,TU: ,City: ,Arrival:" at bounding box center [281, 457] width 332 height 12
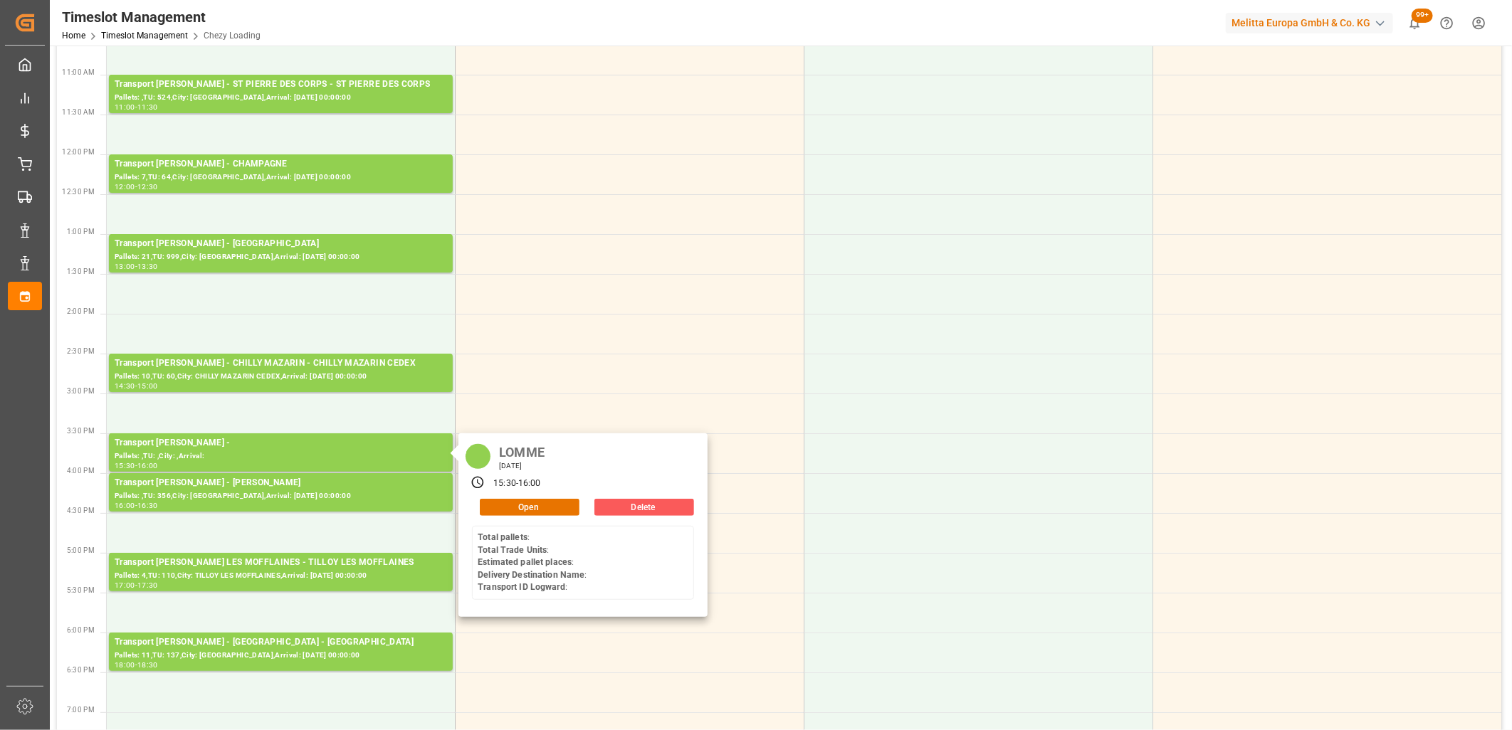
click at [659, 509] on button "Delete" at bounding box center [644, 507] width 100 height 17
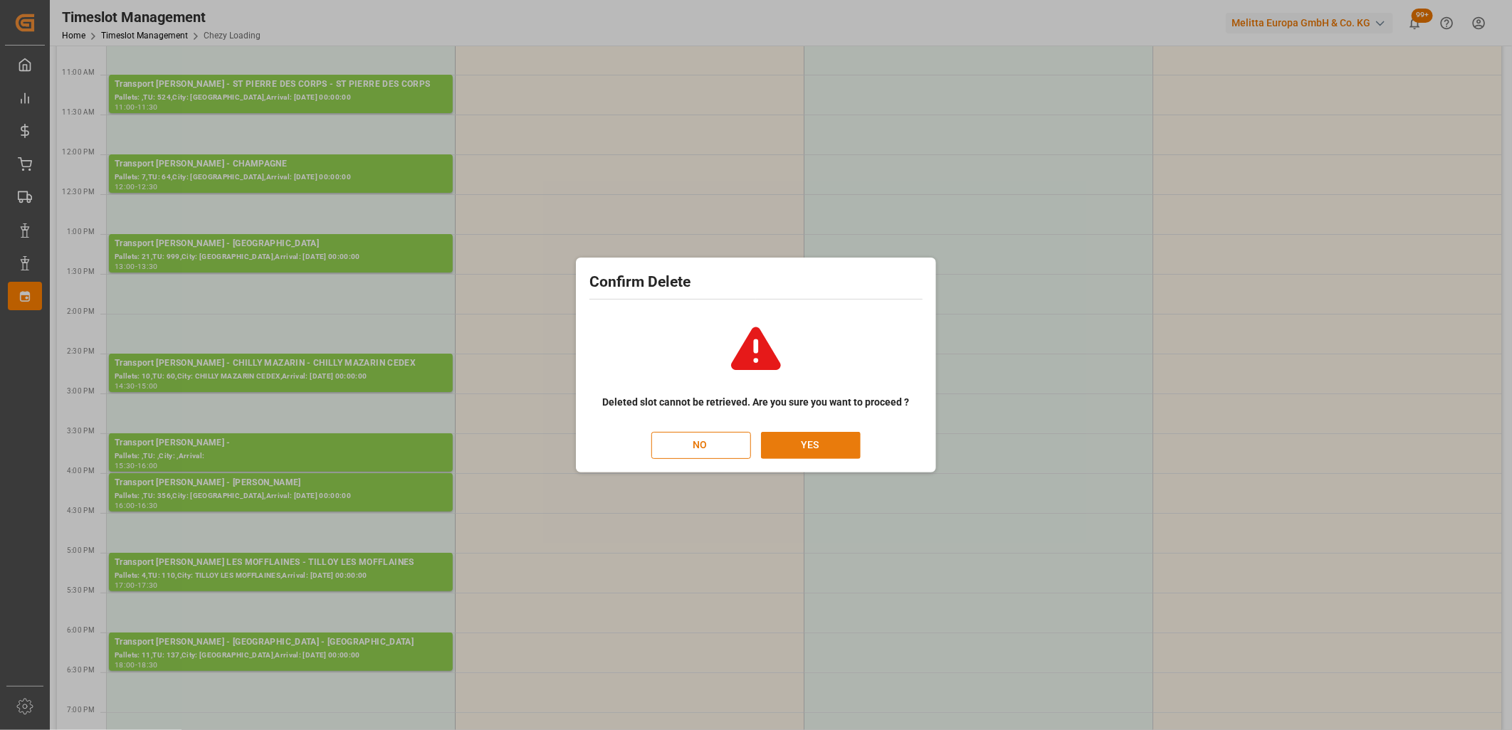
click at [804, 438] on button "YES" at bounding box center [811, 445] width 100 height 27
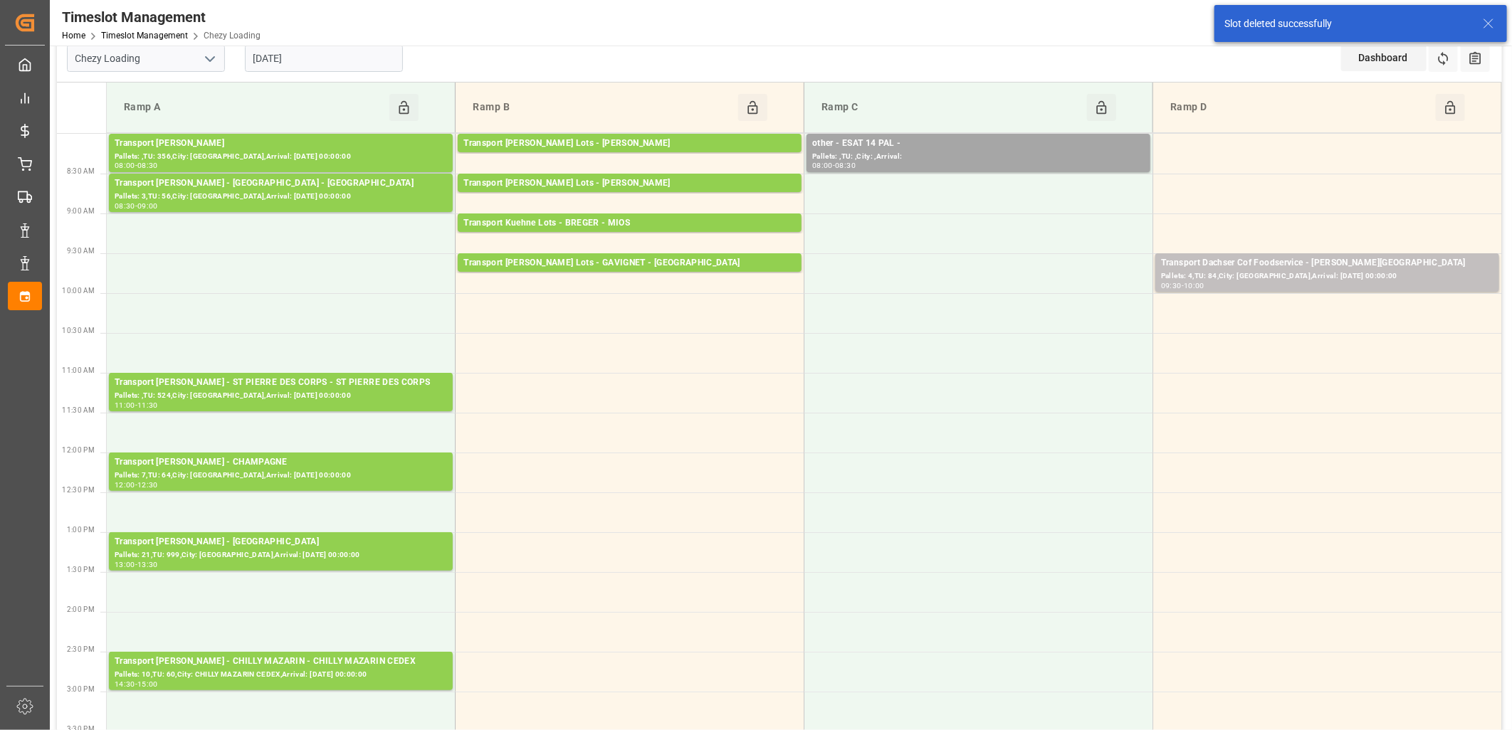
scroll to position [0, 0]
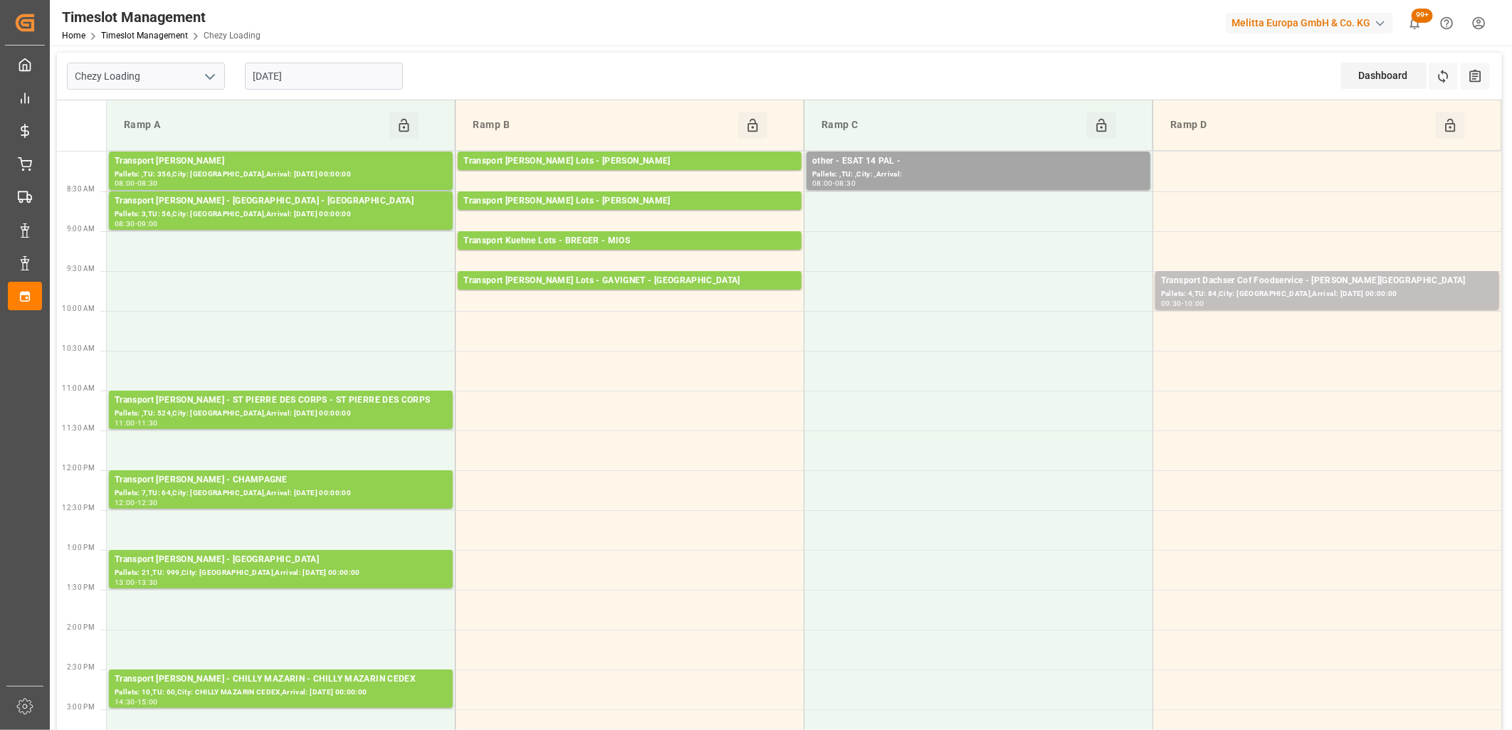
click at [360, 73] on input "[DATE]" at bounding box center [324, 76] width 158 height 27
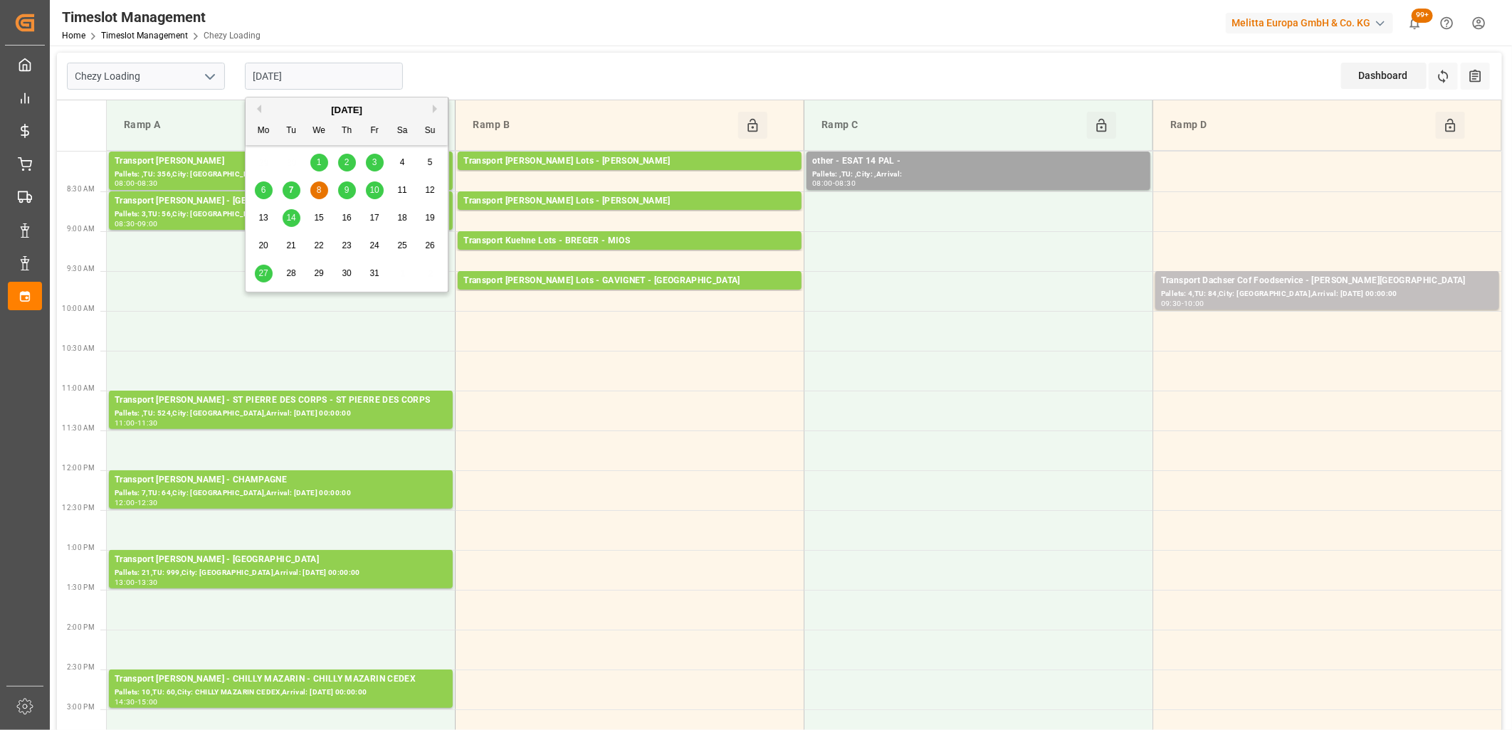
click at [345, 189] on span "9" at bounding box center [347, 190] width 5 height 10
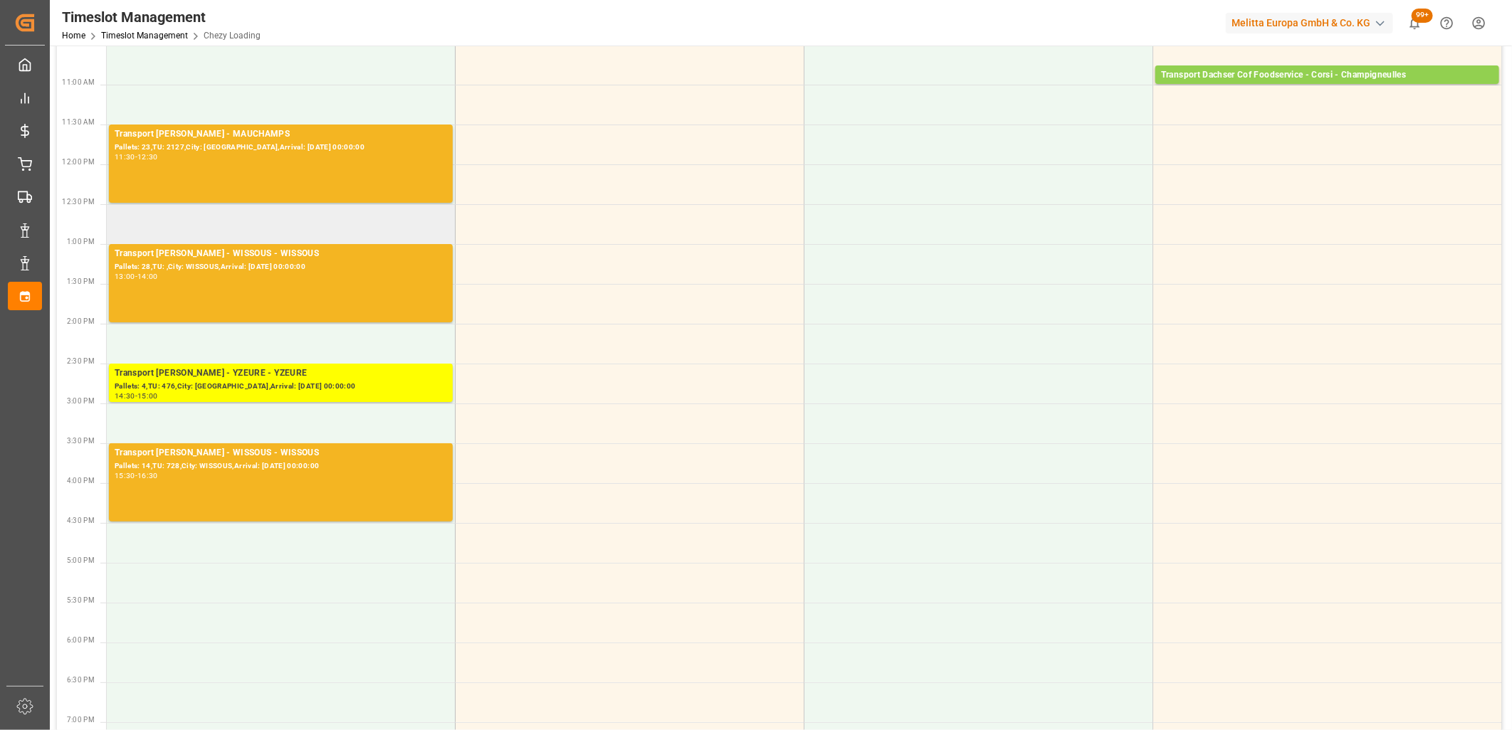
scroll to position [316, 0]
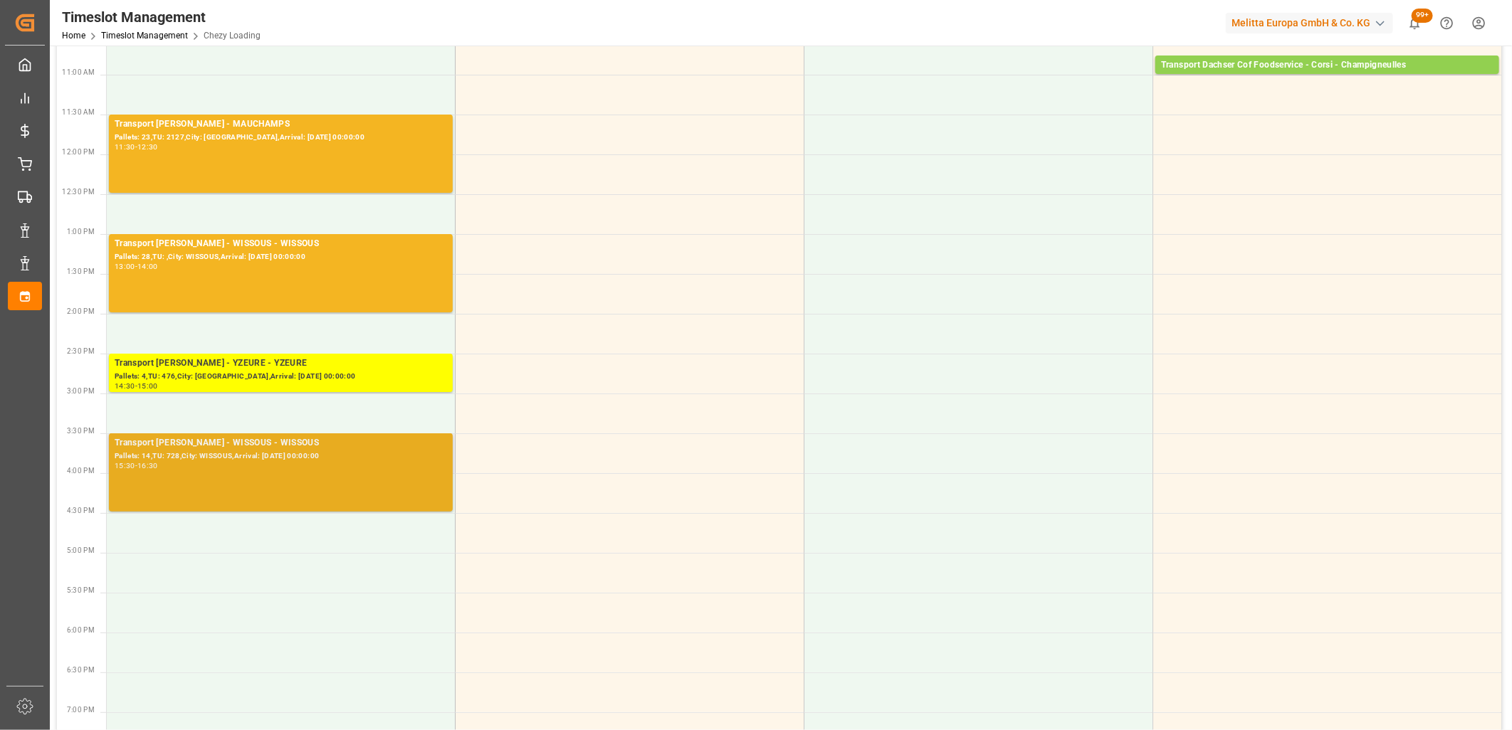
click at [253, 458] on div "Pallets: 14,TU: 728,City: WISSOUS,Arrival: 2025-10-09 00:00:00" at bounding box center [281, 457] width 332 height 12
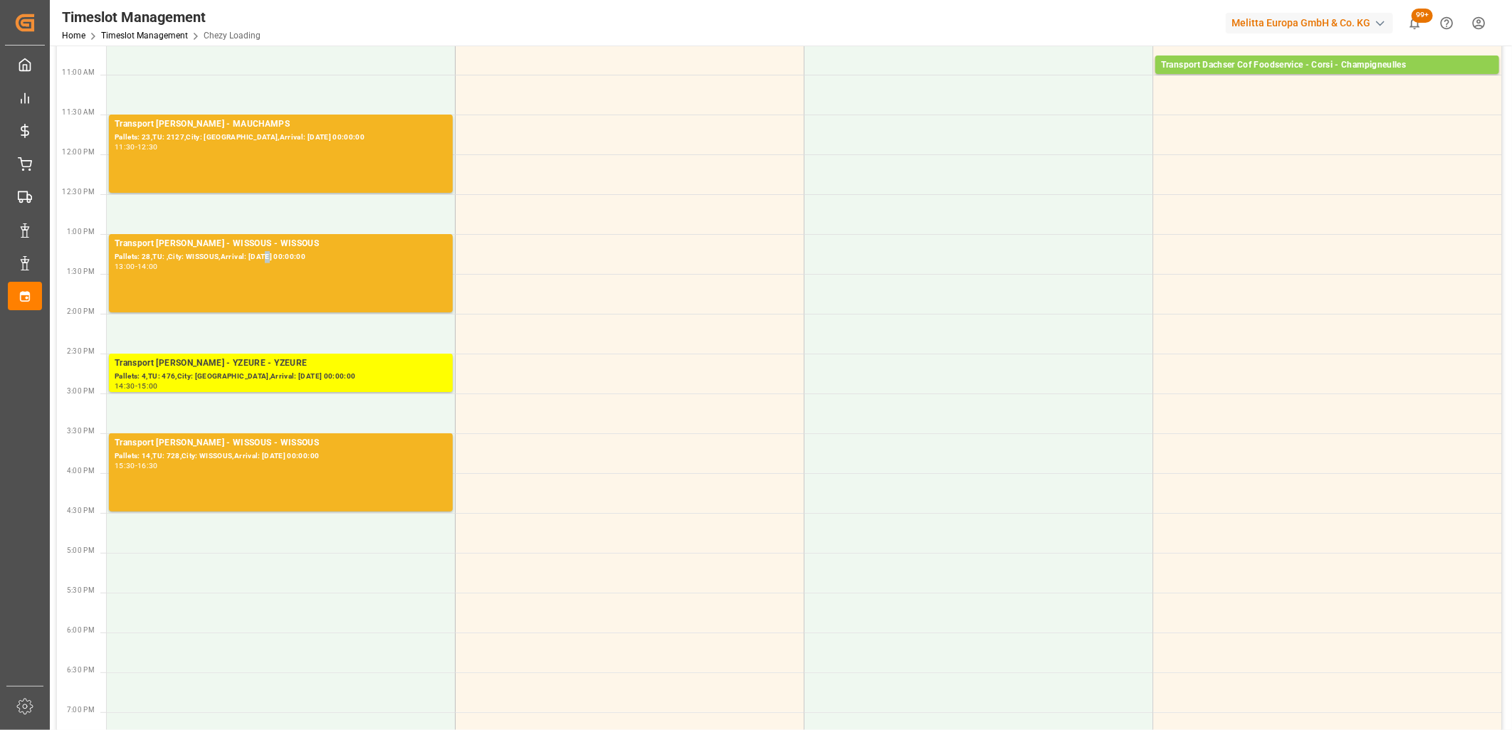
click at [267, 261] on div "Pallets: 28,TU: ,City: WISSOUS,Arrival: 2025-10-09 00:00:00" at bounding box center [281, 257] width 332 height 12
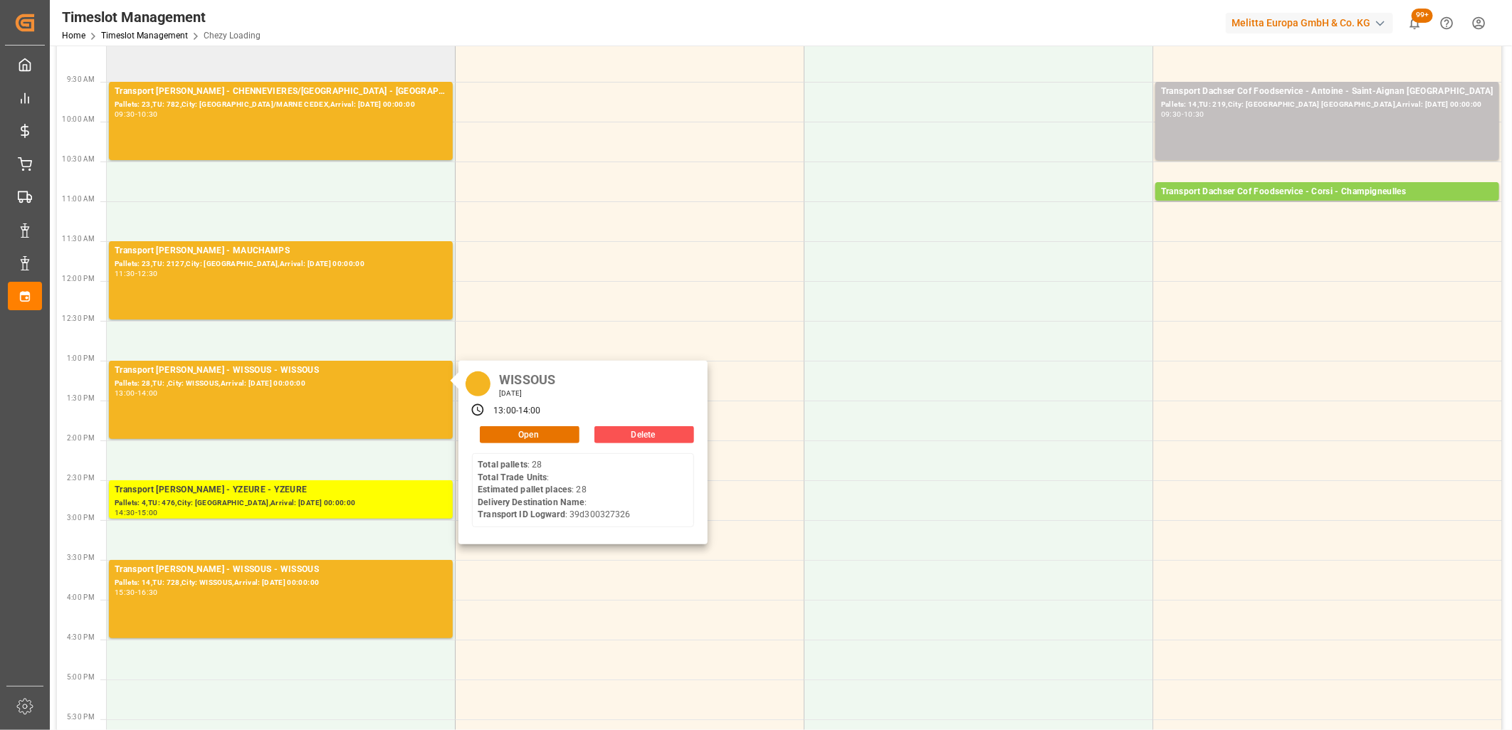
scroll to position [0, 0]
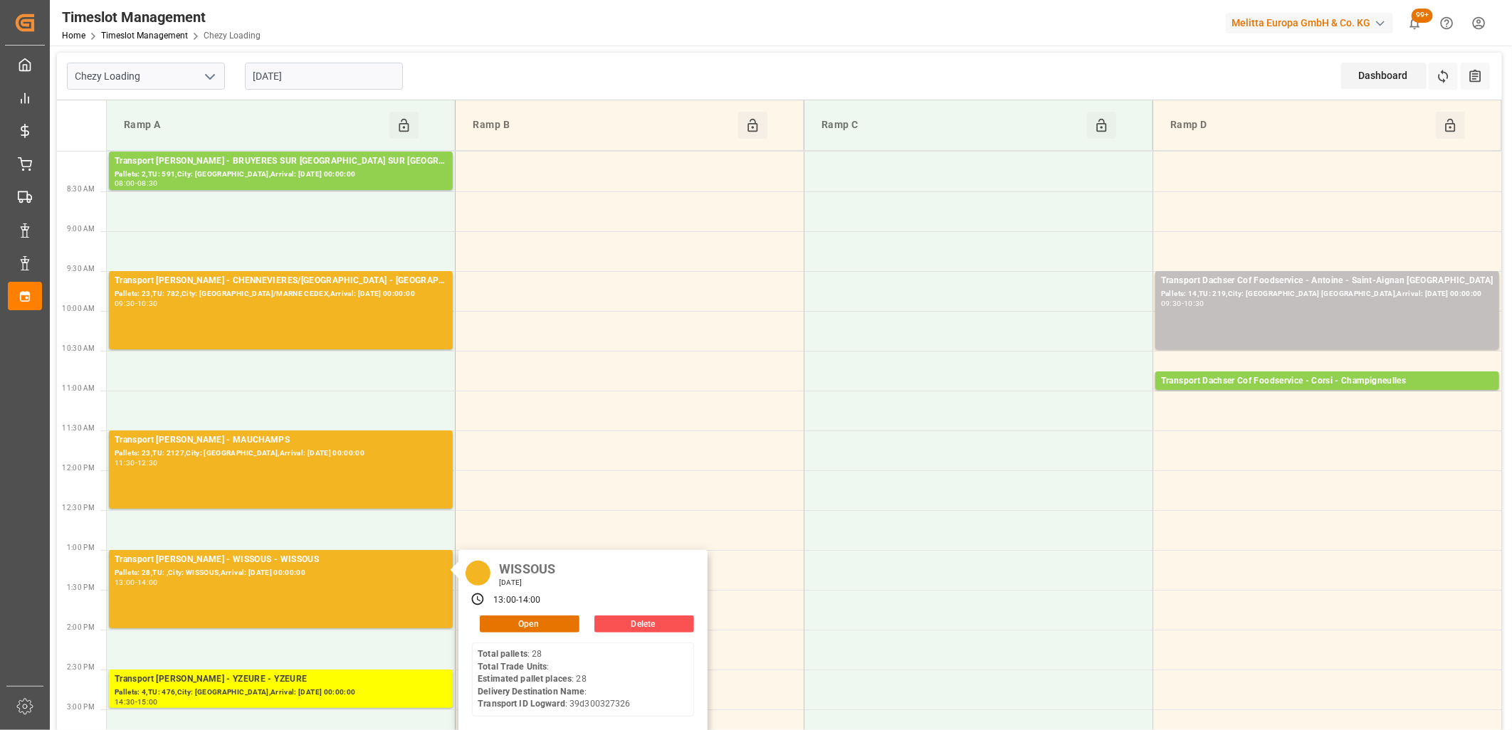
click at [347, 74] on input "[DATE]" at bounding box center [324, 76] width 158 height 27
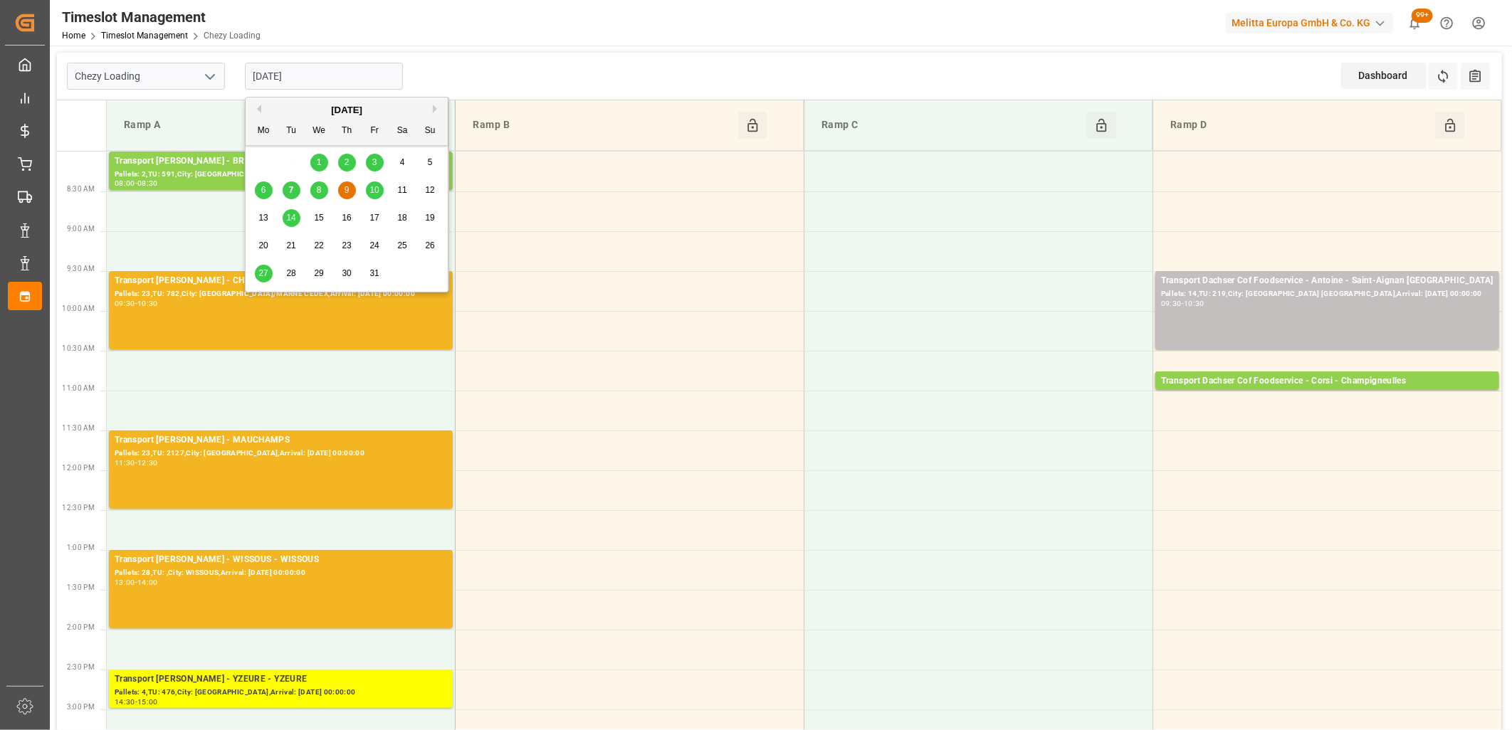
click at [376, 192] on span "10" at bounding box center [373, 190] width 9 height 10
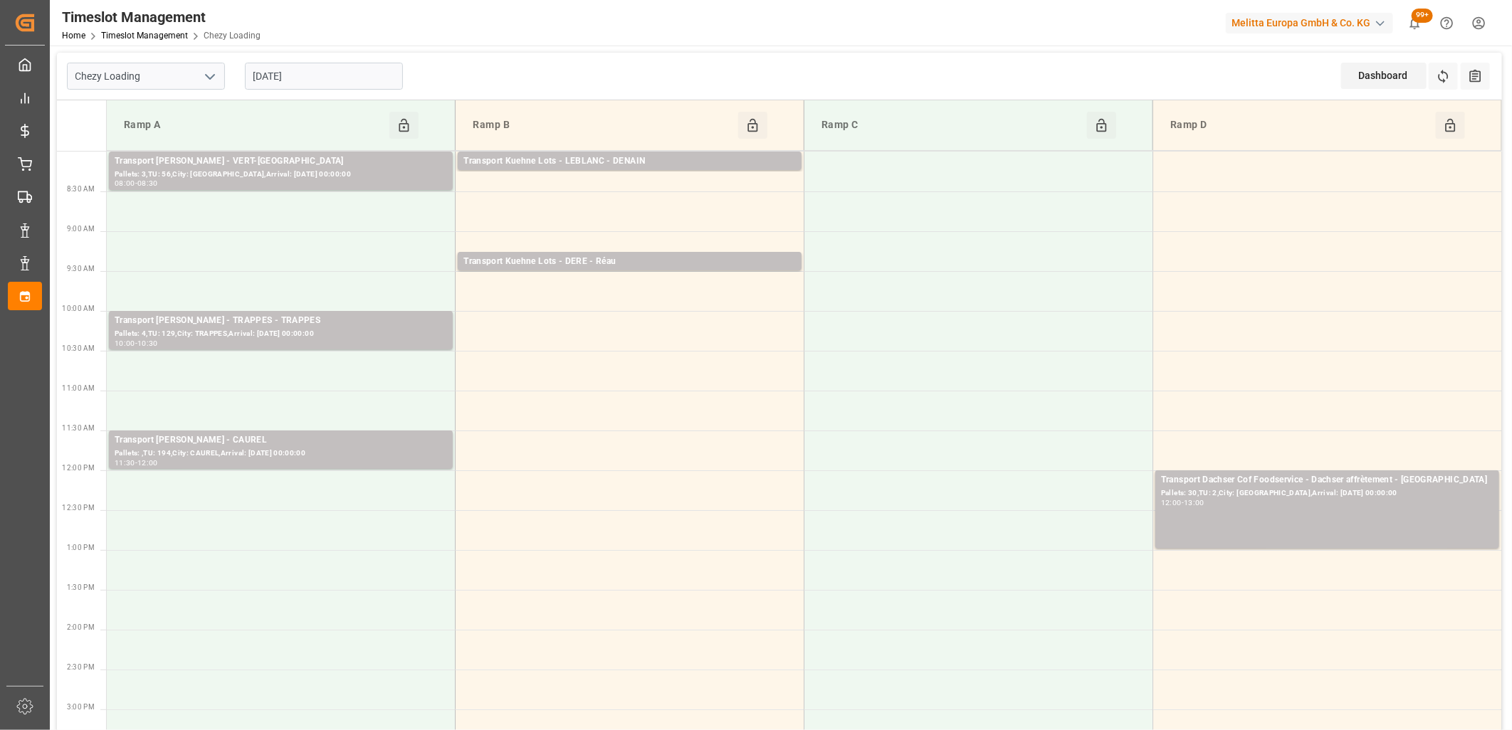
click at [337, 61] on div "10-10-2025" at bounding box center [324, 76] width 178 height 47
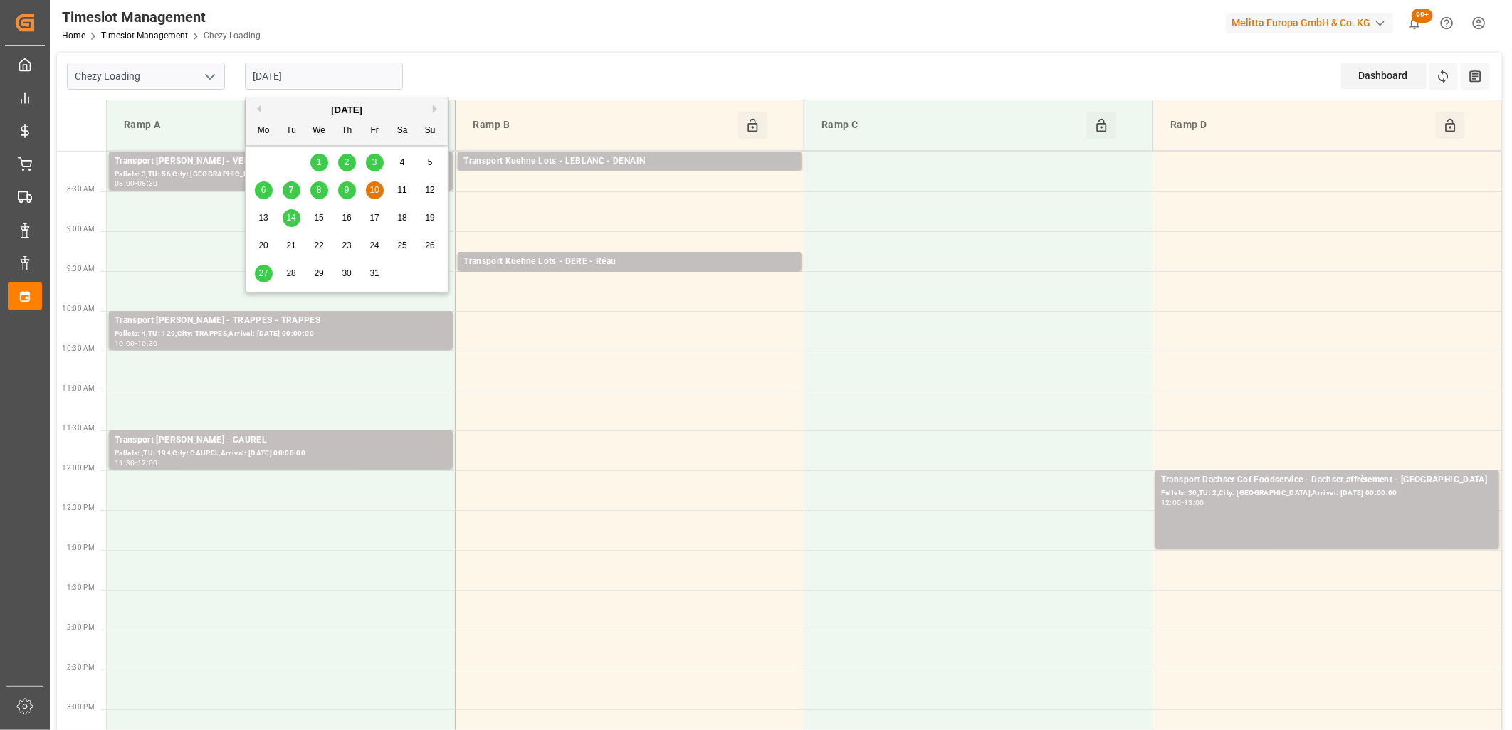
click at [335, 74] on input "10-10-2025" at bounding box center [324, 76] width 158 height 27
click at [290, 216] on span "14" at bounding box center [290, 218] width 9 height 10
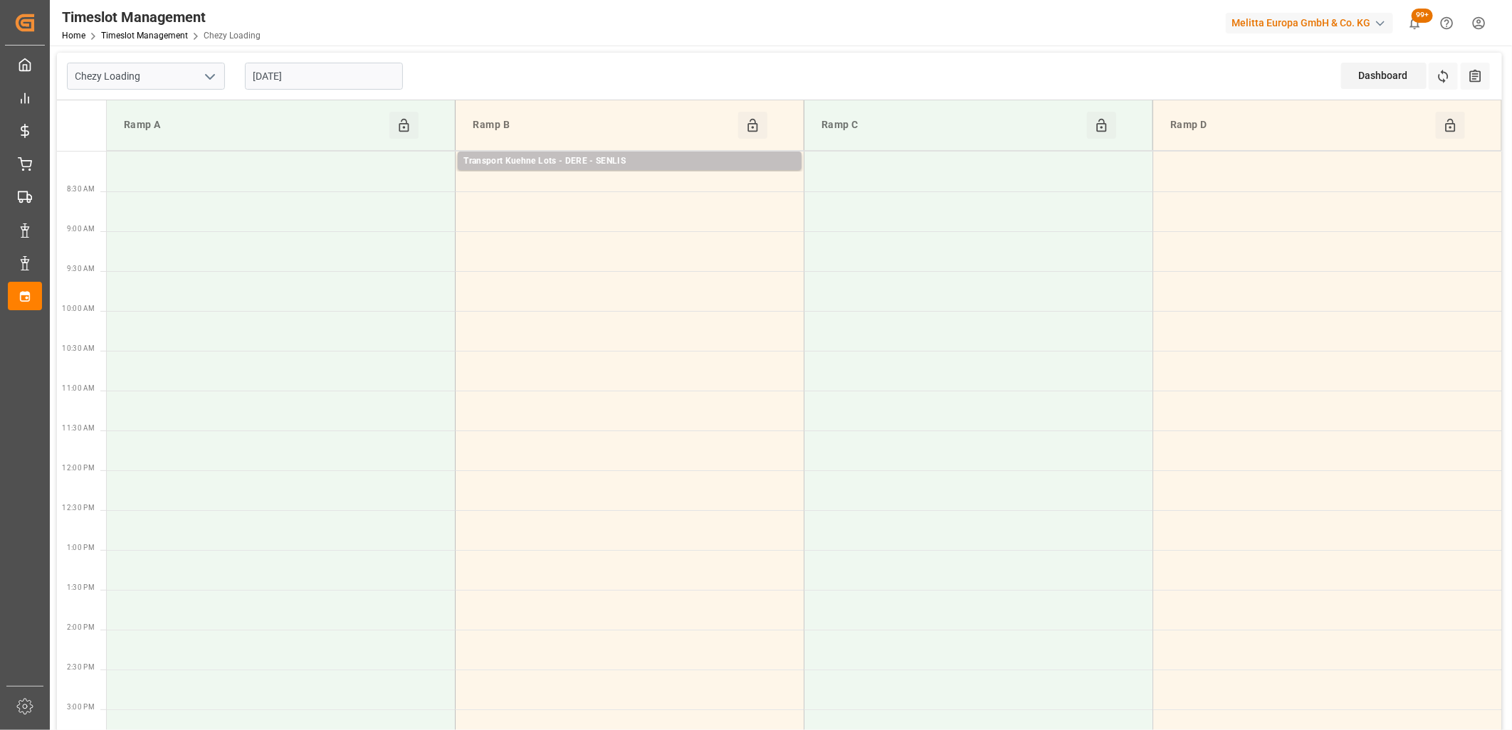
click at [340, 75] on input "14-10-2025" at bounding box center [324, 76] width 158 height 27
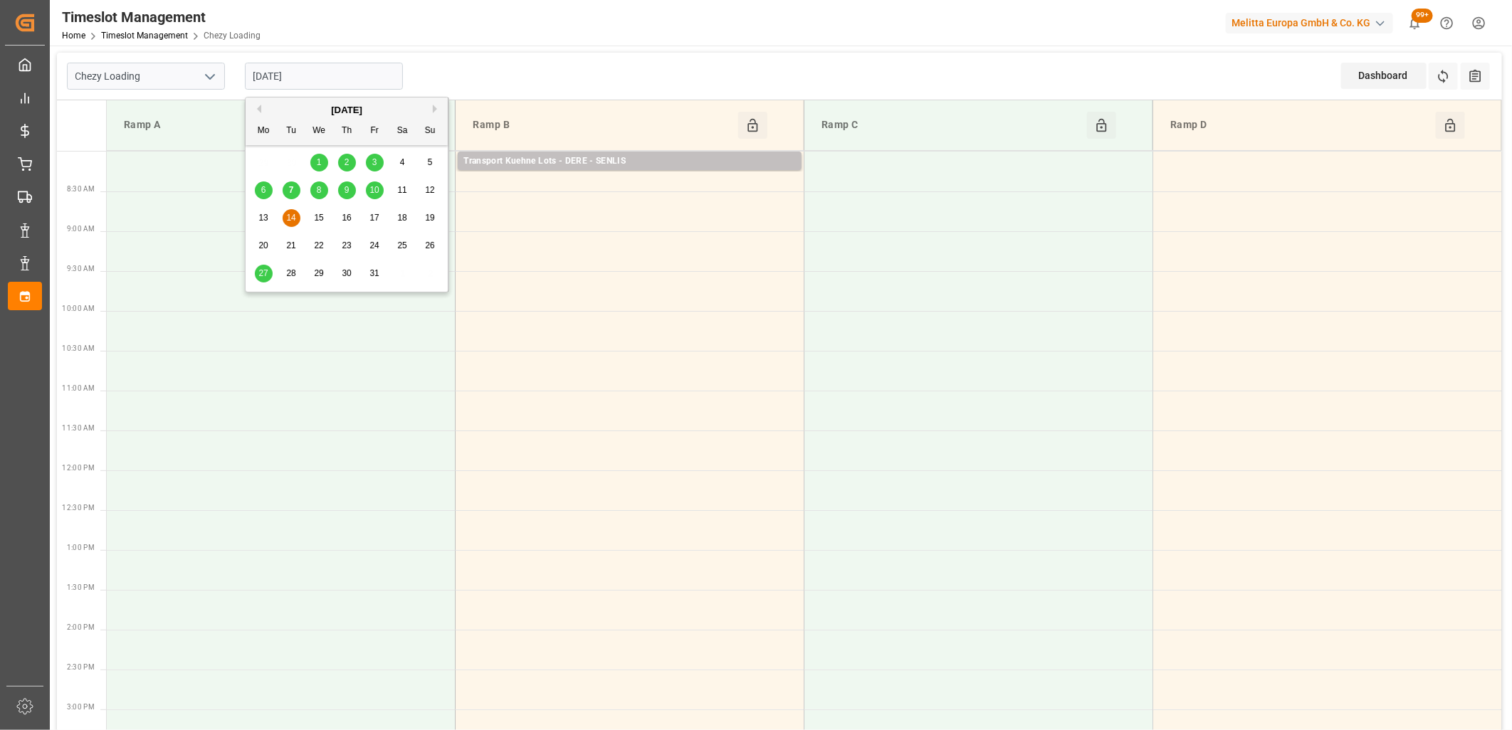
click at [292, 186] on span "7" at bounding box center [291, 190] width 5 height 10
type input "07-10-2025"
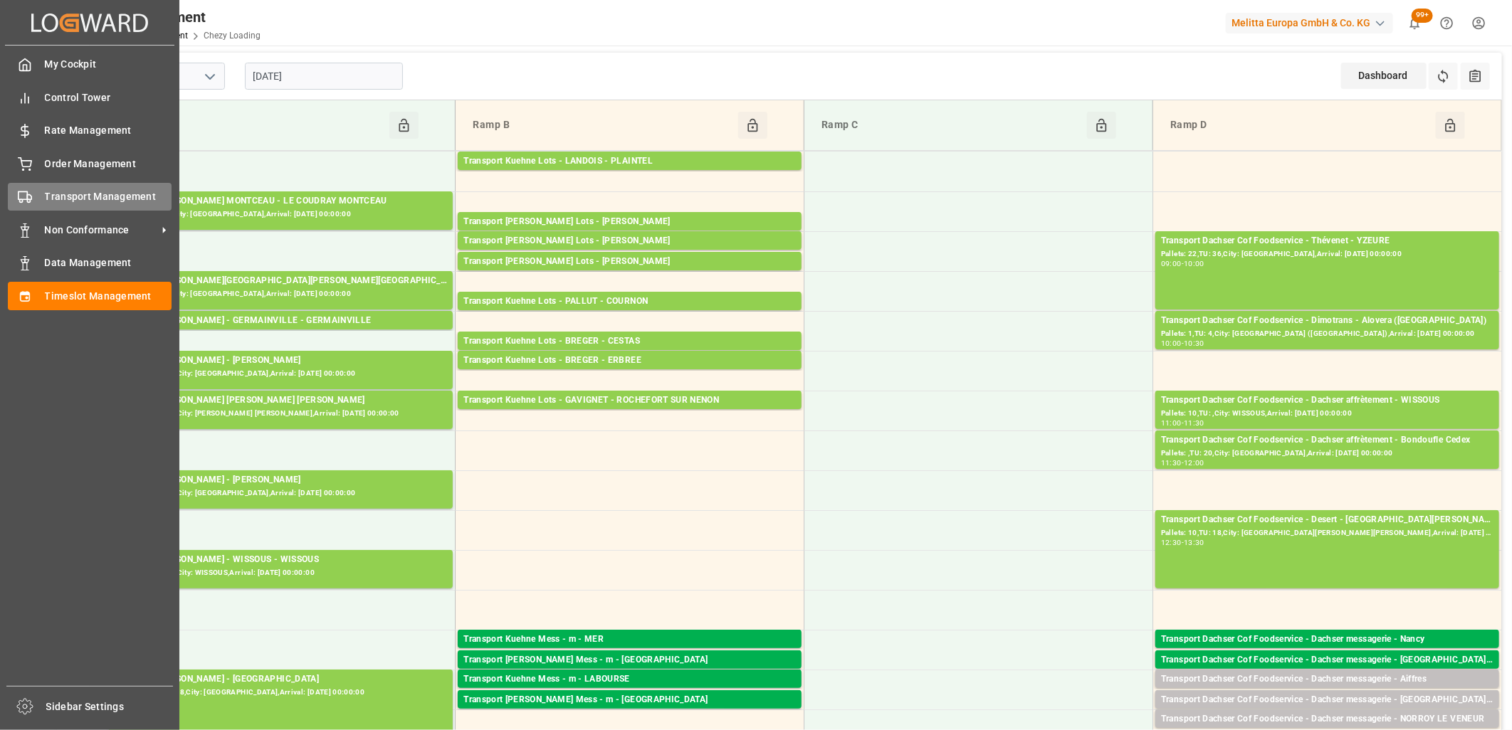
click at [37, 200] on div "Transport Management Transport Management" at bounding box center [90, 197] width 164 height 28
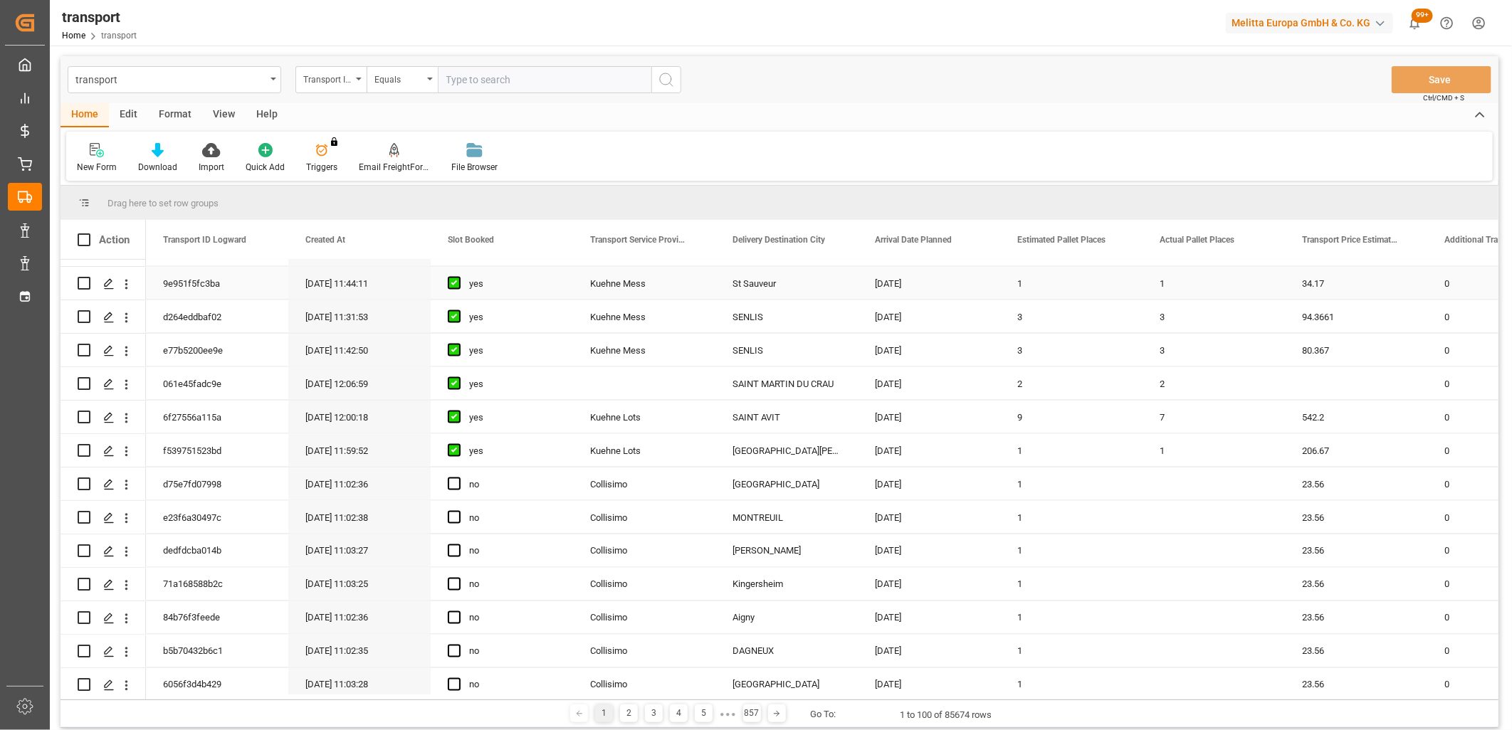
scroll to position [1424, 0]
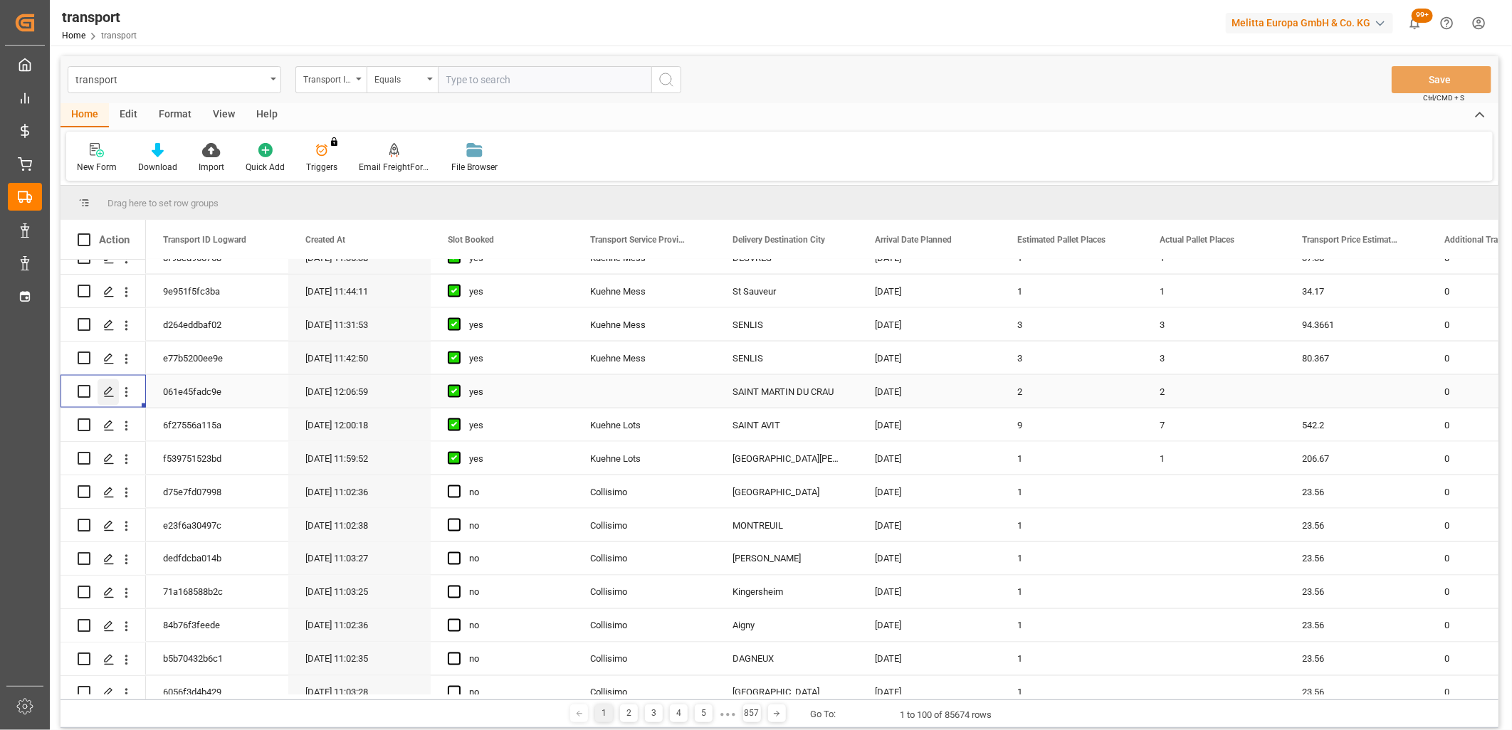
click at [114, 391] on icon "Press SPACE to select this row." at bounding box center [108, 392] width 11 height 11
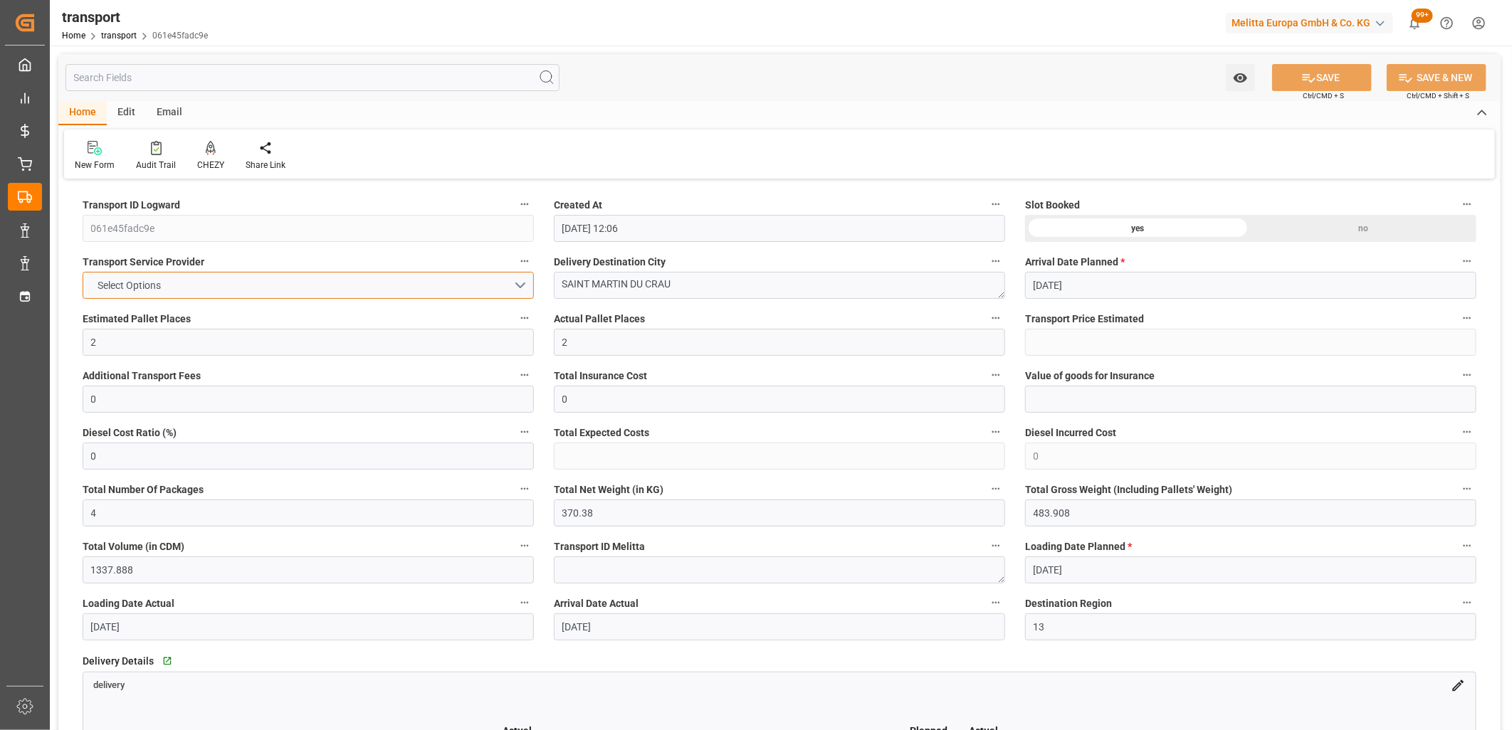
click at [202, 286] on button "Select Options" at bounding box center [308, 285] width 451 height 27
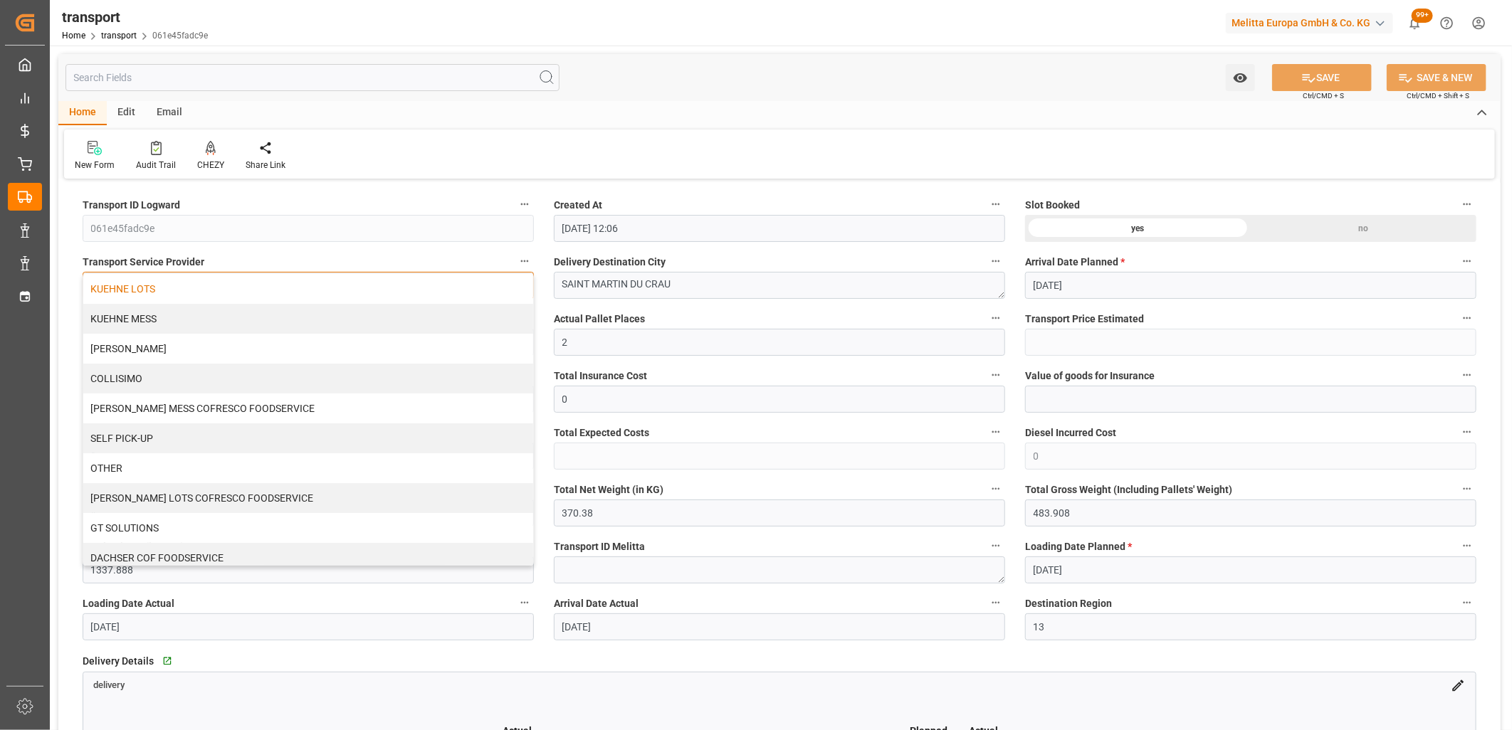
click at [181, 295] on div "KUEHNE LOTS" at bounding box center [308, 289] width 450 height 30
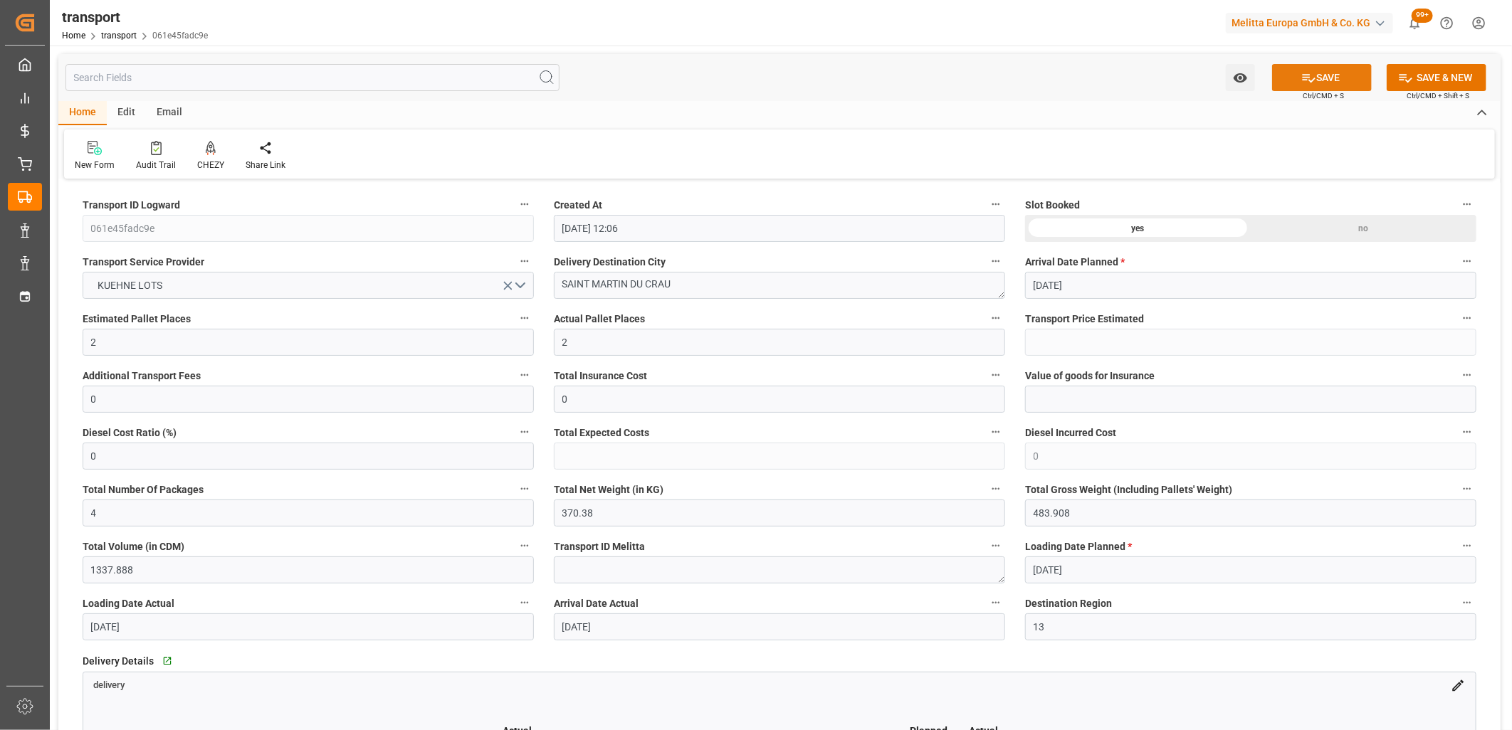
click at [1325, 76] on button "SAVE" at bounding box center [1322, 77] width 100 height 27
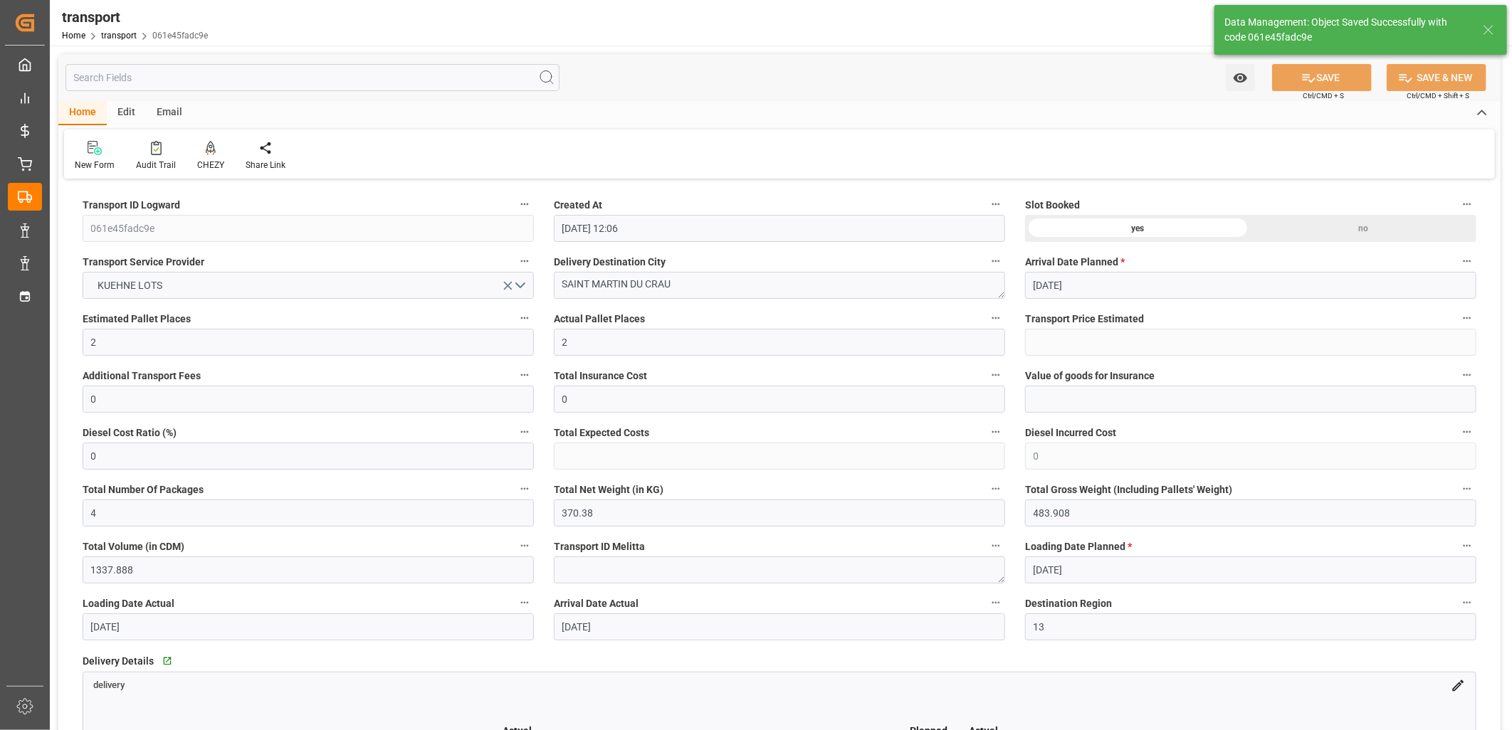
type input "266.83"
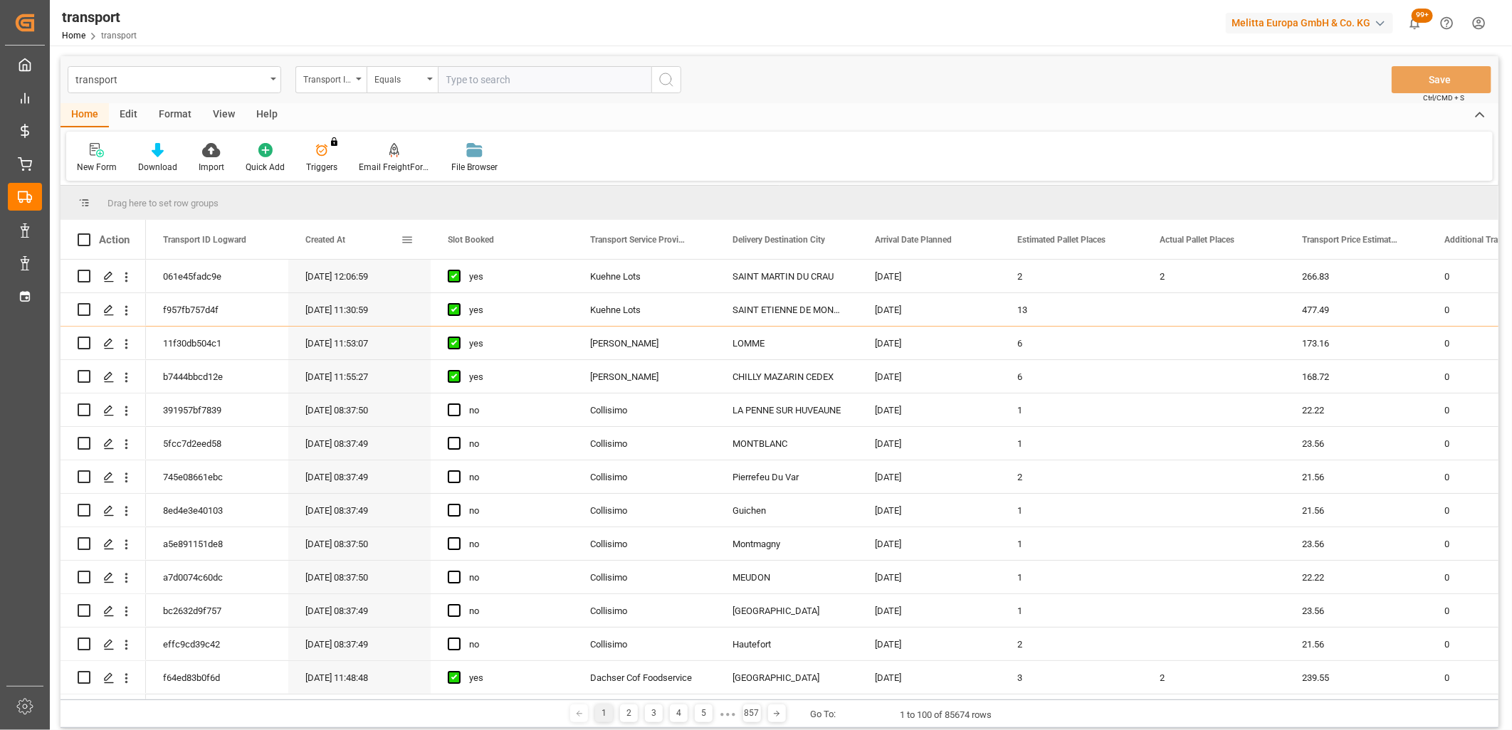
click at [332, 242] on span "Created At" at bounding box center [325, 240] width 40 height 10
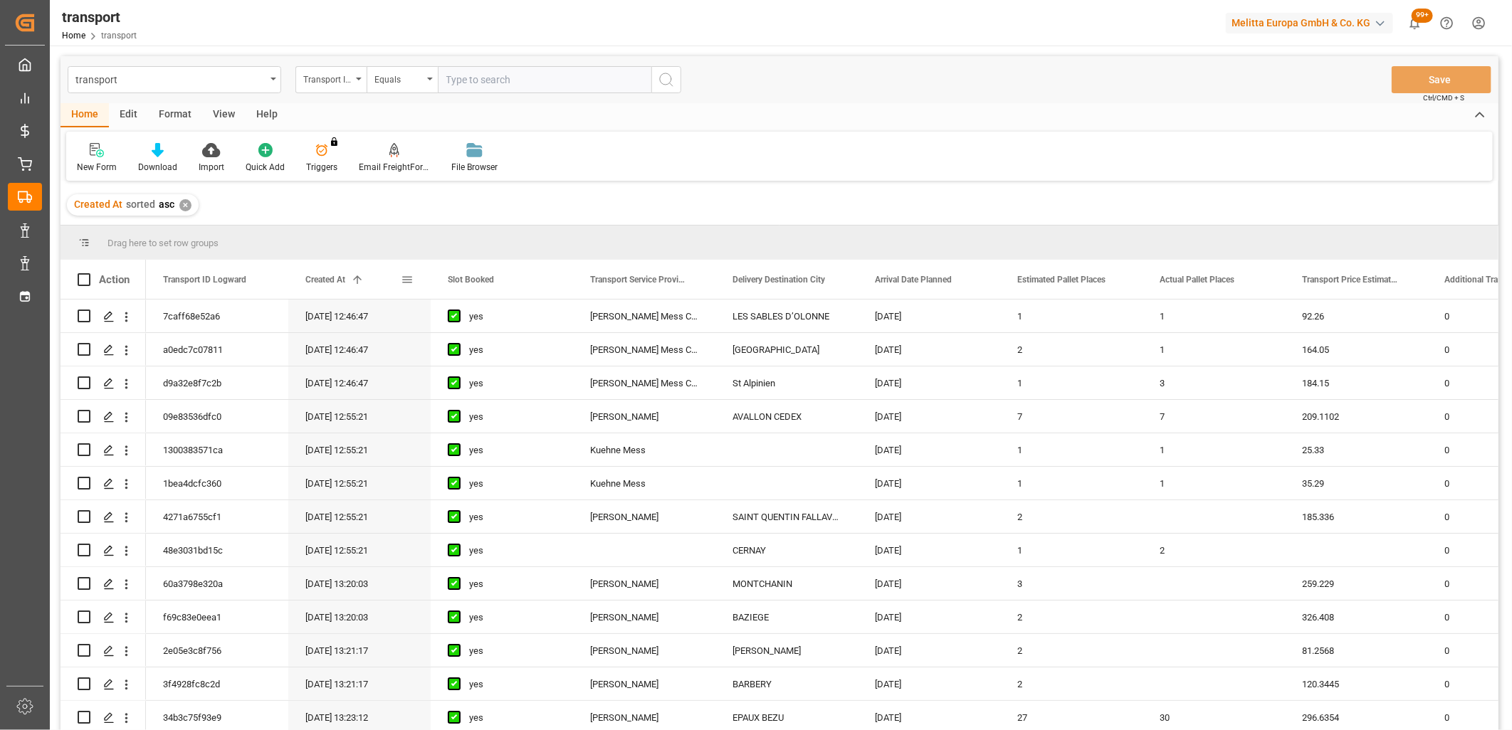
click at [332, 280] on span "Created At" at bounding box center [325, 280] width 40 height 10
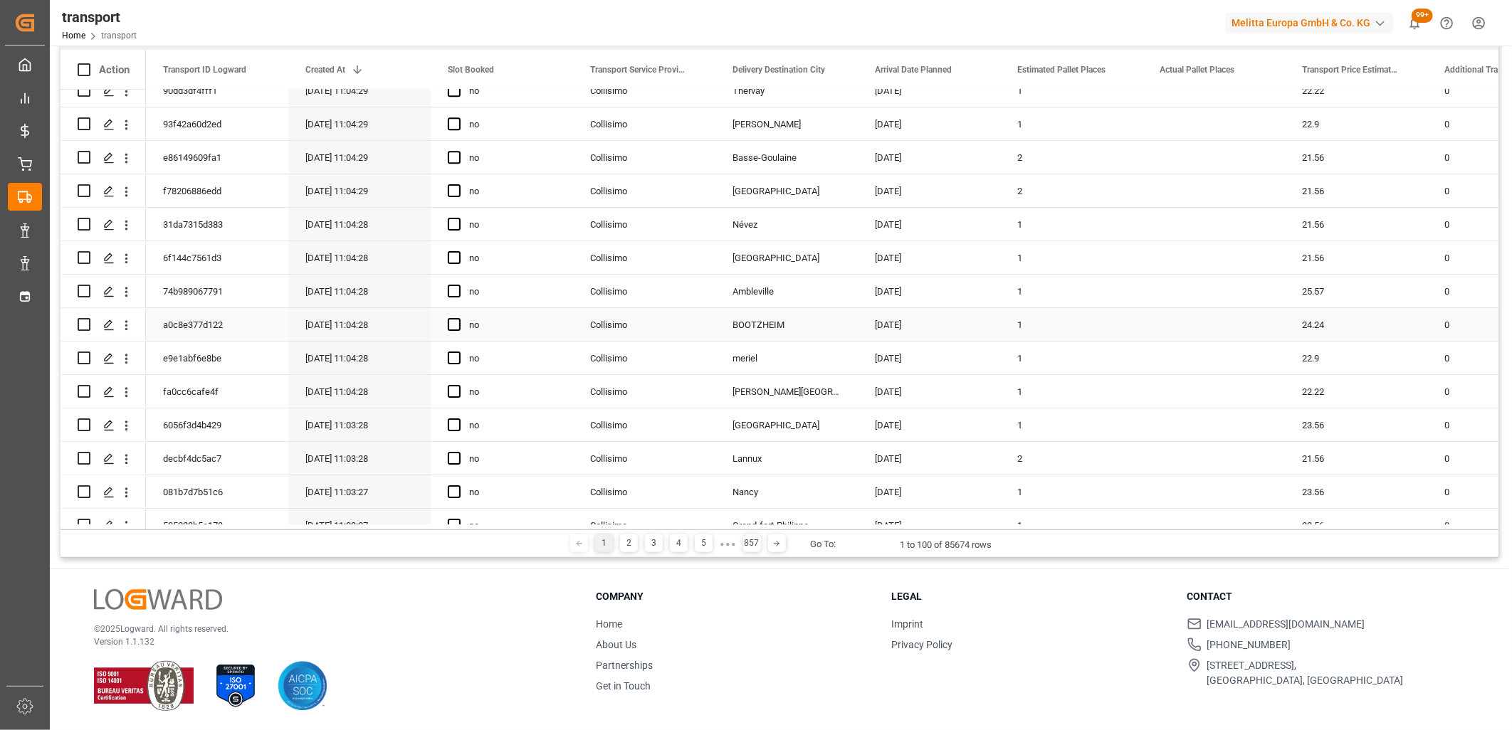
scroll to position [2914, 0]
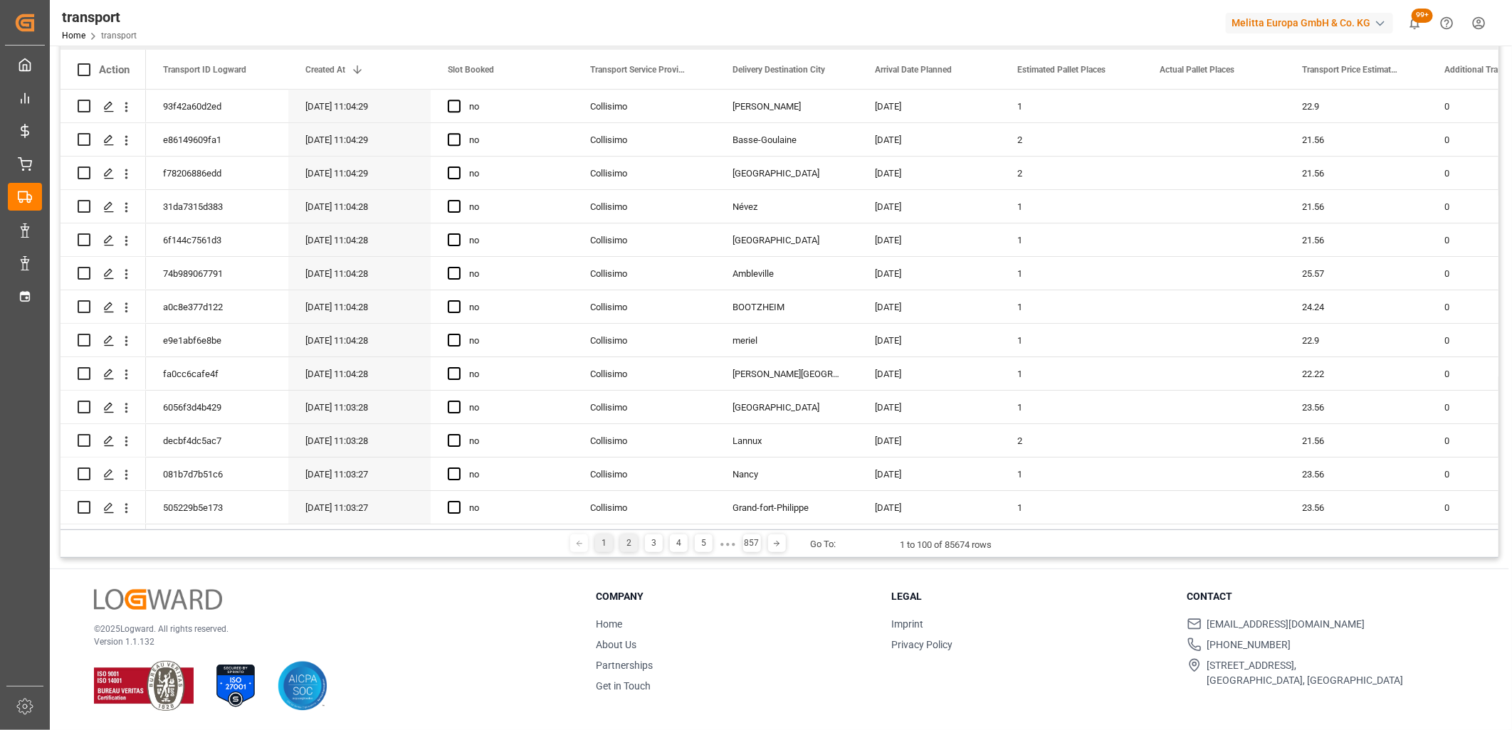
click at [627, 545] on div "2" at bounding box center [629, 544] width 18 height 18
click at [646, 540] on div "3" at bounding box center [649, 544] width 18 height 18
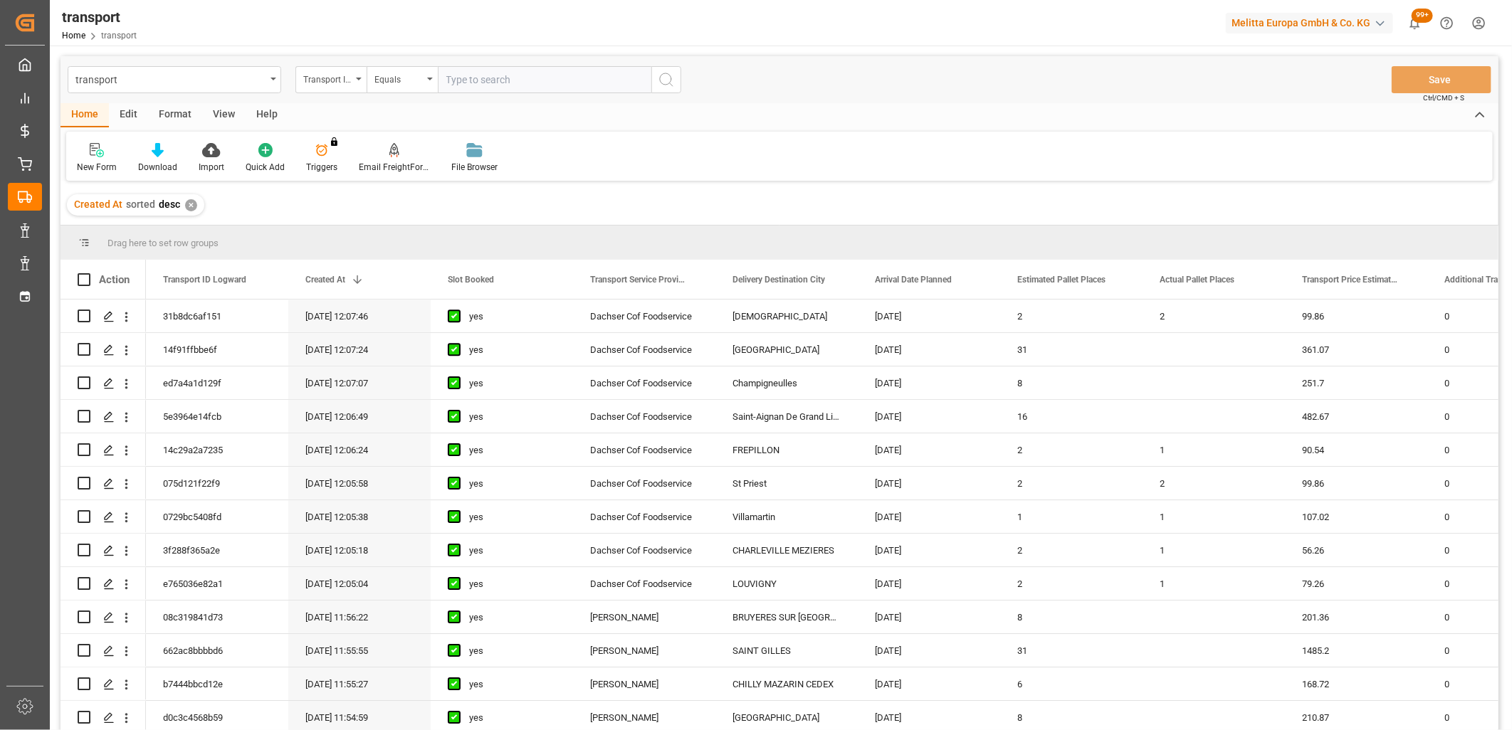
scroll to position [79, 0]
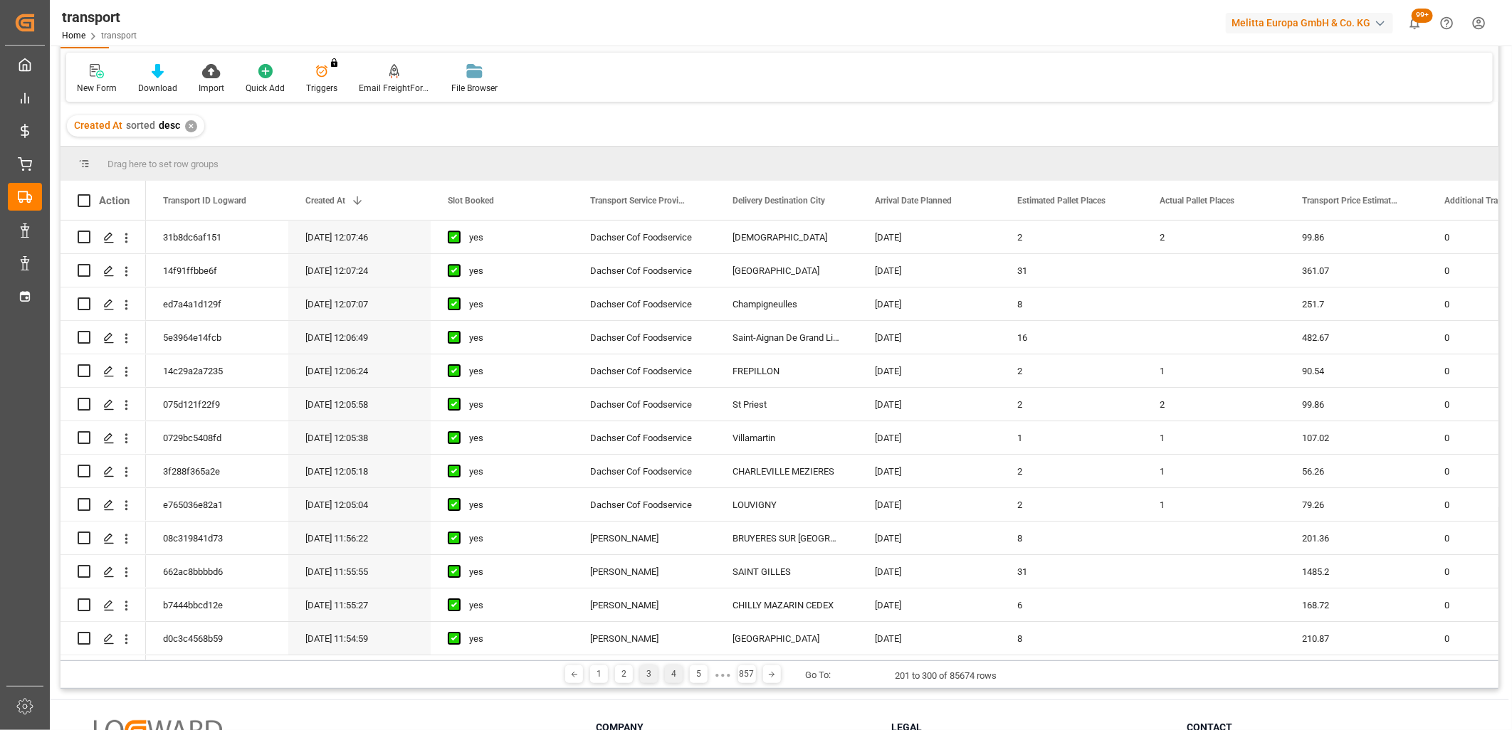
click at [668, 671] on div "4" at bounding box center [674, 675] width 18 height 18
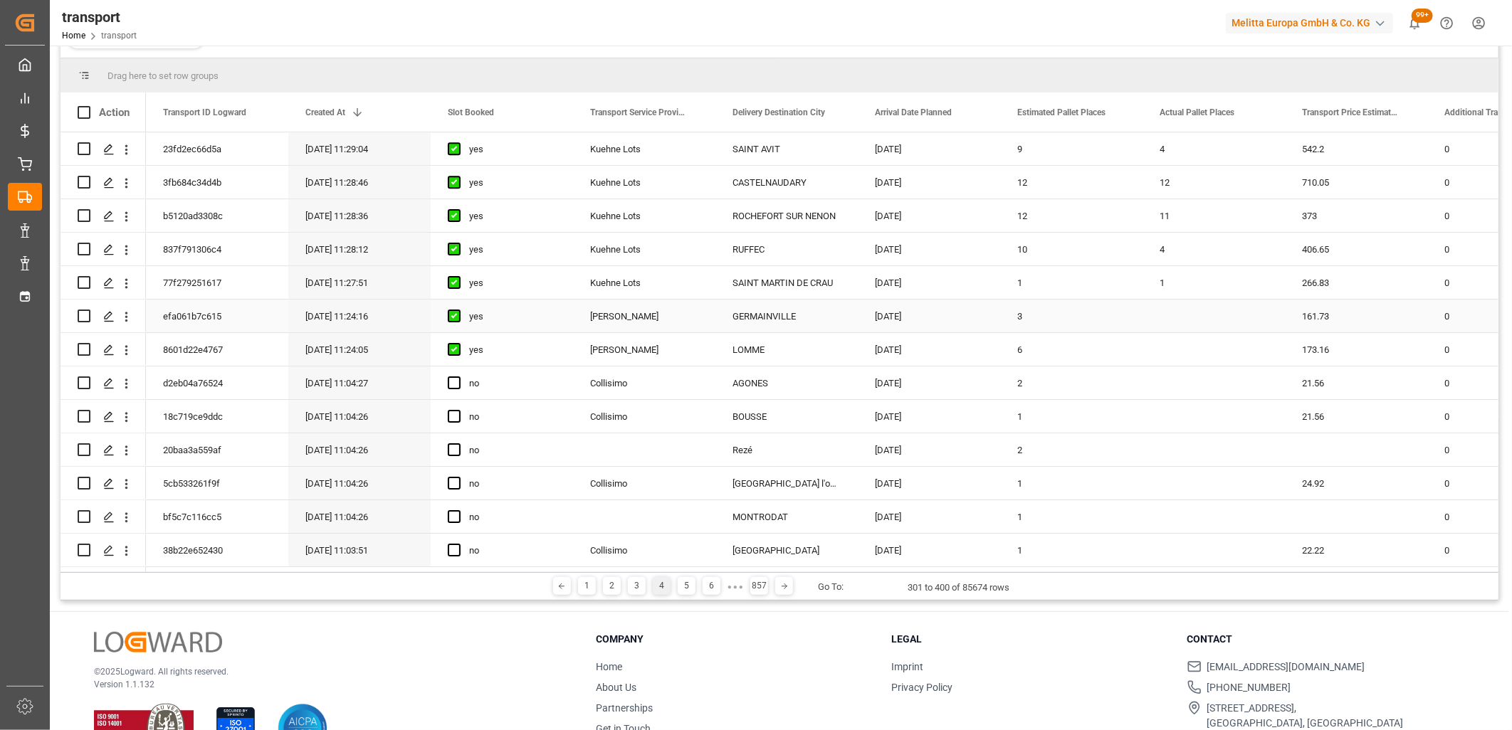
scroll to position [210, 0]
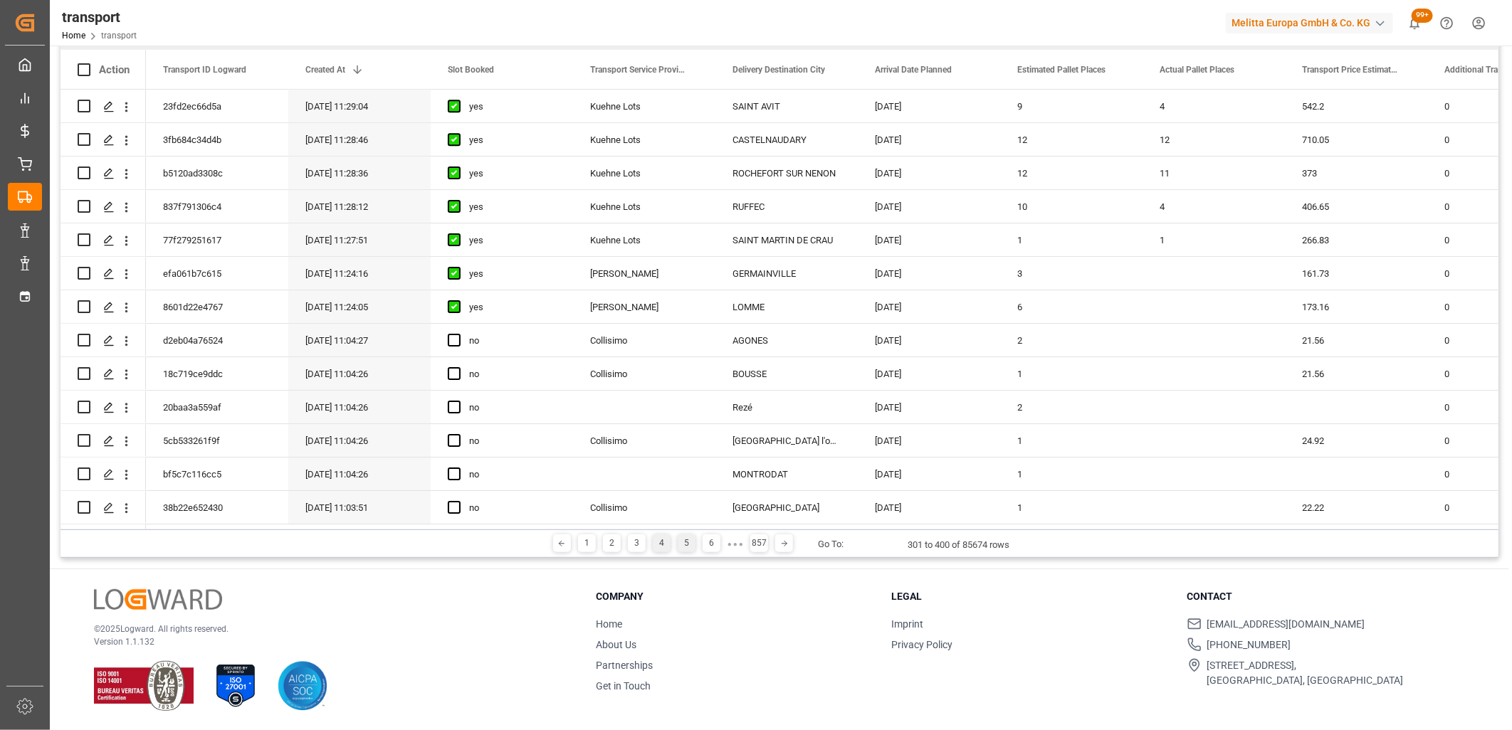
click at [685, 543] on div "5" at bounding box center [687, 544] width 18 height 18
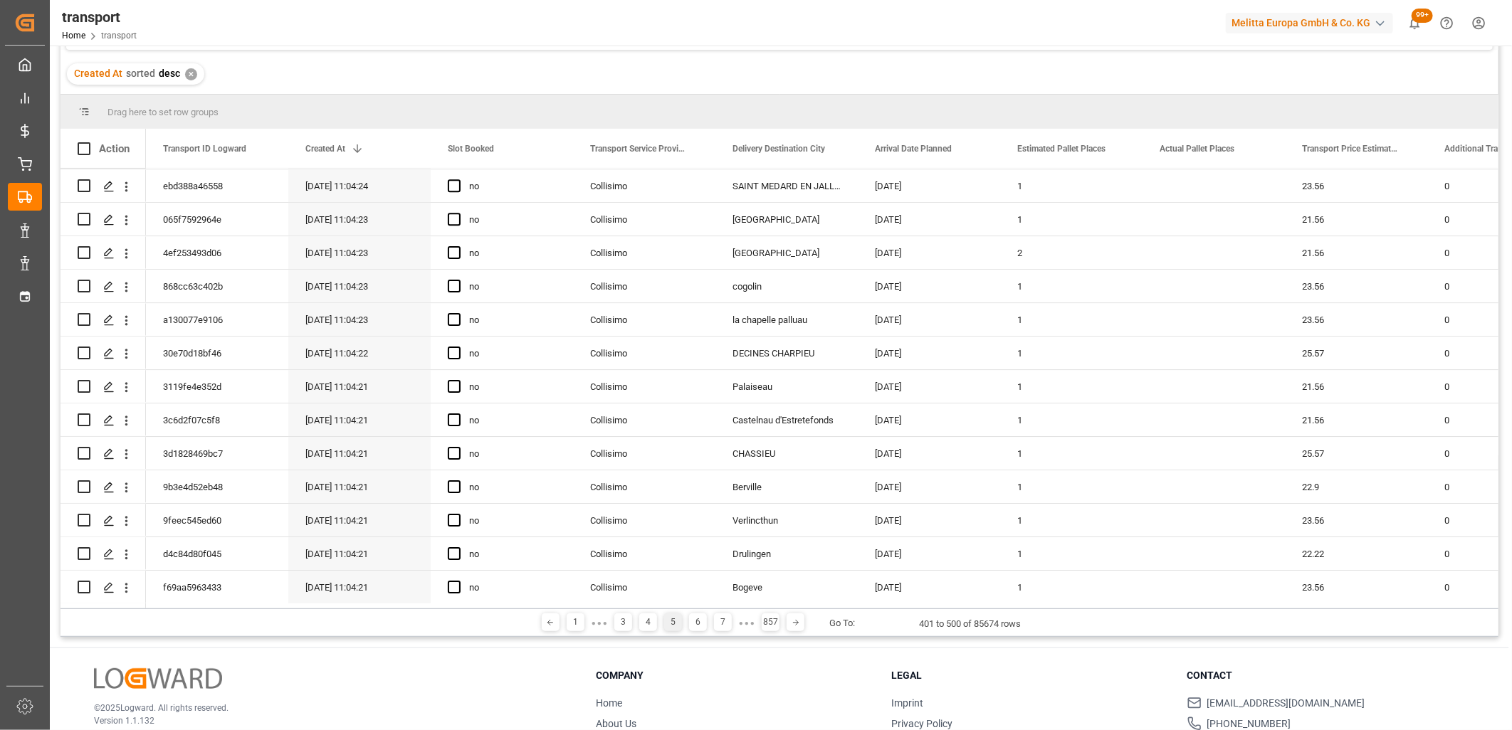
scroll to position [2914, 0]
click at [689, 624] on div "6" at bounding box center [698, 623] width 18 height 18
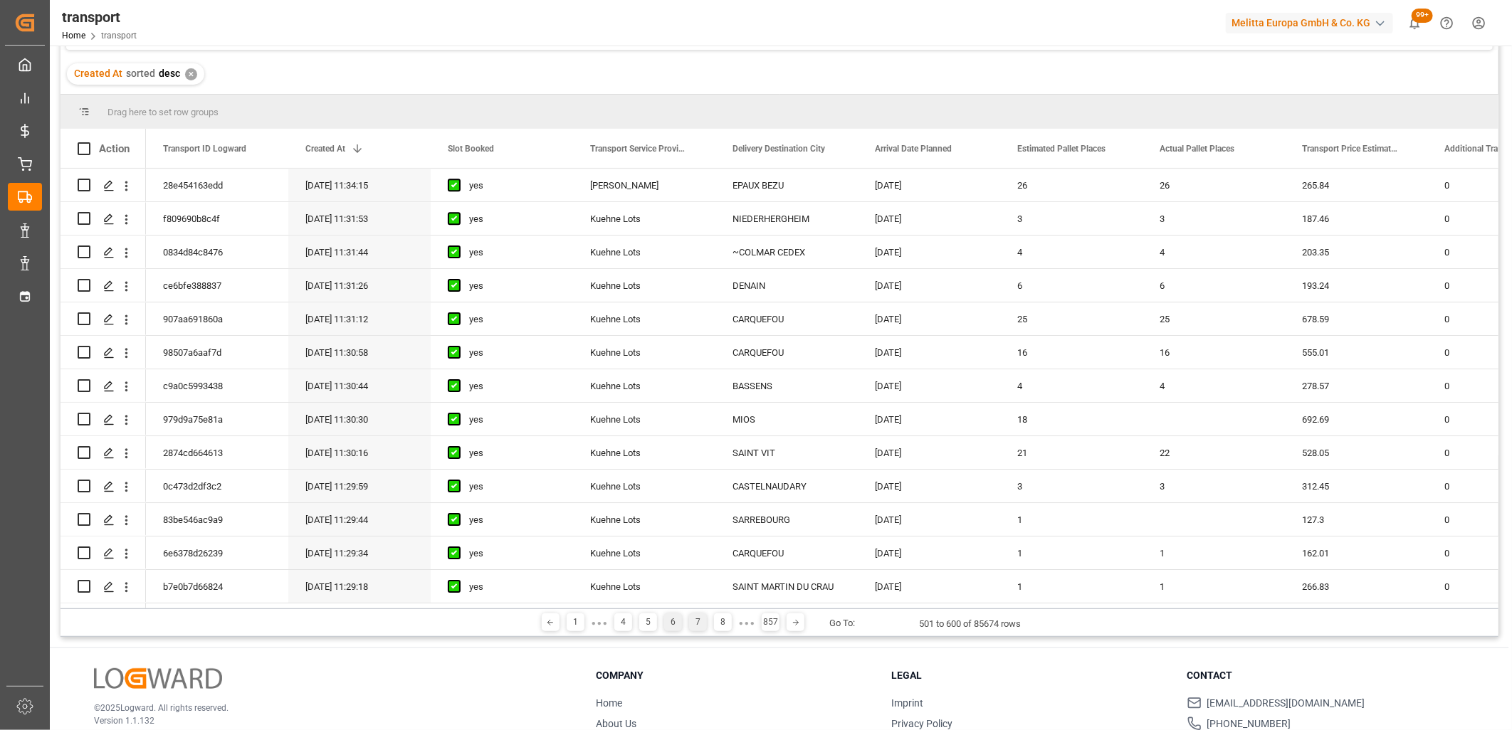
click at [696, 623] on div "7" at bounding box center [698, 623] width 18 height 18
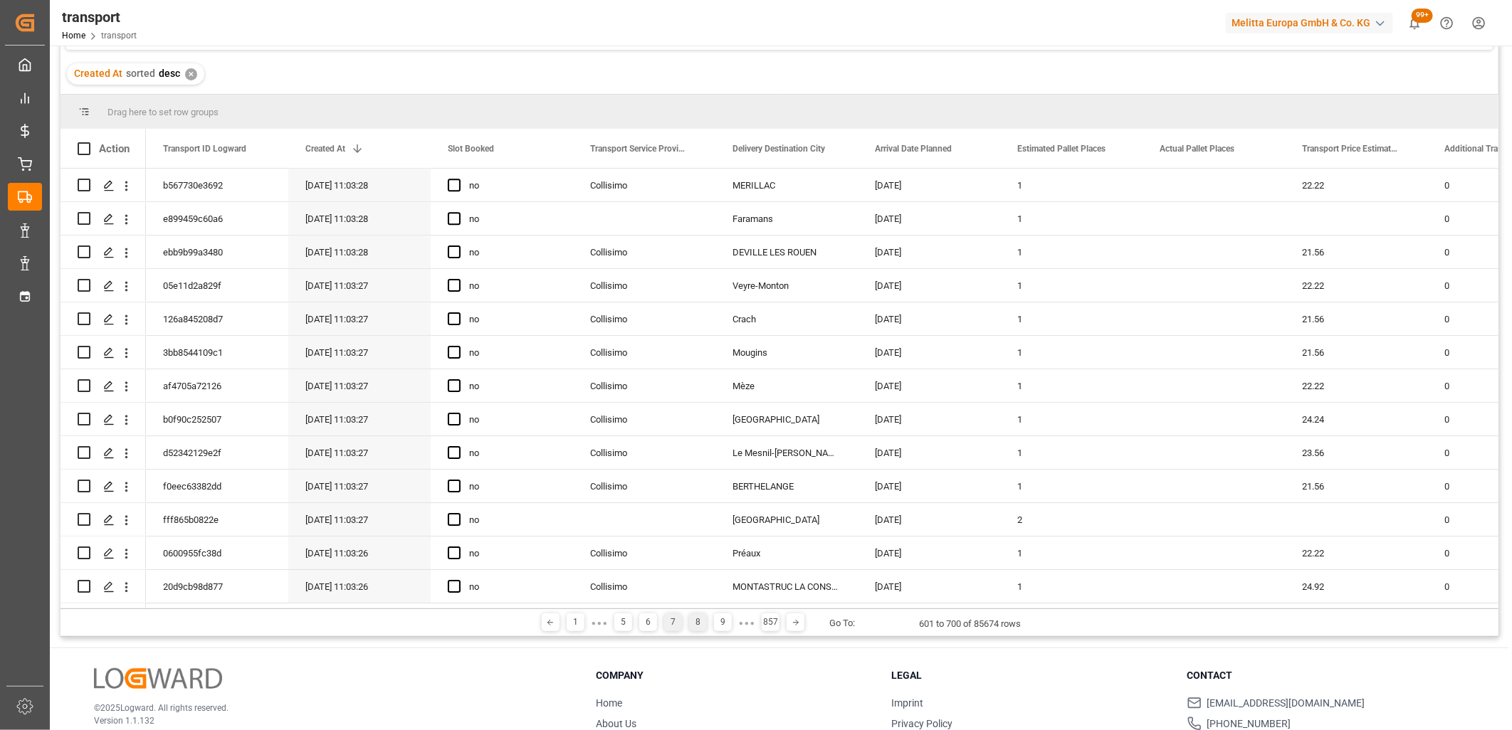
click at [693, 619] on div "8" at bounding box center [698, 623] width 18 height 18
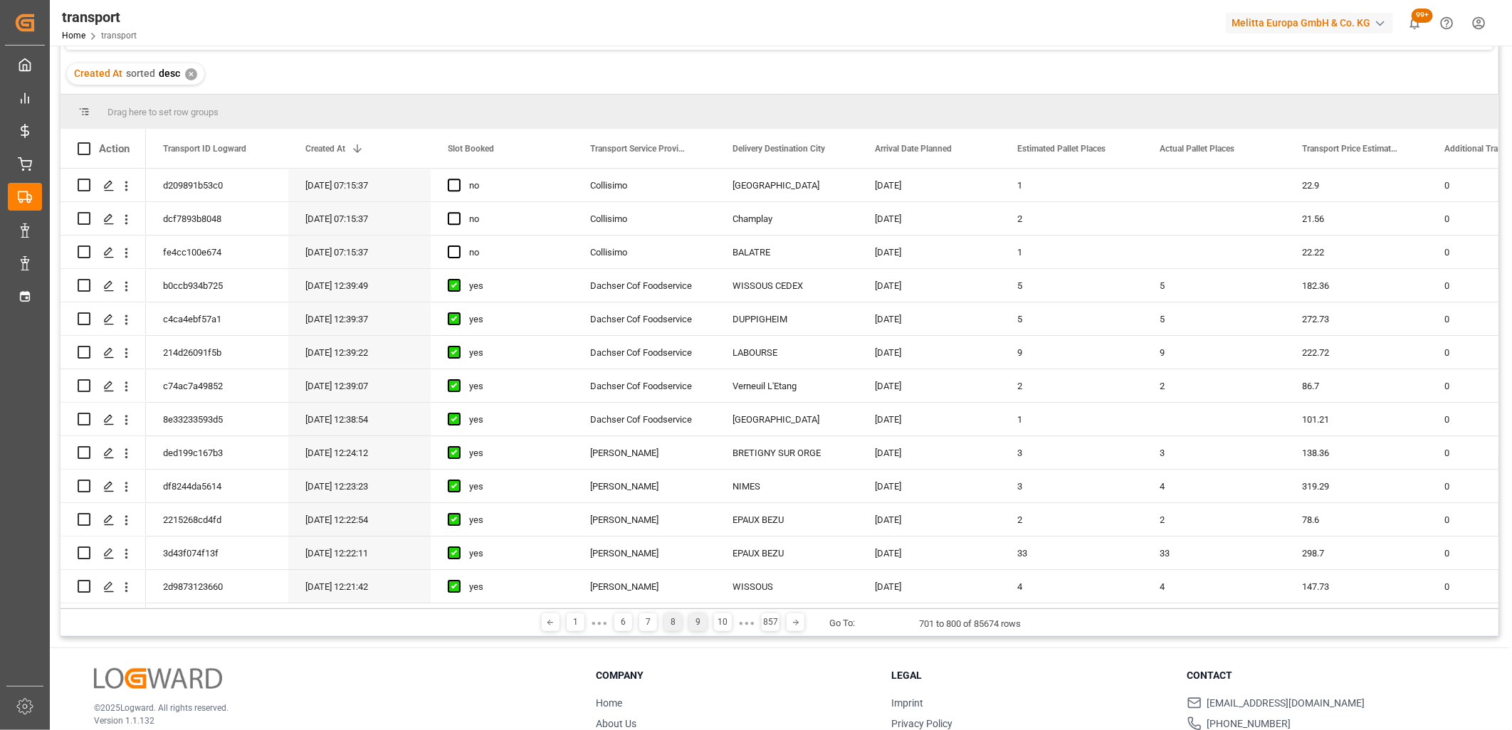
click at [693, 628] on div "9" at bounding box center [698, 623] width 18 height 18
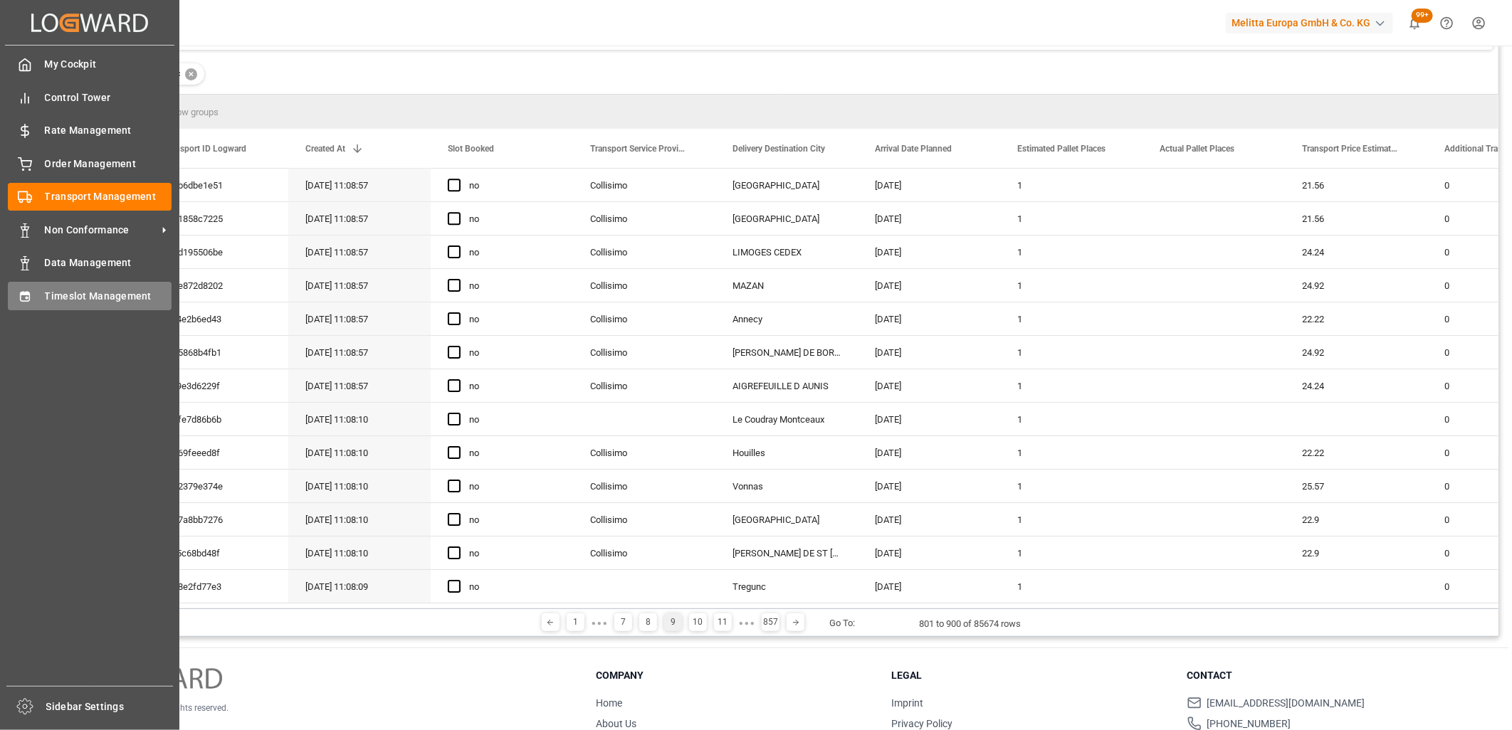
click at [38, 295] on div "Timeslot Management Timeslot Management" at bounding box center [90, 296] width 164 height 28
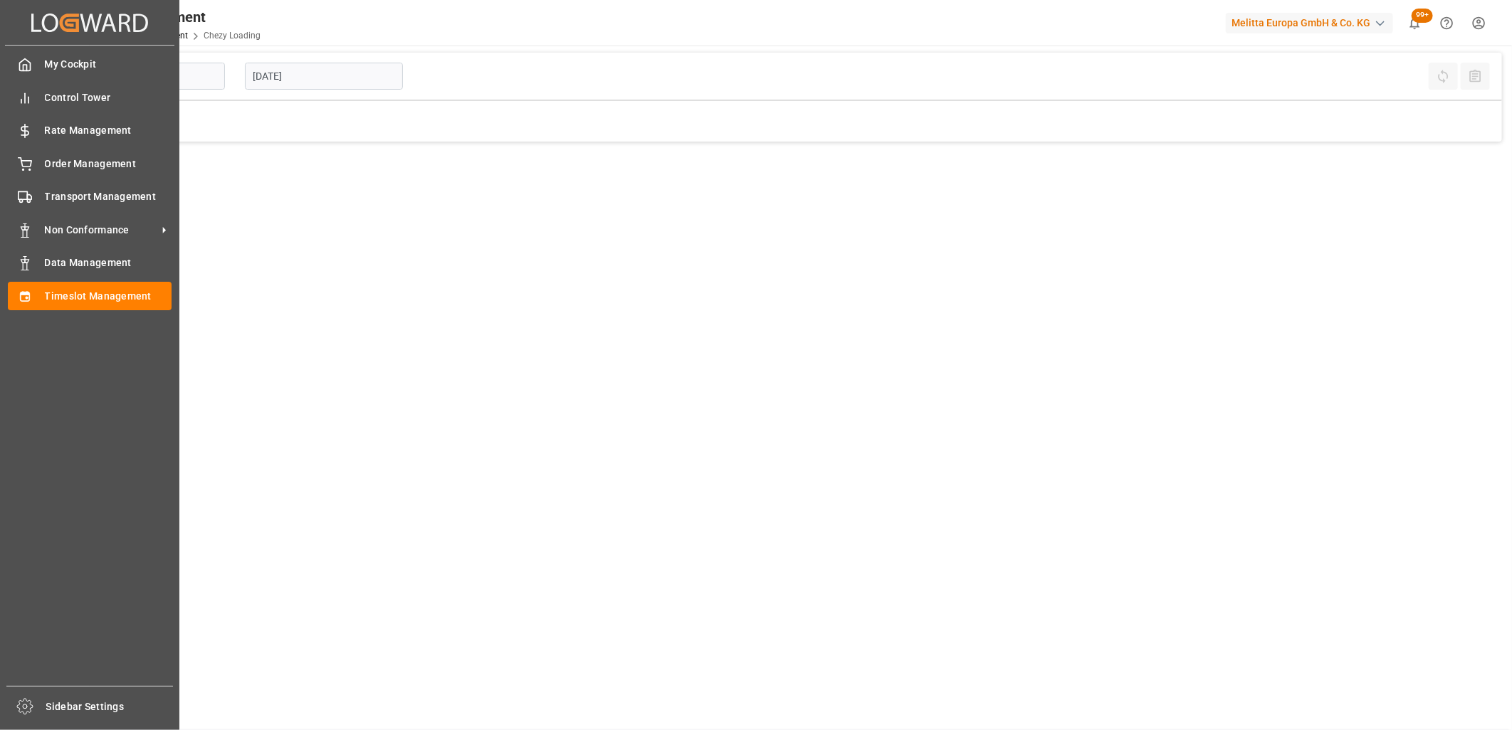
type input "Chezy Loading"
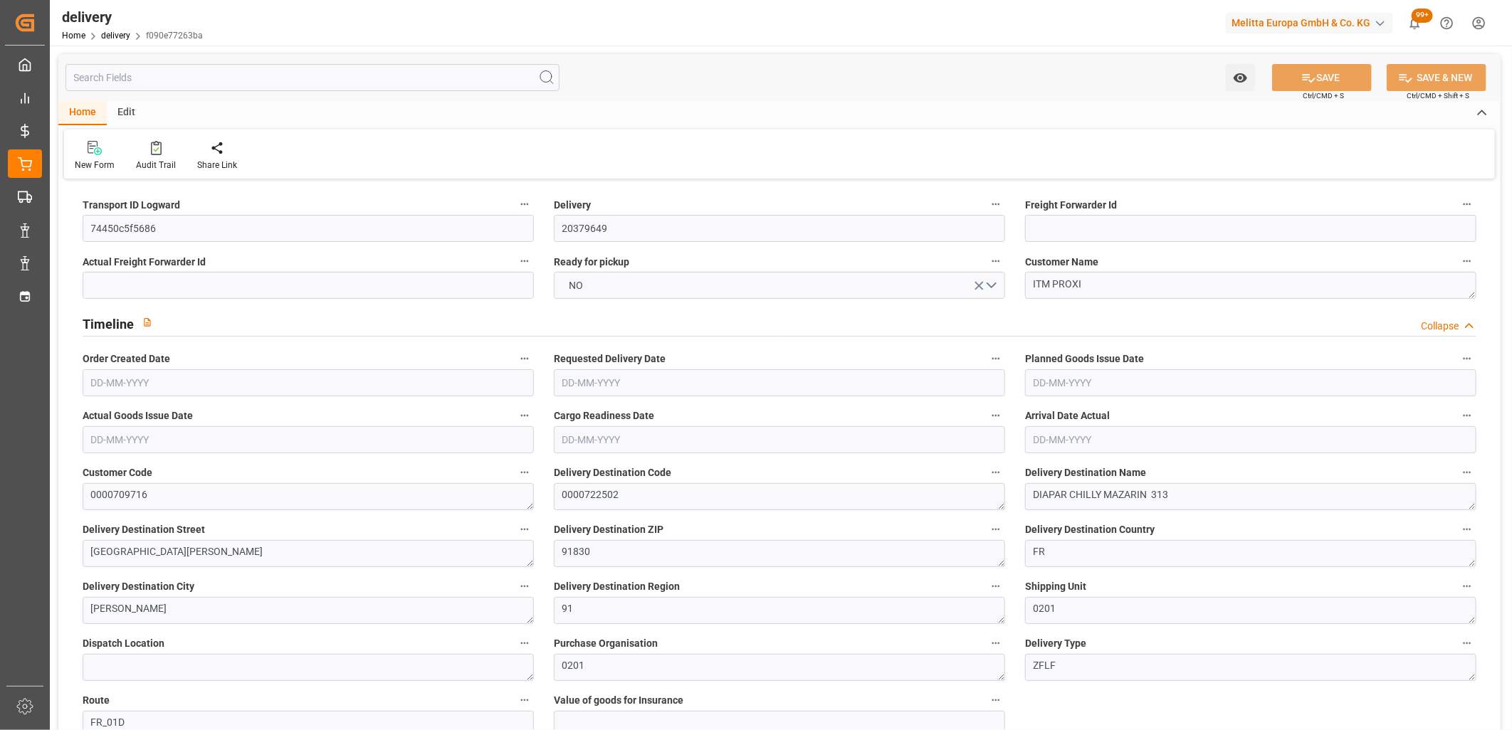
type input "[DATE]"
type input "02-10-2025 11:01"
drag, startPoint x: 164, startPoint y: 233, endPoint x: 79, endPoint y: 233, distance: 85.4
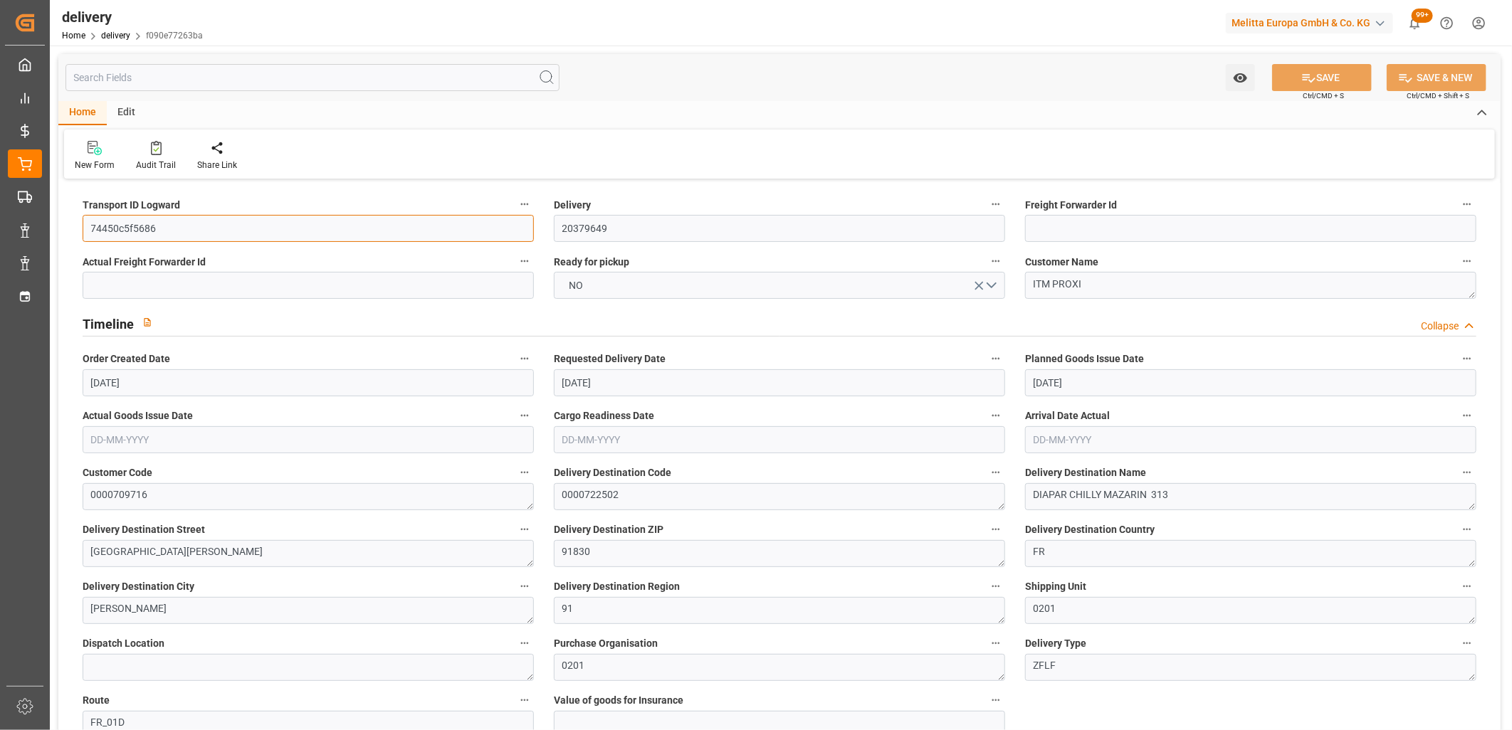
click at [79, 233] on div "Transport ID Logward 74450c5f5686" at bounding box center [308, 218] width 471 height 57
paste input "b7444bbcd12e"
type input "b7444bbcd12e"
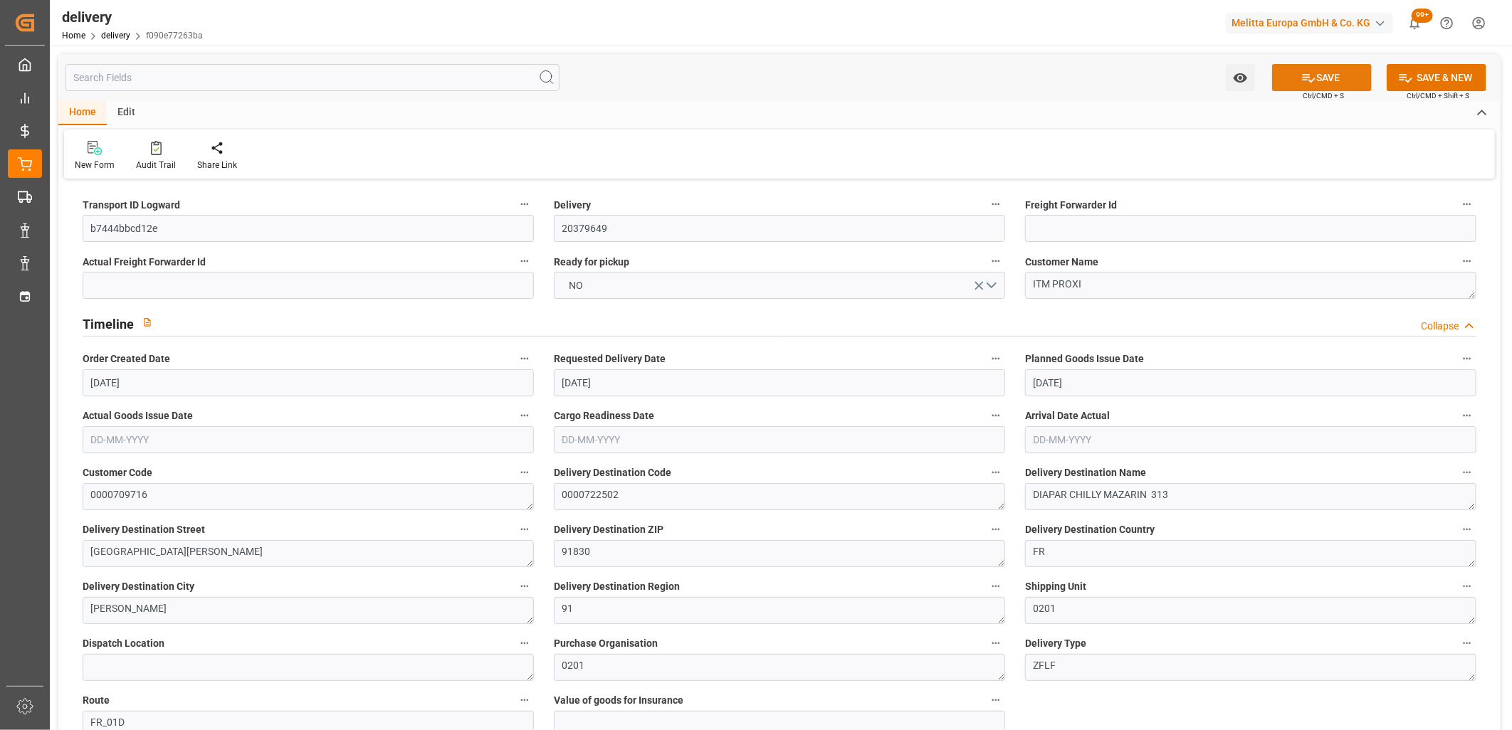
click at [1294, 65] on button "SAVE" at bounding box center [1322, 77] width 100 height 27
type textarea "b7444bbcd12e ~ Pallet(s) ~ 2025-10-02 00:00:00 ~ FR_01D ~ 2025-10-09 00:00:00~0…"
type input "-1.9009"
type input "56.24"
type input "54.3391"
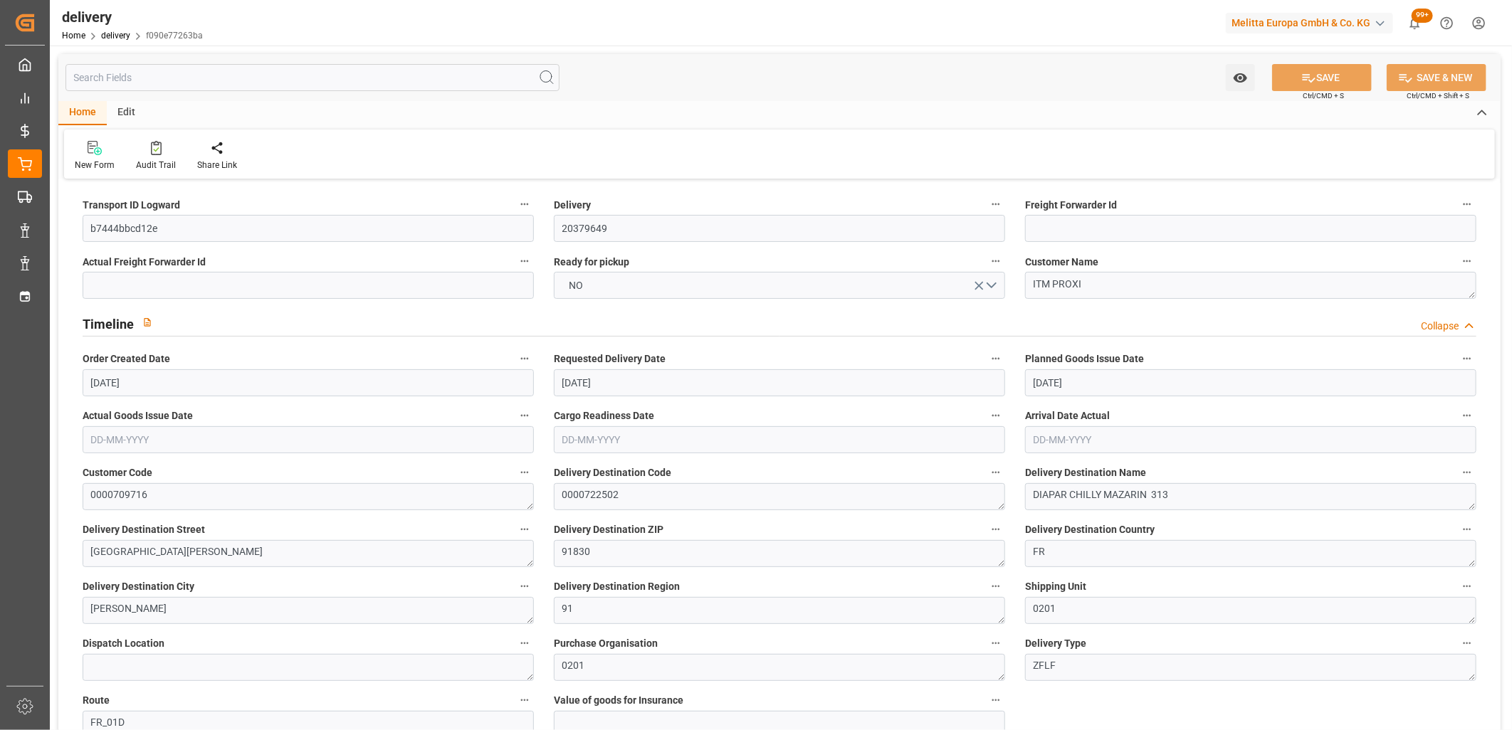
type input "1319.7863"
type input "0.0846"
type input "[DATE]"
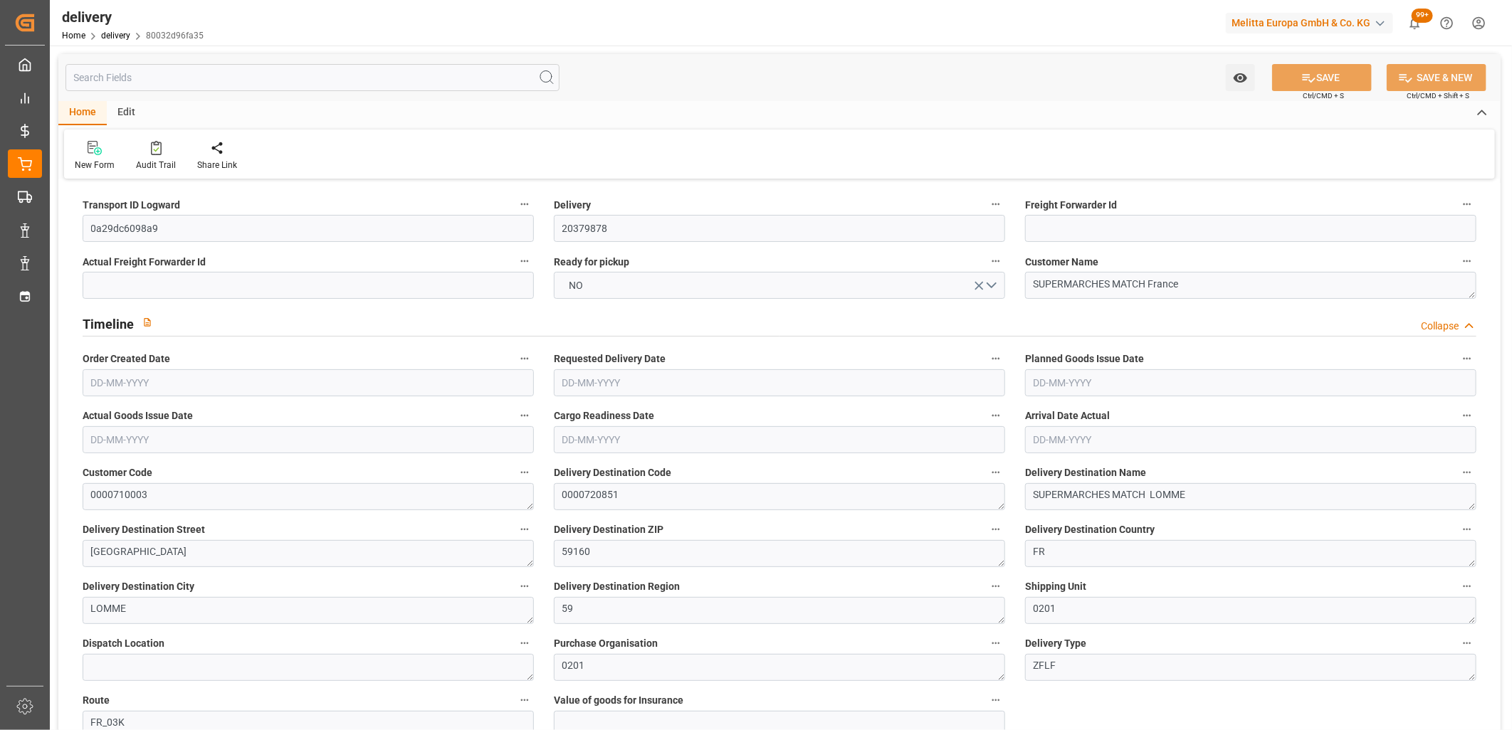
type input "06-10-2025 11:02"
drag, startPoint x: 179, startPoint y: 230, endPoint x: 0, endPoint y: 228, distance: 179.4
click at [0, 228] on html "Created by potrace 1.15, written by Peter Selinger 2001-2017 Created by potrace…" at bounding box center [756, 365] width 1512 height 730
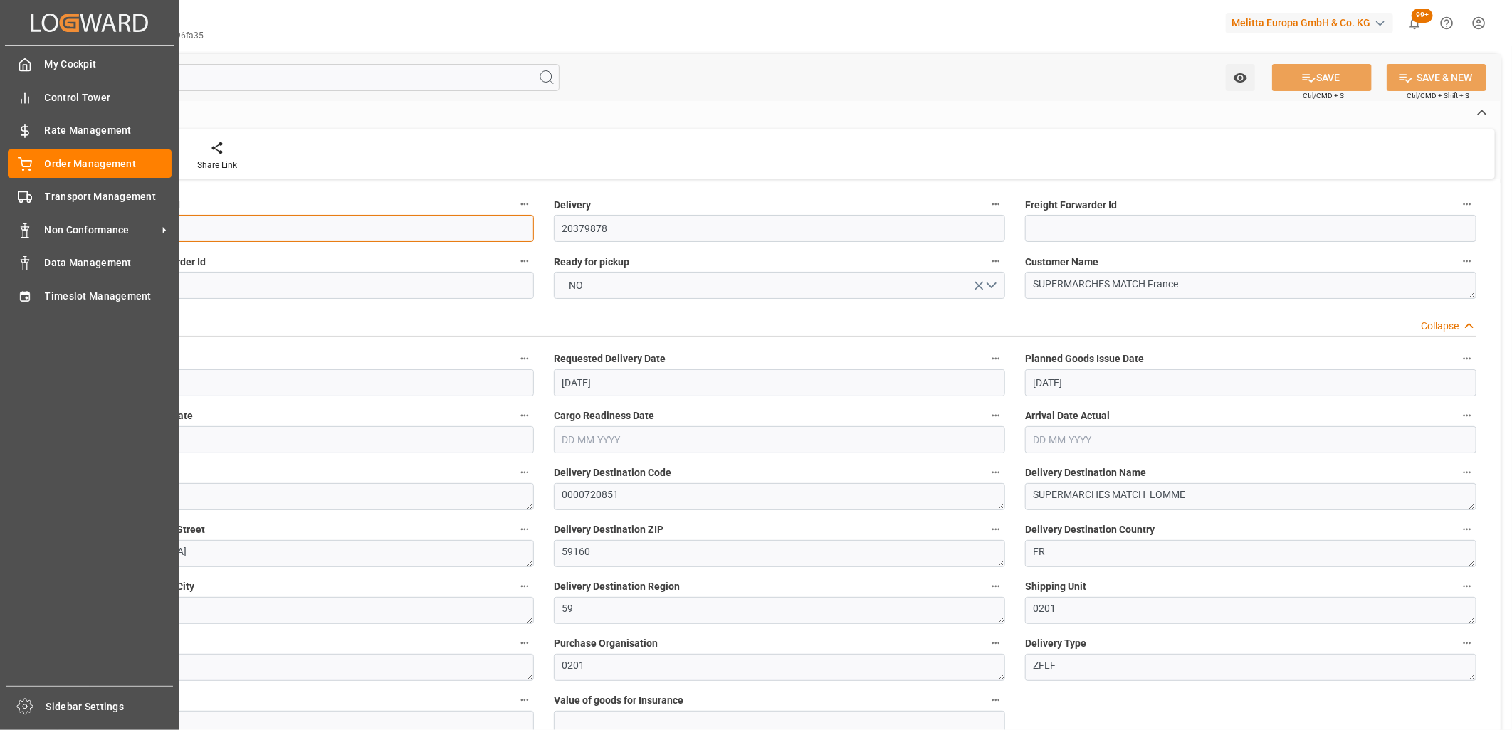
paste input "11f30db504c1"
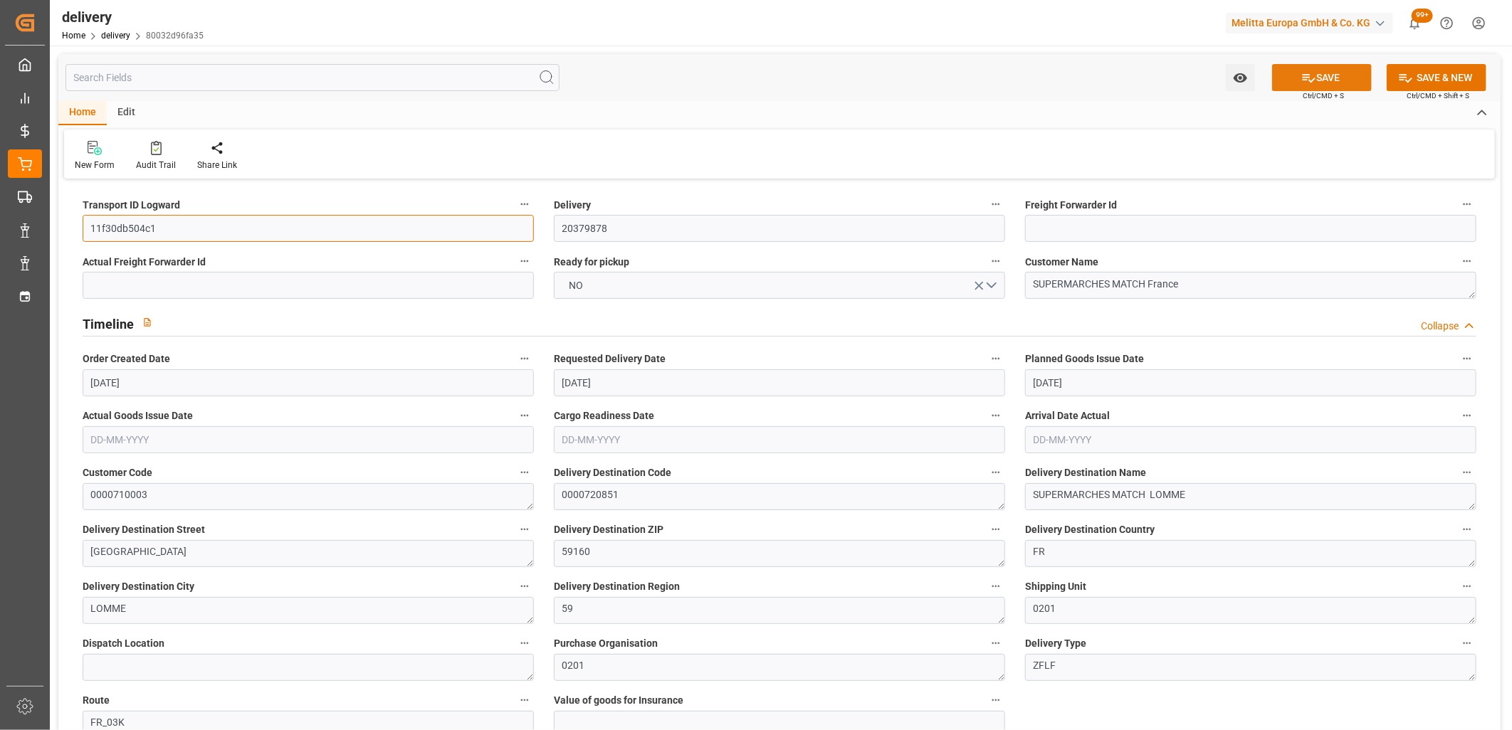
type input "11f30db504c1"
click at [1357, 75] on button "SAVE" at bounding box center [1322, 77] width 100 height 27
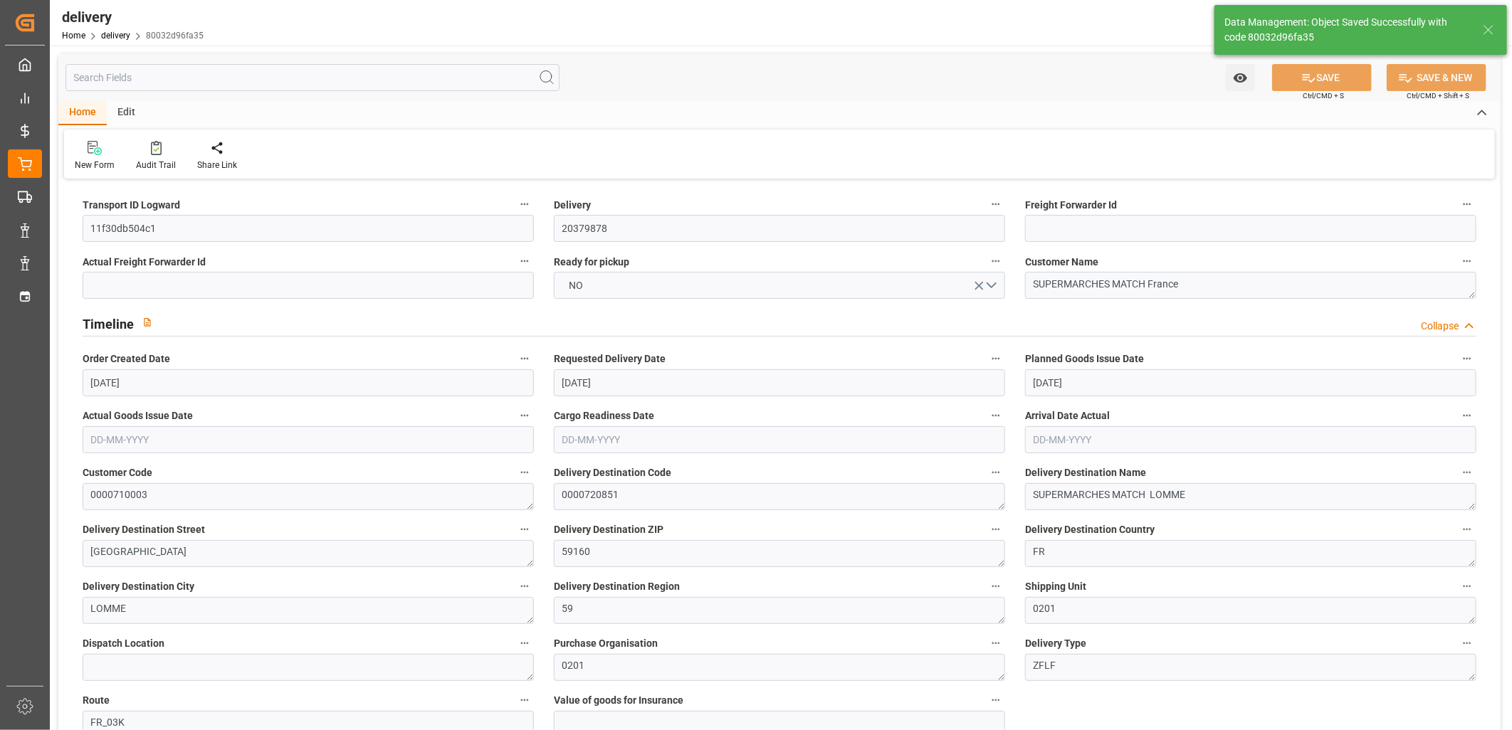
type textarea "11f30db504c1 ~ Pallet(s) ~ [DATE] 00:00:00 ~ FR_03K ~ [DATE] 00:00:00~0000720851"
type input "-1.1065"
type input "32.736"
type input "31.6295"
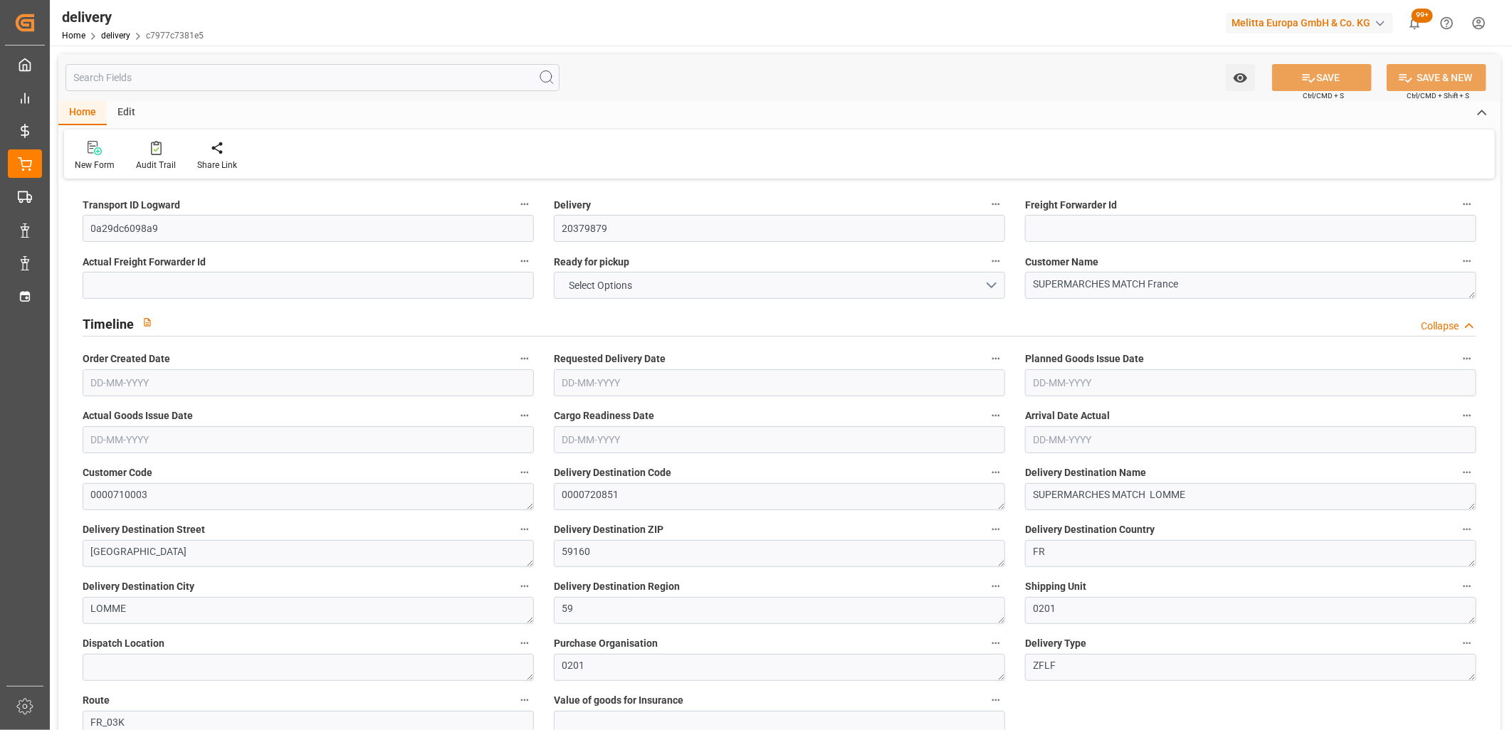
type input "2"
type input "184.464"
type input "258.016"
type input "527.856"
type input "56"
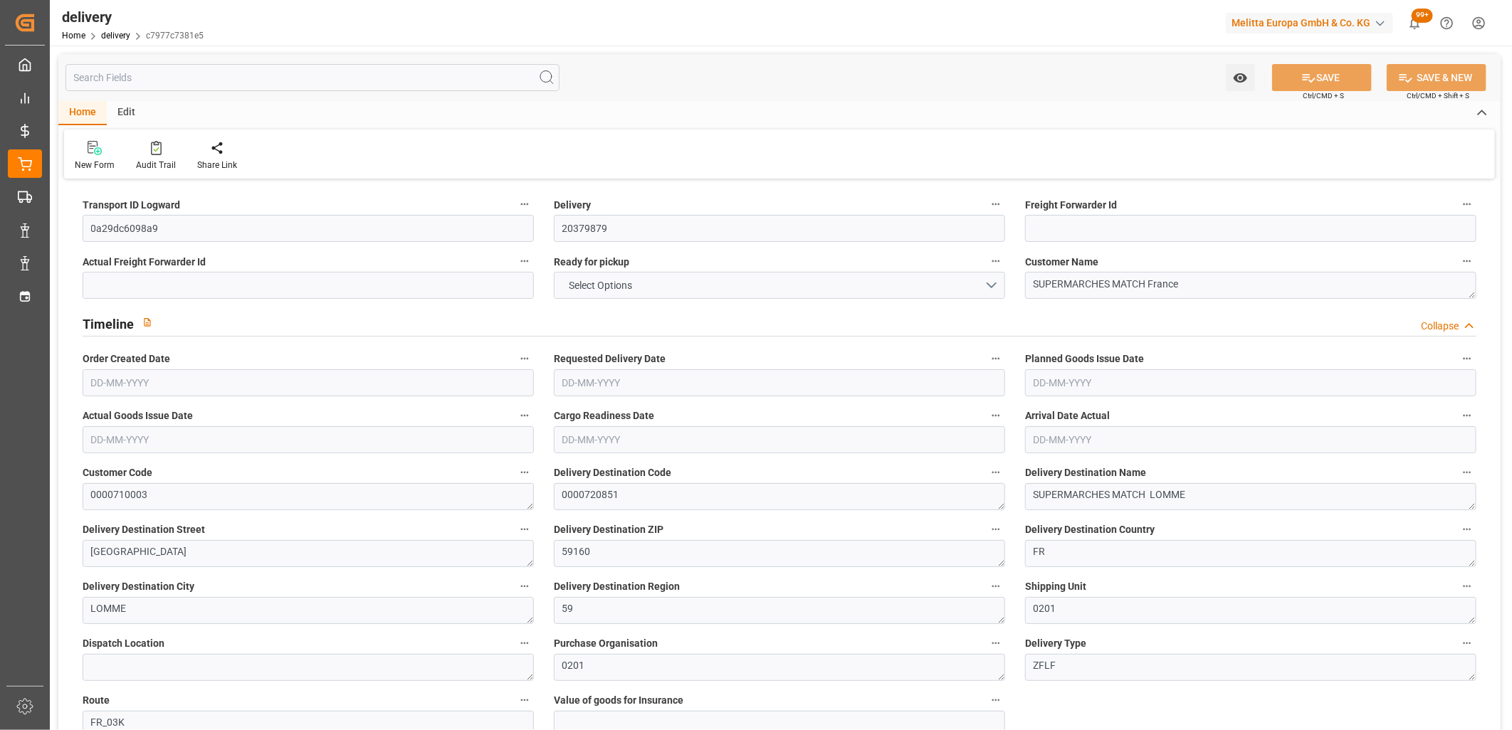
type input "2"
type input "0"
type input "1"
type input "0"
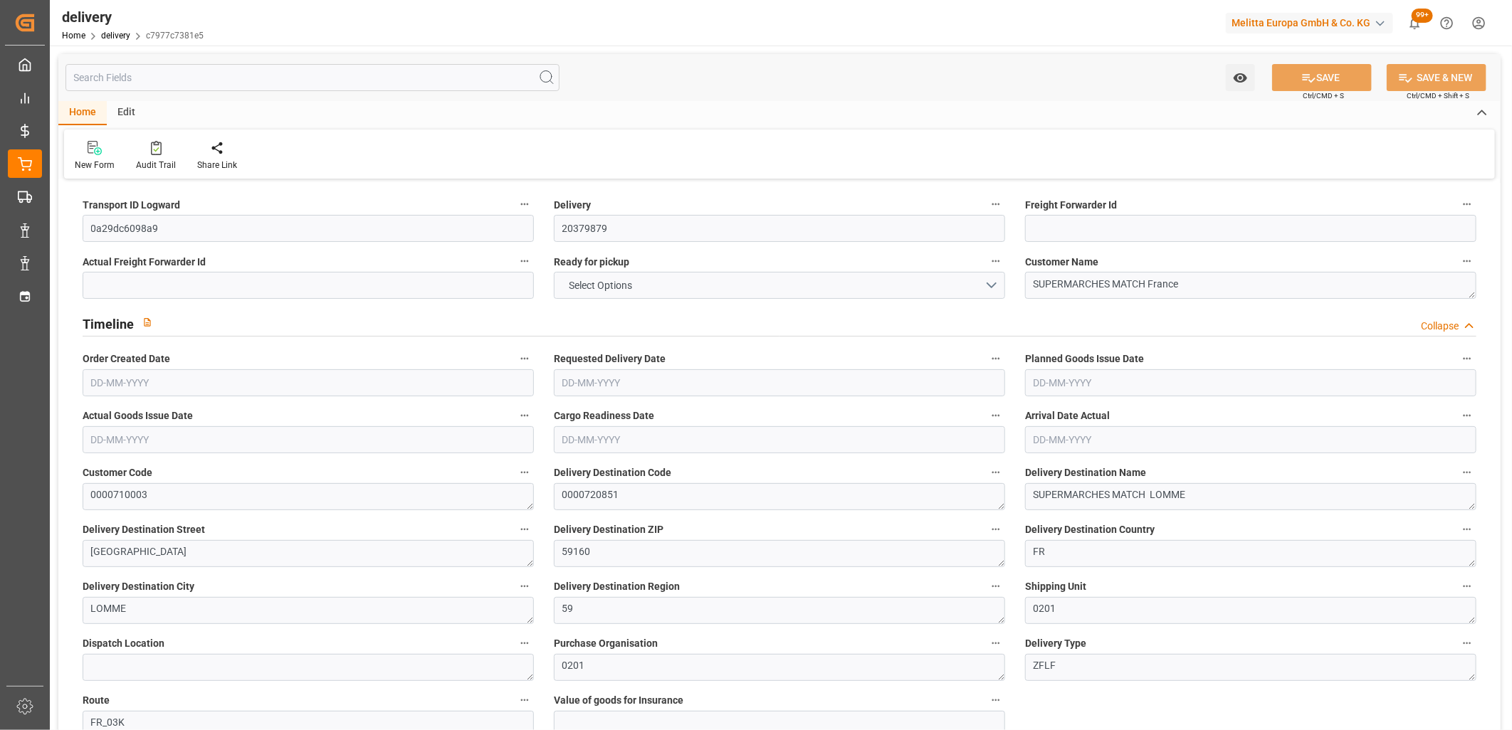
type input "-4.4521"
type input "131.72"
type input "127.2679"
type input "0"
type input "20.16"
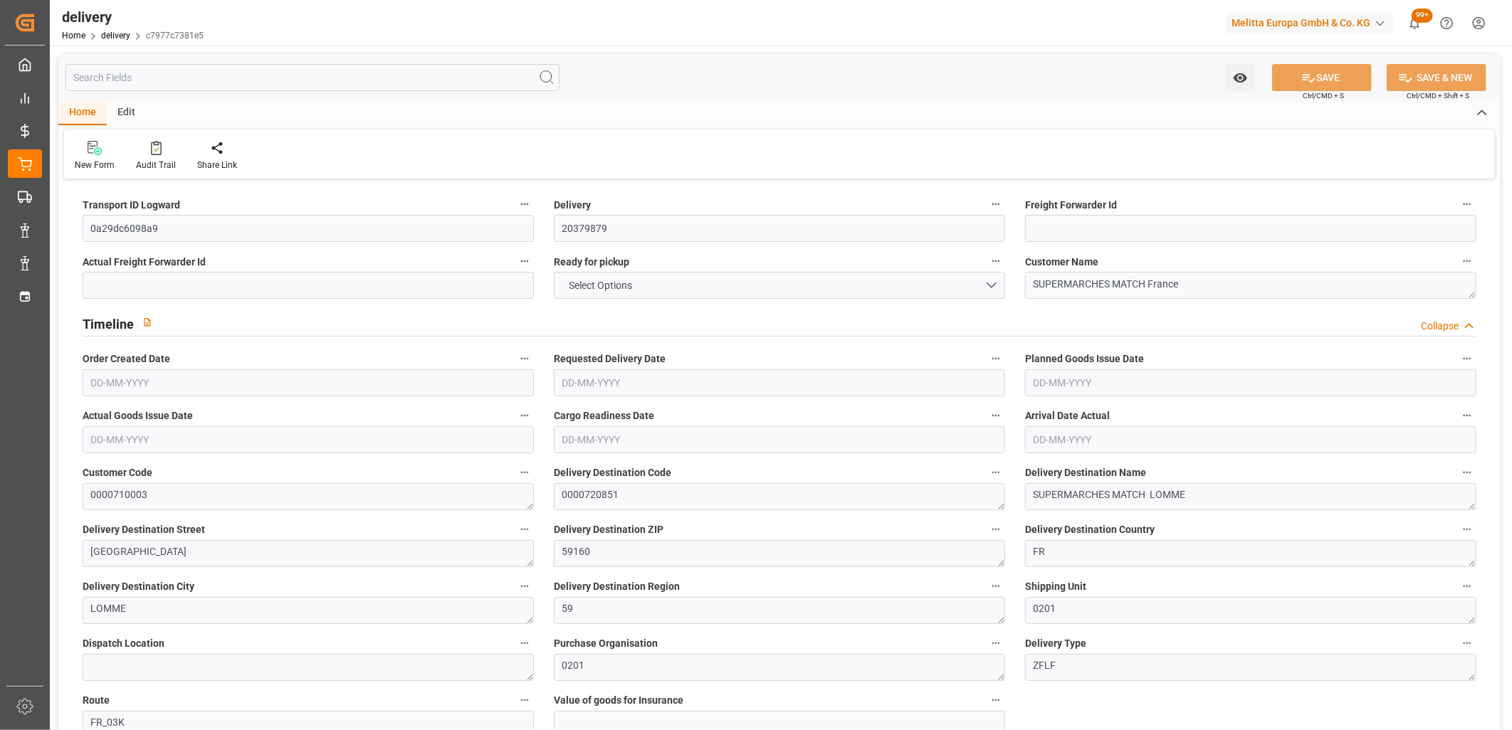
type input "1.5"
type input "1.3"
type input "0"
type input "3"
type input "212.016"
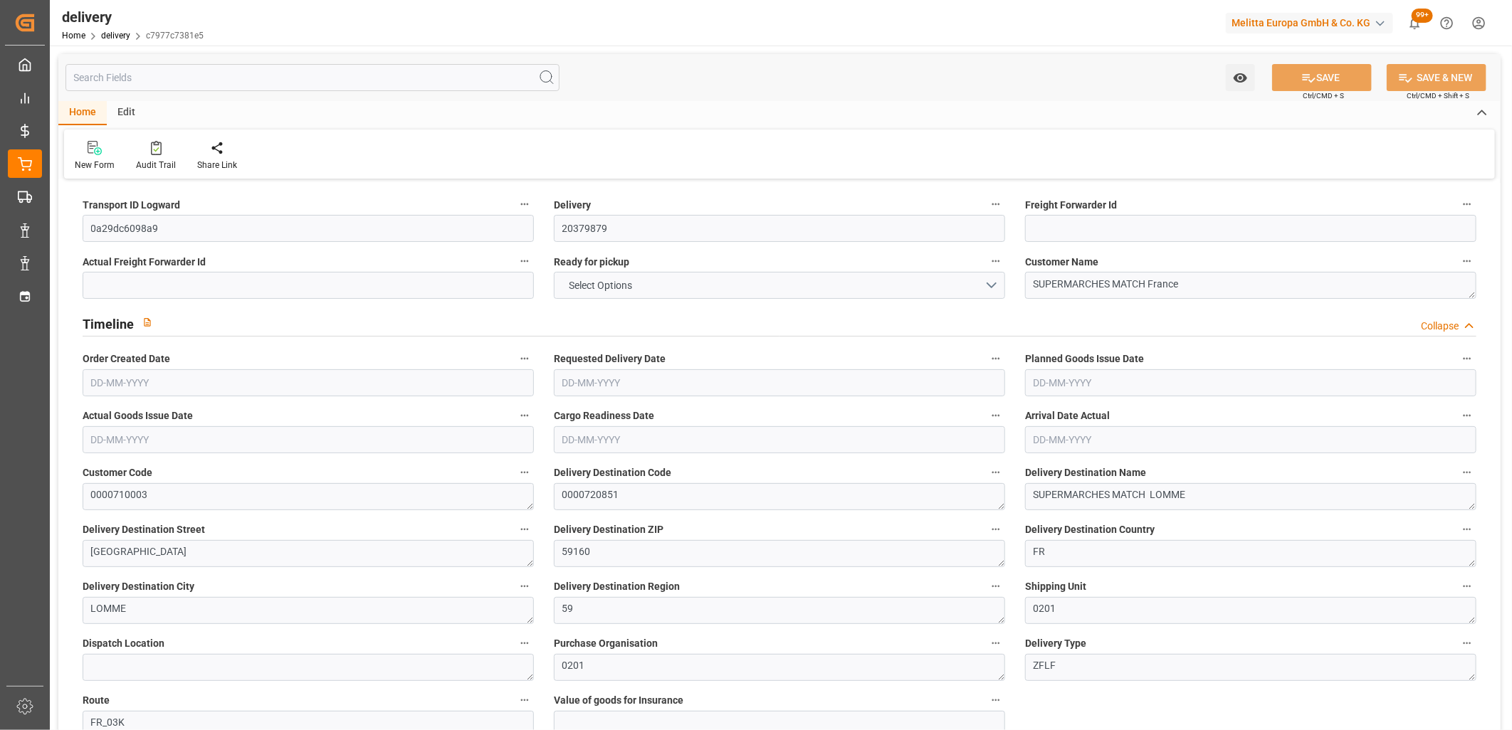
type input "101"
type input "586.023"
type input "0.0376"
type input "0"
type input "[DATE]"
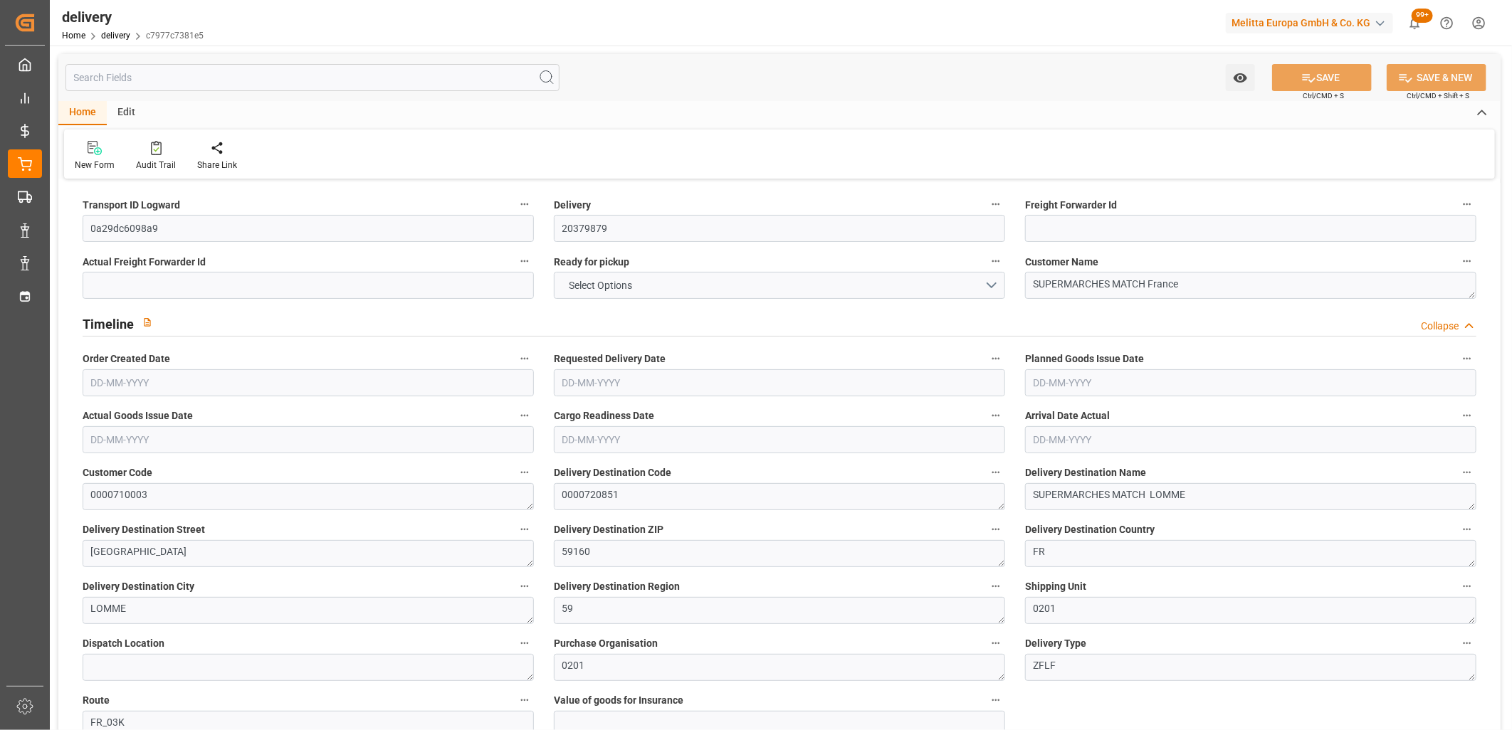
type input "[DATE]"
type input "[DATE] 11:02"
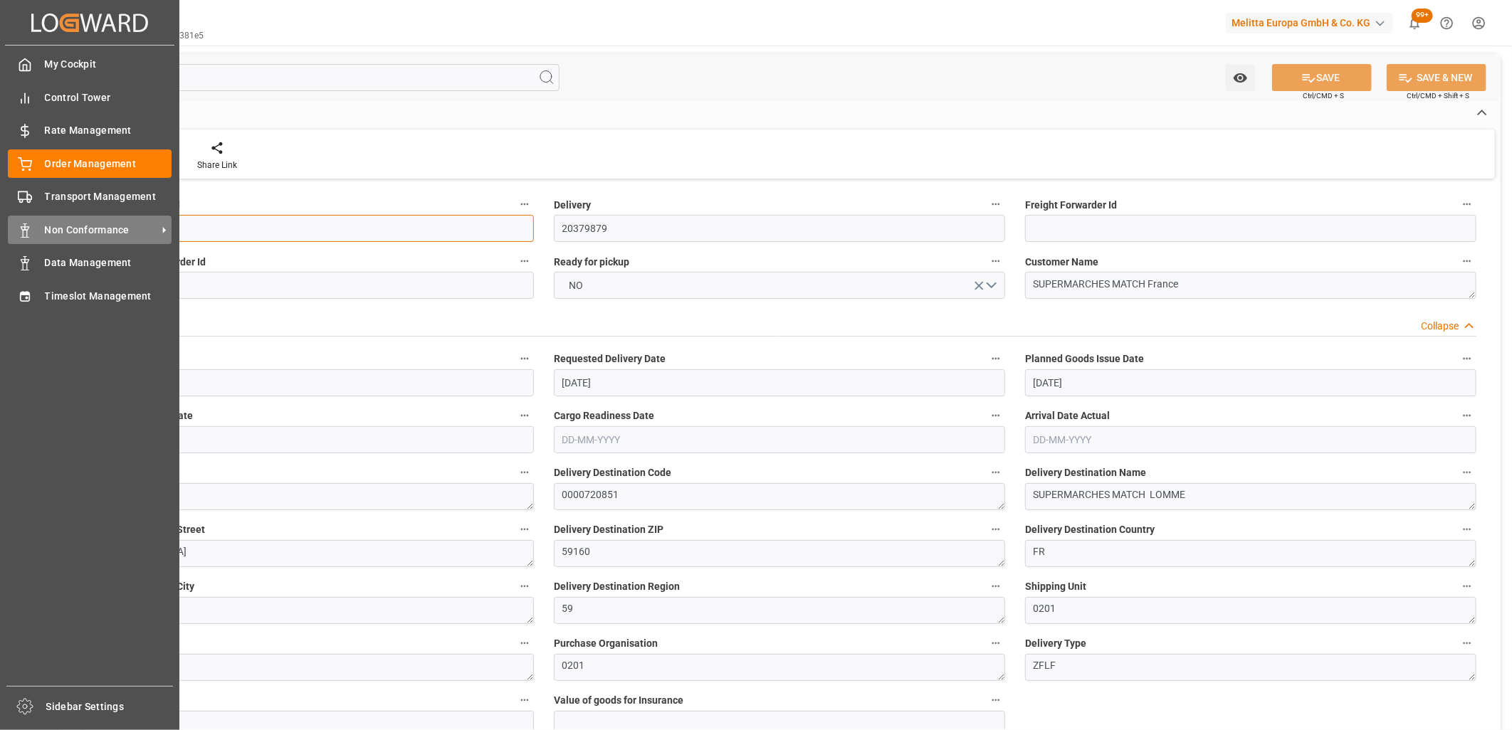
drag, startPoint x: 194, startPoint y: 230, endPoint x: 15, endPoint y: 219, distance: 179.0
click at [15, 219] on div "Created by potrace 1.15, written by [PERSON_NAME] [DATE]-[DATE] Created by potr…" at bounding box center [756, 365] width 1512 height 730
paste input "11f30db504c1"
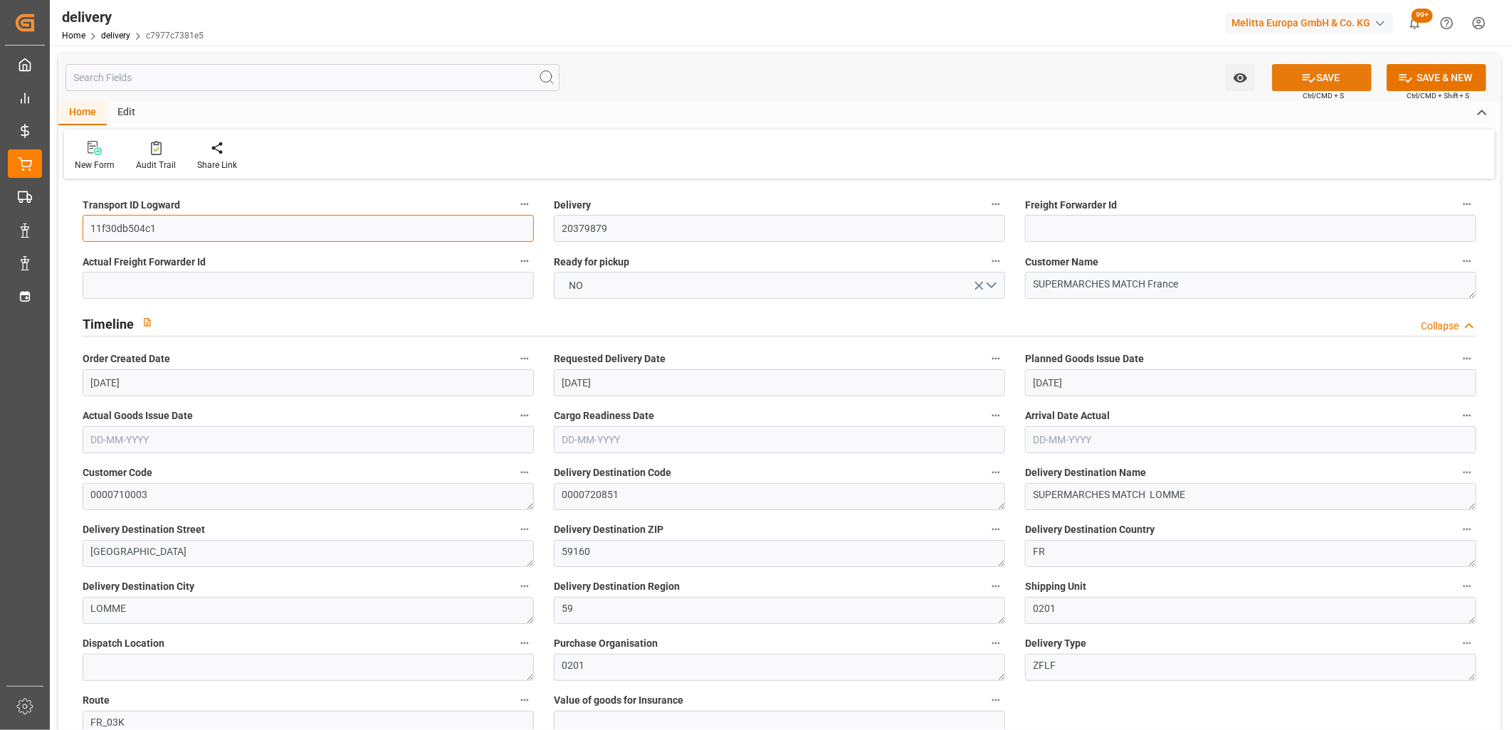
type input "11f30db504c1"
click at [1303, 73] on icon at bounding box center [1308, 77] width 15 height 15
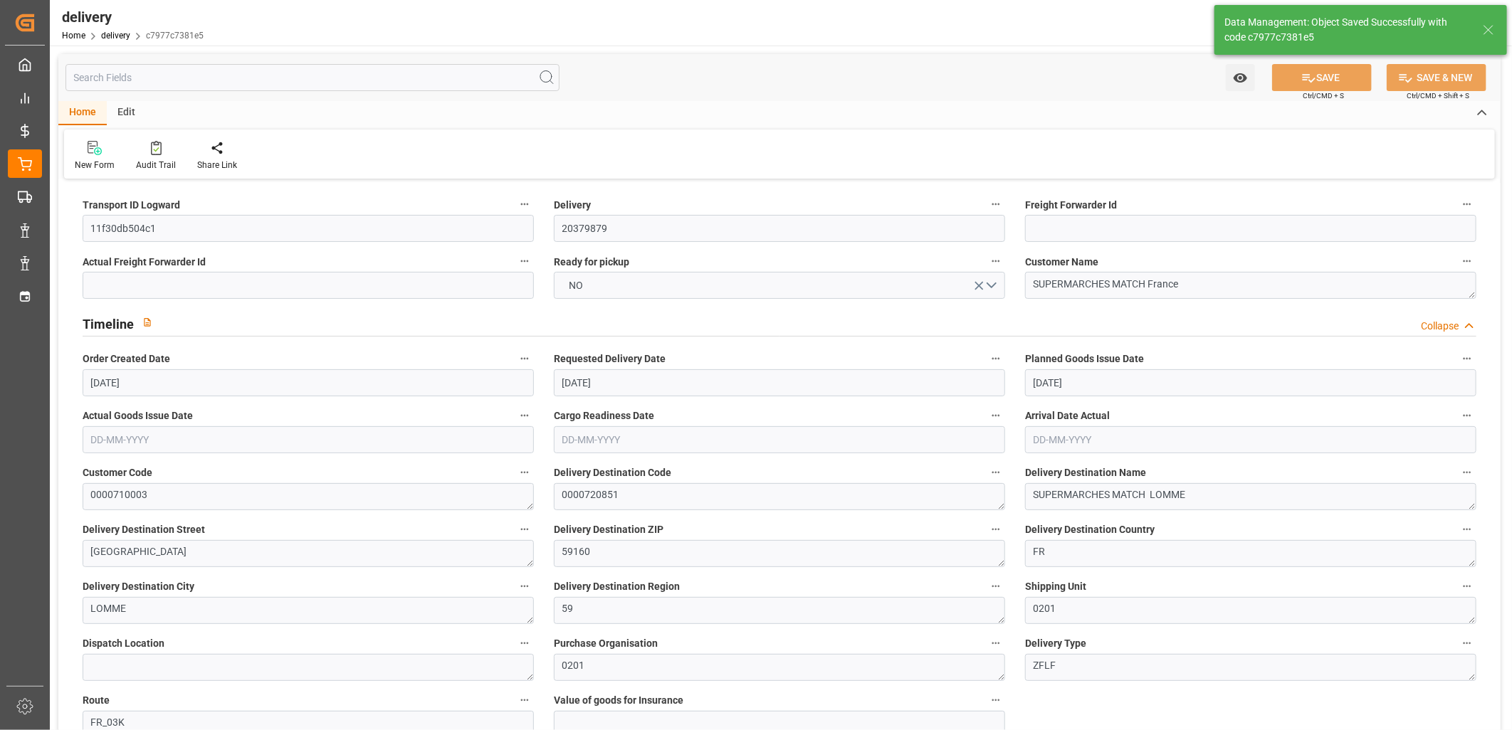
type textarea "11f30db504c1 ~ Pallet(s) ~ [DATE] 00:00:00 ~ FR_03K ~ [DATE] 00:00:00~0000720851"
type input "-0.9755"
type input "28.86"
type input "27.8845"
